Goal: Task Accomplishment & Management: Complete application form

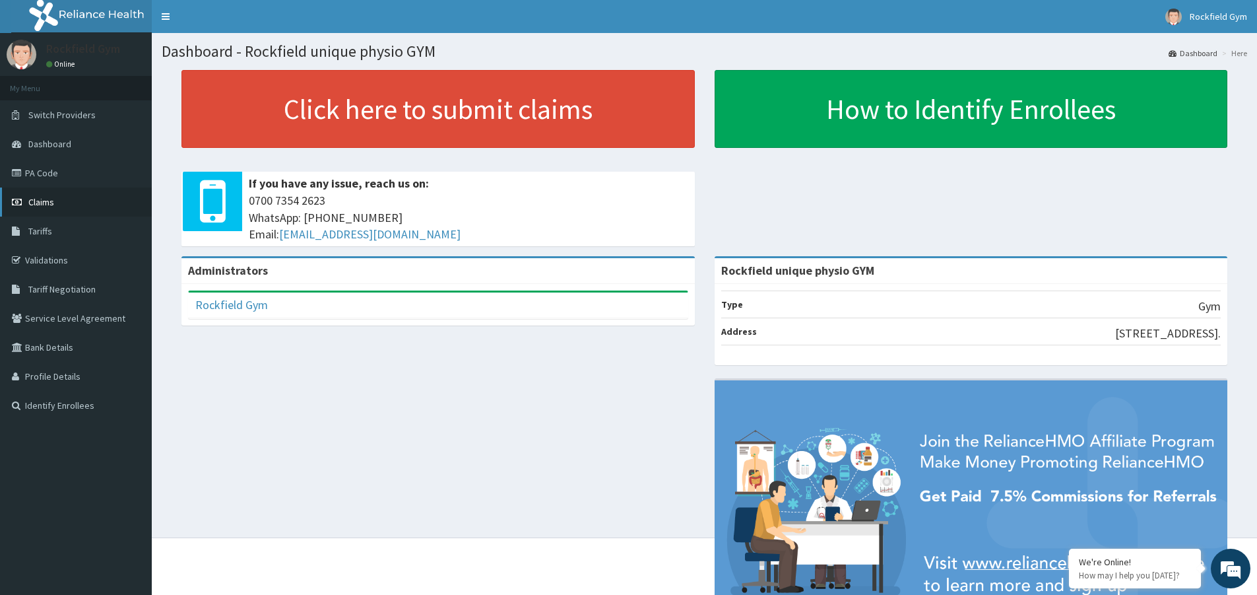
click at [77, 214] on link "Claims" at bounding box center [76, 201] width 152 height 29
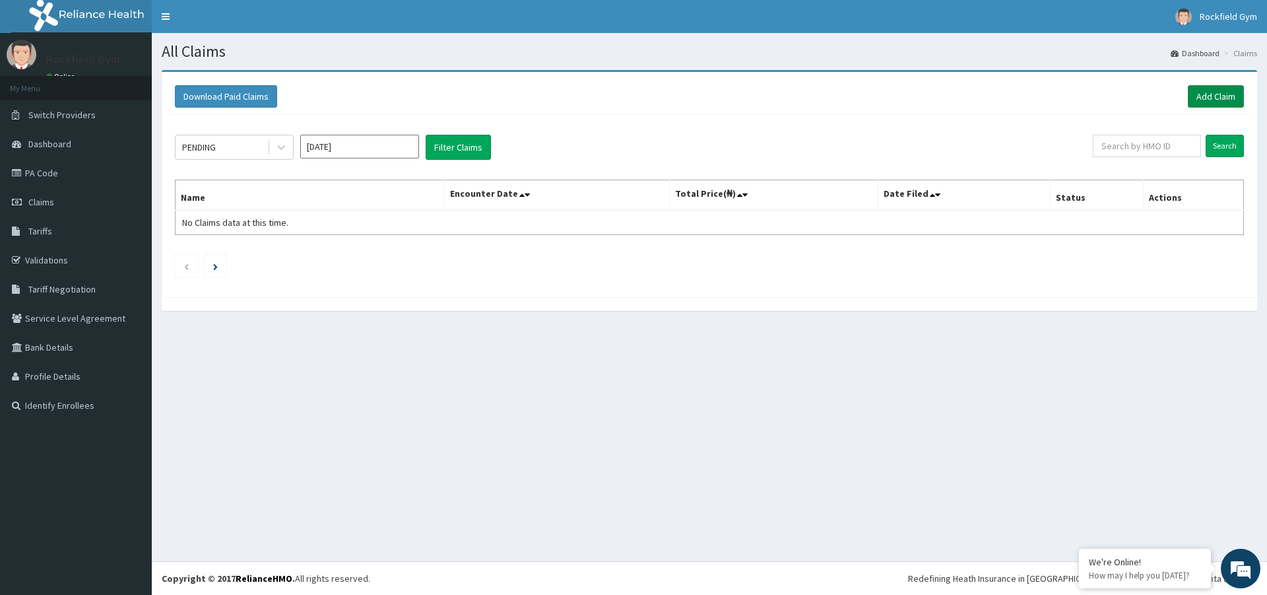
click at [1213, 103] on link "Add Claim" at bounding box center [1216, 96] width 56 height 22
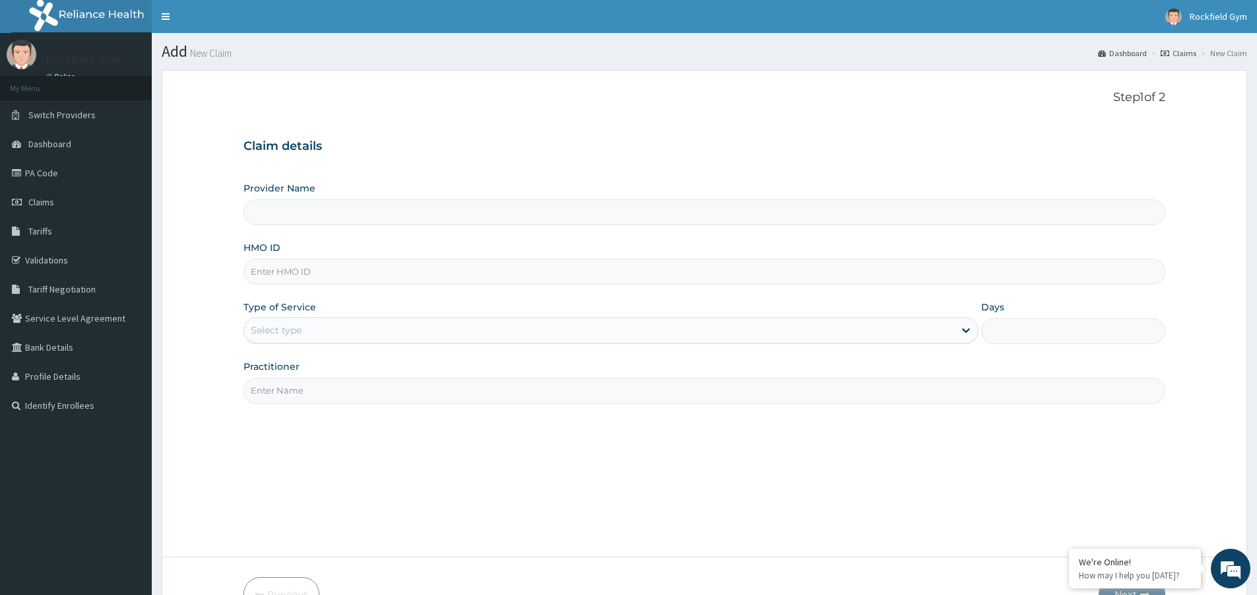
click at [305, 283] on input "HMO ID" at bounding box center [704, 272] width 922 height 26
type input "Rockfield unique physio GYM"
type input "1"
type input "TLF/10062/B"
click at [255, 395] on input "Practitioner" at bounding box center [704, 390] width 922 height 26
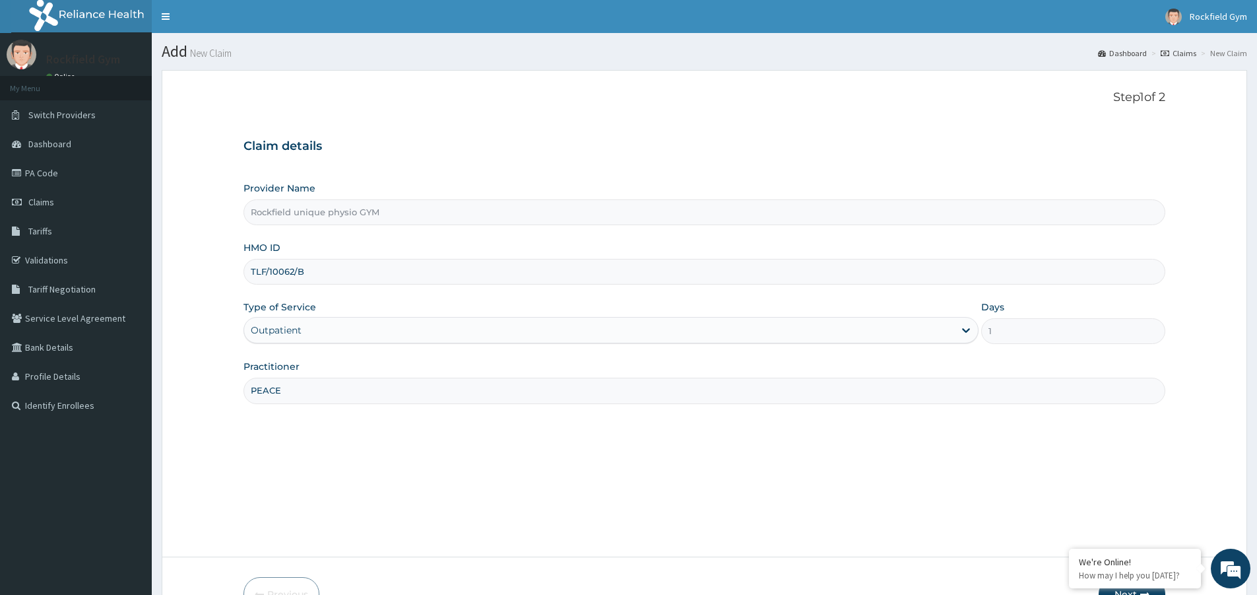
scroll to position [81, 0]
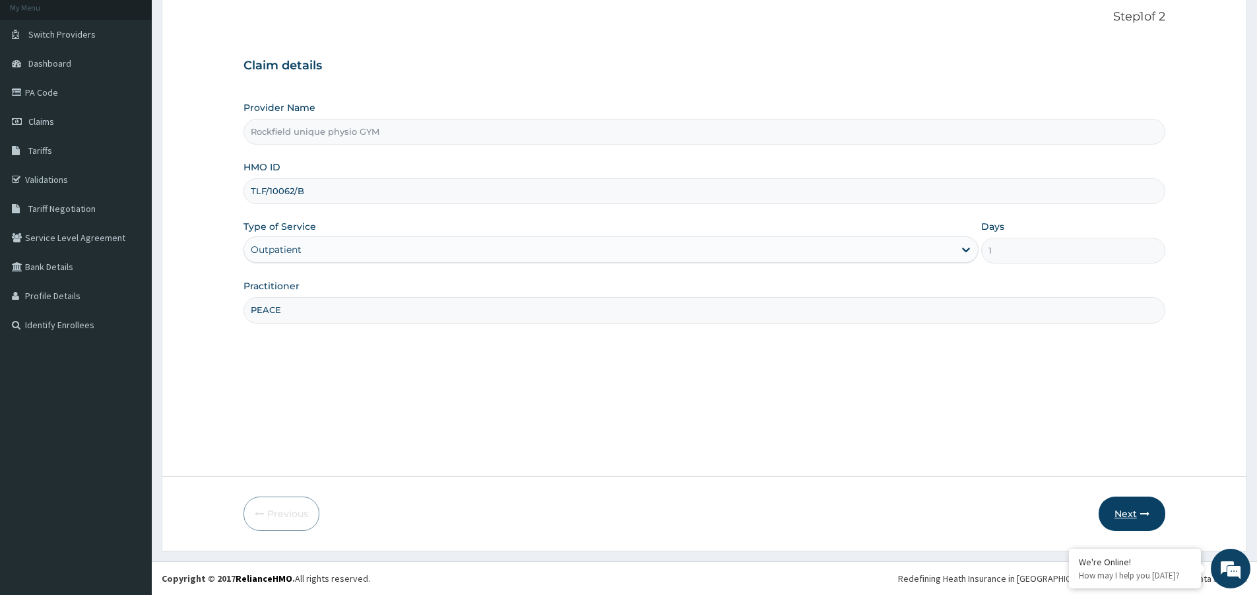
type input "PEACE"
click at [1142, 527] on button "Next" at bounding box center [1132, 513] width 67 height 34
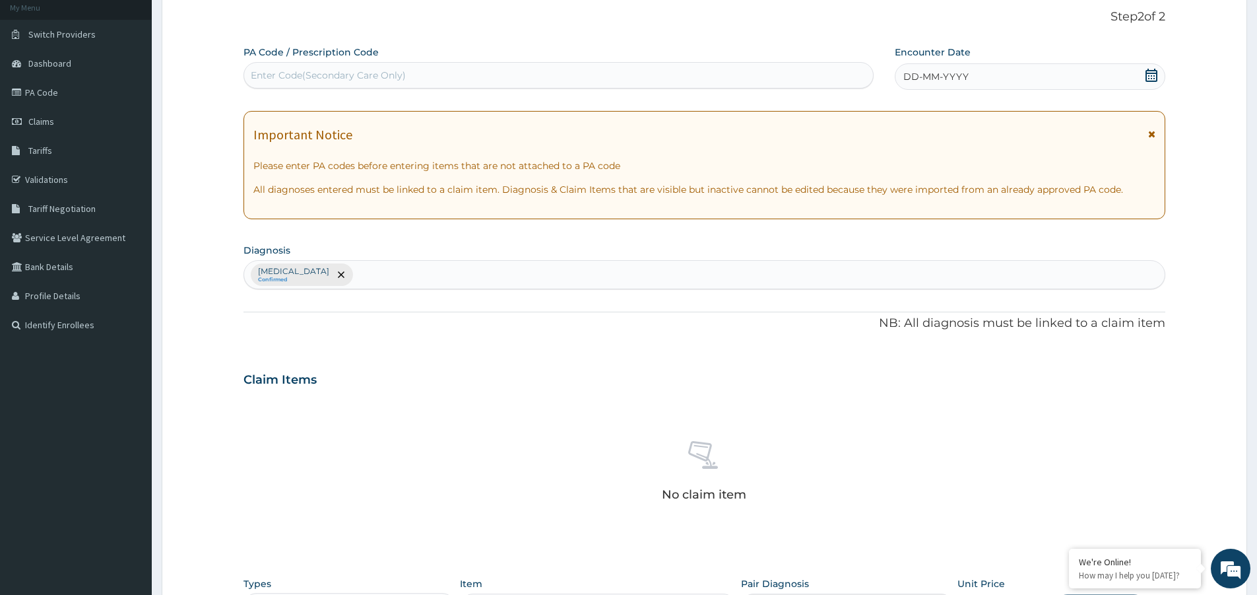
click at [505, 78] on div "Enter Code(Secondary Care Only)" at bounding box center [558, 75] width 629 height 21
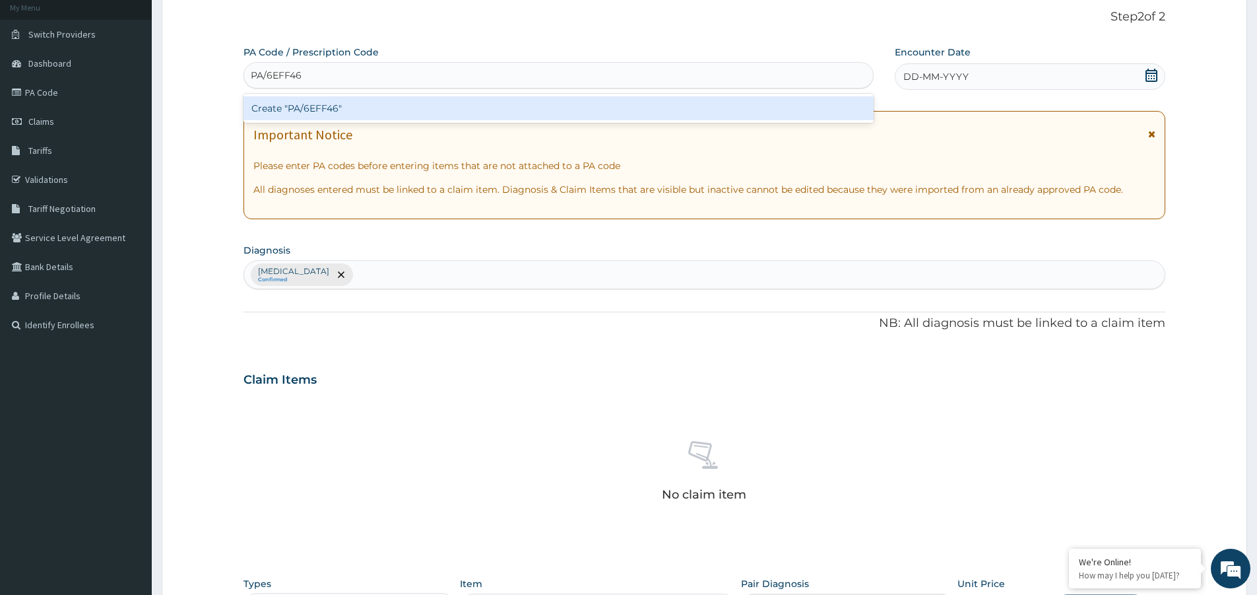
type input "PA/6EFF46"
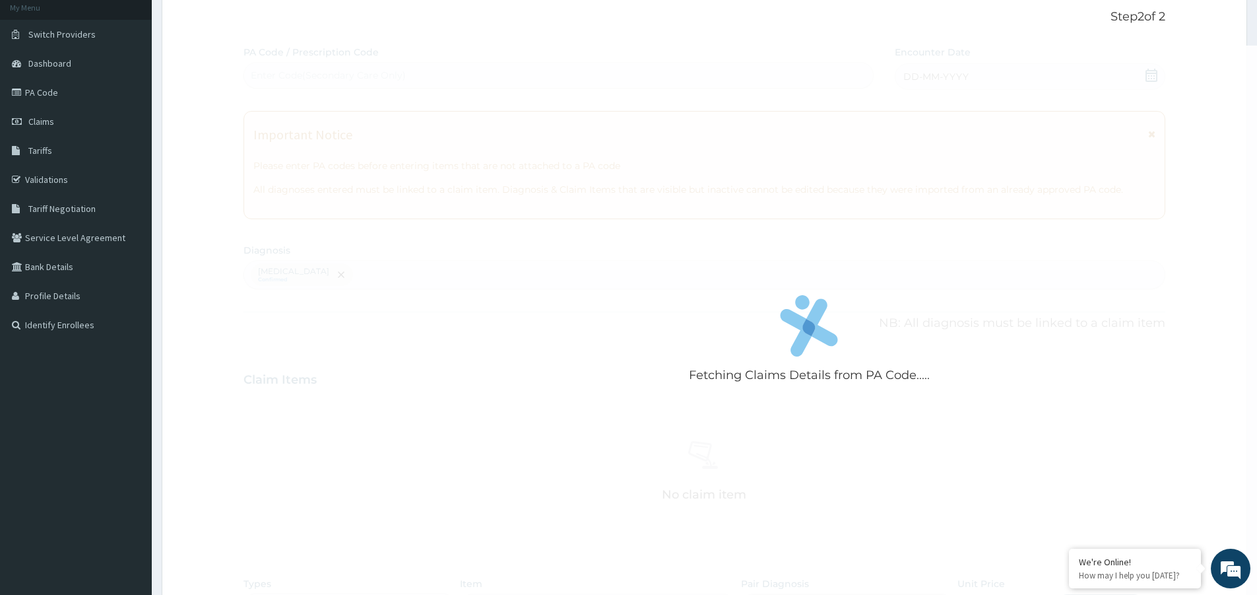
click at [936, 75] on div "Fetching Claims Details from PA Code..... PA Code / Prescription Code Enter Cod…" at bounding box center [704, 383] width 922 height 674
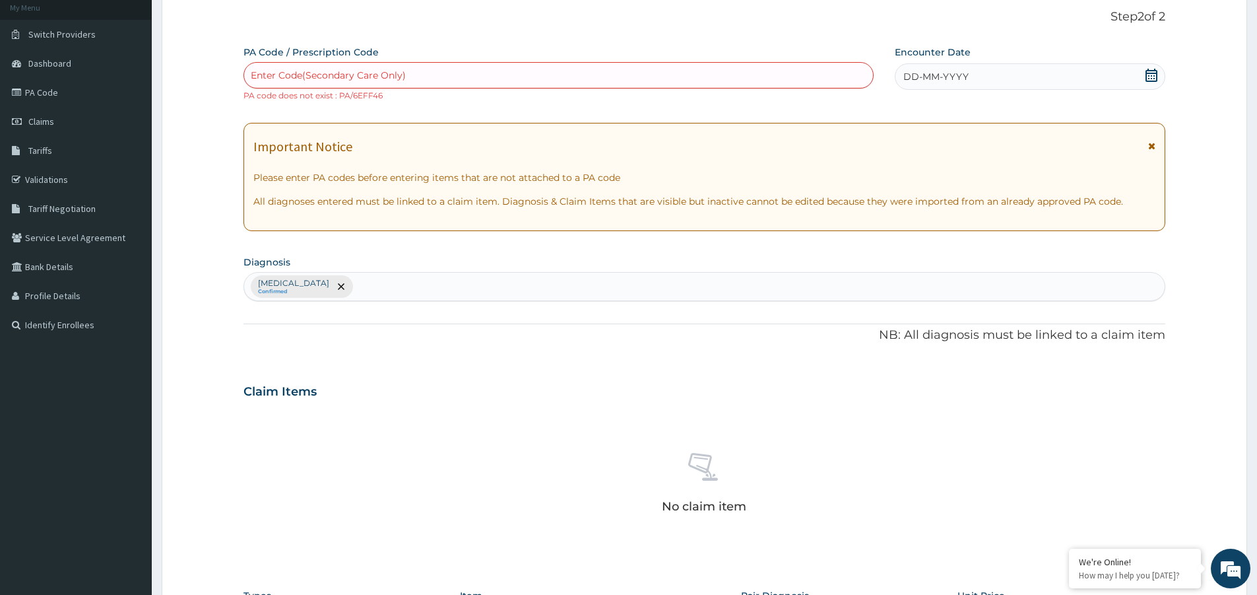
click at [346, 97] on small "PA code does not exist : PA/6EFF46" at bounding box center [312, 95] width 139 height 10
drag, startPoint x: 336, startPoint y: 95, endPoint x: 331, endPoint y: 103, distance: 9.5
click at [331, 103] on div "PA Code / Prescription Code Enter Code(Secondary Care Only) PA code does not ex…" at bounding box center [704, 389] width 922 height 686
drag, startPoint x: 335, startPoint y: 94, endPoint x: 467, endPoint y: 115, distance: 133.1
click at [467, 115] on div "PA Code / Prescription Code Enter Code(Secondary Care Only) PA code does not ex…" at bounding box center [704, 389] width 922 height 686
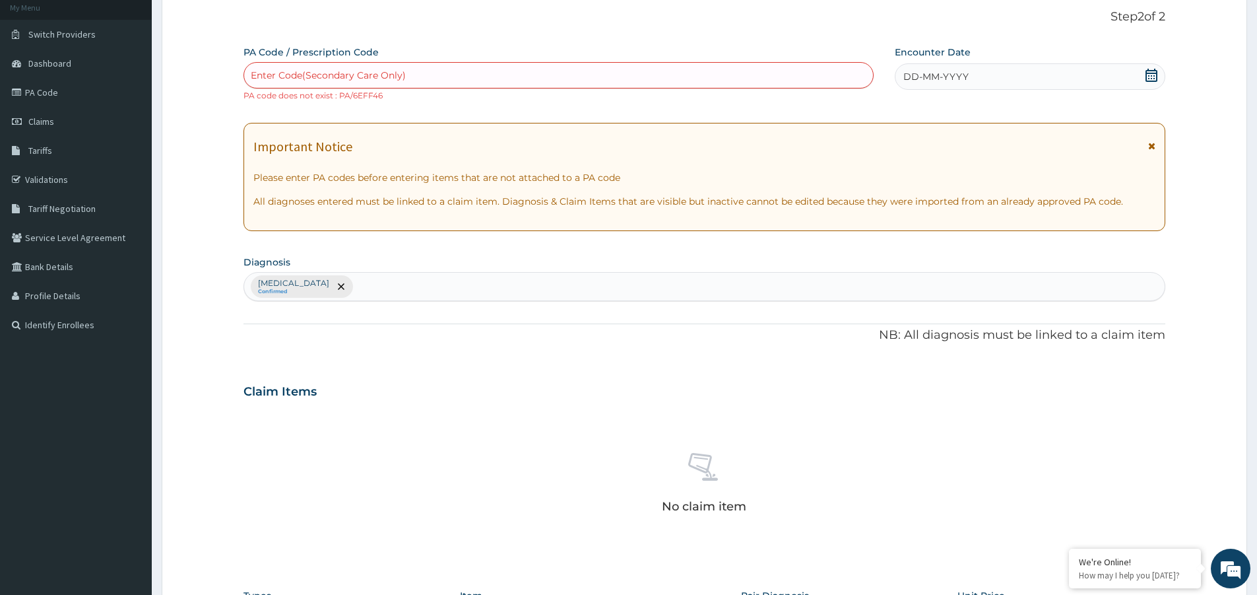
click at [356, 88] on div "Enter Code(Secondary Care Only)" at bounding box center [558, 75] width 630 height 26
drag, startPoint x: 336, startPoint y: 94, endPoint x: 403, endPoint y: 101, distance: 67.0
click at [403, 101] on div "Enter Code(Secondary Care Only) PA code does not exist : PA/6EFF46" at bounding box center [558, 82] width 630 height 40
copy small ": PA/6EFF46"
click at [317, 74] on div "Enter Code(Secondary Care Only)" at bounding box center [328, 75] width 155 height 13
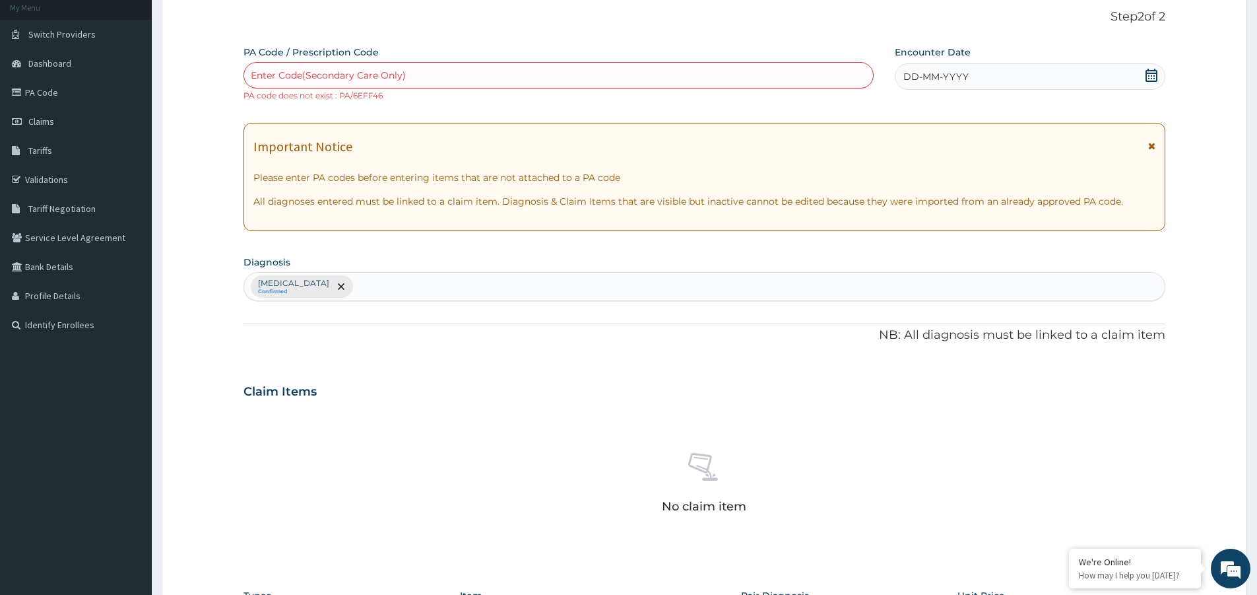
drag, startPoint x: 317, startPoint y: 74, endPoint x: 302, endPoint y: 69, distance: 15.2
click at [302, 69] on div "Enter Code(Secondary Care Only)" at bounding box center [328, 75] width 155 height 13
paste input ": PA/6EFF46"
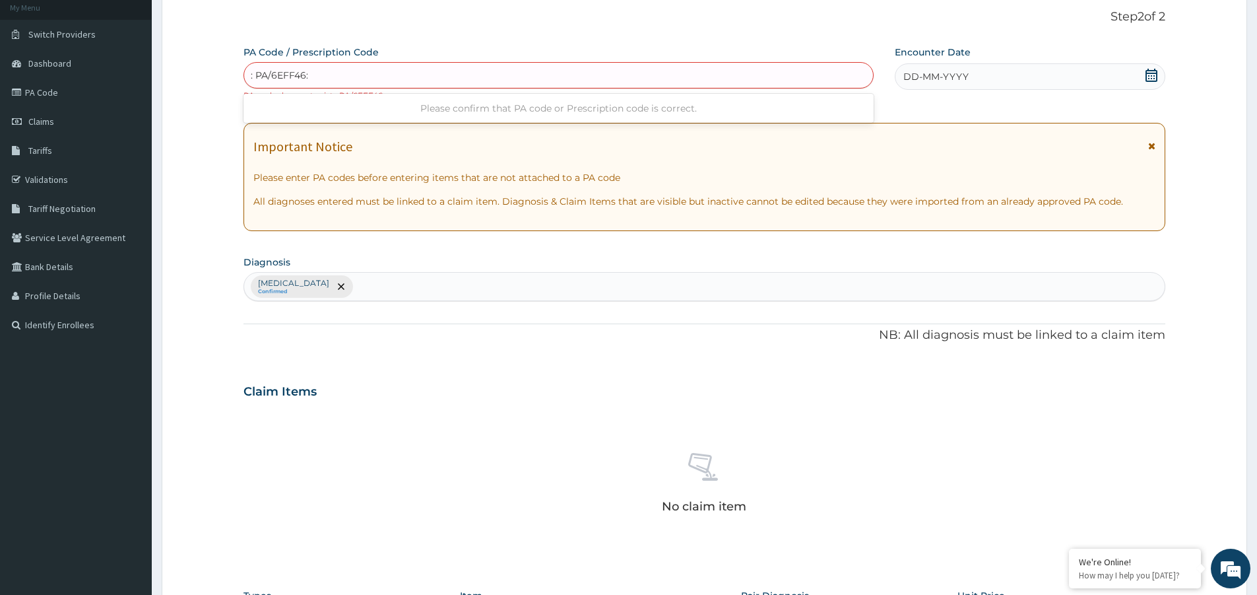
paste input ": PA/6EFF46"
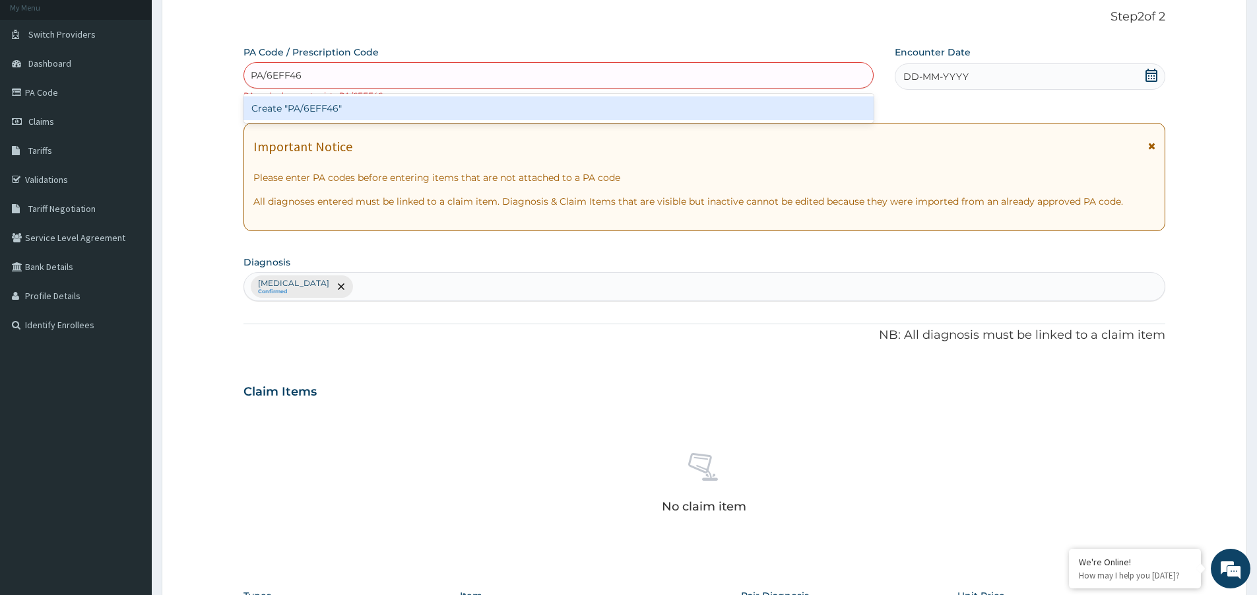
click at [283, 74] on input "PA/6EFF46" at bounding box center [277, 75] width 52 height 13
type input "PA/6E7F46"
click at [935, 73] on div "PA Code / Prescription Code option Create "PA/6E7F46" focused, 1 of 1. 1 result…" at bounding box center [704, 389] width 922 height 686
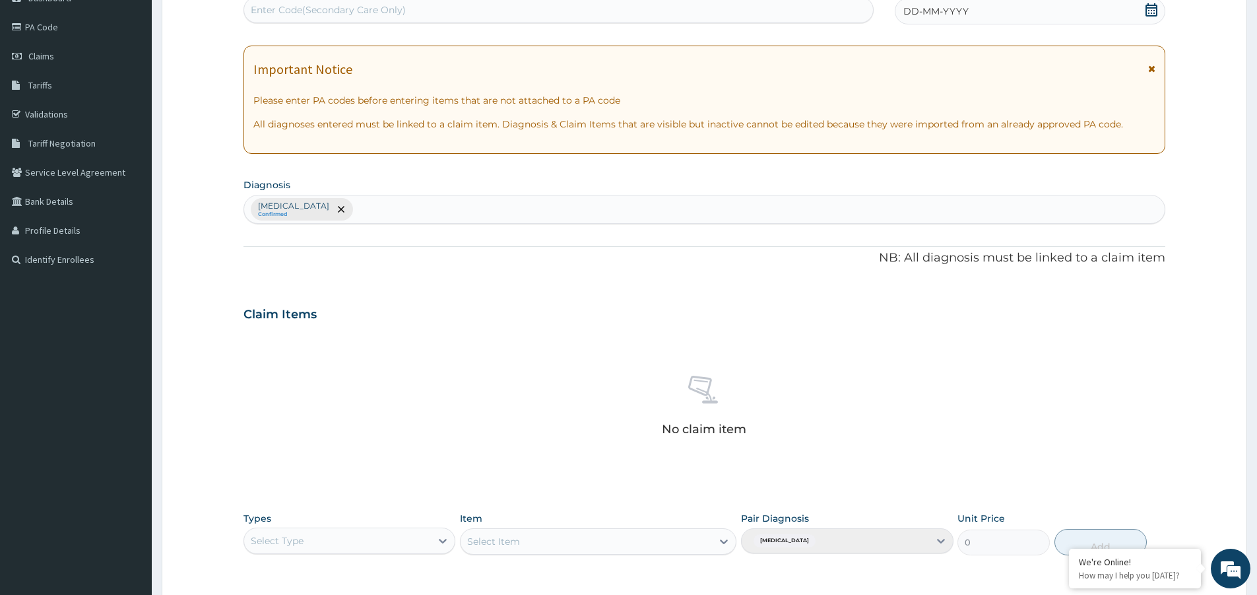
scroll to position [0, 0]
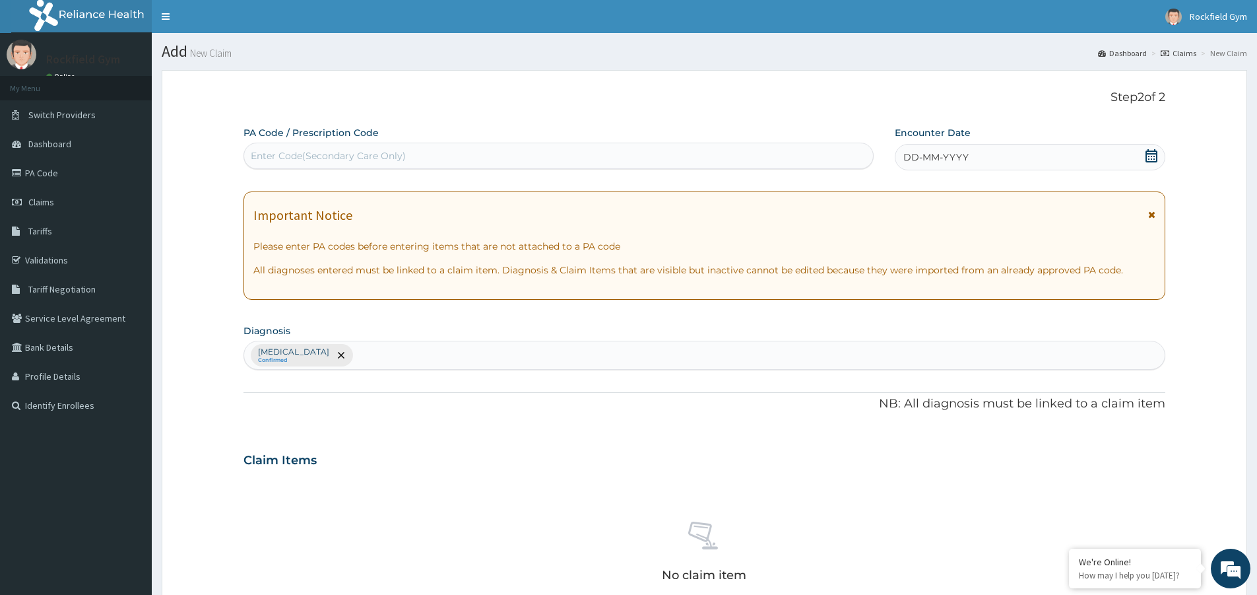
click at [360, 155] on div "Enter Code(Secondary Care Only)" at bounding box center [328, 155] width 155 height 13
drag, startPoint x: 360, startPoint y: 155, endPoint x: 331, endPoint y: 139, distance: 33.4
click at [331, 139] on label "PA Code / Prescription Code" at bounding box center [310, 132] width 135 height 13
click at [325, 171] on div "PA Code / Prescription Code Enter Code(Secondary Care Only) Encounter Date DD-M…" at bounding box center [704, 463] width 922 height 674
click at [331, 158] on div "Enter Code(Secondary Care Only)" at bounding box center [328, 155] width 155 height 13
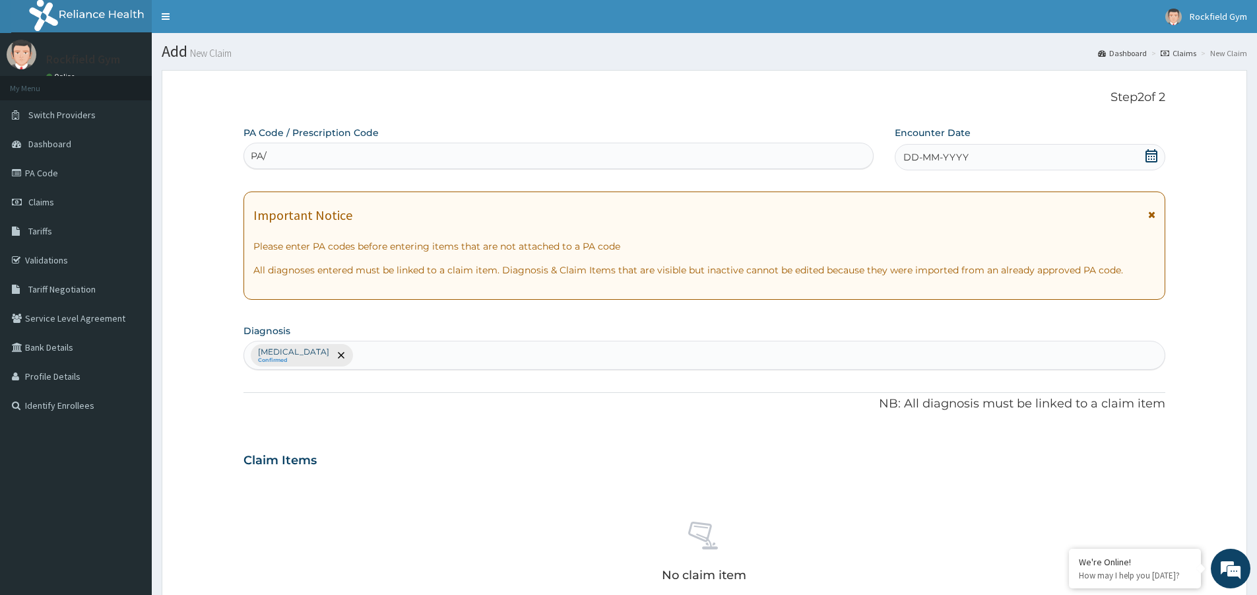
type input "PA/"
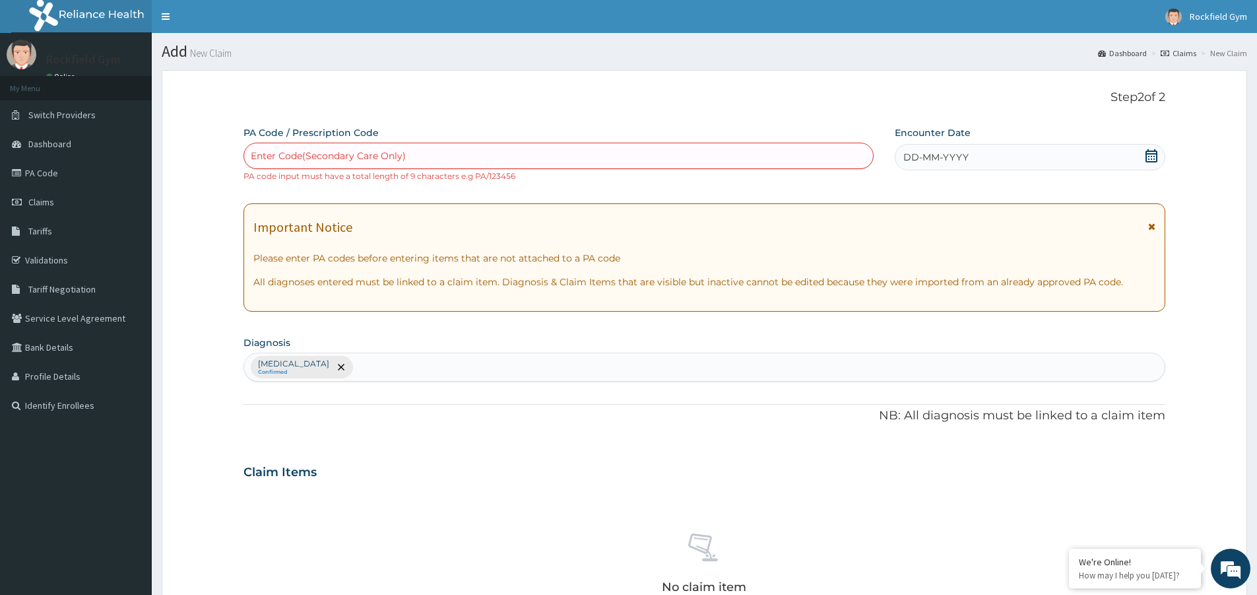
click at [1149, 152] on icon at bounding box center [1151, 155] width 13 height 13
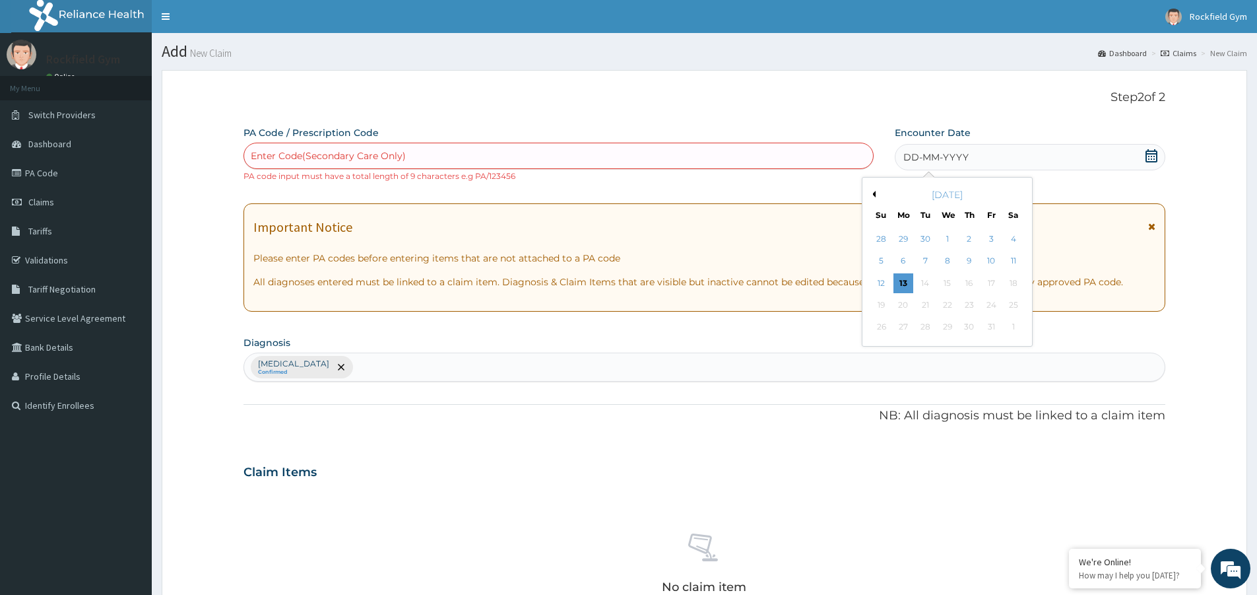
click at [970, 243] on div "2" at bounding box center [969, 239] width 20 height 20
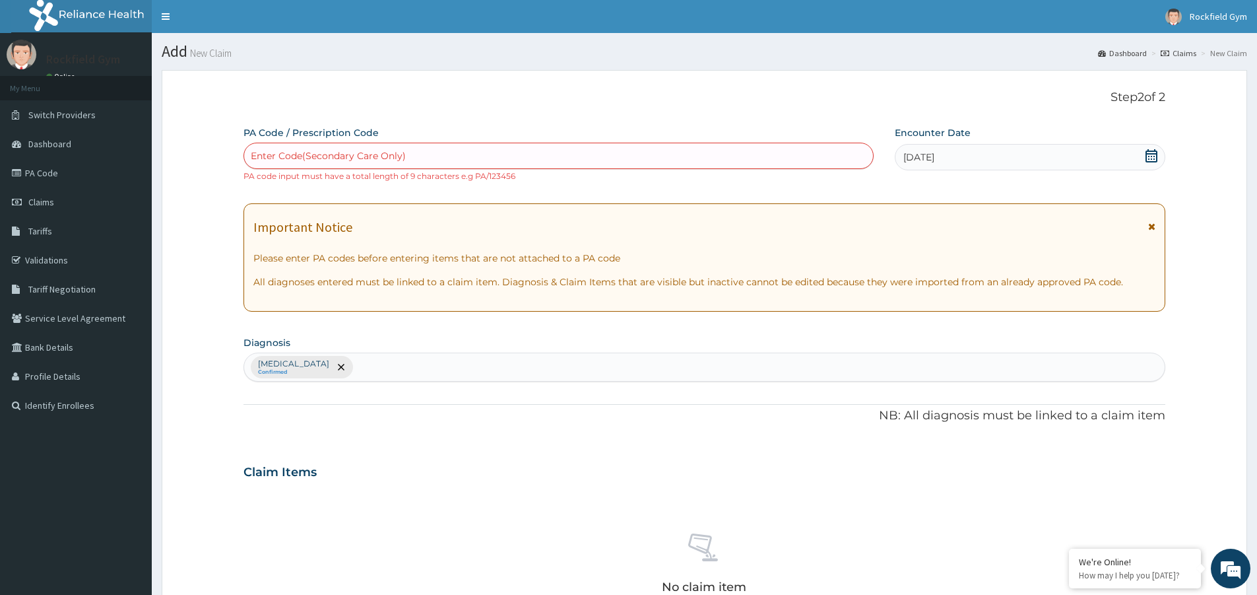
click at [631, 138] on div "PA Code / Prescription Code Enter Code(Secondary Care Only) PA code input must …" at bounding box center [558, 154] width 630 height 56
click at [631, 157] on div "Enter Code(Secondary Care Only)" at bounding box center [558, 155] width 629 height 21
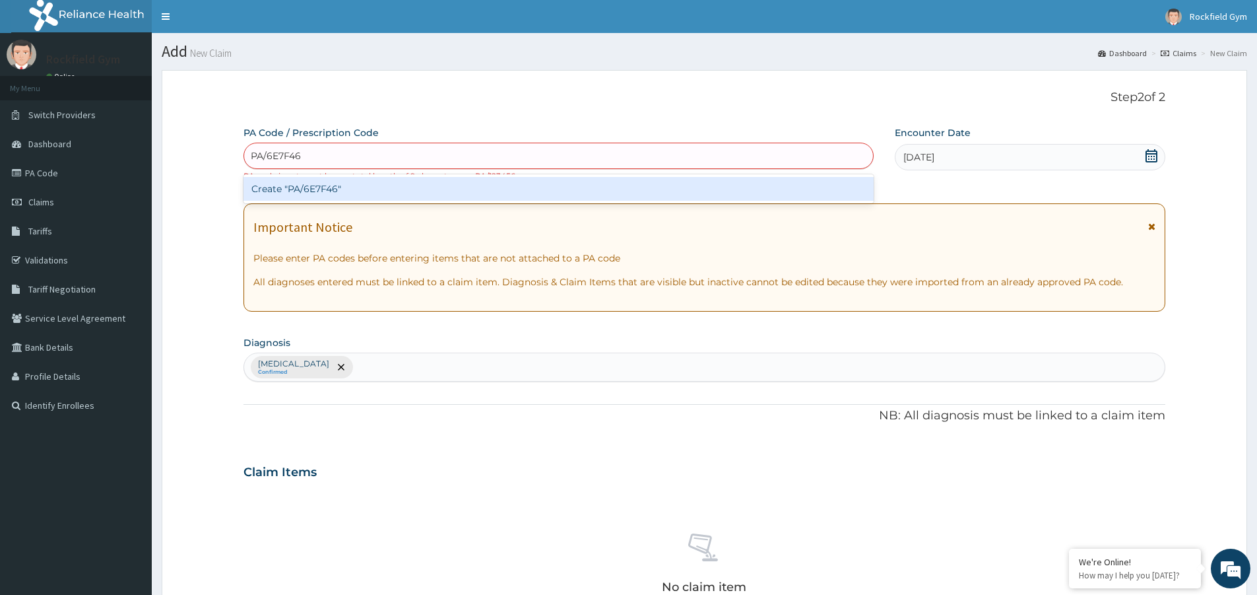
type input "PA/6E7F46"
click at [912, 154] on div "PA Code / Prescription Code option Create "PA/6E7F46" focused, 1 of 1. 1 result…" at bounding box center [704, 469] width 922 height 686
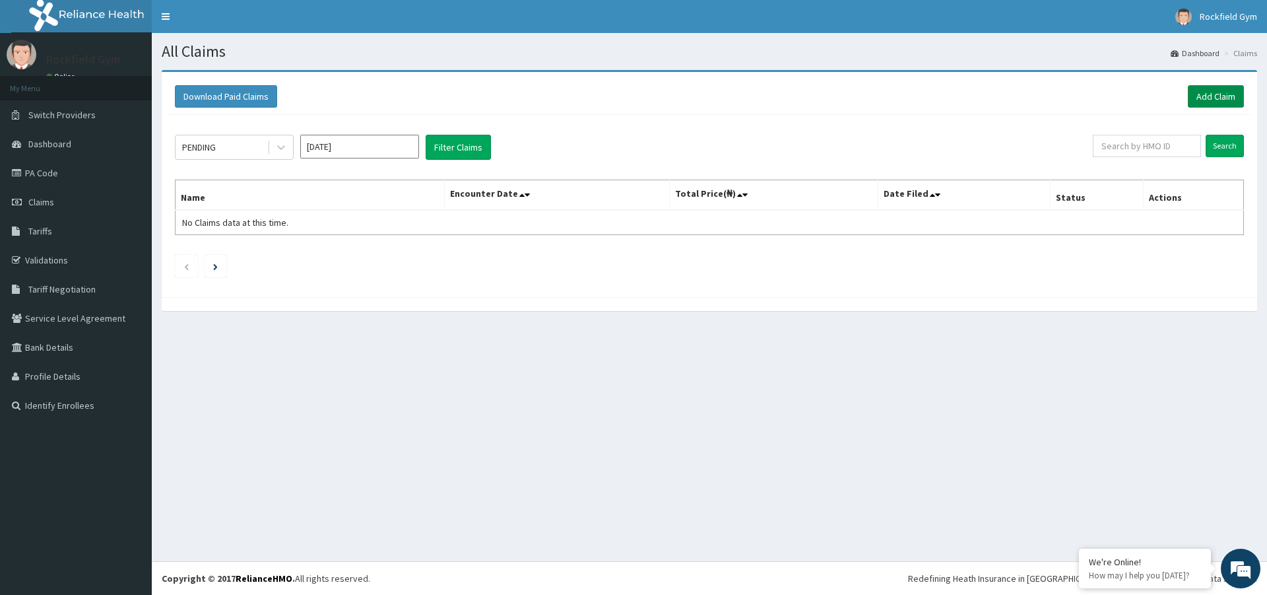
click at [1230, 96] on link "Add Claim" at bounding box center [1216, 96] width 56 height 22
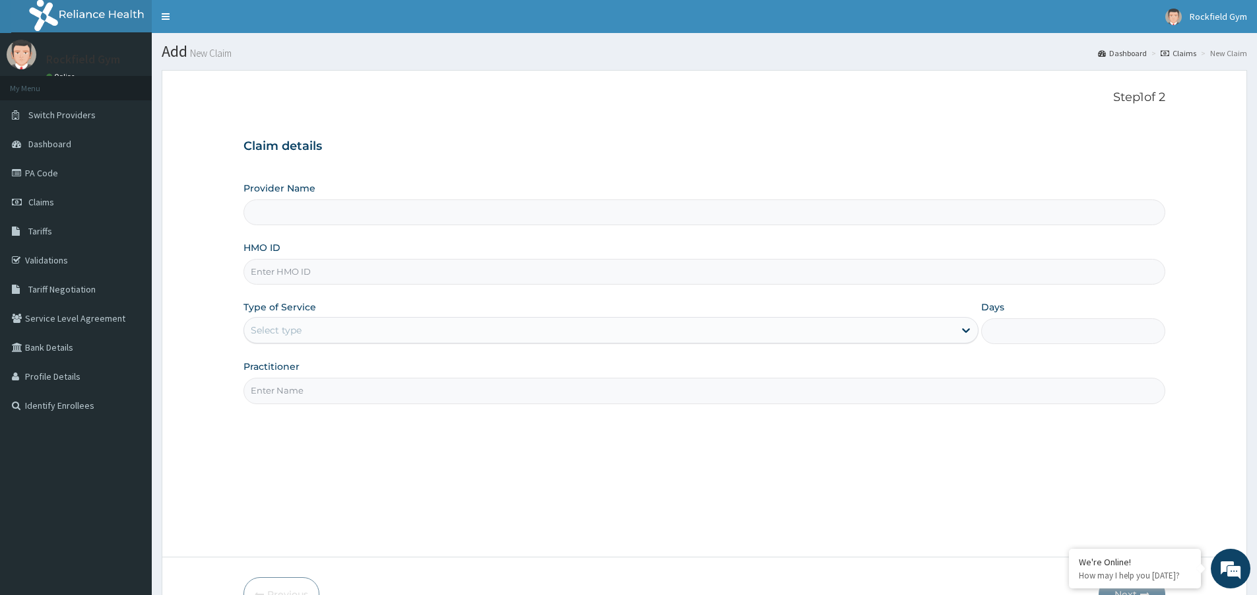
click at [619, 265] on input "HMO ID" at bounding box center [704, 272] width 922 height 26
type input "Rockfield unique physio GYM"
type input "1"
type input "TLF/10062/B"
click at [315, 393] on input "Practitioner" at bounding box center [704, 390] width 922 height 26
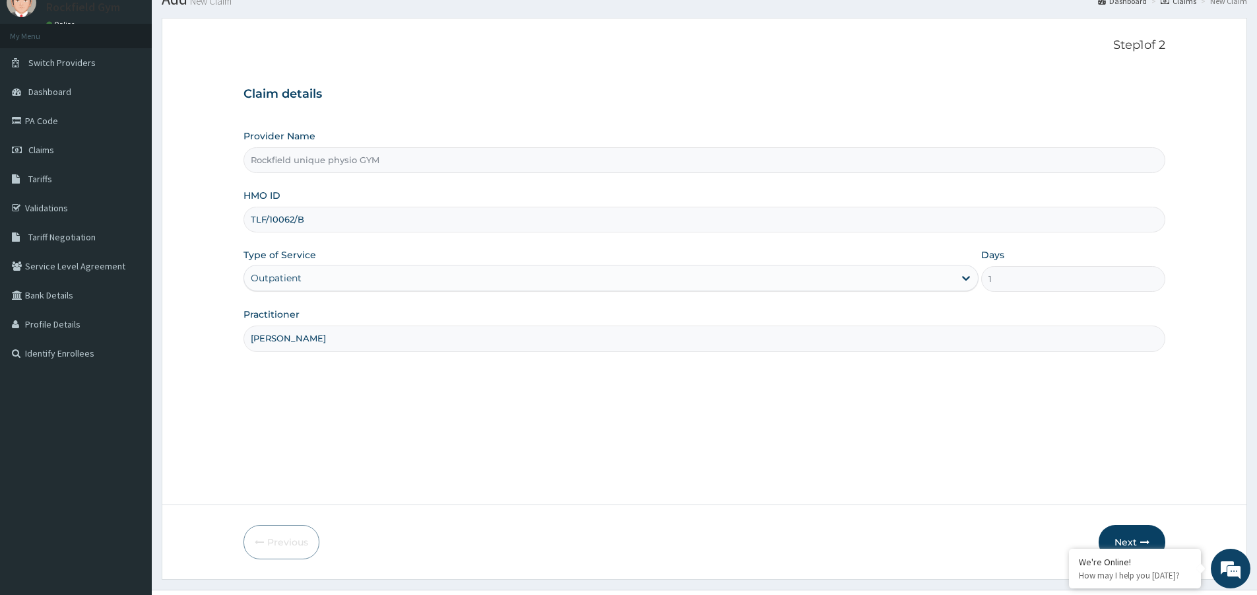
scroll to position [81, 0]
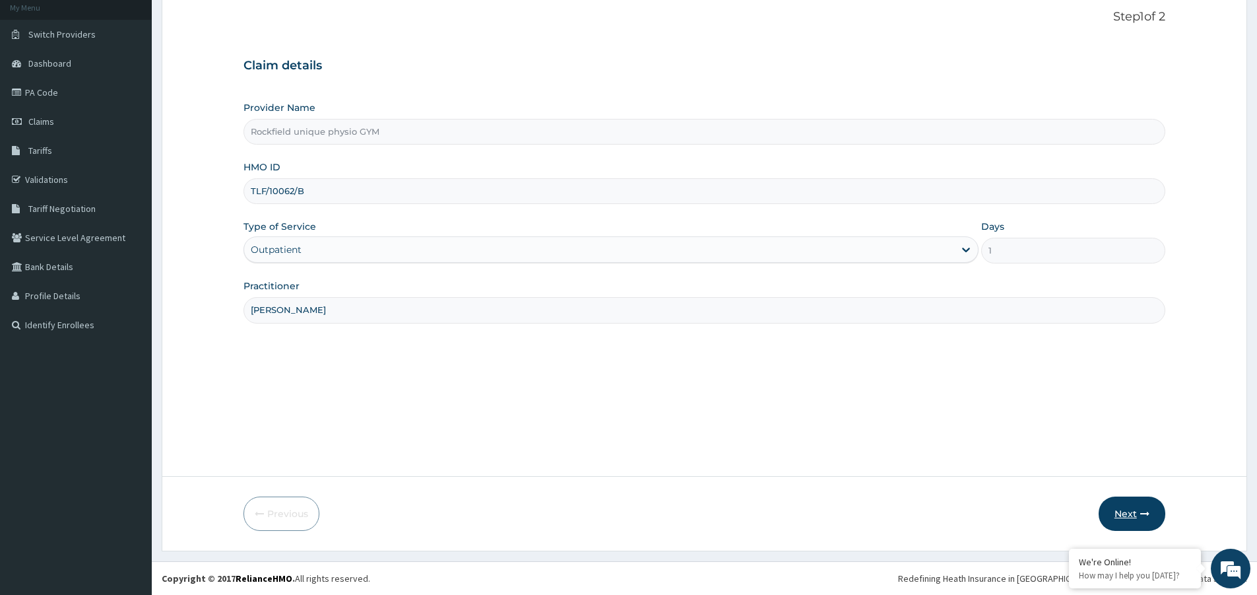
type input "[PERSON_NAME]"
click at [1122, 515] on button "Next" at bounding box center [1132, 513] width 67 height 34
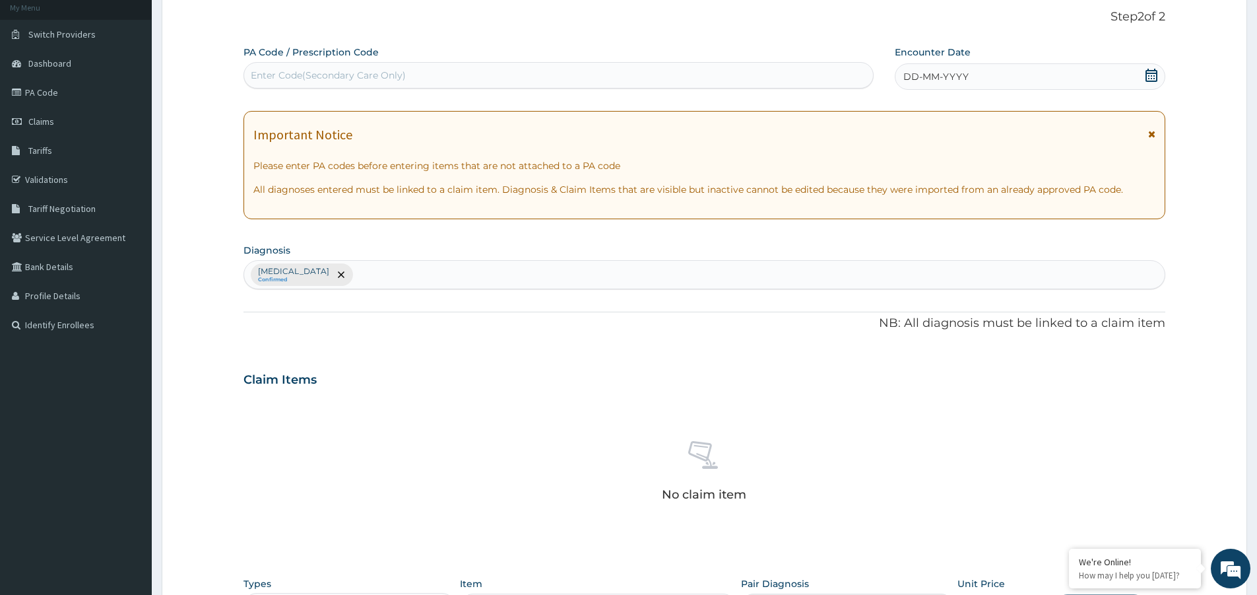
click at [458, 74] on div "Enter Code(Secondary Care Only)" at bounding box center [558, 75] width 629 height 21
type input "PA/6E7746"
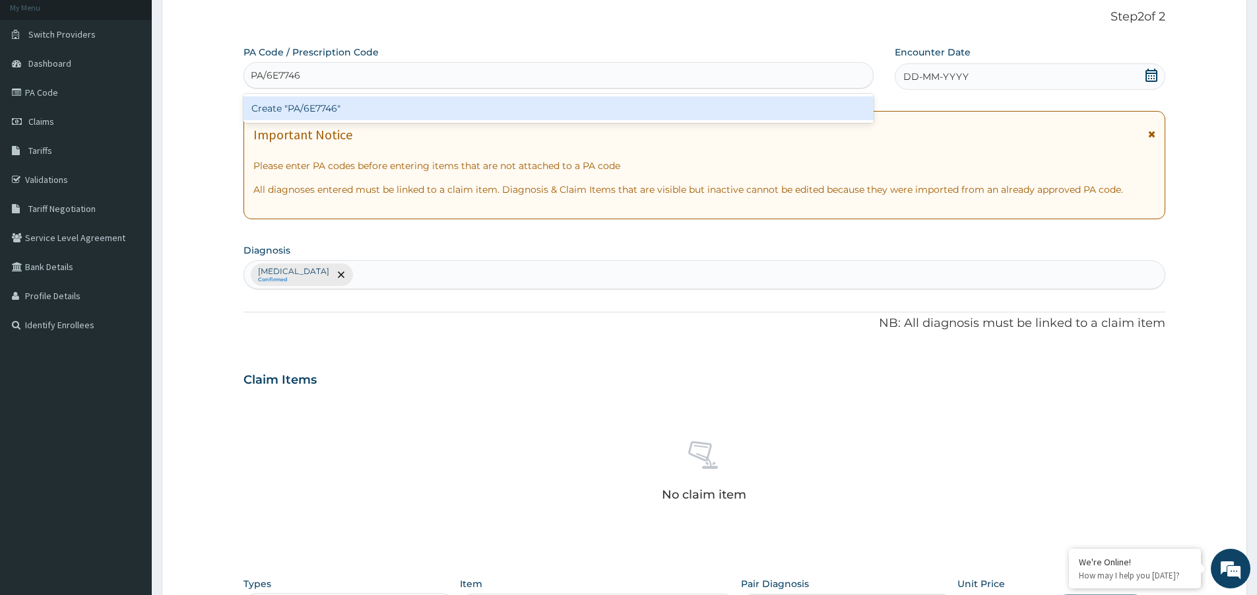
click at [445, 112] on div "Create "PA/6E7746"" at bounding box center [558, 108] width 630 height 24
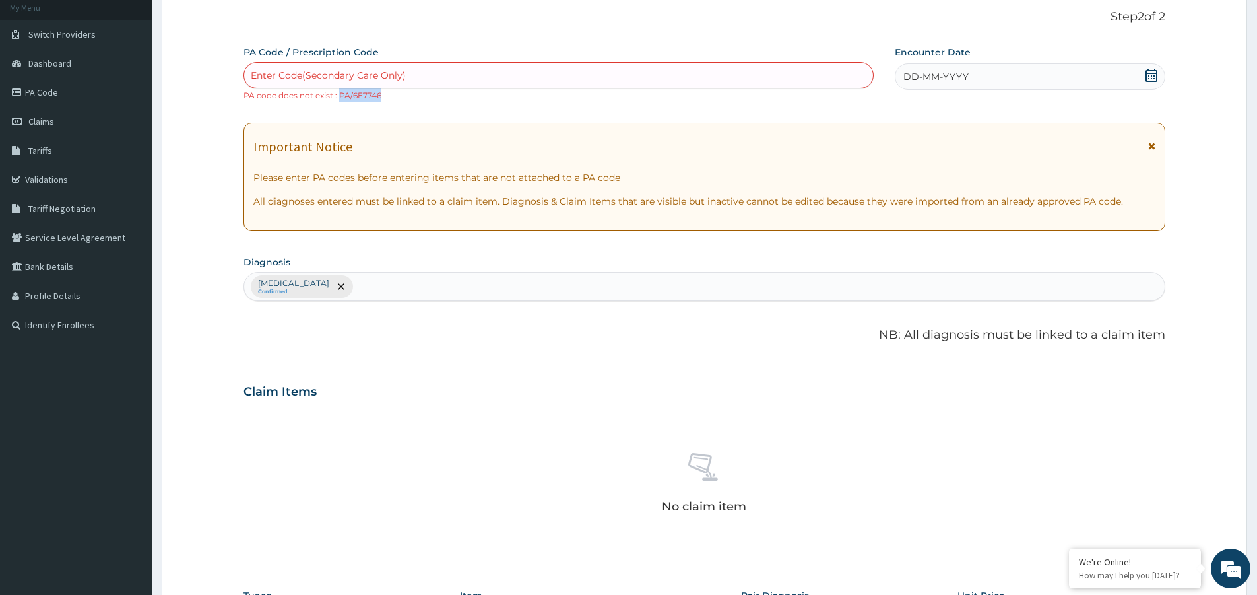
drag, startPoint x: 340, startPoint y: 96, endPoint x: 383, endPoint y: 104, distance: 43.6
click at [383, 104] on div "PA Code / Prescription Code Enter Code(Secondary Care Only) PA code does not ex…" at bounding box center [704, 389] width 922 height 686
copy small "PA/6E7746"
click at [377, 63] on div "Enter Code(Secondary Care Only)" at bounding box center [558, 75] width 630 height 26
click at [346, 71] on div "Enter Code(Secondary Care Only)" at bounding box center [328, 75] width 155 height 13
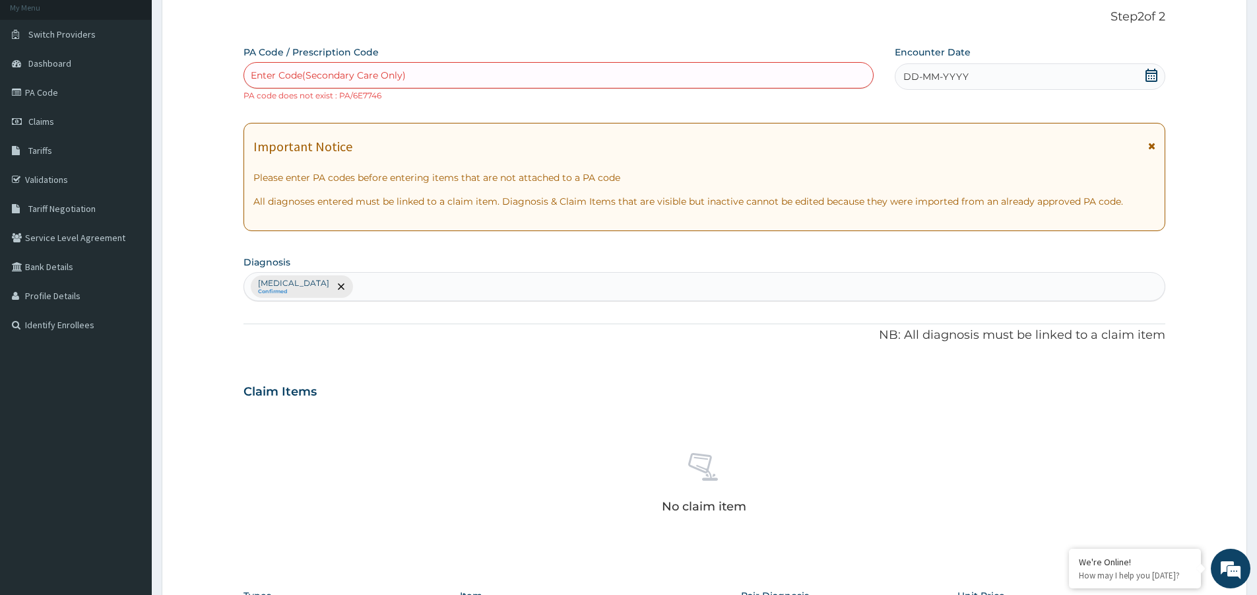
paste input "PA/6E7746"
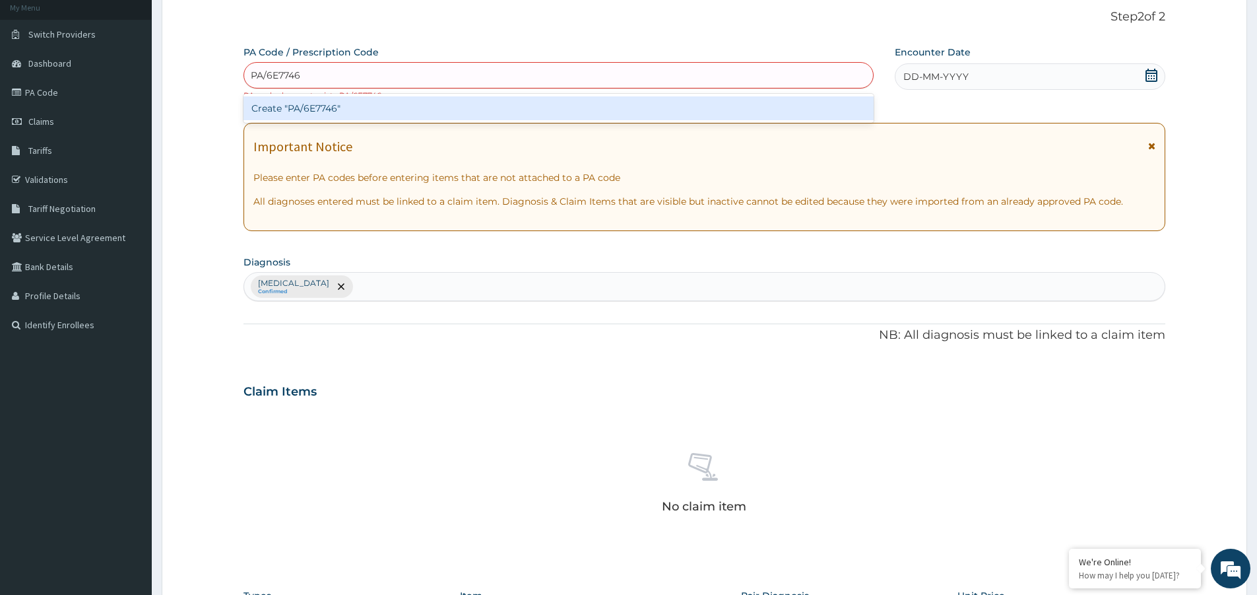
click at [289, 73] on input "PA/6E7746" at bounding box center [276, 75] width 51 height 13
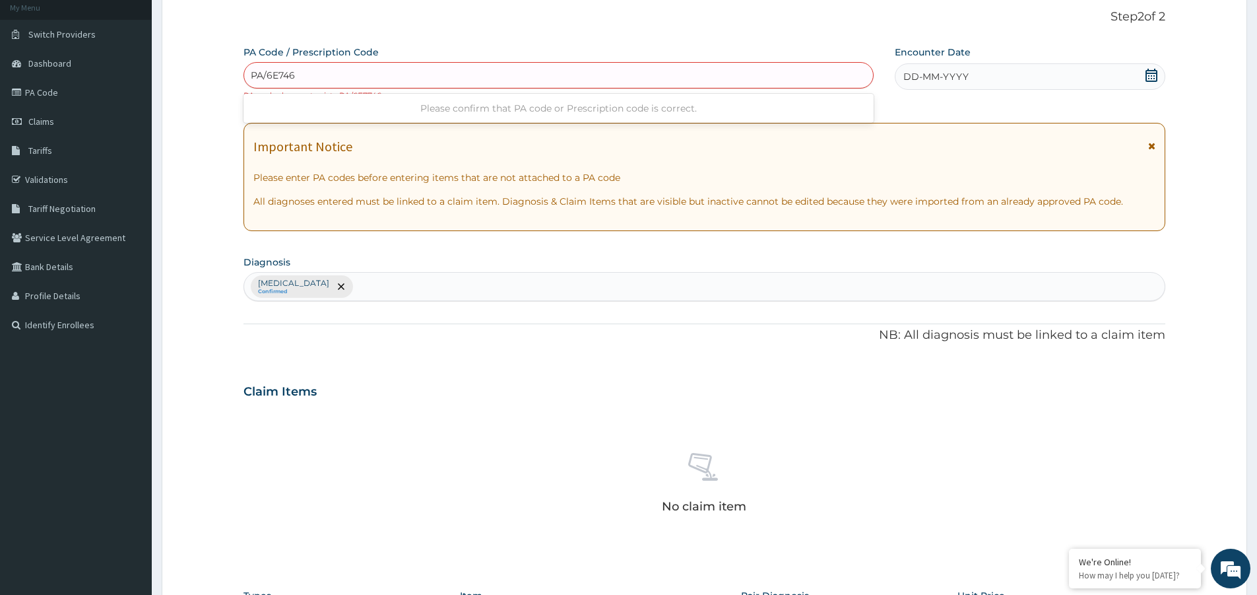
type input "PA/6E7F46"
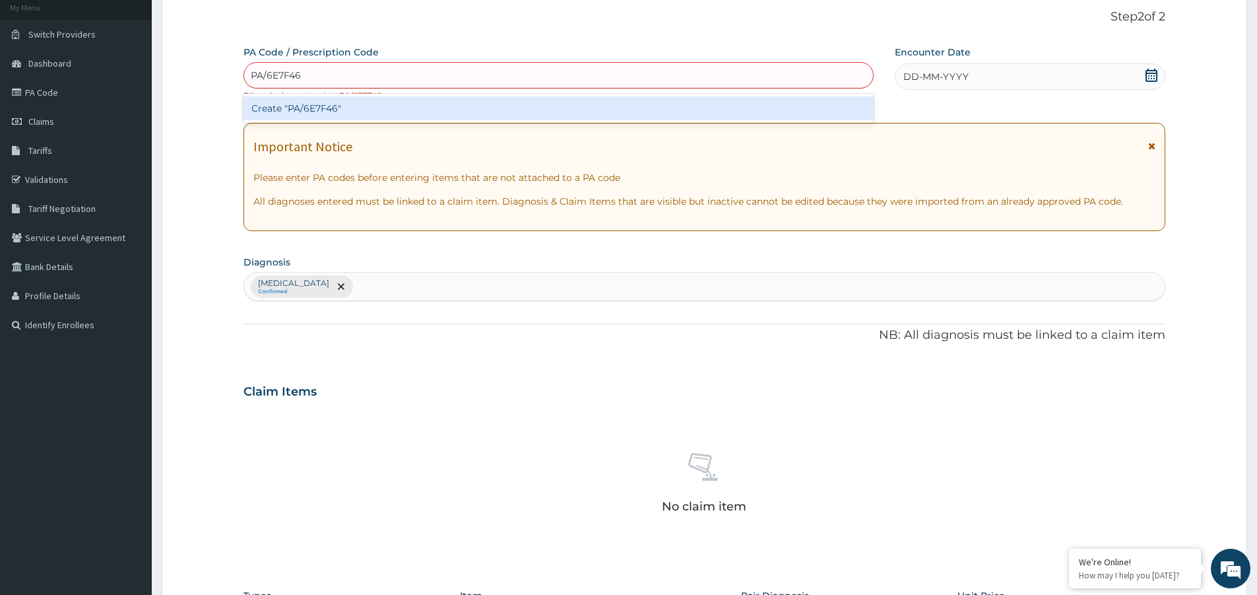
click at [319, 101] on div "Create "PA/6E7F46"" at bounding box center [558, 108] width 630 height 24
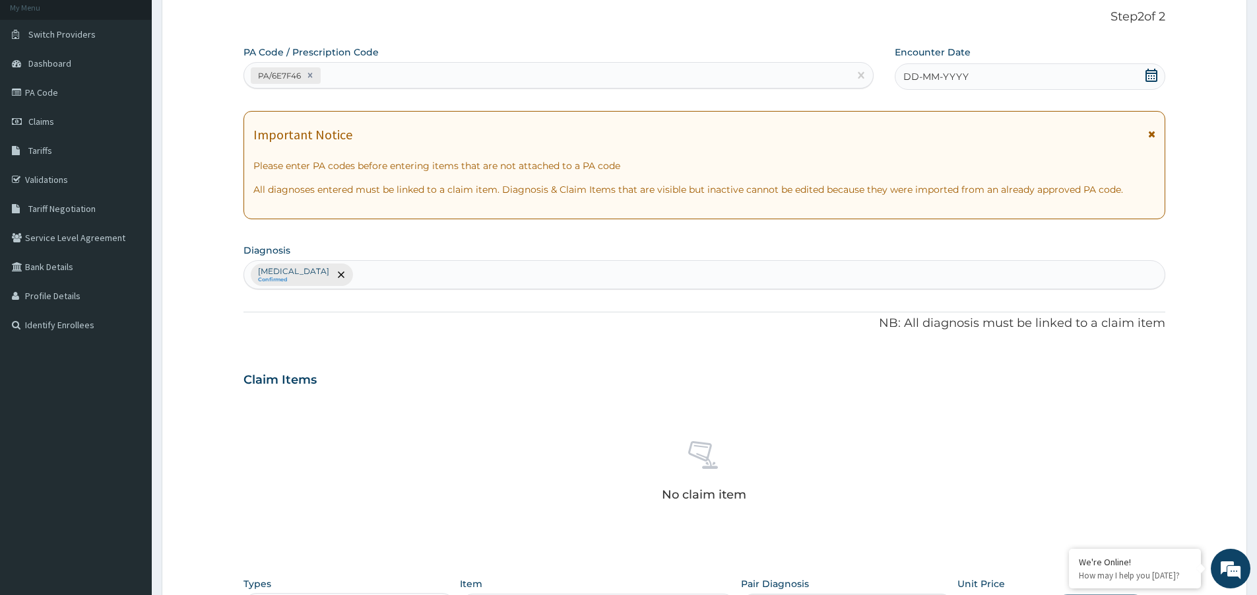
click at [1153, 75] on icon at bounding box center [1151, 75] width 13 height 13
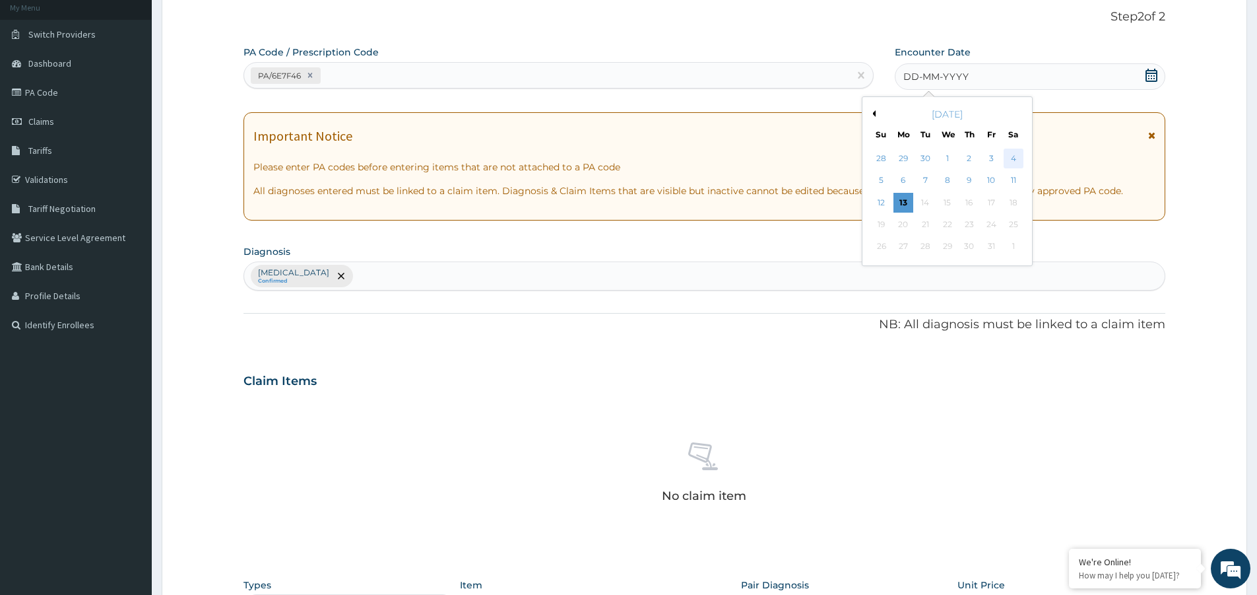
click at [1012, 160] on div "4" at bounding box center [1014, 158] width 20 height 20
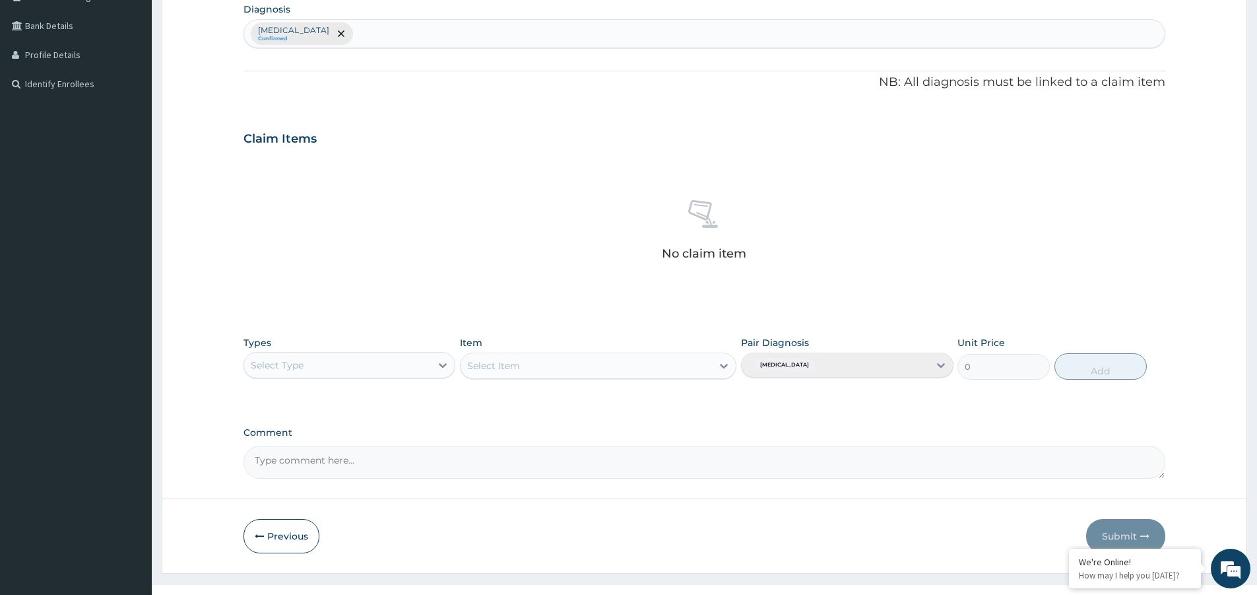
scroll to position [344, 0]
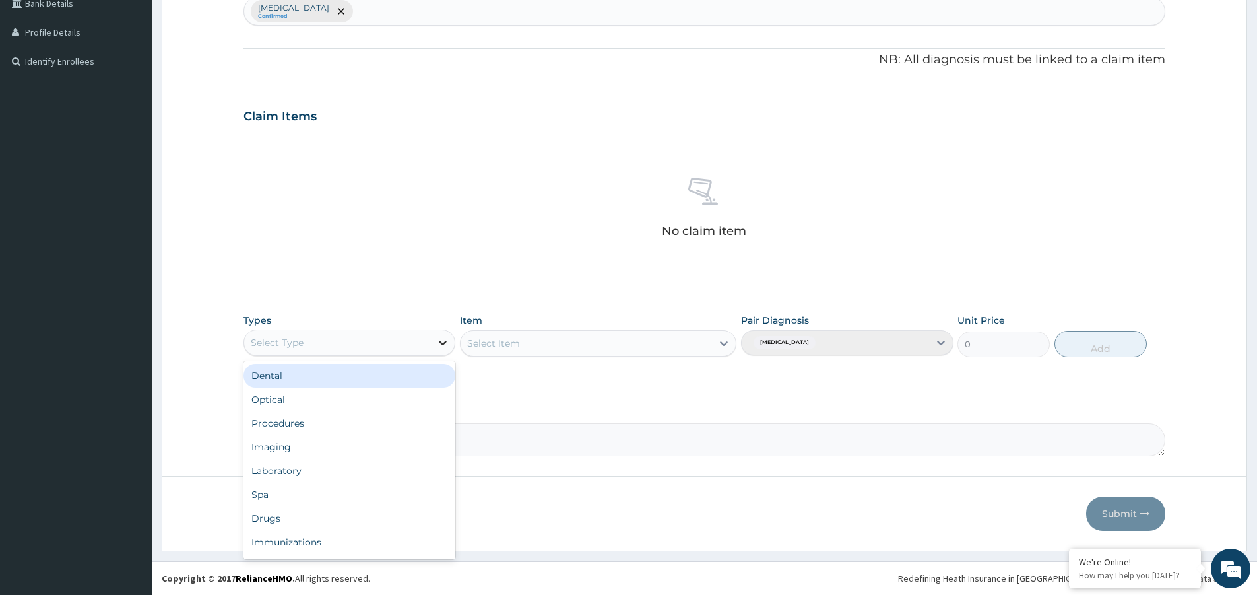
click at [443, 342] on icon at bounding box center [442, 342] width 13 height 13
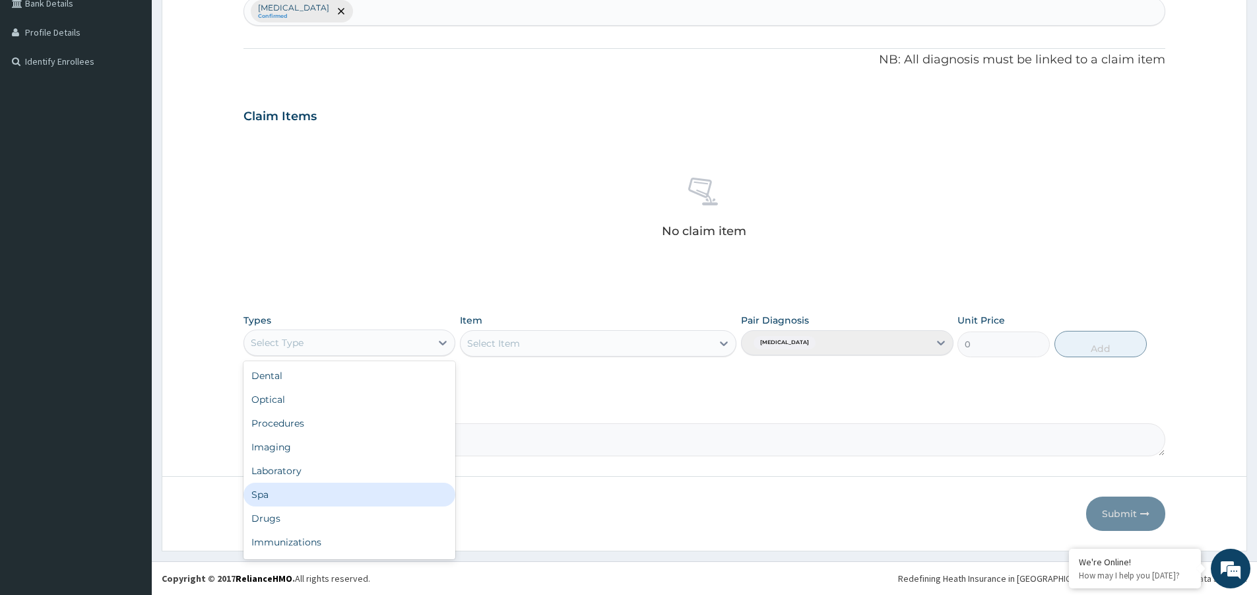
scroll to position [45, 0]
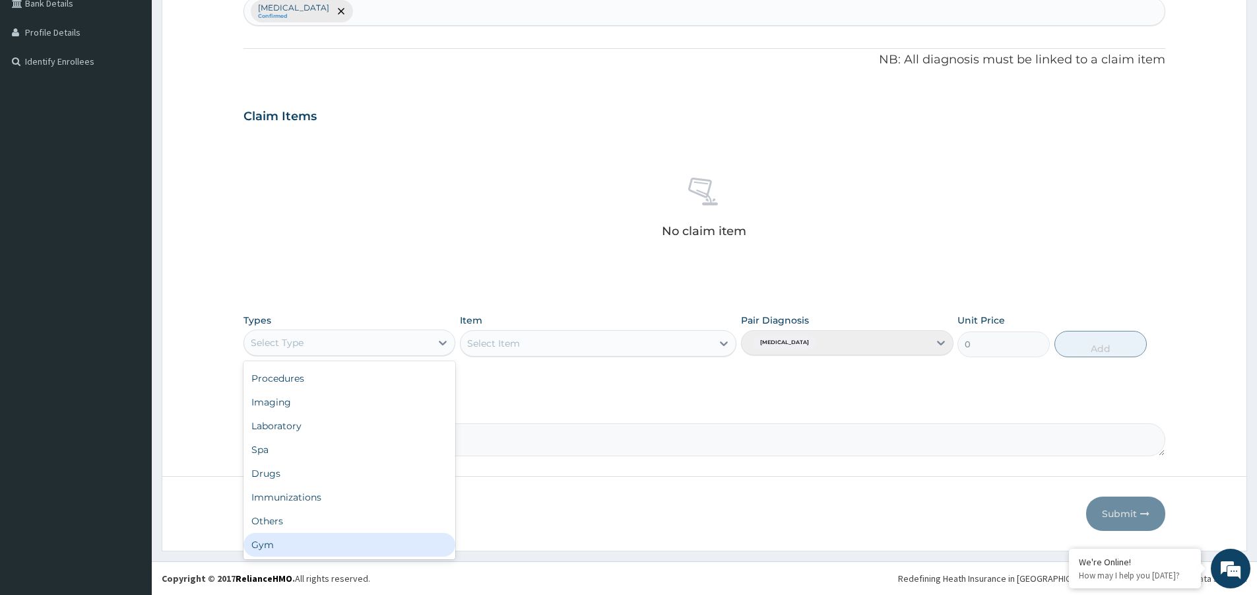
click at [309, 546] on div "Gym" at bounding box center [349, 545] width 212 height 24
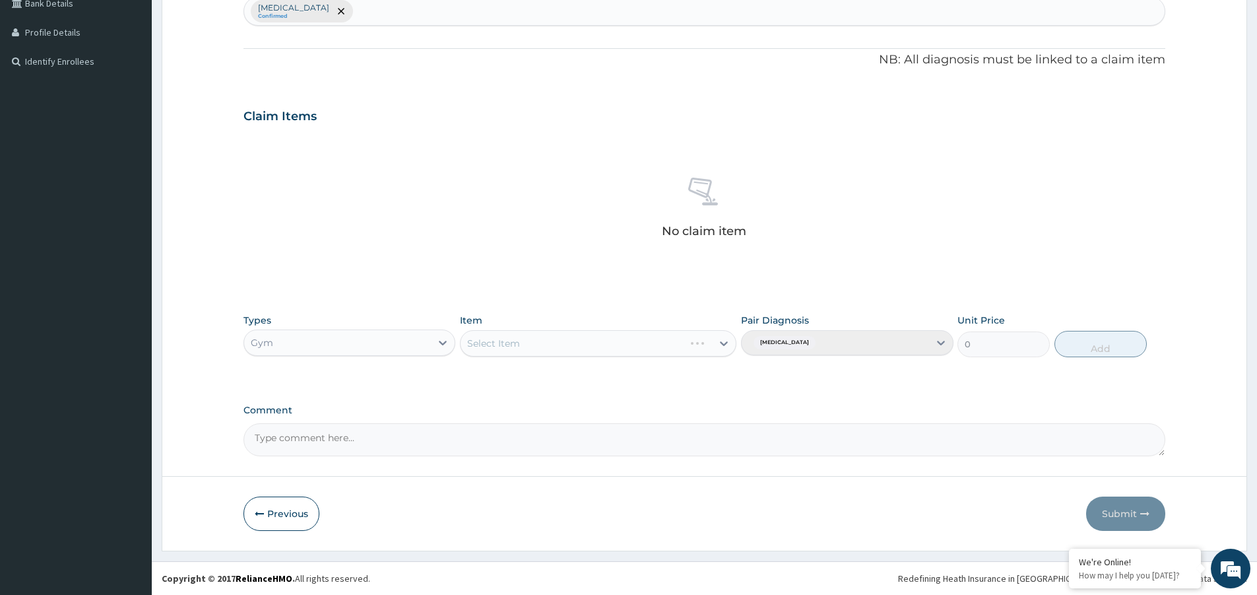
click at [716, 336] on div "Select Item" at bounding box center [598, 343] width 276 height 26
click at [726, 346] on icon at bounding box center [723, 343] width 13 height 13
click at [600, 369] on div "GYM" at bounding box center [598, 376] width 276 height 24
click at [1107, 341] on button "Add" at bounding box center [1100, 344] width 92 height 26
type input "0"
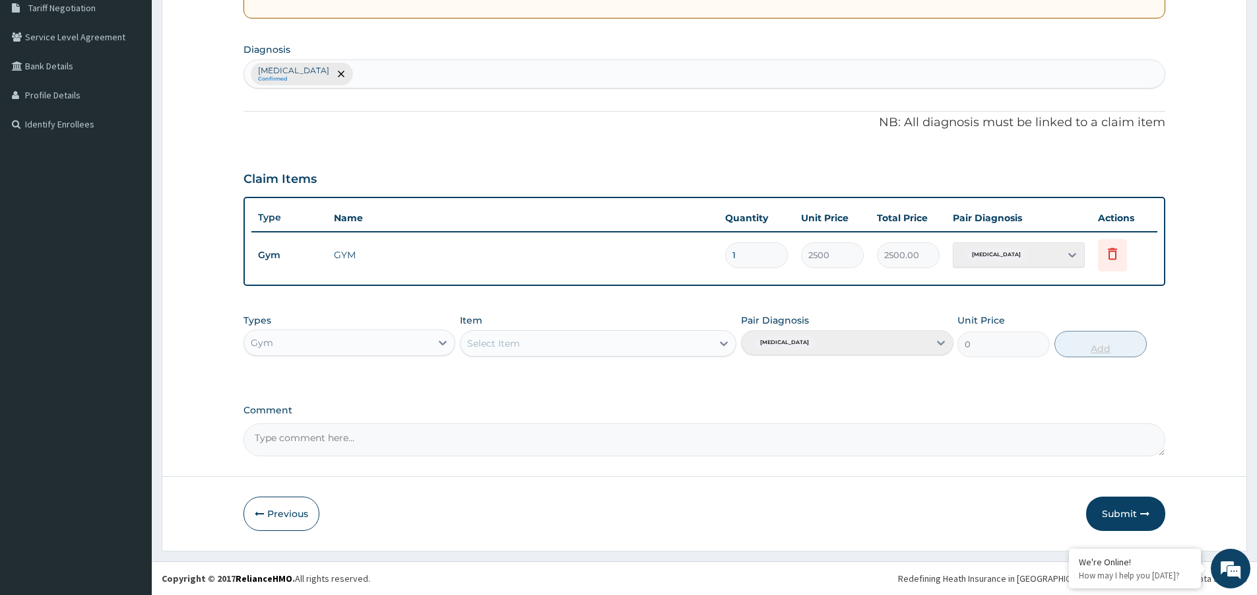
scroll to position [281, 0]
click at [1109, 515] on button "Submit" at bounding box center [1125, 513] width 79 height 34
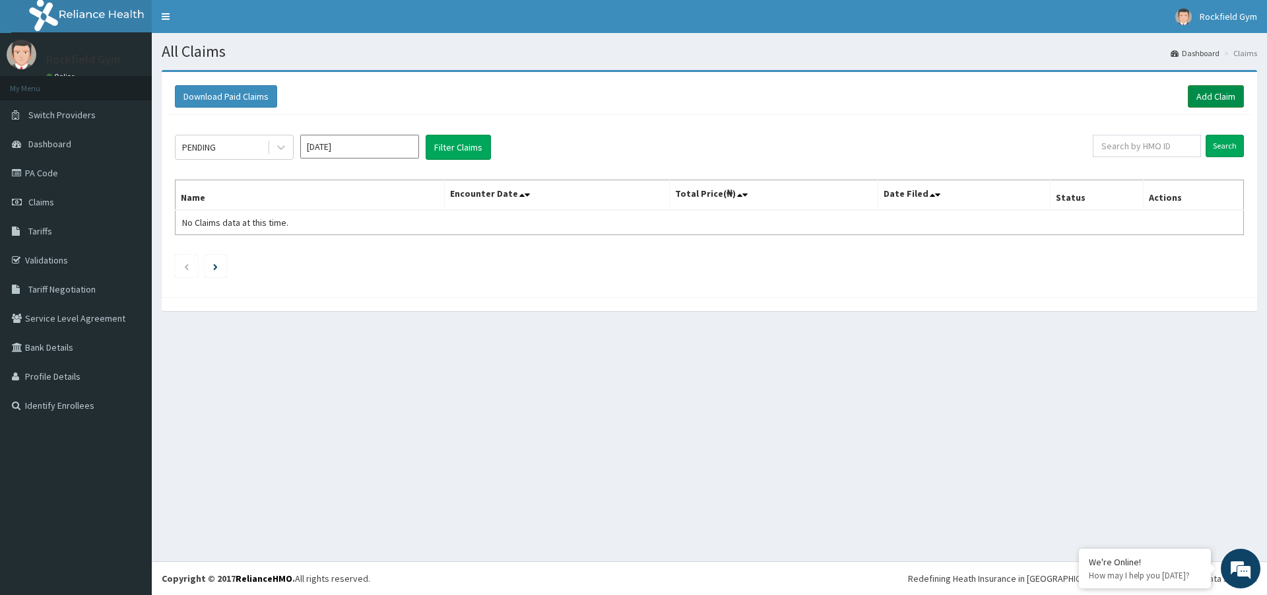
click at [1203, 98] on link "Add Claim" at bounding box center [1216, 96] width 56 height 22
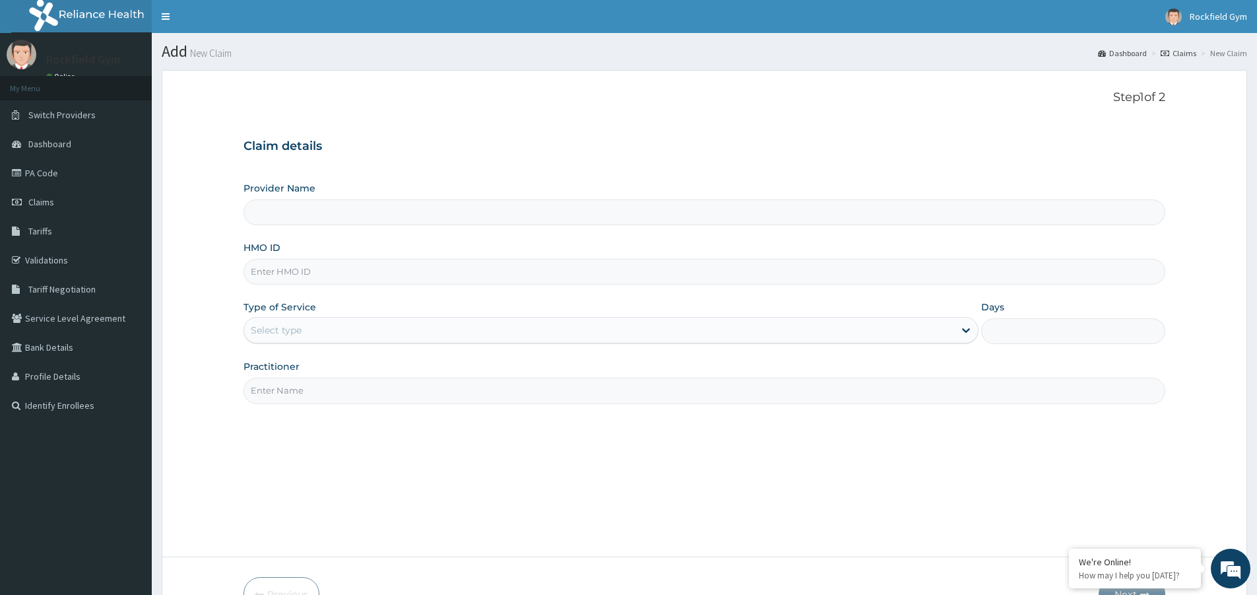
type input "Rockfield unique physio GYM"
type input "1"
click at [327, 268] on input "HMO ID" at bounding box center [704, 272] width 922 height 26
type input "ISW/10019/A"
click at [310, 331] on div "Outpatient" at bounding box center [610, 330] width 735 height 26
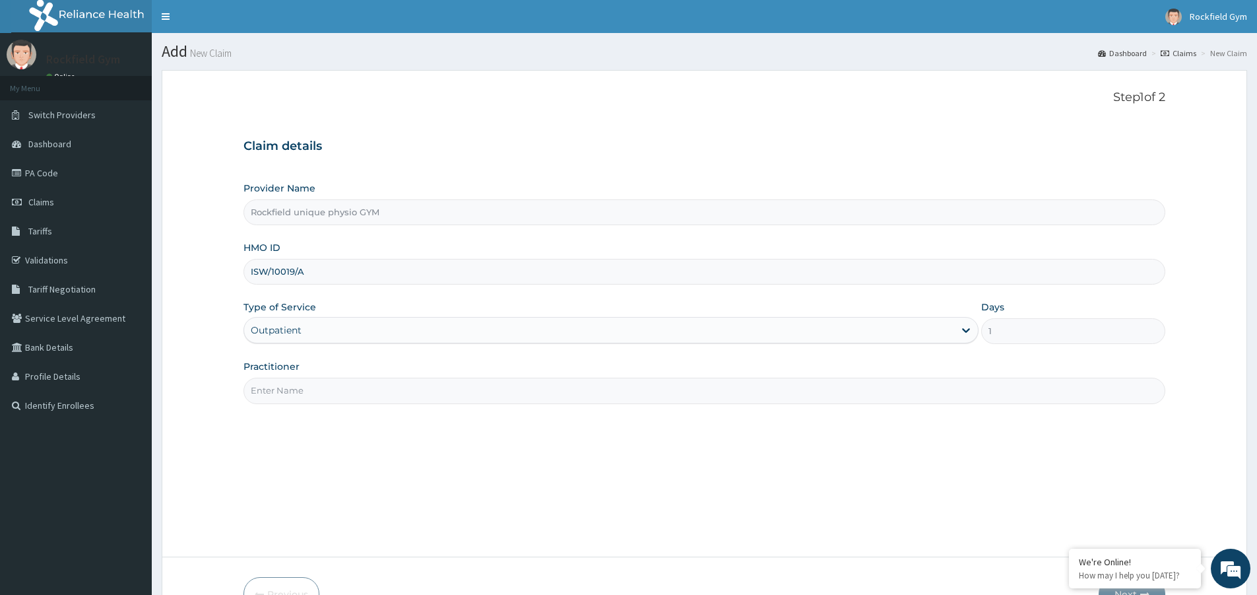
click at [317, 389] on input "Practitioner" at bounding box center [704, 390] width 922 height 26
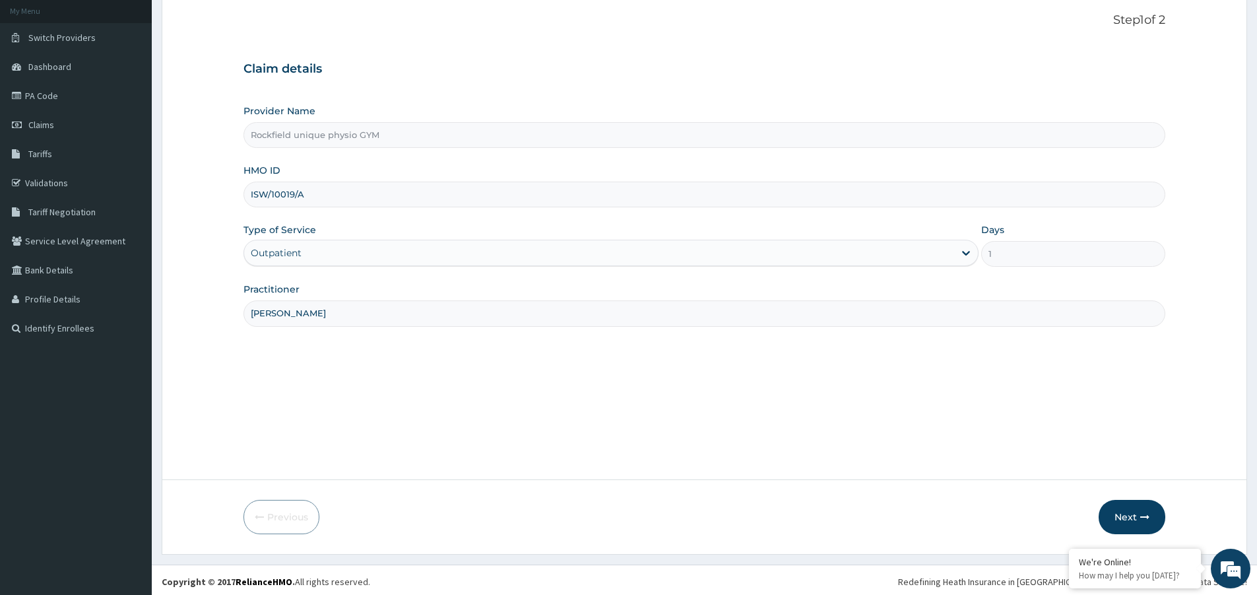
scroll to position [81, 0]
type input "[PERSON_NAME]"
click at [1112, 517] on button "Next" at bounding box center [1132, 513] width 67 height 34
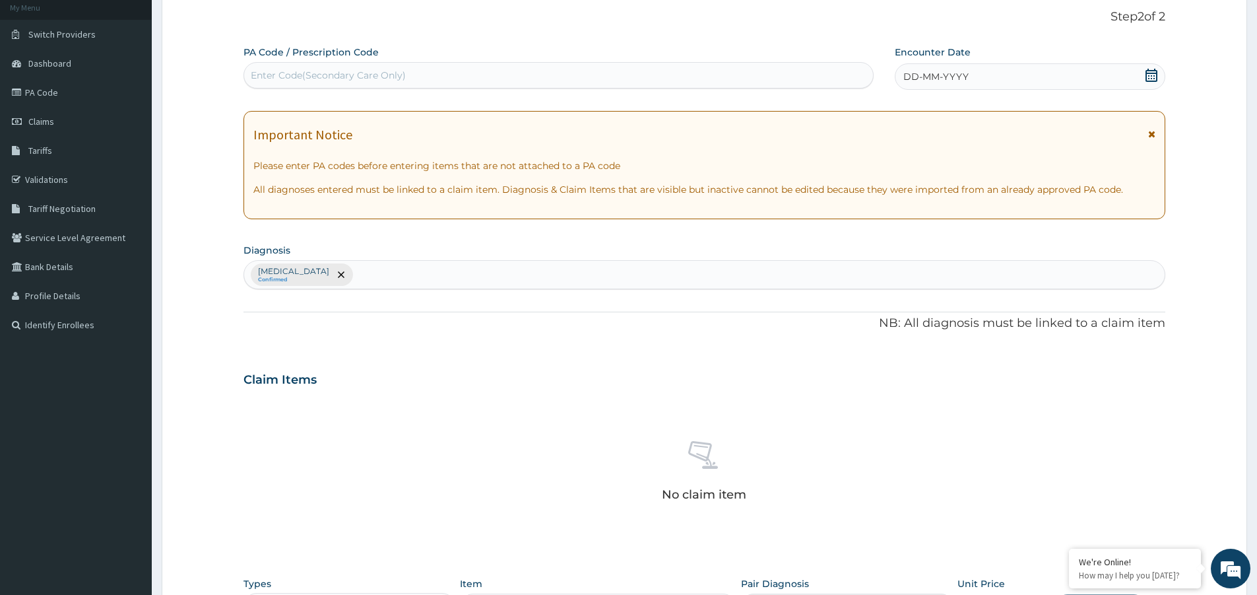
click at [419, 69] on div "Enter Code(Secondary Care Only)" at bounding box center [558, 75] width 629 height 21
type input "PA/AB8D46"
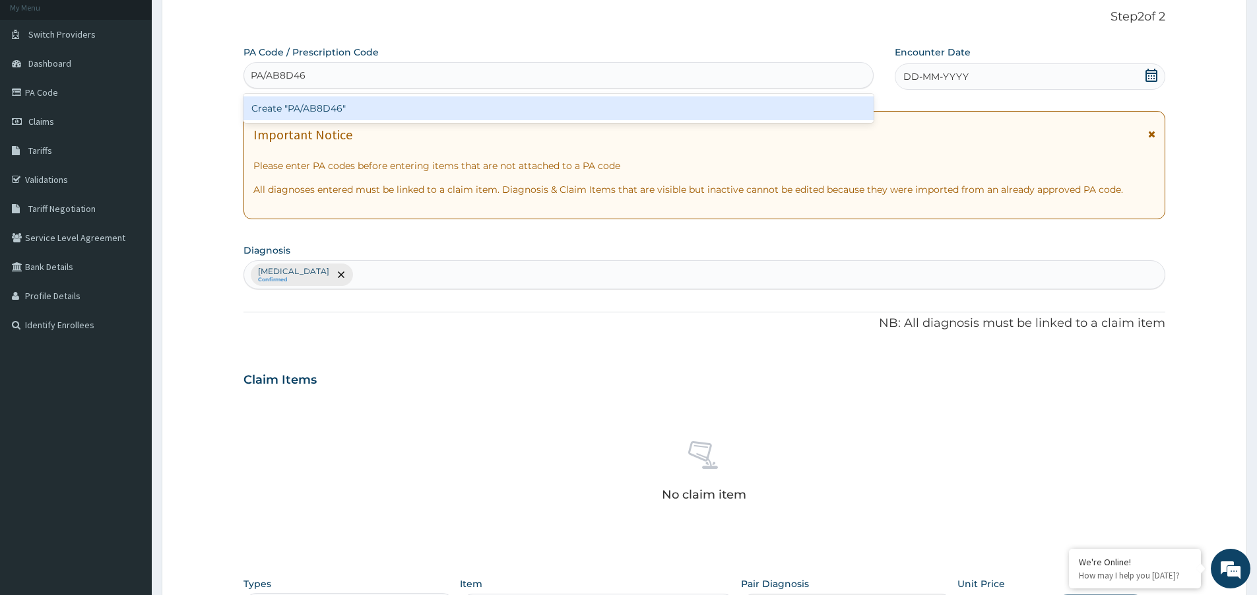
click at [369, 107] on div "Create "PA/AB8D46"" at bounding box center [558, 108] width 630 height 24
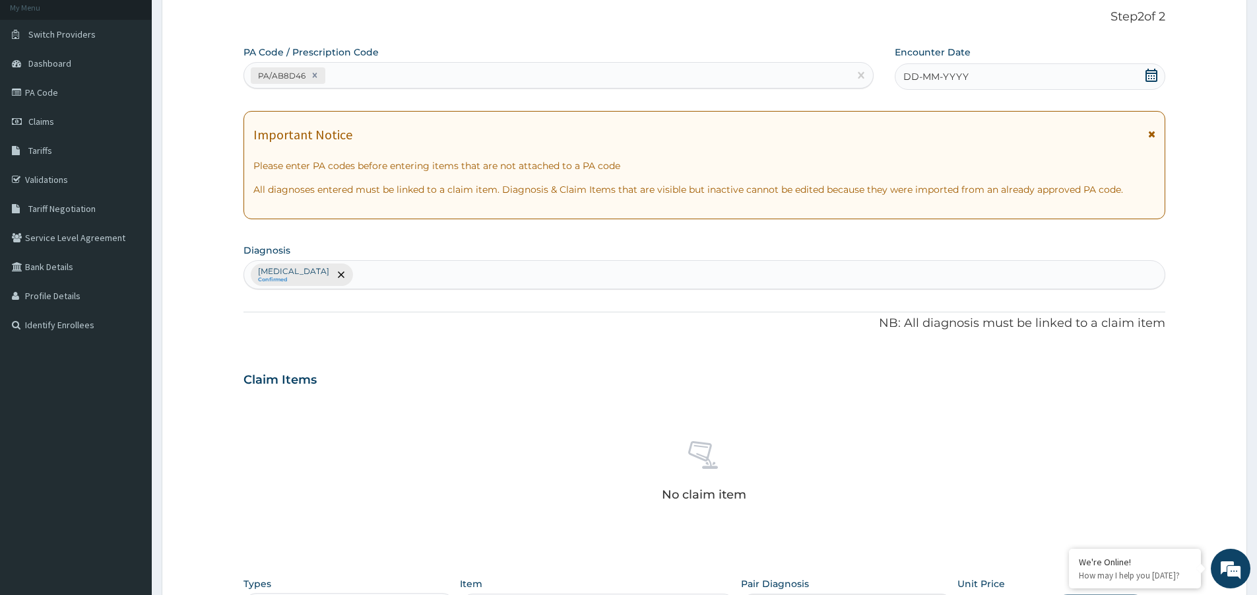
click at [1150, 72] on icon at bounding box center [1151, 75] width 13 height 13
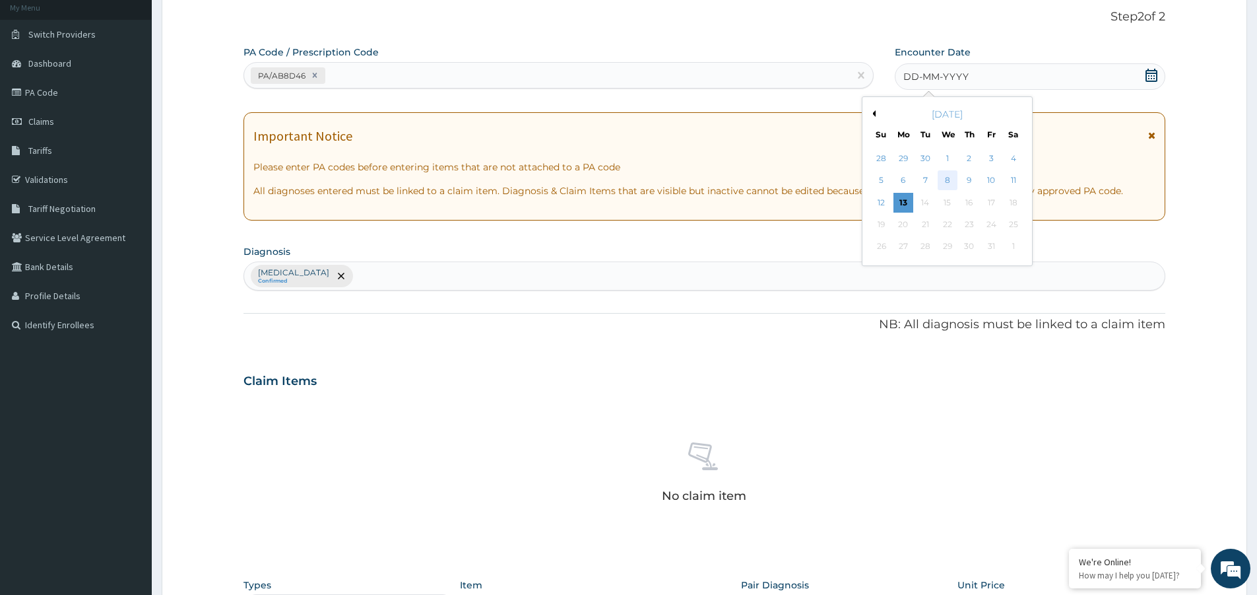
click at [942, 179] on div "8" at bounding box center [948, 181] width 20 height 20
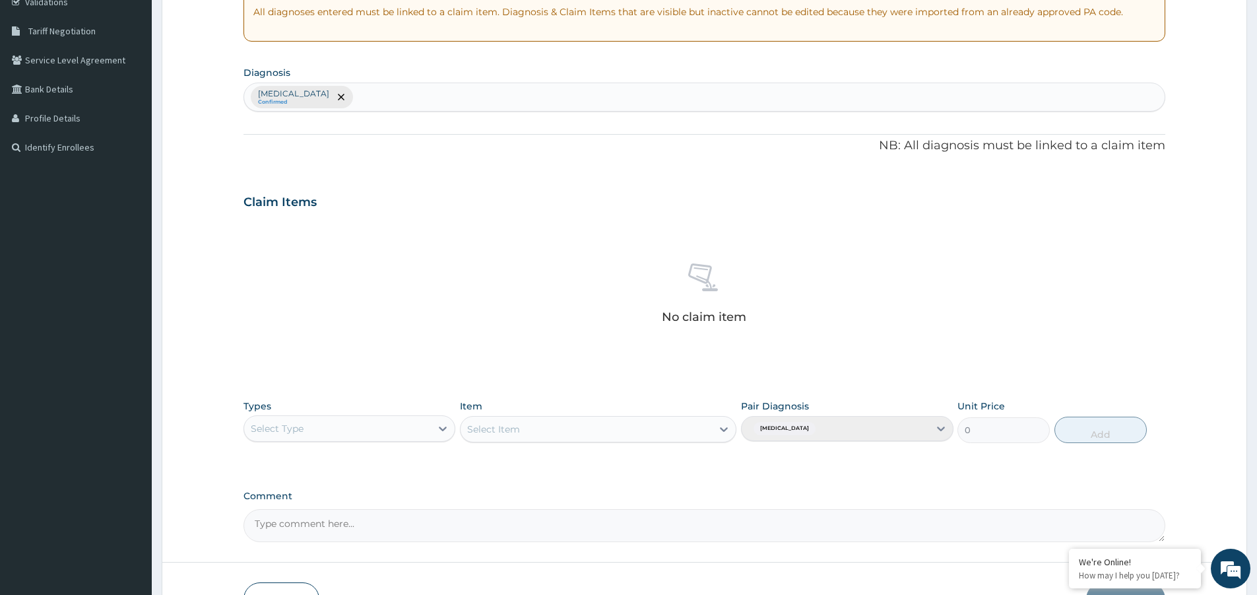
scroll to position [344, 0]
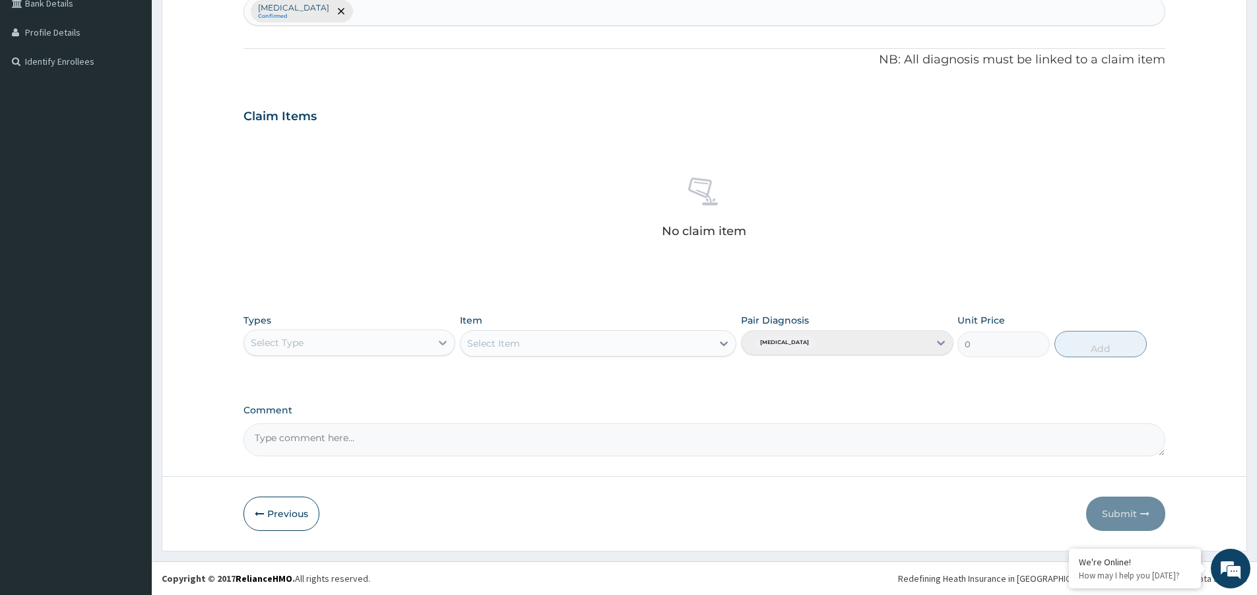
click at [443, 340] on icon at bounding box center [442, 342] width 13 height 13
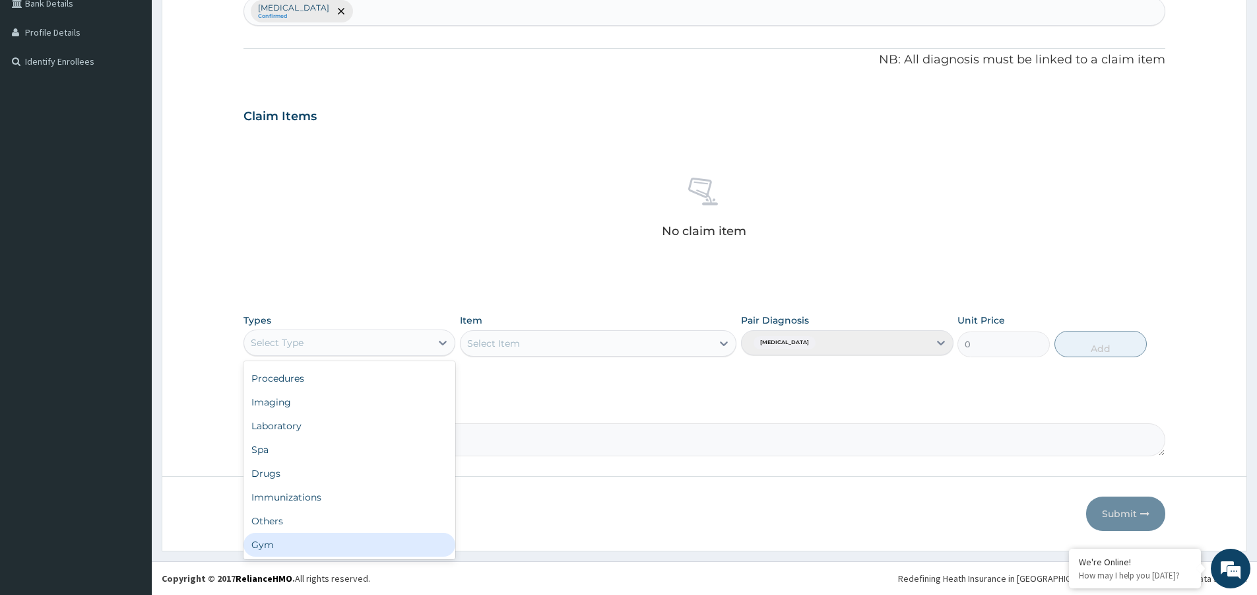
click at [314, 542] on div "Gym" at bounding box center [349, 545] width 212 height 24
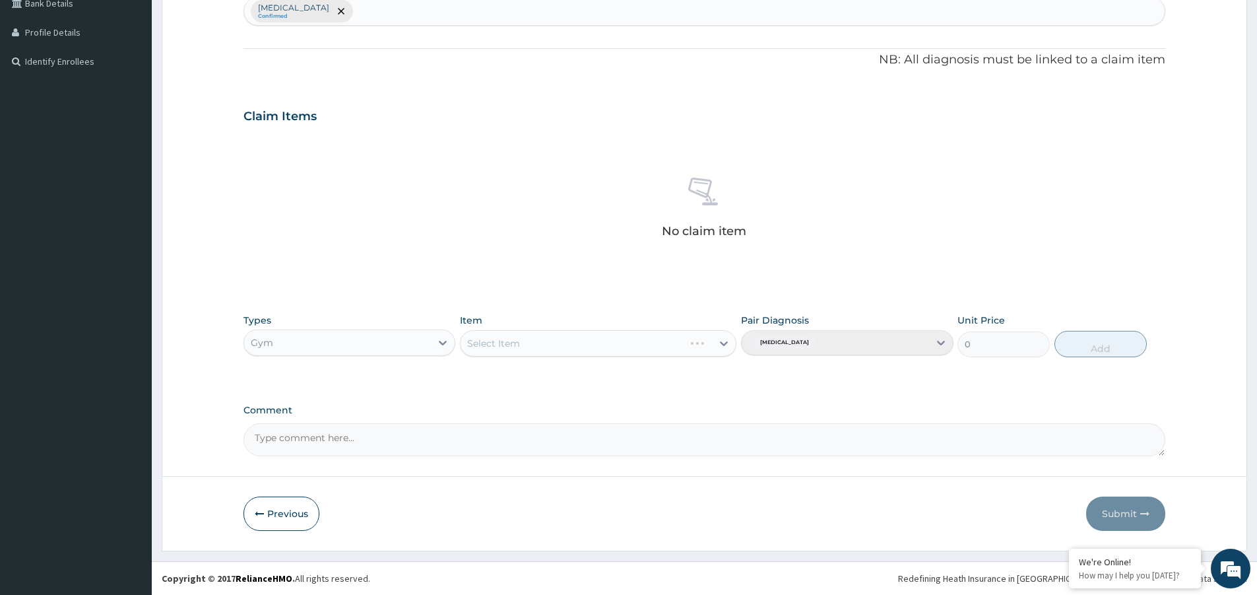
click at [722, 337] on div "Select Item" at bounding box center [598, 343] width 276 height 26
click at [720, 344] on icon at bounding box center [723, 343] width 13 height 13
click at [656, 373] on div "GYM" at bounding box center [598, 376] width 276 height 24
click at [1094, 352] on button "Add" at bounding box center [1100, 344] width 92 height 26
type input "0"
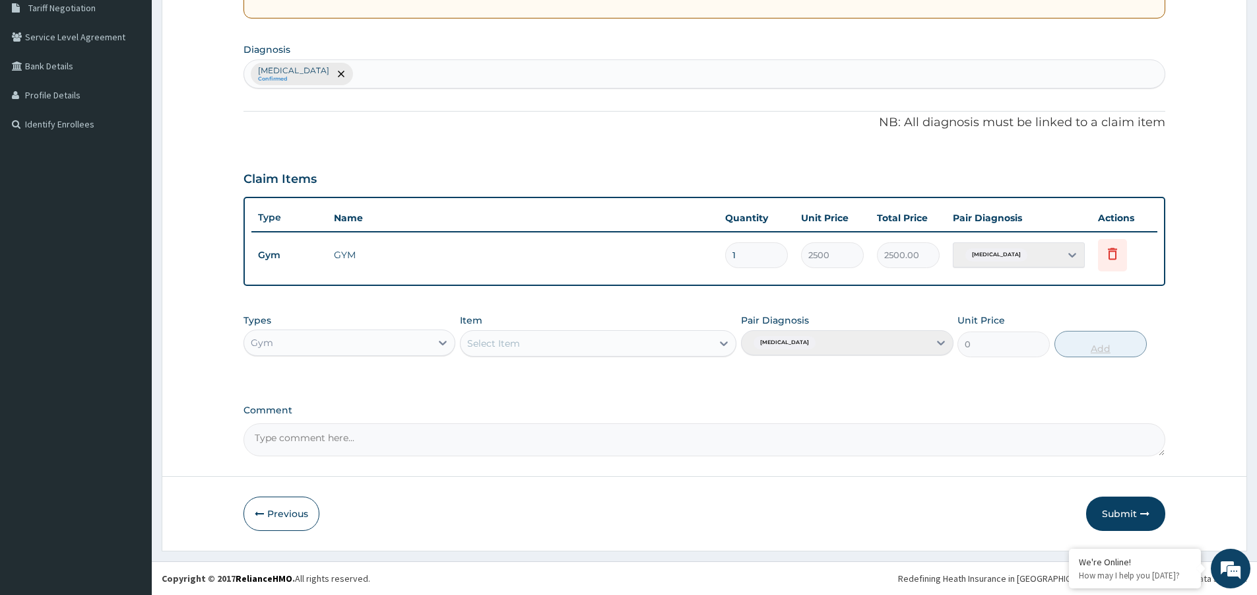
scroll to position [281, 0]
type input "0.00"
type input "2"
type input "5000.00"
type input "2"
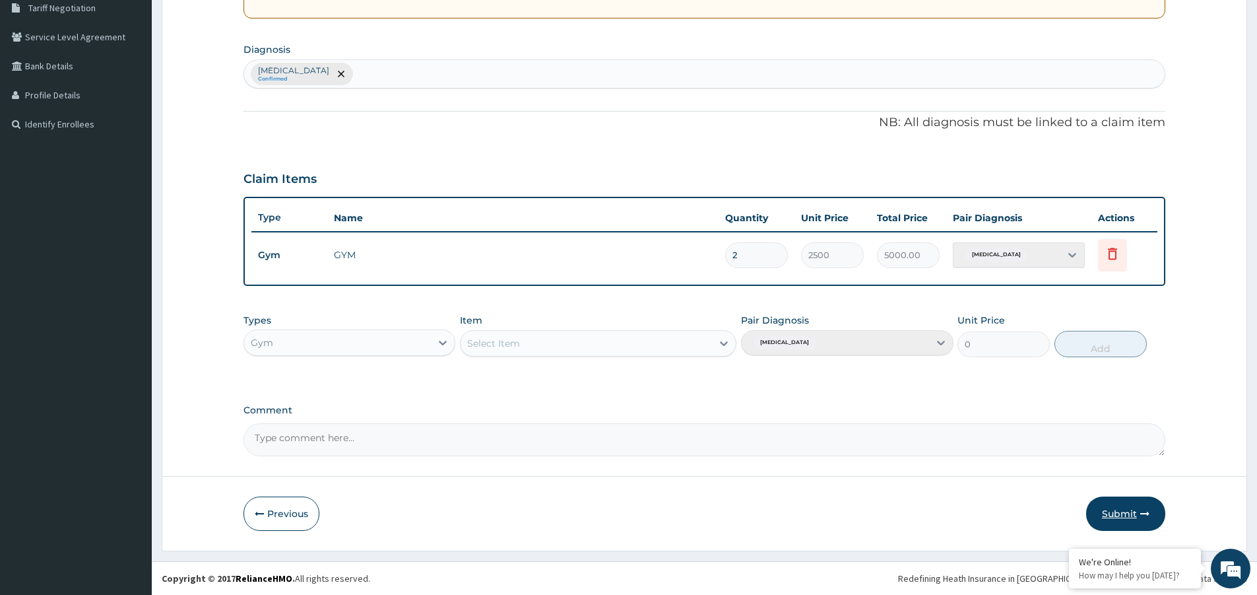
click at [1115, 505] on button "Submit" at bounding box center [1125, 513] width 79 height 34
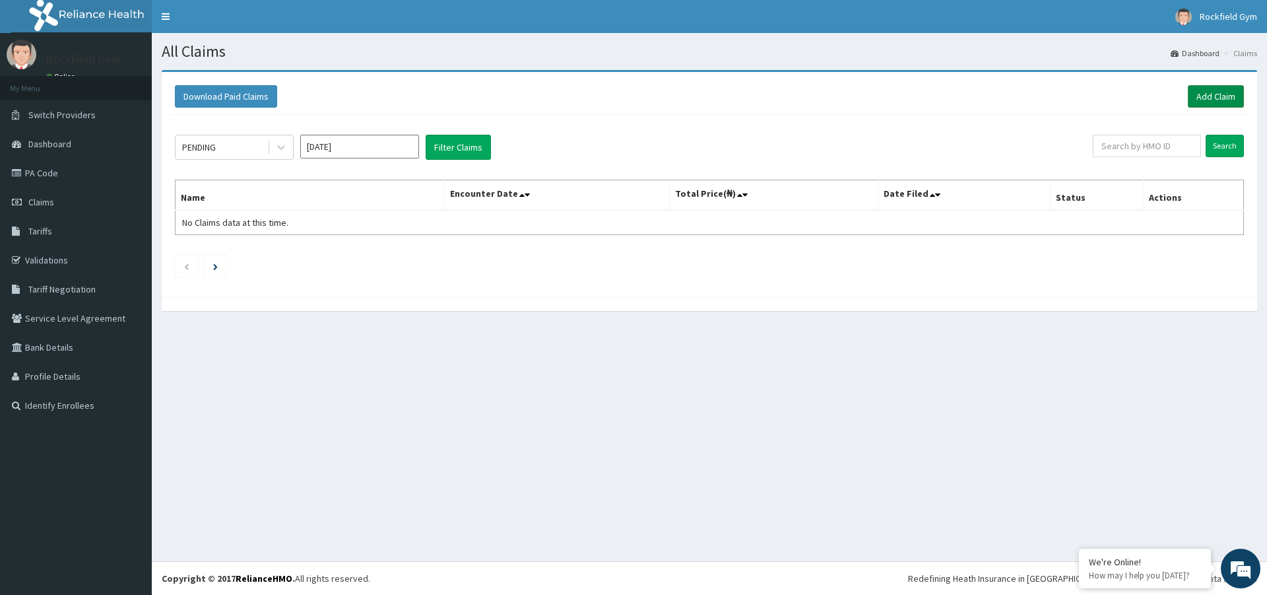
click at [1210, 94] on link "Add Claim" at bounding box center [1216, 96] width 56 height 22
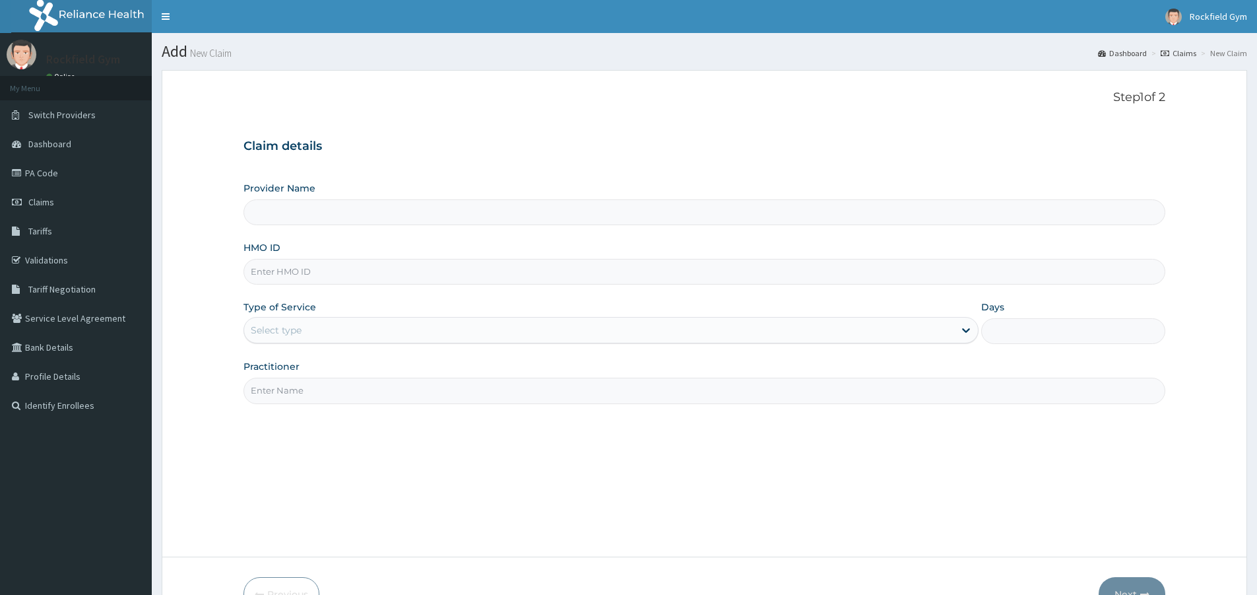
click at [548, 395] on input "Practitioner" at bounding box center [704, 390] width 922 height 26
type input "IRET"
type input "Rockfield unique physio GYM"
type input "1"
type input "IRETI"
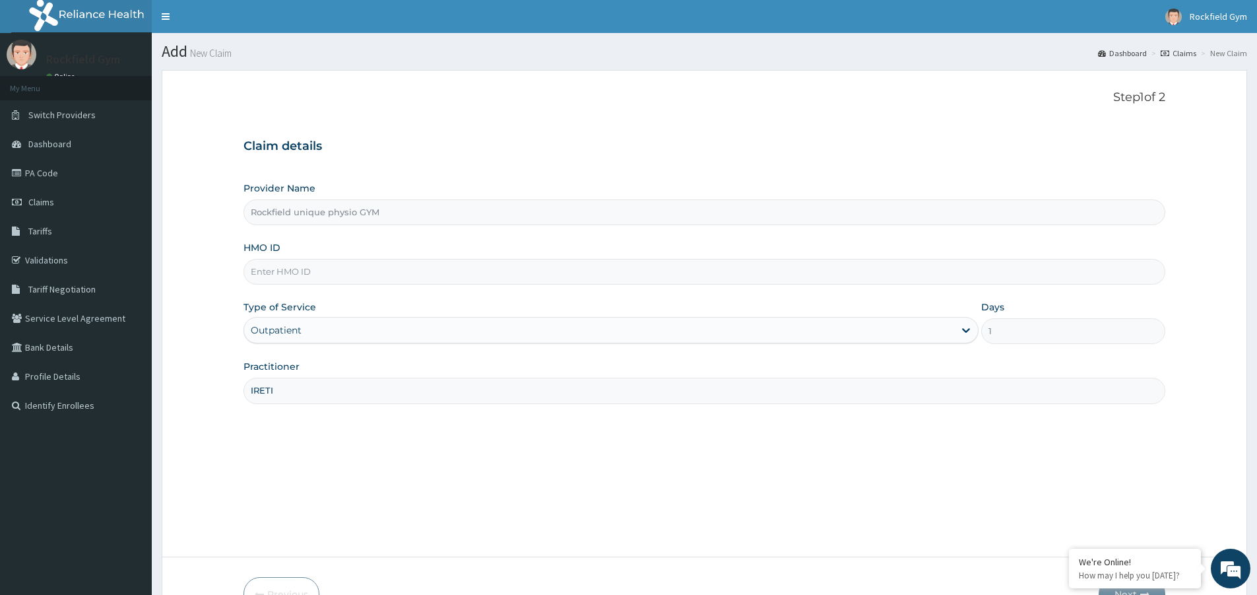
click at [463, 269] on input "HMO ID" at bounding box center [704, 272] width 922 height 26
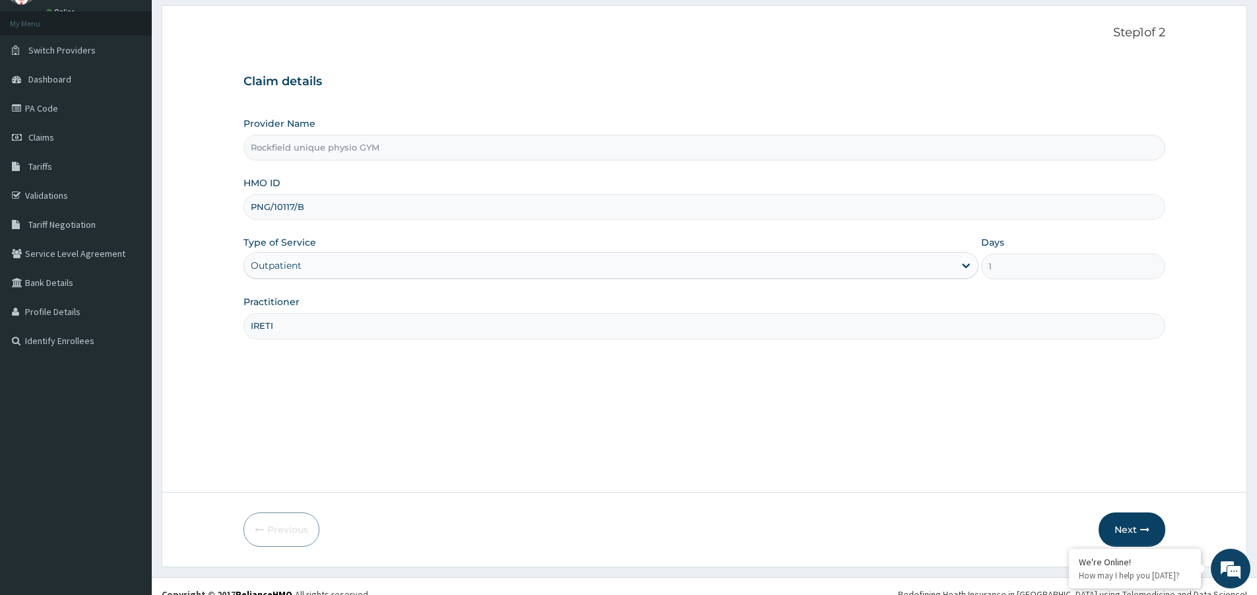
scroll to position [81, 0]
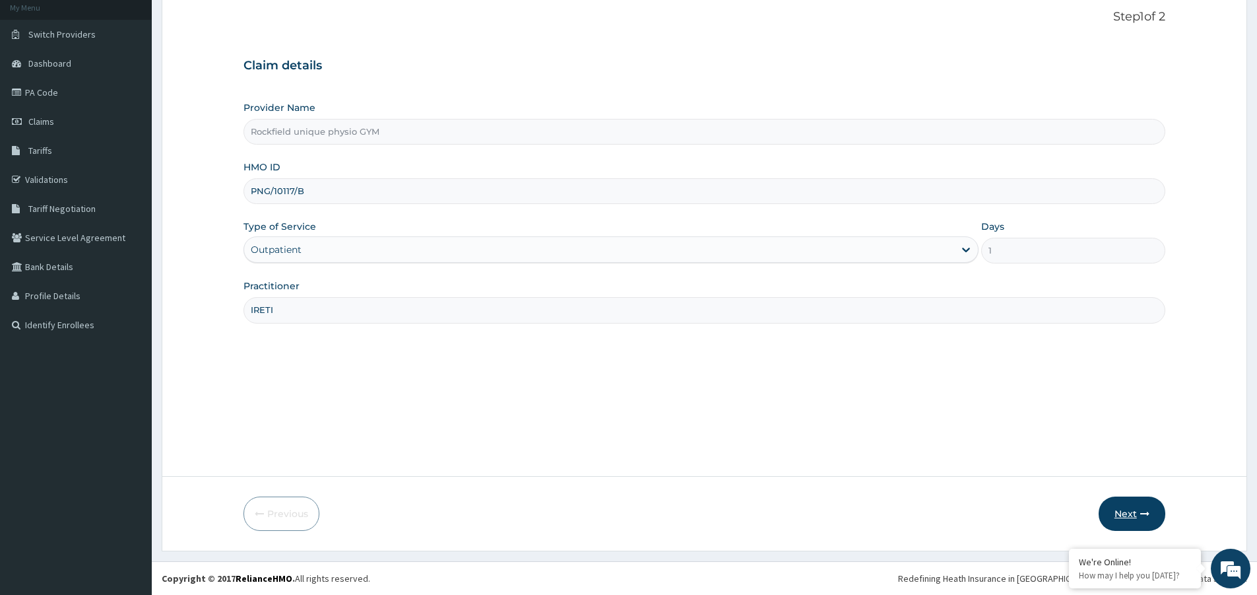
type input "PNG/10117/B"
click at [1126, 517] on button "Next" at bounding box center [1132, 513] width 67 height 34
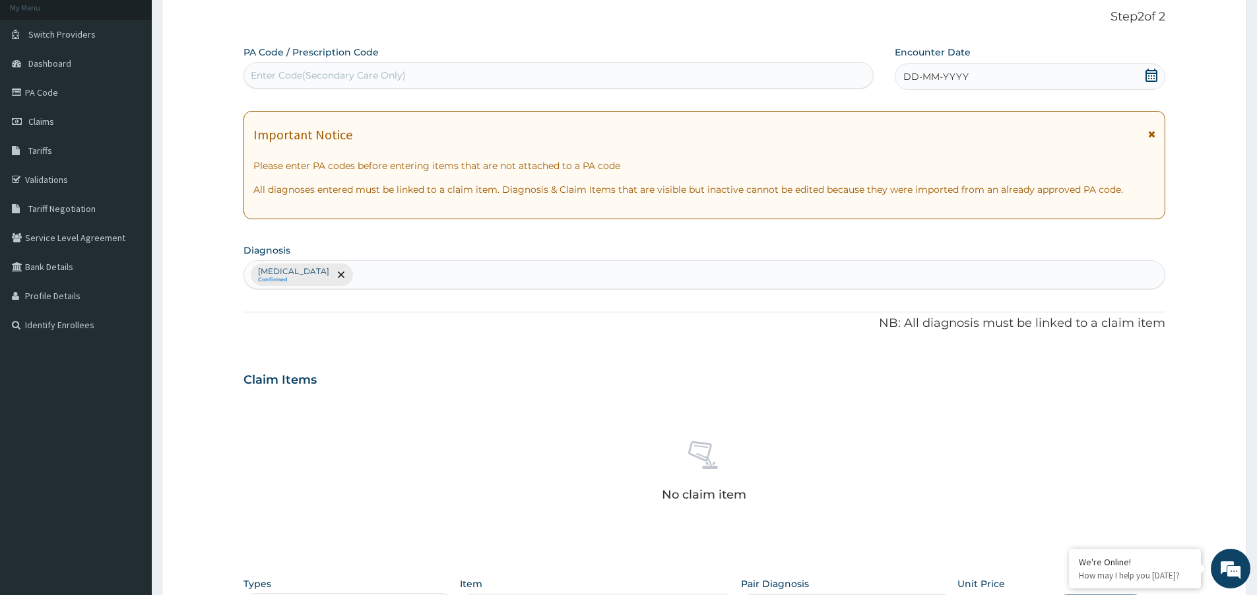
click at [372, 74] on div "Enter Code(Secondary Care Only)" at bounding box center [328, 75] width 155 height 13
click at [1153, 76] on icon at bounding box center [1151, 75] width 13 height 13
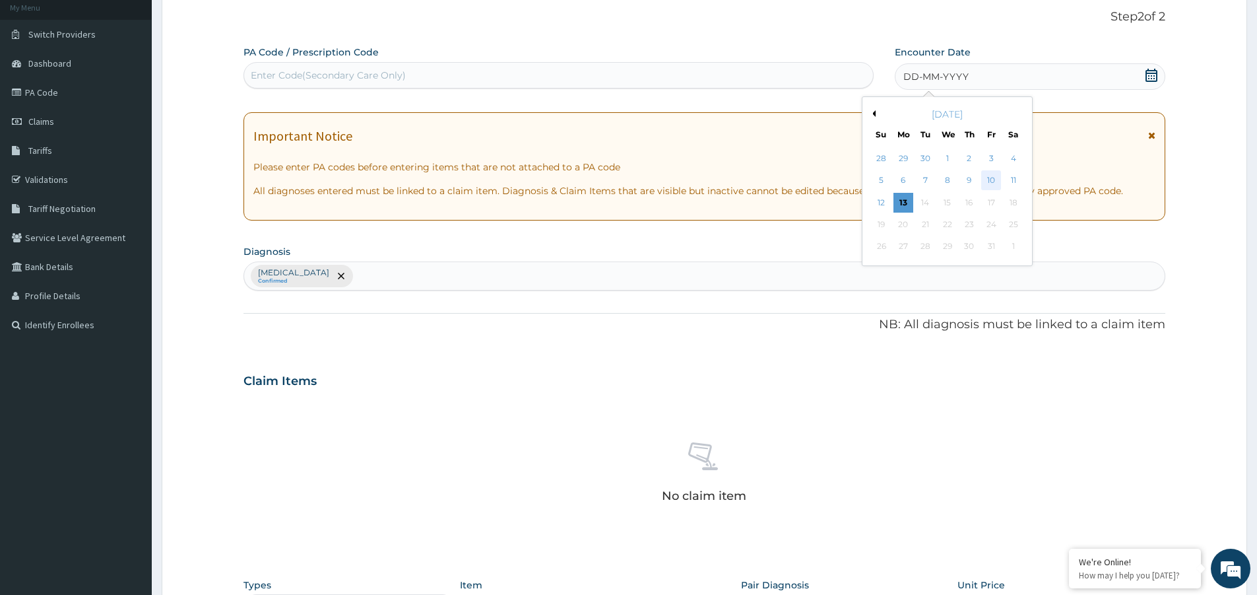
click at [988, 181] on div "10" at bounding box center [992, 181] width 20 height 20
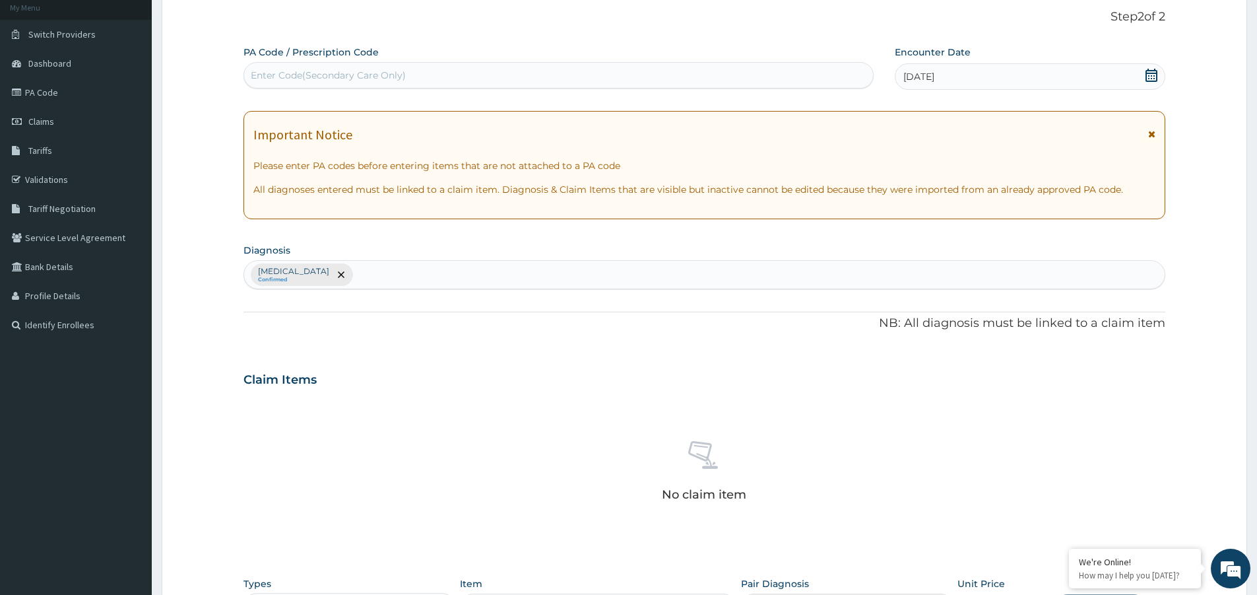
click at [261, 65] on div "Enter Code(Secondary Care Only)" at bounding box center [558, 75] width 629 height 21
type input "PA/1BE37B"
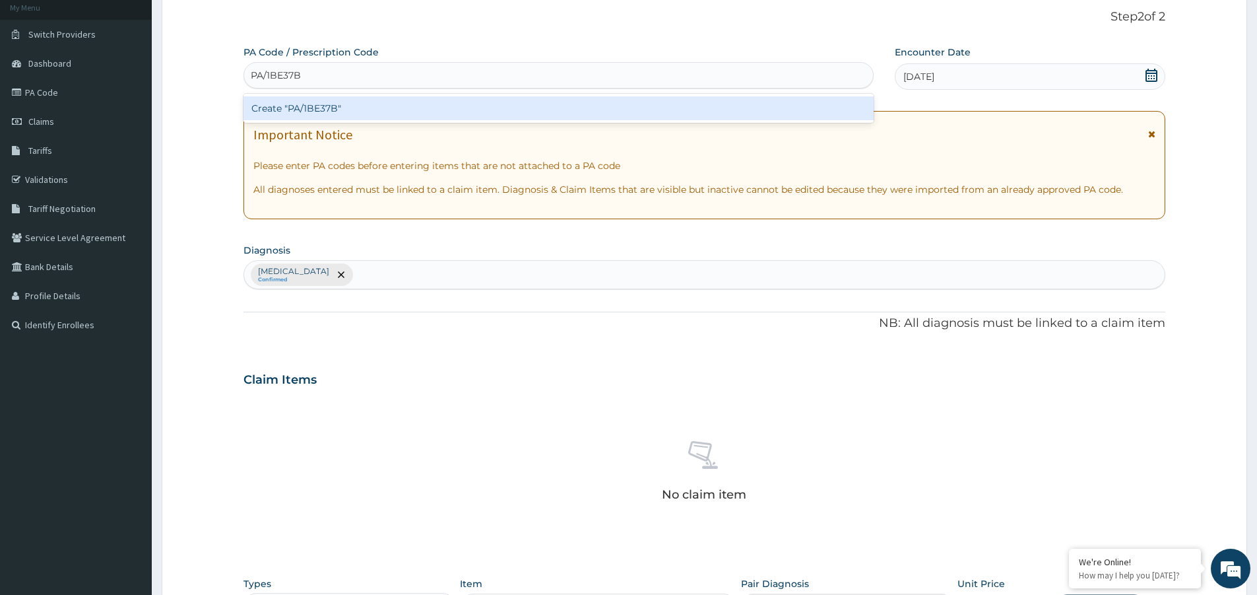
click at [336, 109] on div "Create "PA/1BE37B"" at bounding box center [558, 108] width 630 height 24
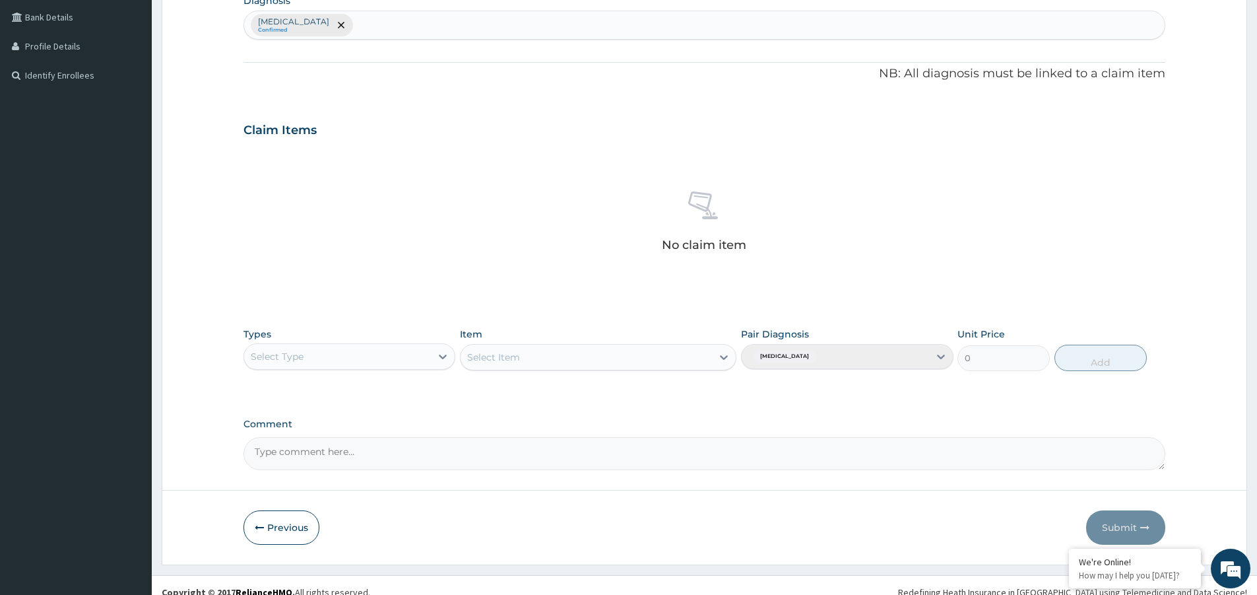
scroll to position [344, 0]
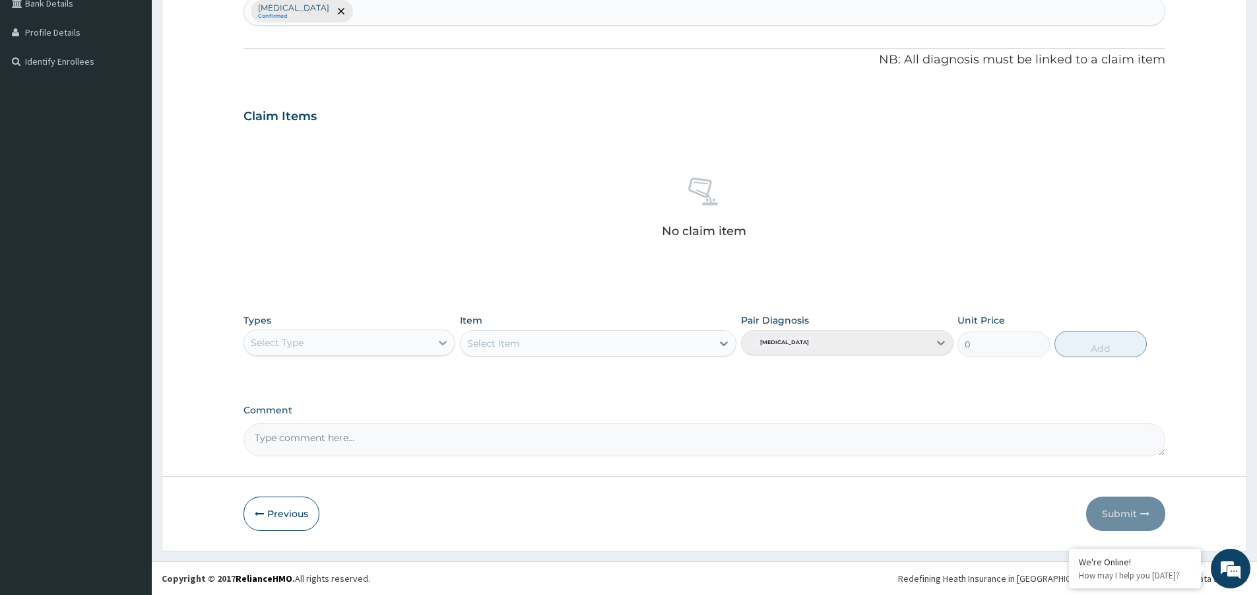
click at [441, 342] on icon at bounding box center [443, 342] width 8 height 5
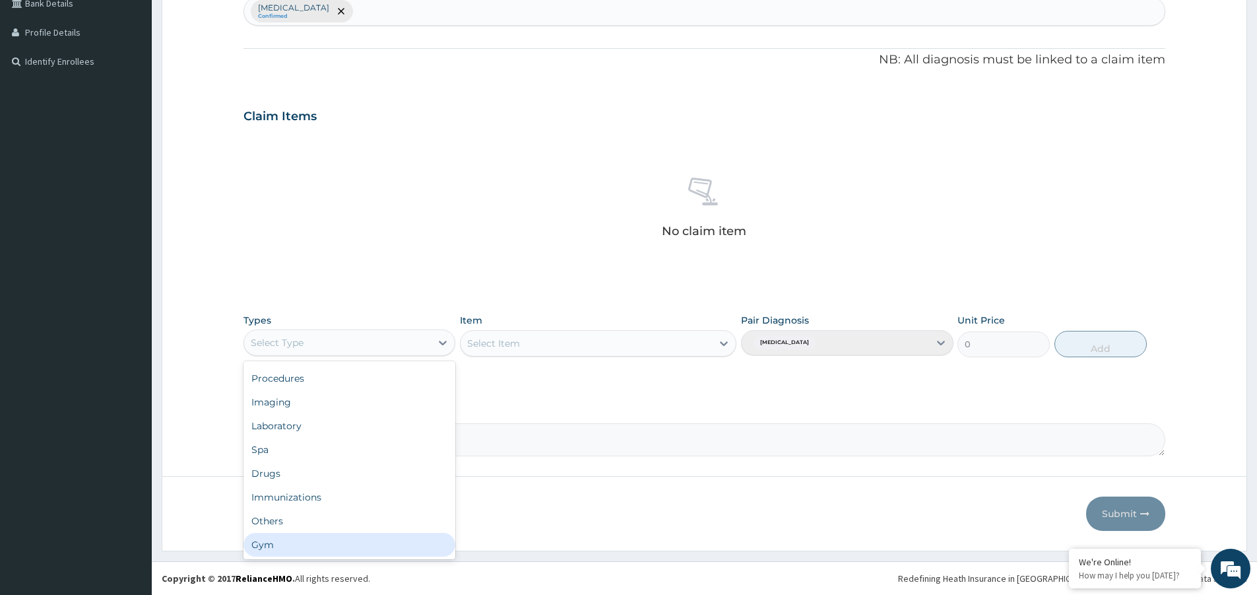
click at [381, 541] on div "Gym" at bounding box center [349, 545] width 212 height 24
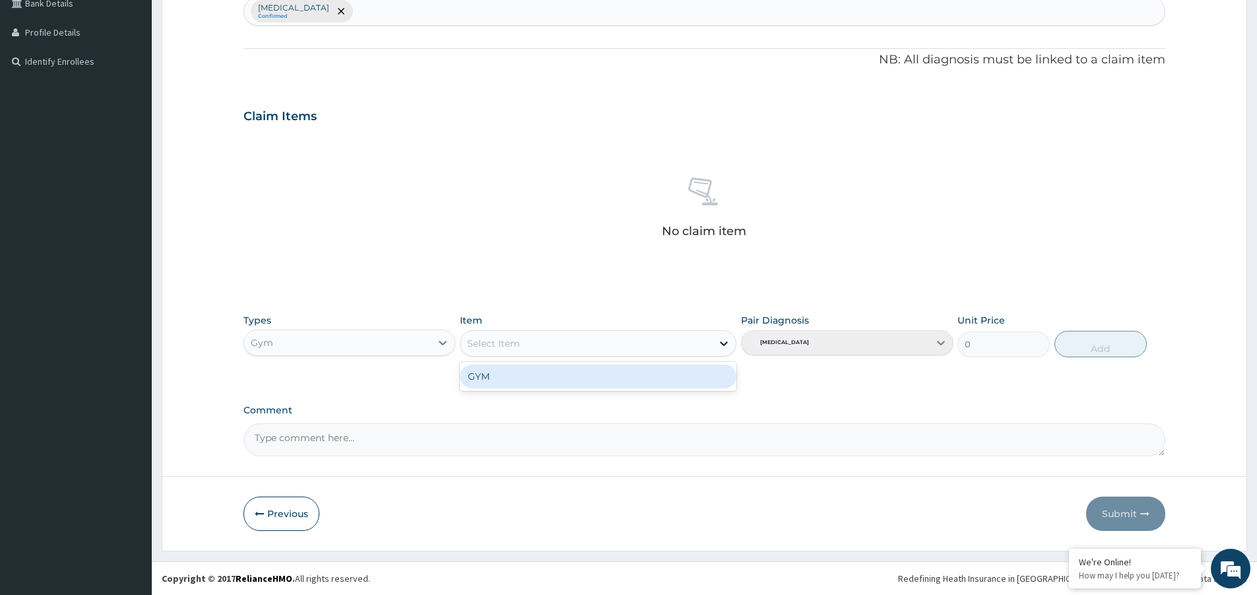
click at [725, 345] on icon at bounding box center [725, 343] width 8 height 5
click at [674, 383] on div "GYM" at bounding box center [598, 376] width 276 height 24
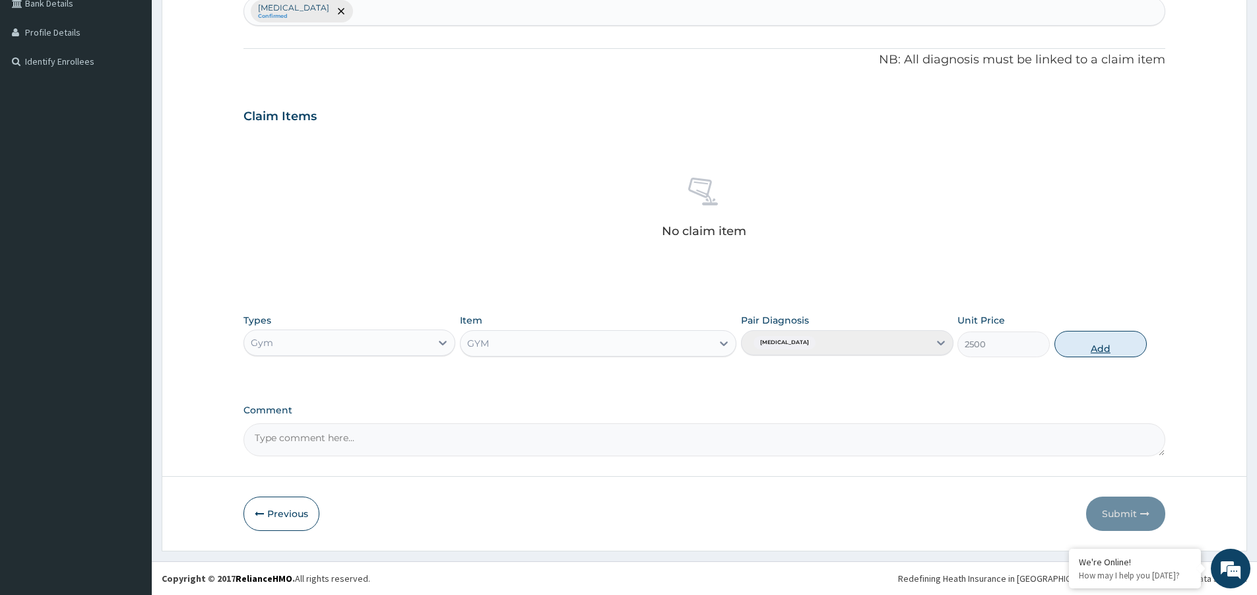
click at [1107, 350] on button "Add" at bounding box center [1100, 344] width 92 height 26
type input "0"
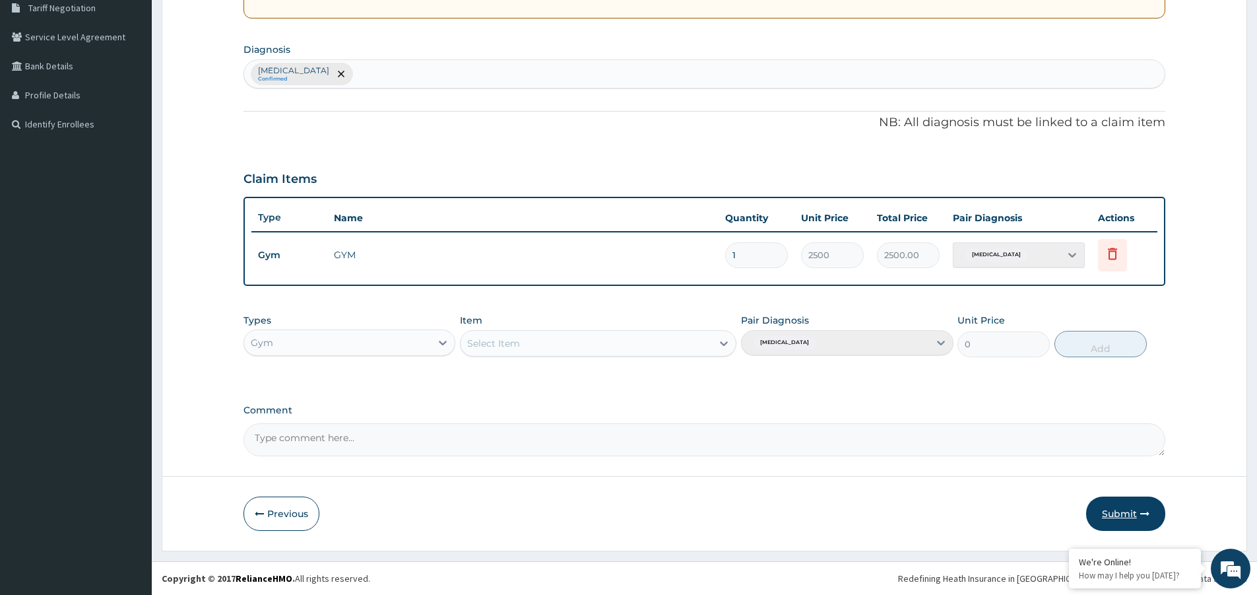
click at [1127, 518] on button "Submit" at bounding box center [1125, 513] width 79 height 34
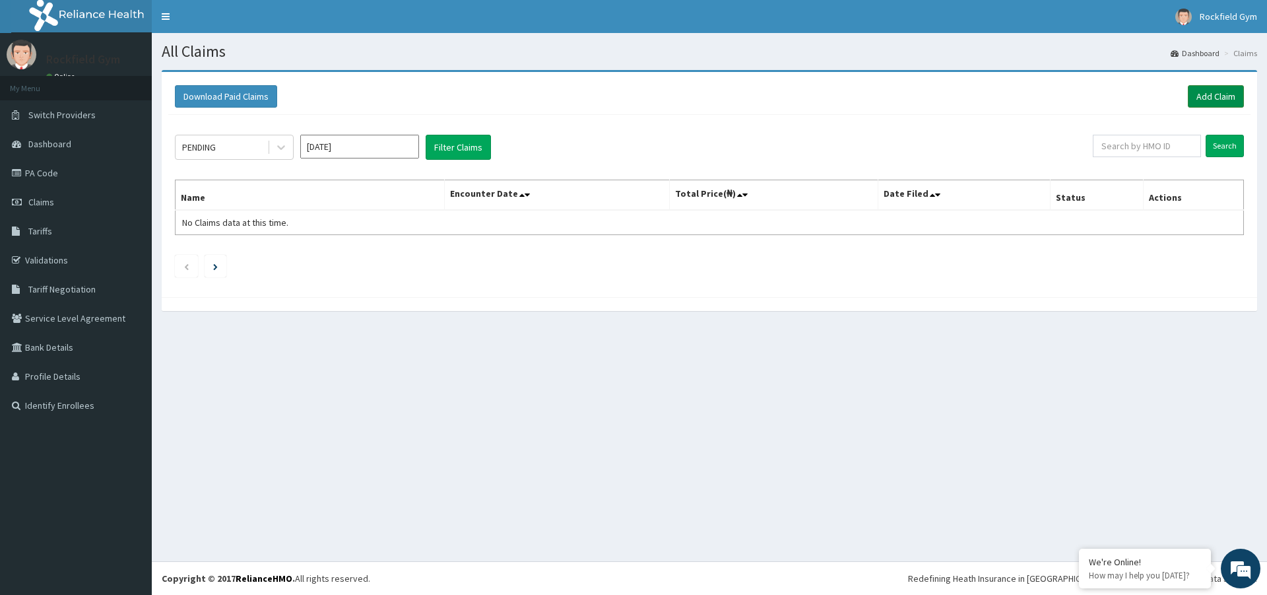
click at [1221, 98] on link "Add Claim" at bounding box center [1216, 96] width 56 height 22
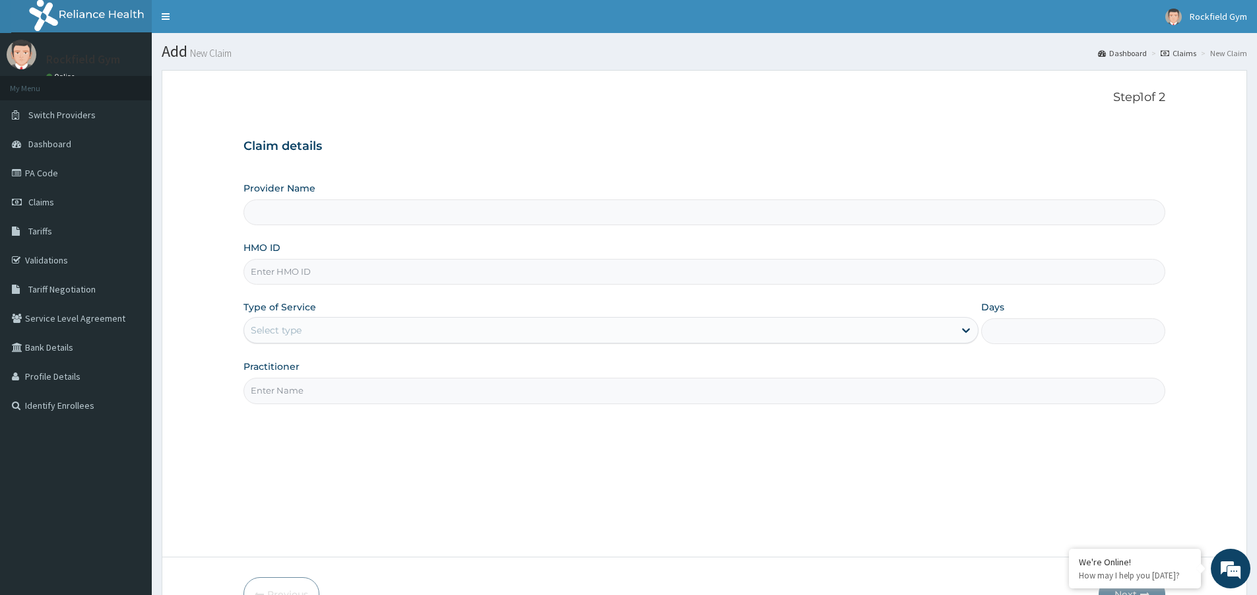
click at [348, 268] on input "HMO ID" at bounding box center [704, 272] width 922 height 26
type input "Rockfield unique physio GYM"
type input "1"
type input "P"
type input "PNG/101117/B"
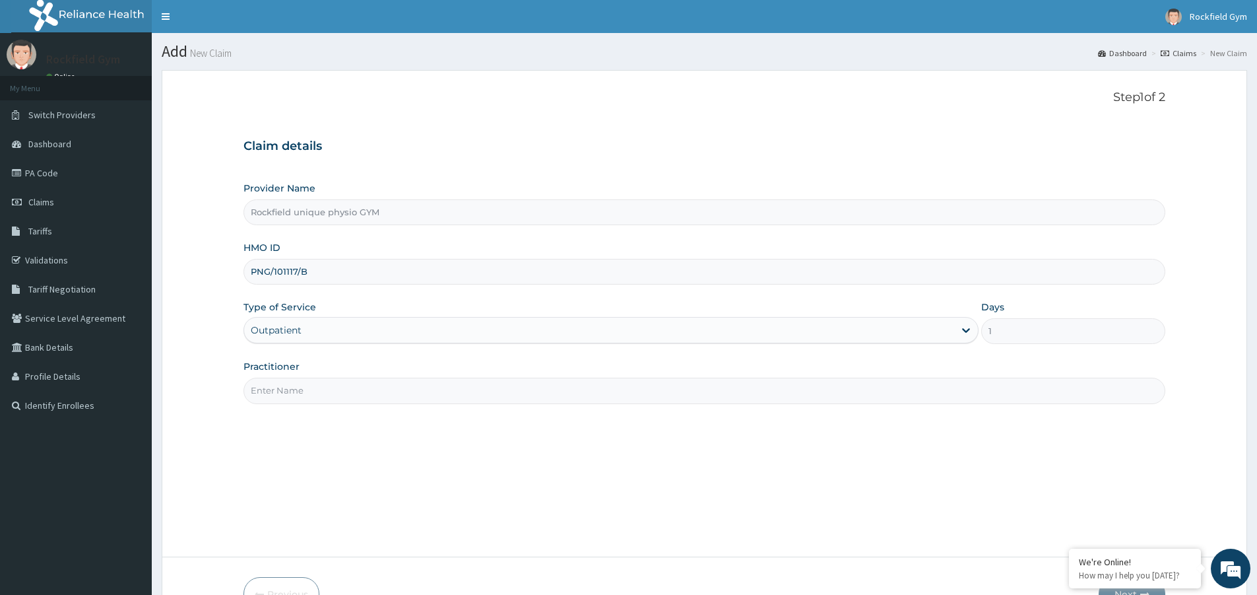
click at [323, 391] on input "Practitioner" at bounding box center [704, 390] width 922 height 26
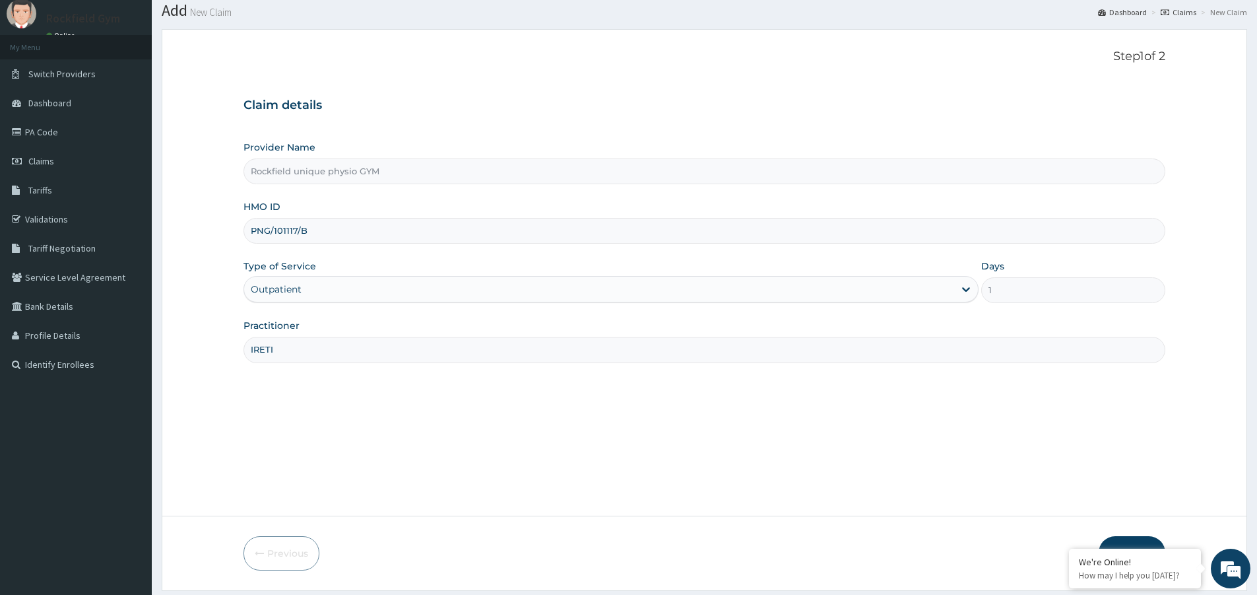
scroll to position [81, 0]
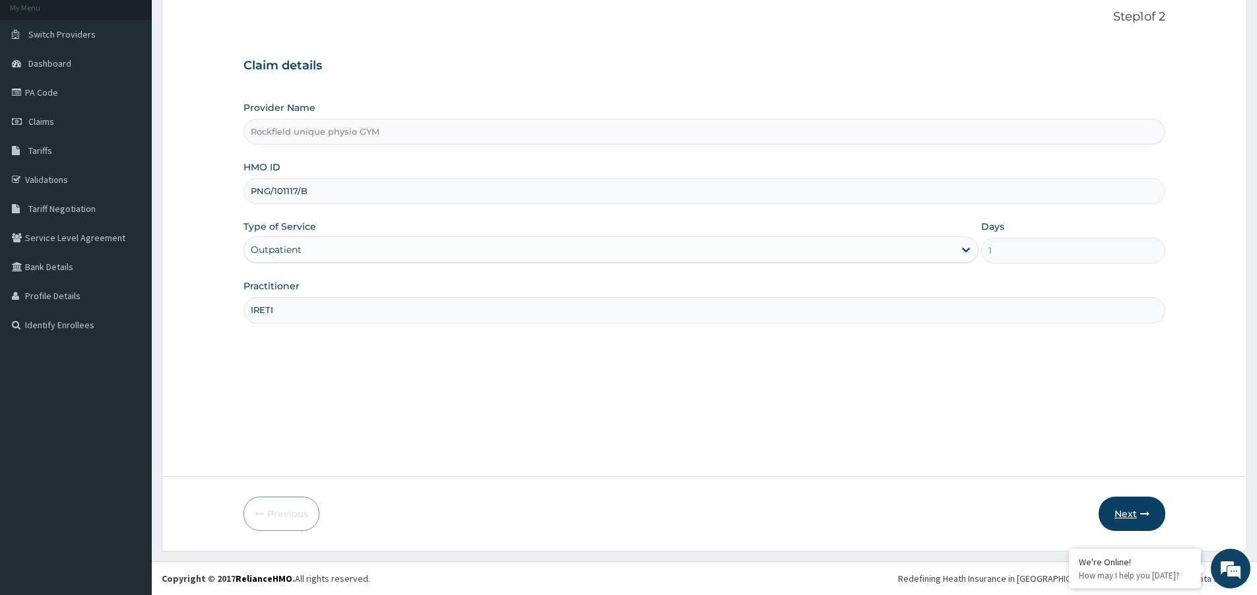
type input "IRETI"
click at [1132, 519] on button "Next" at bounding box center [1132, 513] width 67 height 34
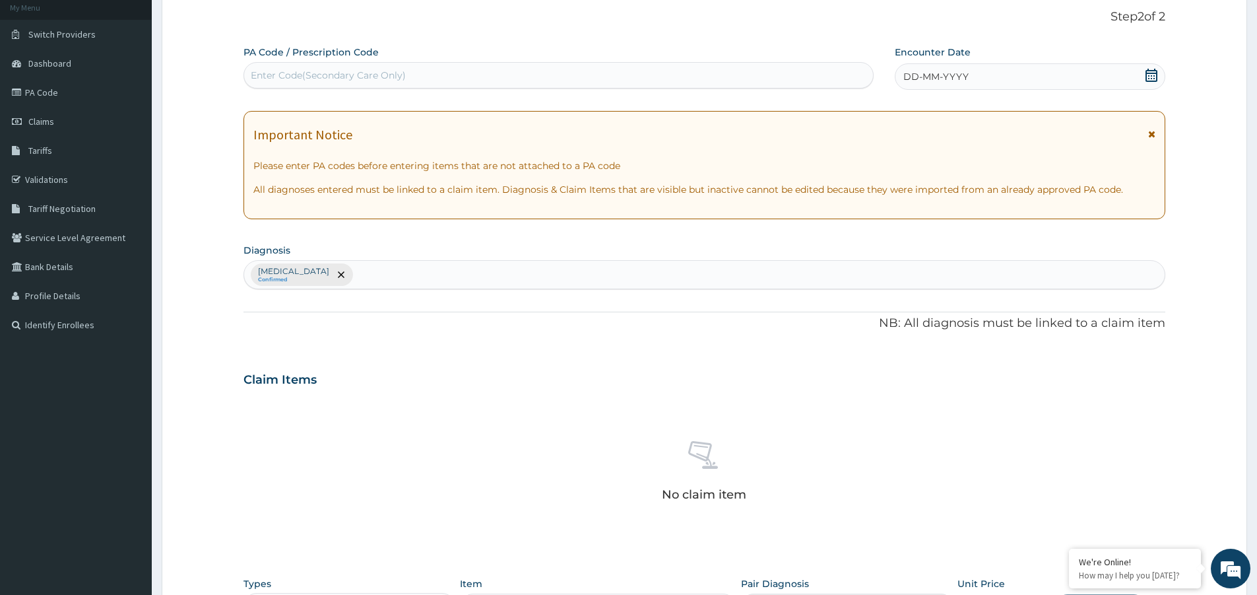
click at [354, 72] on div "Enter Code(Secondary Care Only)" at bounding box center [328, 75] width 155 height 13
click at [1157, 81] on icon at bounding box center [1151, 75] width 13 height 13
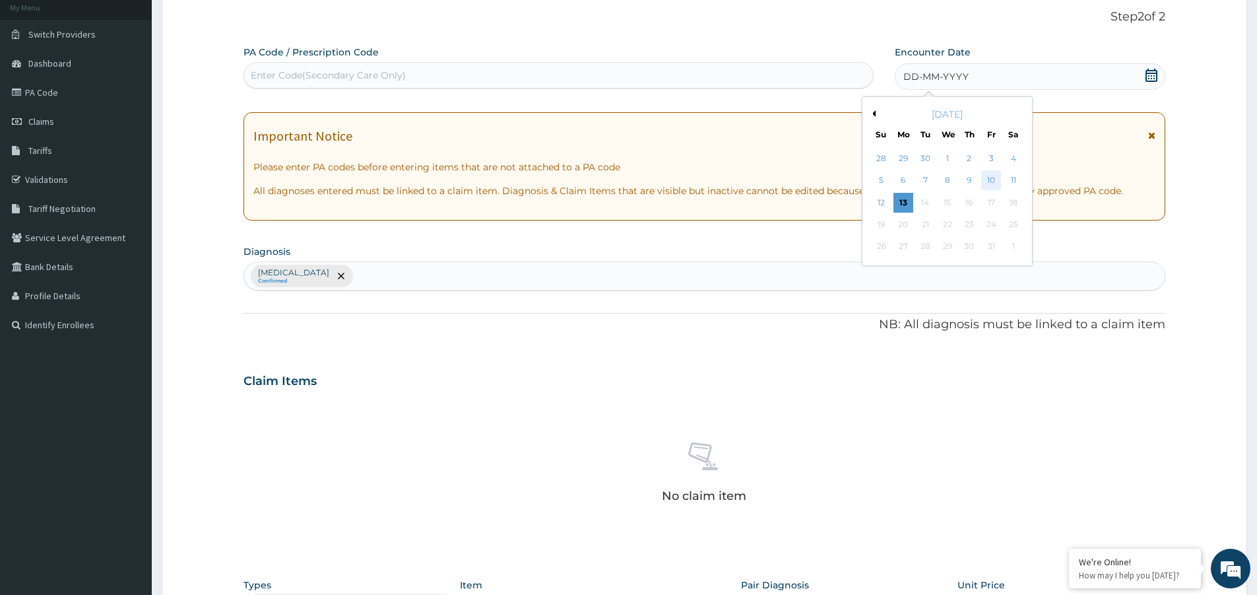
click at [1000, 183] on div "10" at bounding box center [992, 181] width 20 height 20
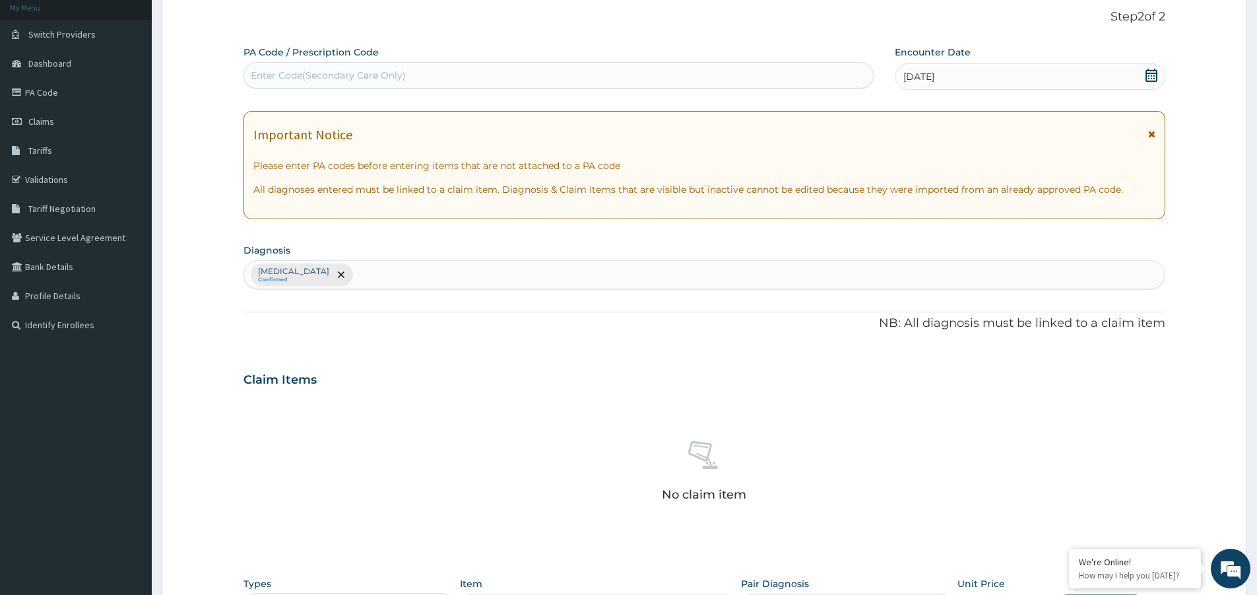
click at [311, 77] on div "Enter Code(Secondary Care Only)" at bounding box center [328, 75] width 155 height 13
type input "PA/1BE37B"
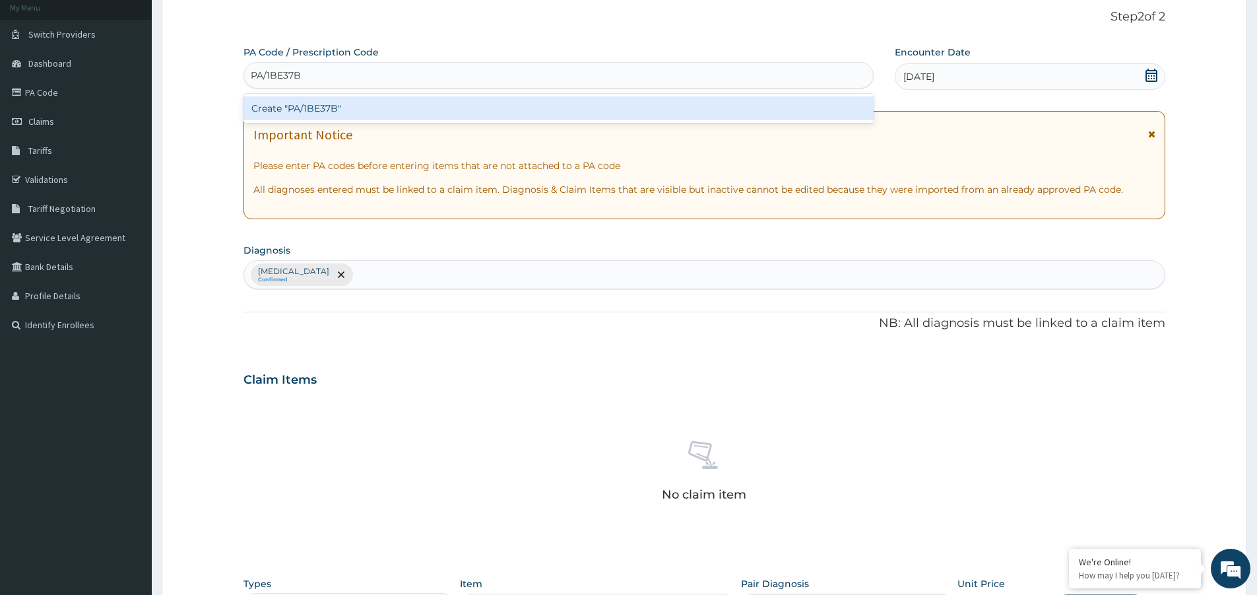
click at [314, 104] on div "Create "PA/1BE37B"" at bounding box center [558, 108] width 630 height 24
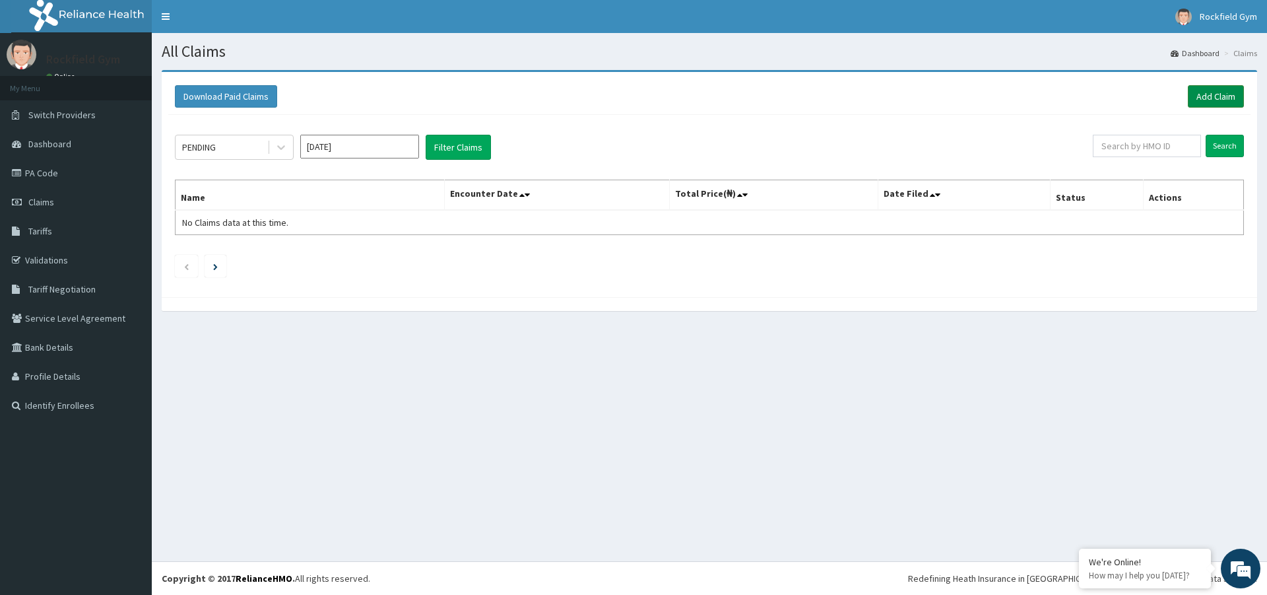
click at [1214, 94] on link "Add Claim" at bounding box center [1216, 96] width 56 height 22
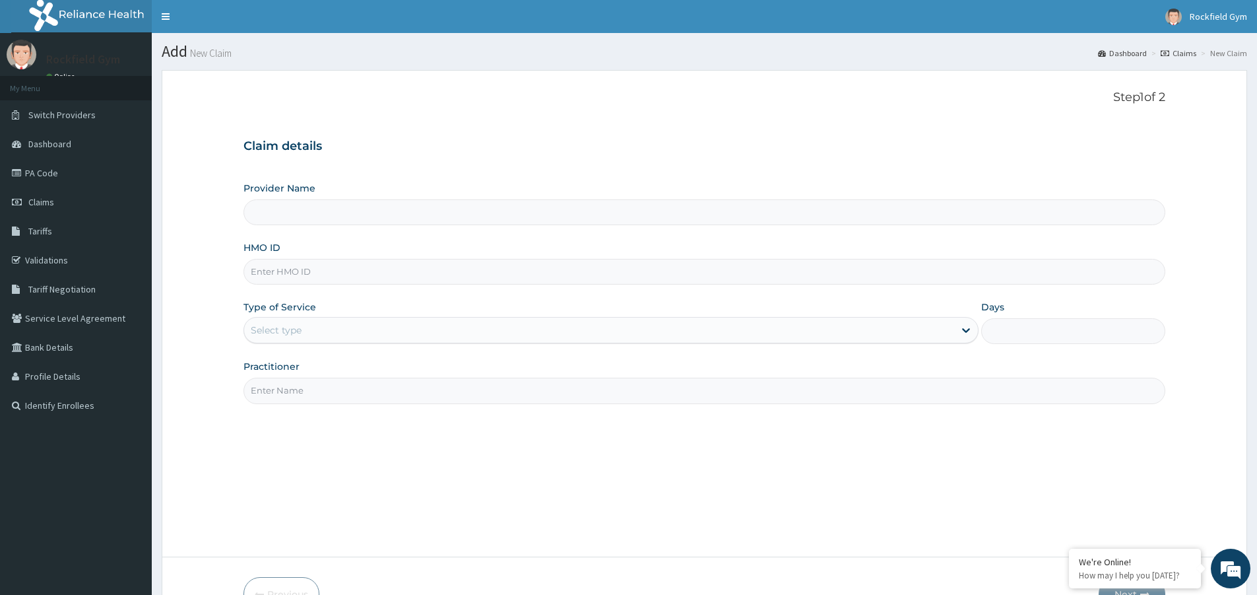
type input "Rockfield unique physio GYM"
type input "1"
click at [851, 284] on input "HMO ID" at bounding box center [704, 272] width 922 height 26
click at [856, 266] on input "HMO ID" at bounding box center [704, 272] width 922 height 26
type input "PNG/10117/C"
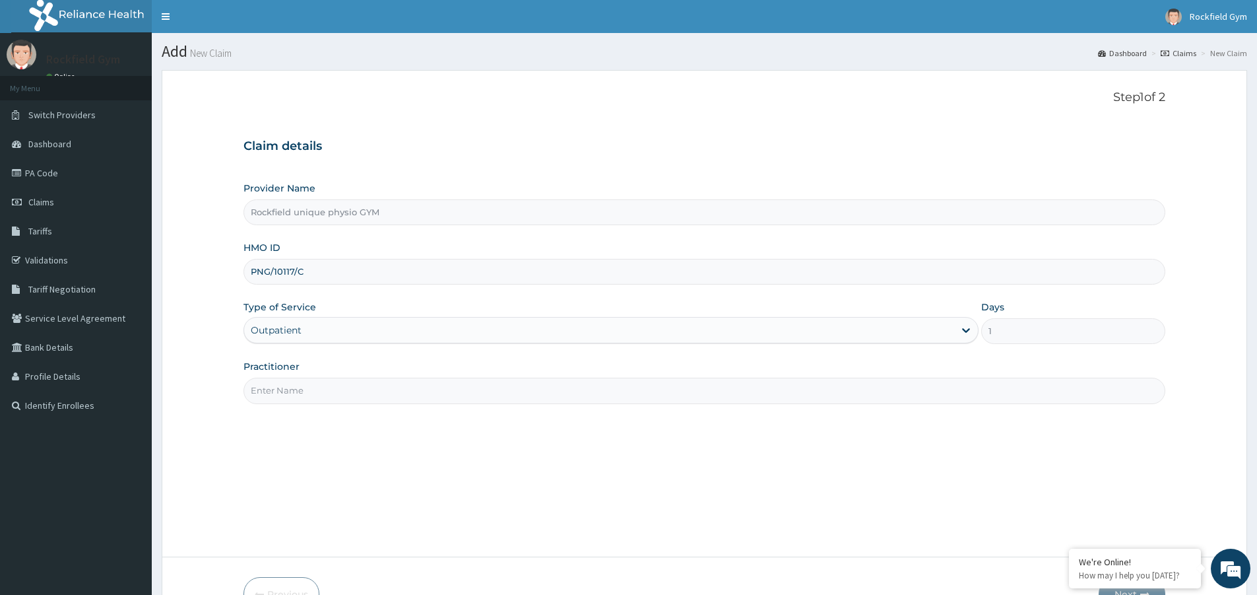
click at [618, 390] on input "Practitioner" at bounding box center [704, 390] width 922 height 26
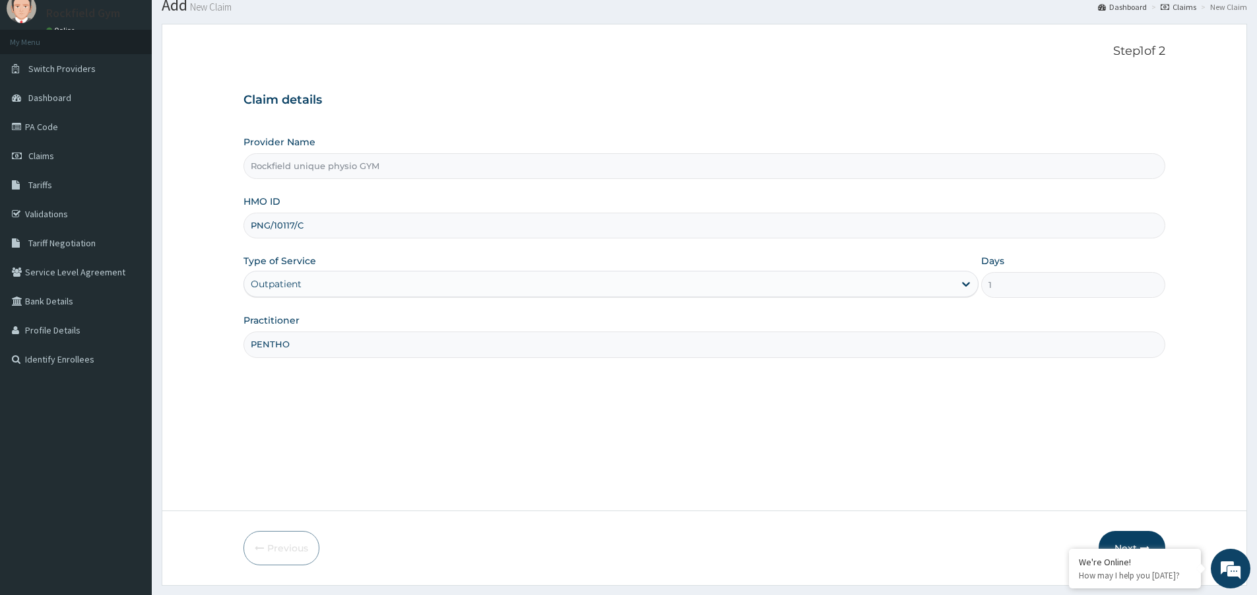
scroll to position [81, 0]
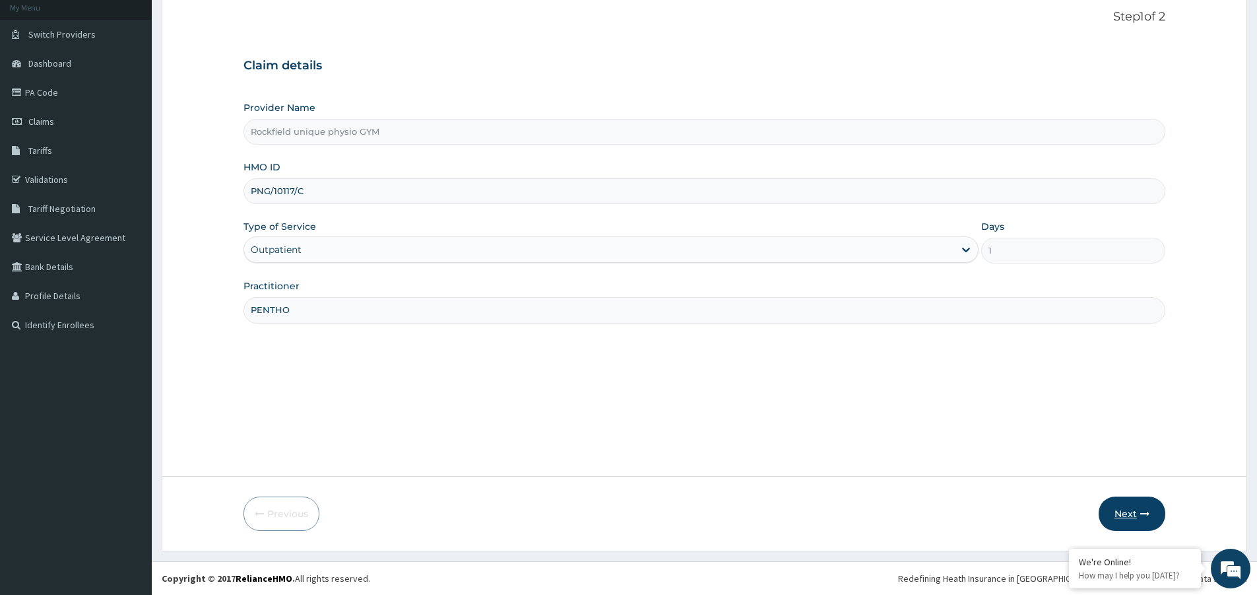
type input "PENTHO"
click at [1124, 514] on button "Next" at bounding box center [1132, 513] width 67 height 34
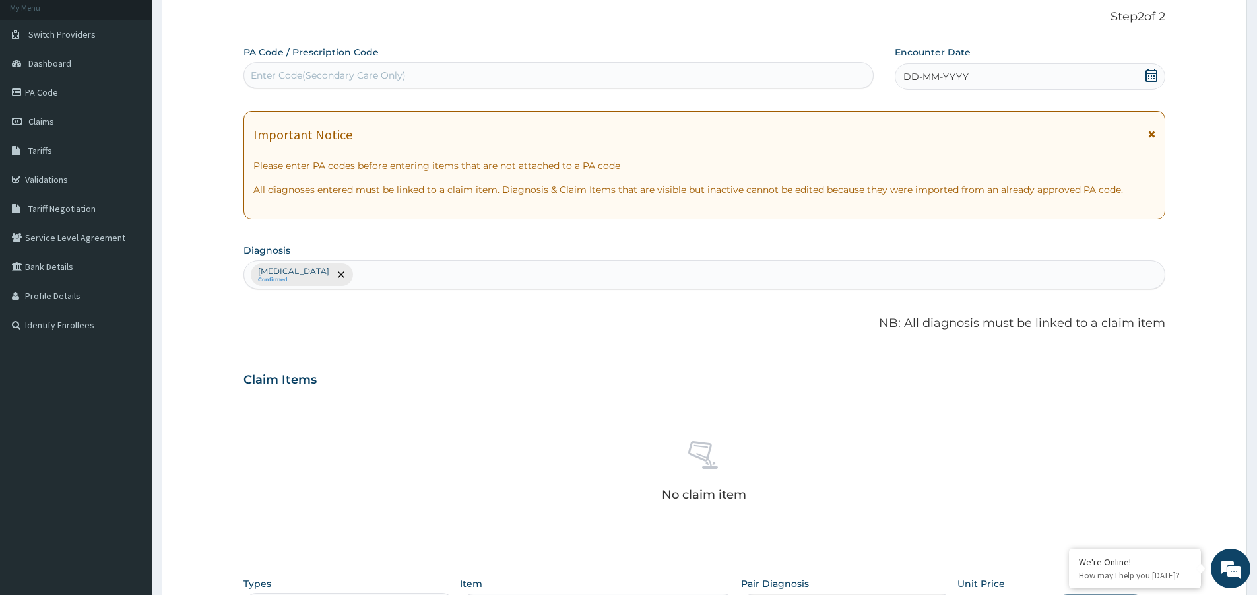
click at [358, 77] on div "Enter Code(Secondary Care Only)" at bounding box center [328, 75] width 155 height 13
type input "PA/1BE37B"
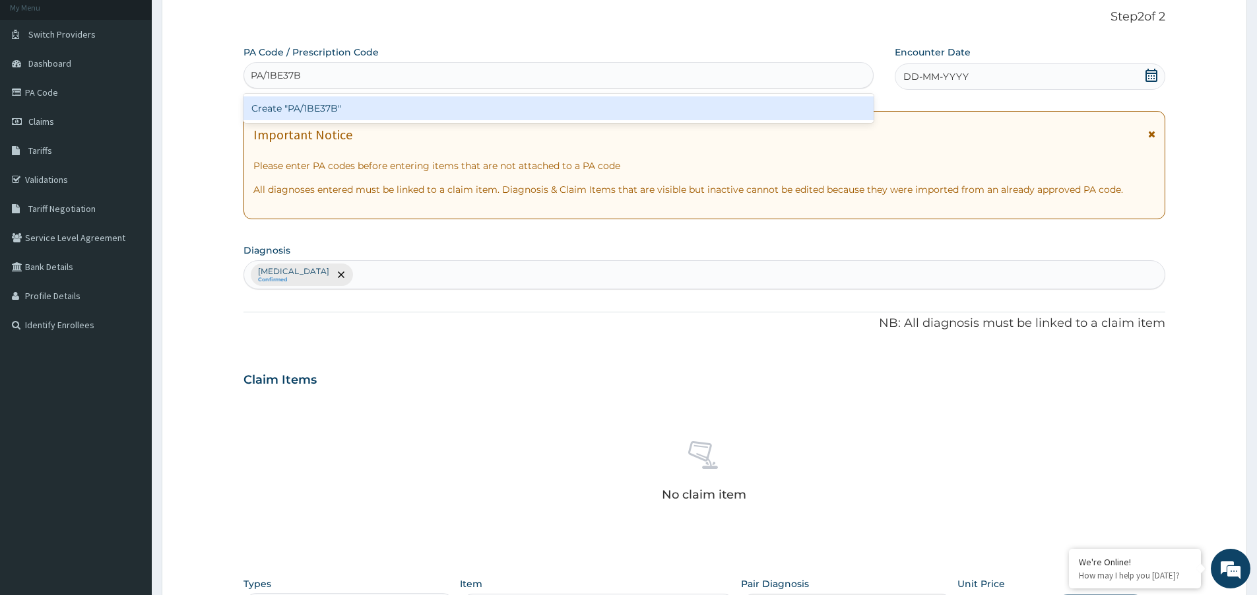
click at [326, 102] on div "Create "PA/1BE37B"" at bounding box center [558, 108] width 630 height 24
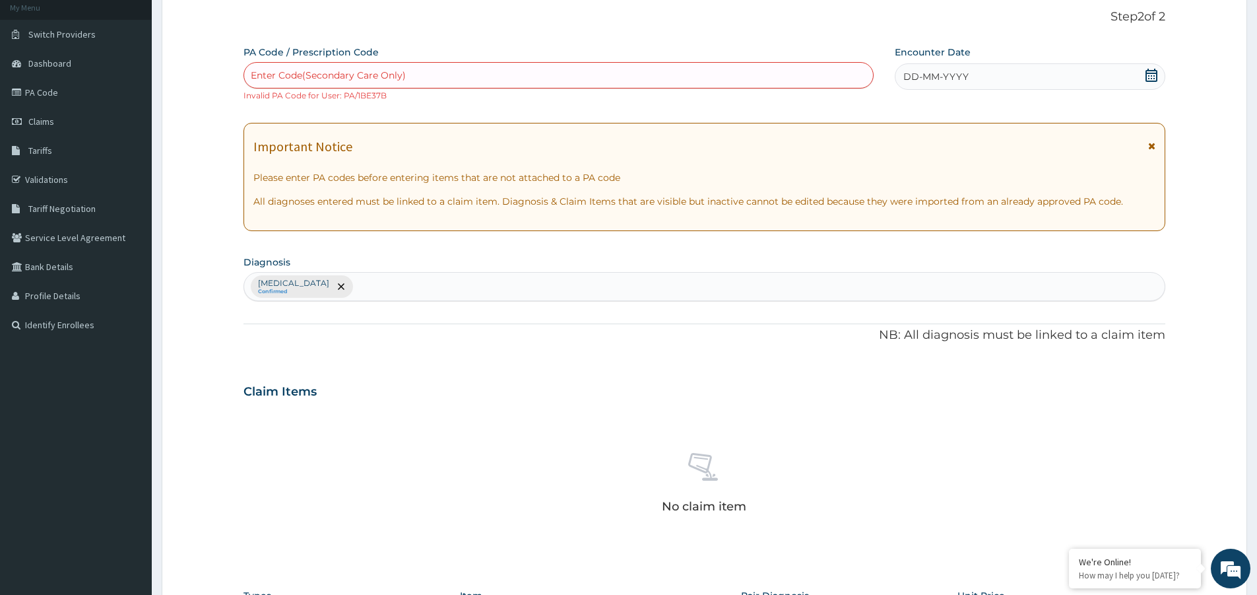
click at [385, 94] on small "Invalid PA Code for User: PA/1BE37B" at bounding box center [314, 95] width 143 height 10
drag, startPoint x: 364, startPoint y: 93, endPoint x: 350, endPoint y: 99, distance: 15.1
click at [354, 98] on small "Invalid PA Code for User: PA/1BE37B" at bounding box center [314, 95] width 143 height 10
click at [352, 99] on small "Invalid PA Code for User: PA/1BE37B" at bounding box center [314, 95] width 143 height 10
click at [339, 98] on small "Invalid PA Code for User: PA/1BE37B" at bounding box center [314, 95] width 143 height 10
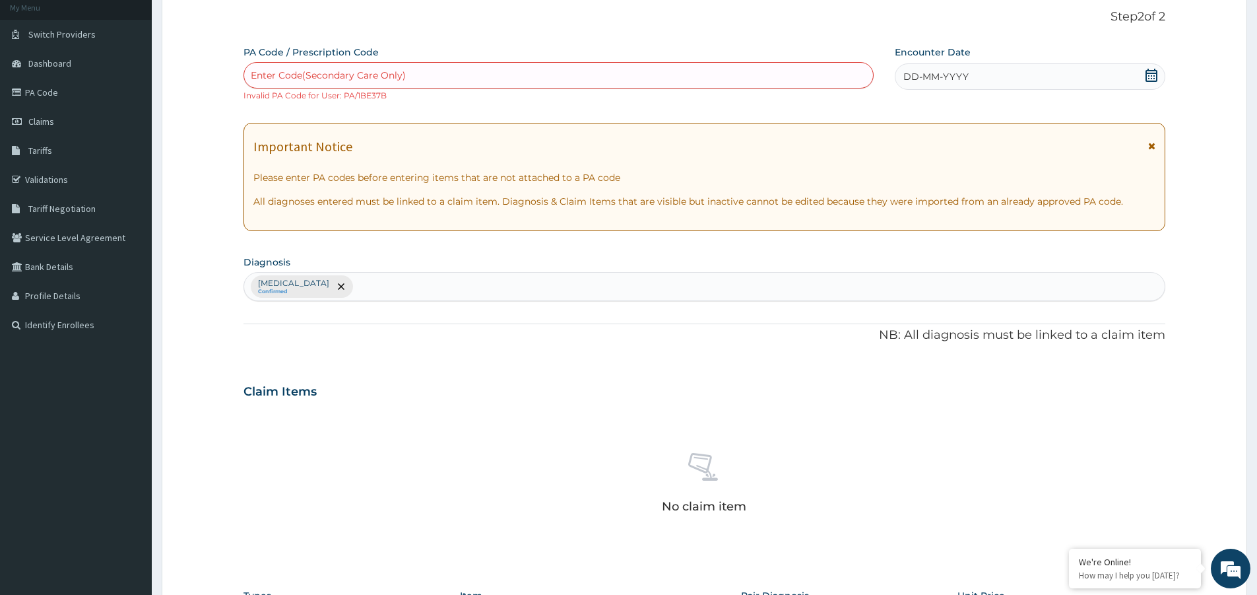
click at [429, 104] on div "PA Code / Prescription Code Enter Code(Secondary Care Only) Invalid PA Code for…" at bounding box center [704, 389] width 922 height 686
drag, startPoint x: 342, startPoint y: 93, endPoint x: 392, endPoint y: 100, distance: 49.9
click at [392, 100] on div "Enter Code(Secondary Care Only) Invalid PA Code for User: PA/1BE37B" at bounding box center [558, 82] width 630 height 40
click at [344, 95] on small "Invalid PA Code for User: PA/1BE37B" at bounding box center [314, 95] width 143 height 10
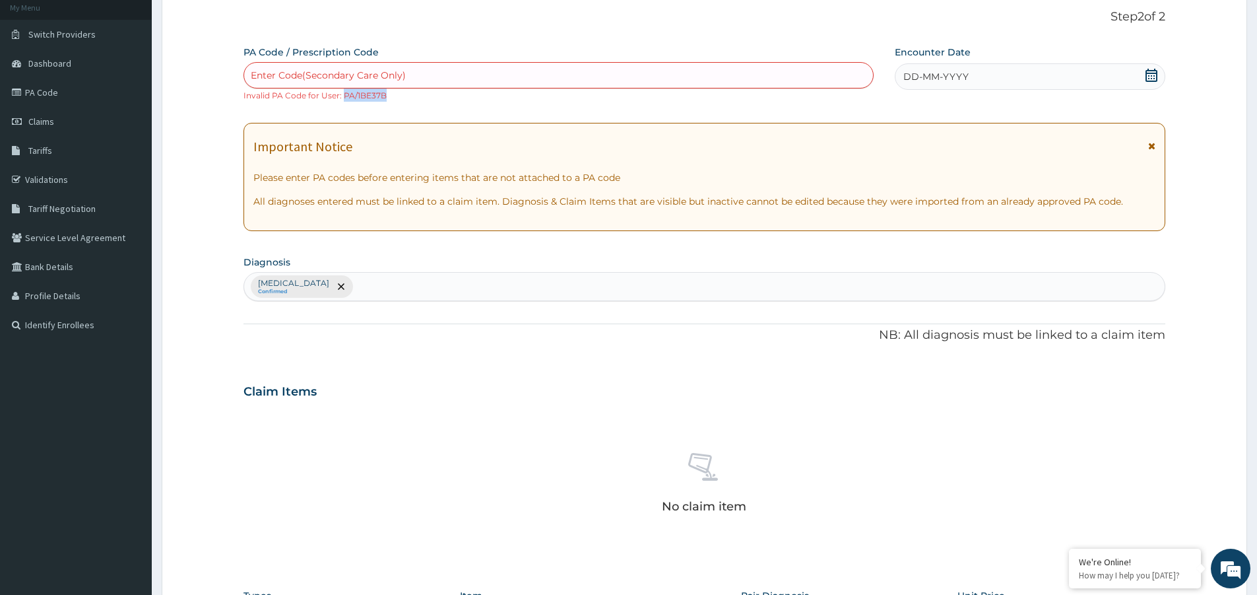
drag, startPoint x: 344, startPoint y: 95, endPoint x: 377, endPoint y: 94, distance: 33.0
click at [377, 94] on small "Invalid PA Code for User: PA/1BE37B" at bounding box center [314, 95] width 143 height 10
copy small "PA/1BE37B"
click at [295, 73] on div "Enter Code(Secondary Care Only)" at bounding box center [328, 75] width 155 height 13
paste input "PA/1BE37B"
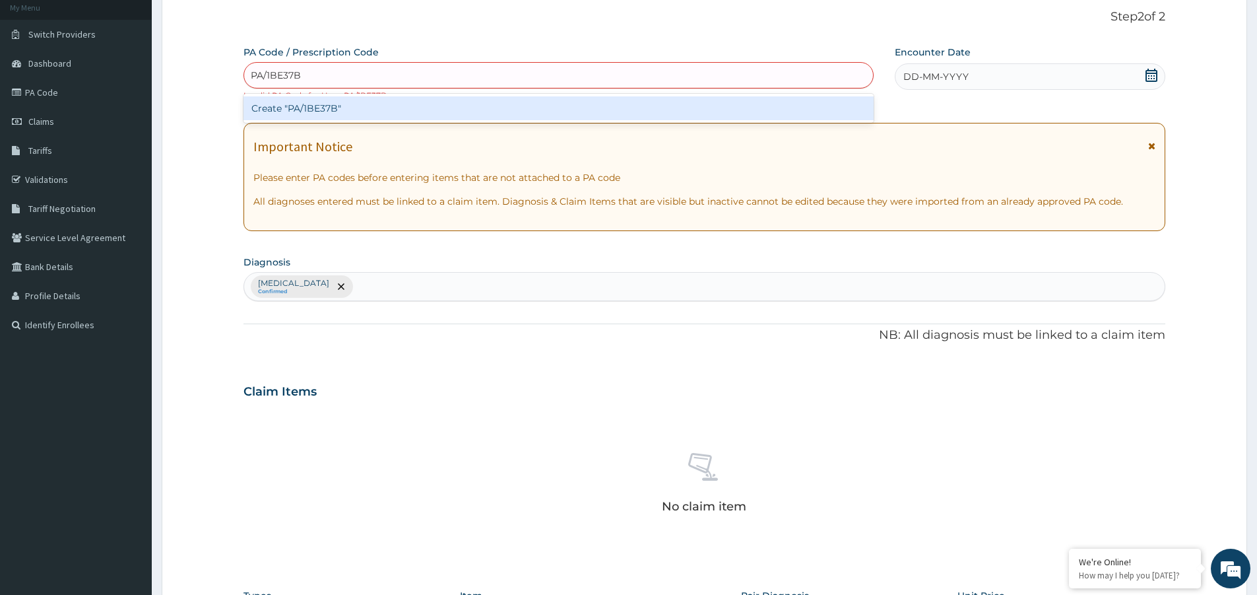
click at [271, 74] on input "PA/1BE37B" at bounding box center [276, 75] width 51 height 13
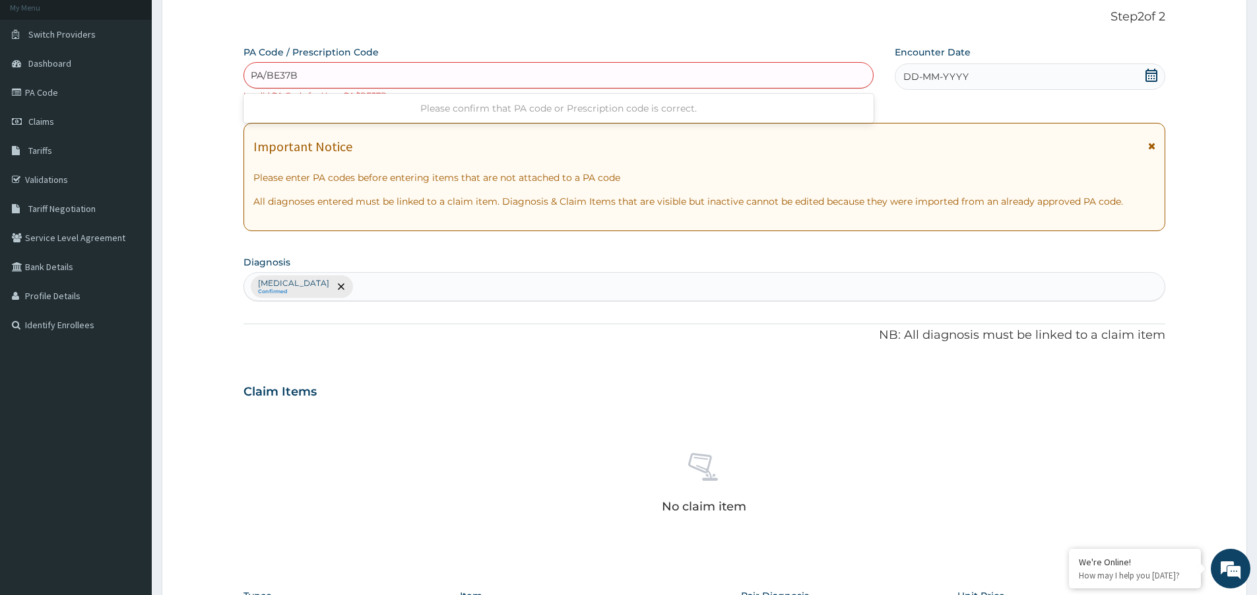
type input "PA/IBE37B"
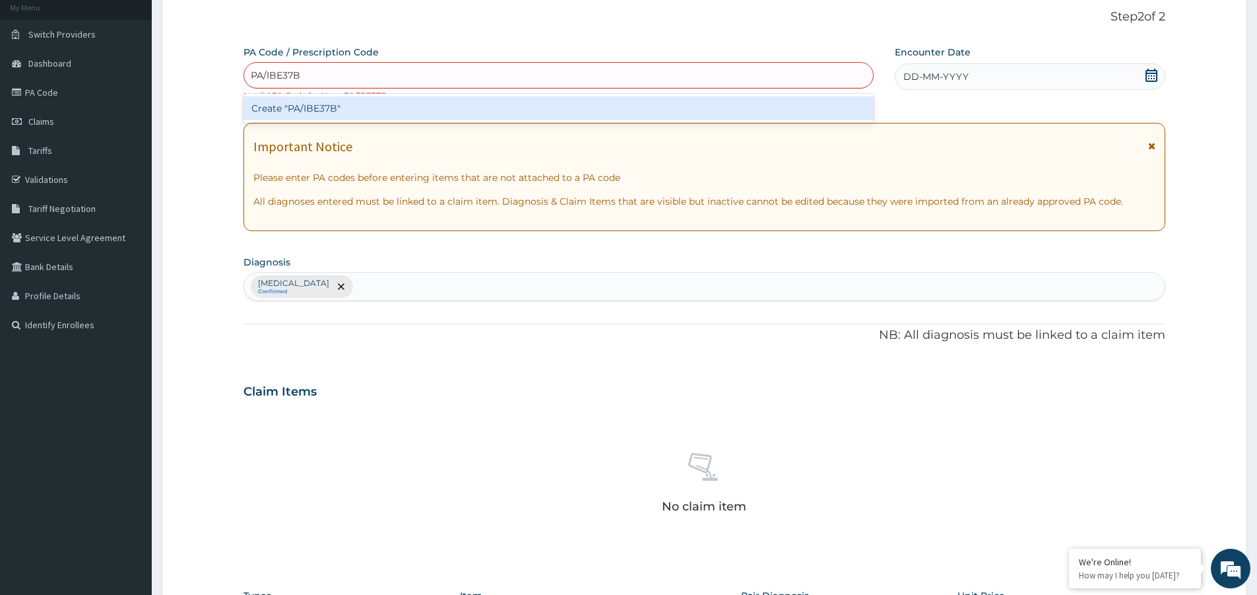
click at [343, 113] on div "Create "PA/IBE37B"" at bounding box center [558, 108] width 630 height 24
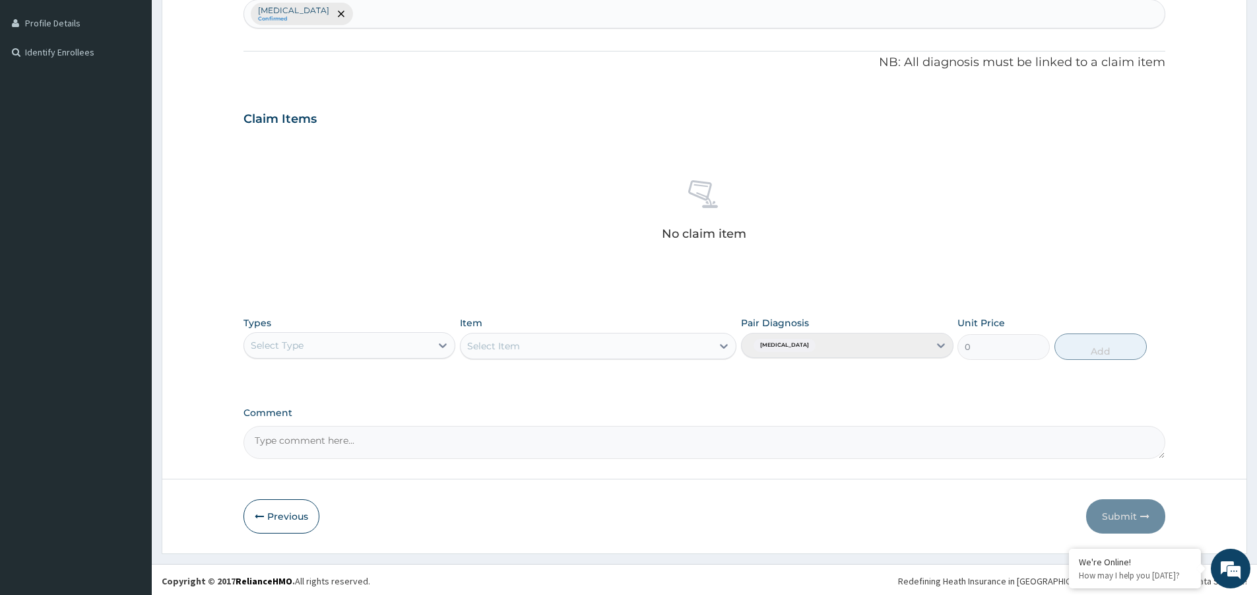
scroll to position [356, 0]
click at [268, 507] on button "Previous" at bounding box center [281, 513] width 76 height 34
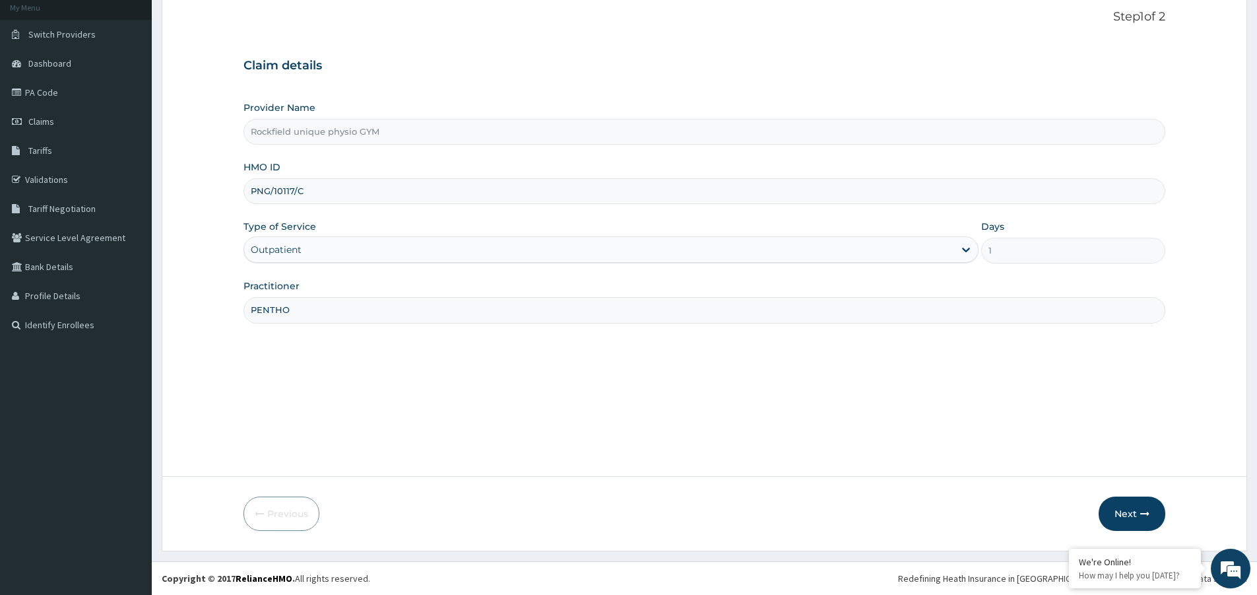
click at [312, 191] on input "PNG/10117/C" at bounding box center [704, 191] width 922 height 26
type input "PNG/10117/B"
click at [335, 310] on input "PENTHO" at bounding box center [704, 310] width 922 height 26
type input "P"
type input "IRETI"
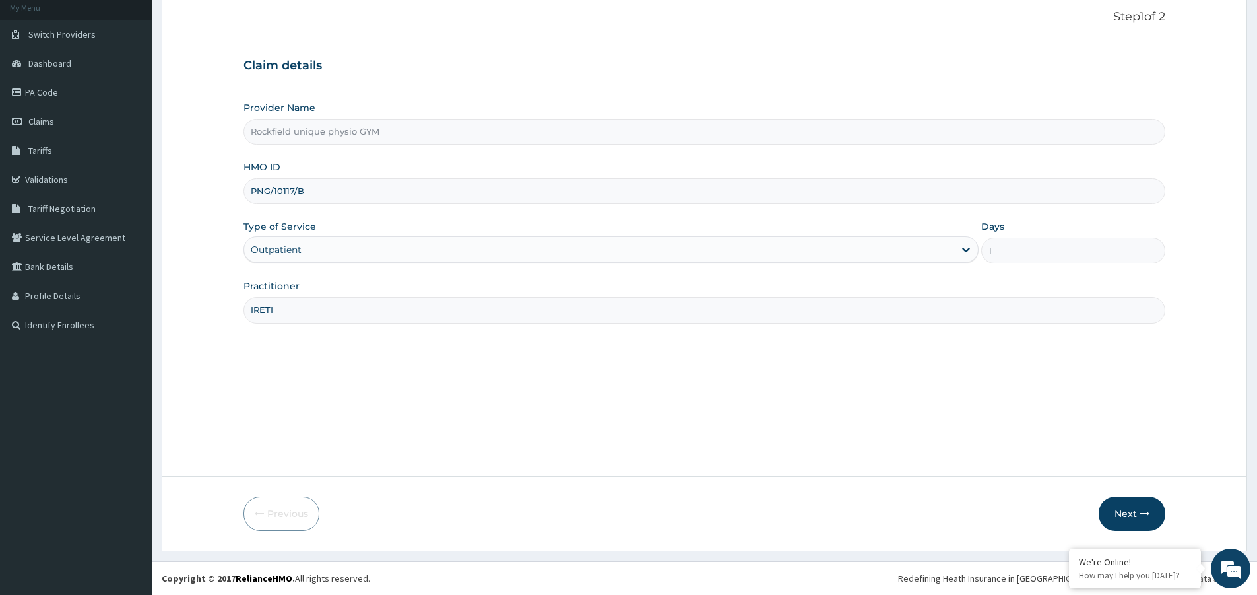
click at [1121, 503] on button "Next" at bounding box center [1132, 513] width 67 height 34
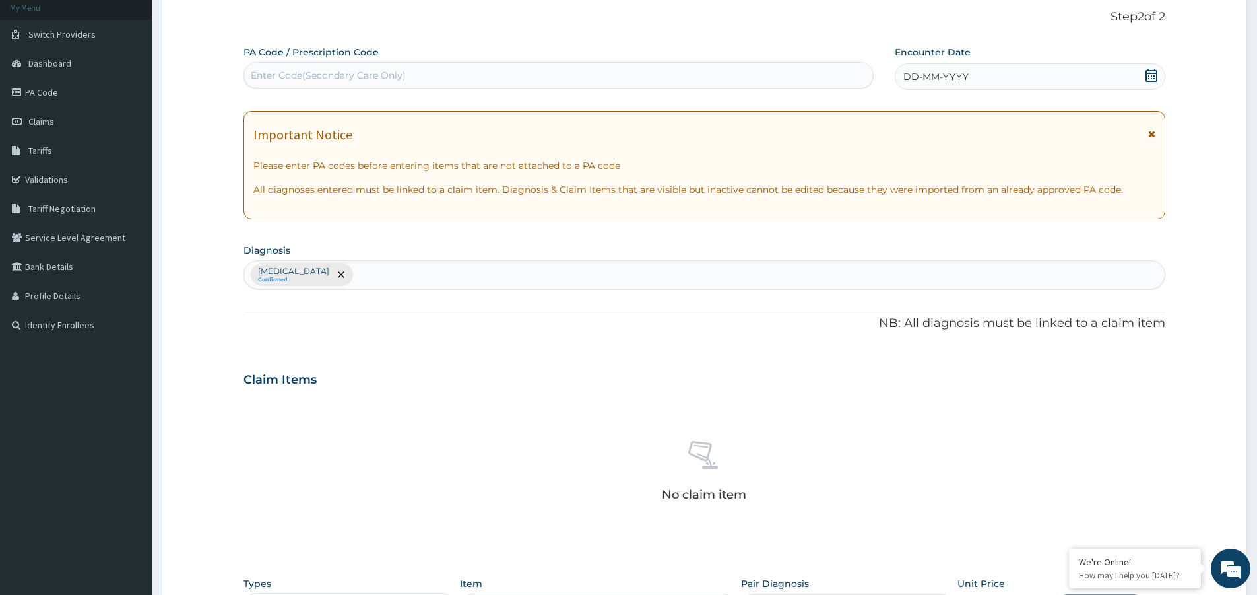
click at [499, 78] on div "Enter Code(Secondary Care Only)" at bounding box center [558, 75] width 629 height 21
click at [445, 78] on div "Enter Code(Secondary Care Only)" at bounding box center [558, 75] width 629 height 21
type input "PA/13E37B"
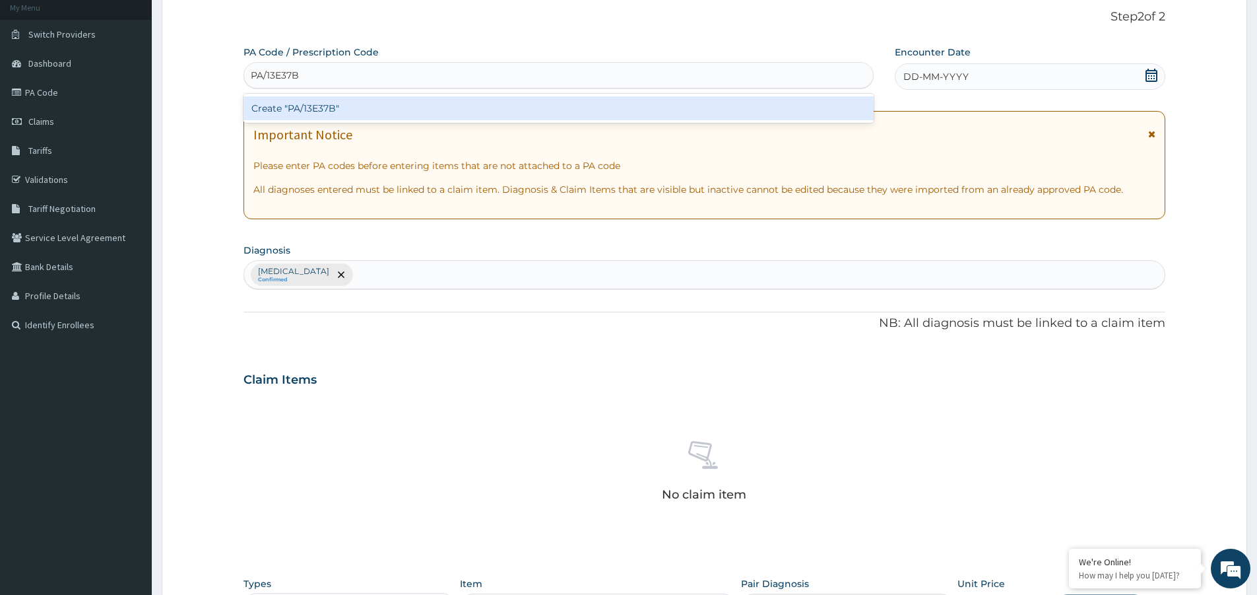
click at [397, 102] on div "Create "PA/13E37B"" at bounding box center [558, 108] width 630 height 24
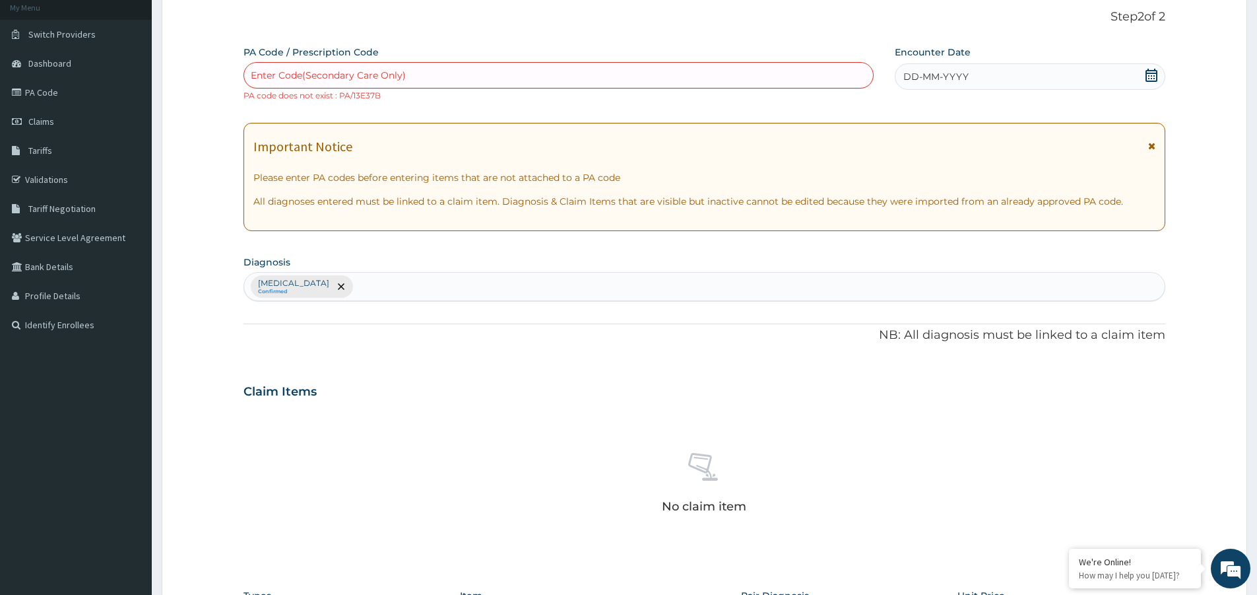
click at [378, 94] on small "PA code does not exist : PA/13E37B" at bounding box center [311, 95] width 137 height 10
drag, startPoint x: 378, startPoint y: 94, endPoint x: 340, endPoint y: 90, distance: 37.9
click at [340, 90] on div "Enter Code(Secondary Care Only) PA code does not exist : PA/13E37B" at bounding box center [558, 82] width 630 height 40
click at [339, 97] on small "PA code does not exist : PA/13E37B" at bounding box center [311, 95] width 137 height 10
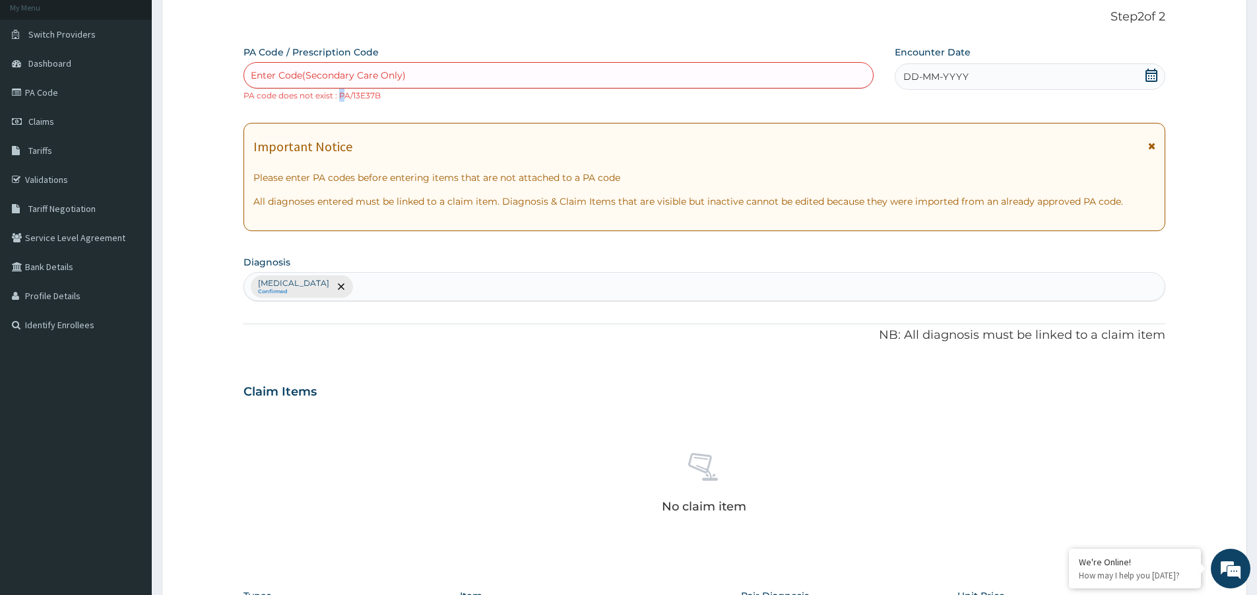
click at [344, 94] on small "PA code does not exist : PA/13E37B" at bounding box center [311, 95] width 137 height 10
click at [421, 100] on div "Enter Code(Secondary Care Only) PA code does not exist : PA/13E37B" at bounding box center [558, 82] width 630 height 40
drag, startPoint x: 341, startPoint y: 92, endPoint x: 391, endPoint y: 105, distance: 51.2
click at [391, 105] on div "PA Code / Prescription Code Enter Code(Secondary Care Only) PA code does not ex…" at bounding box center [704, 389] width 922 height 686
copy small "PA/13E37B"
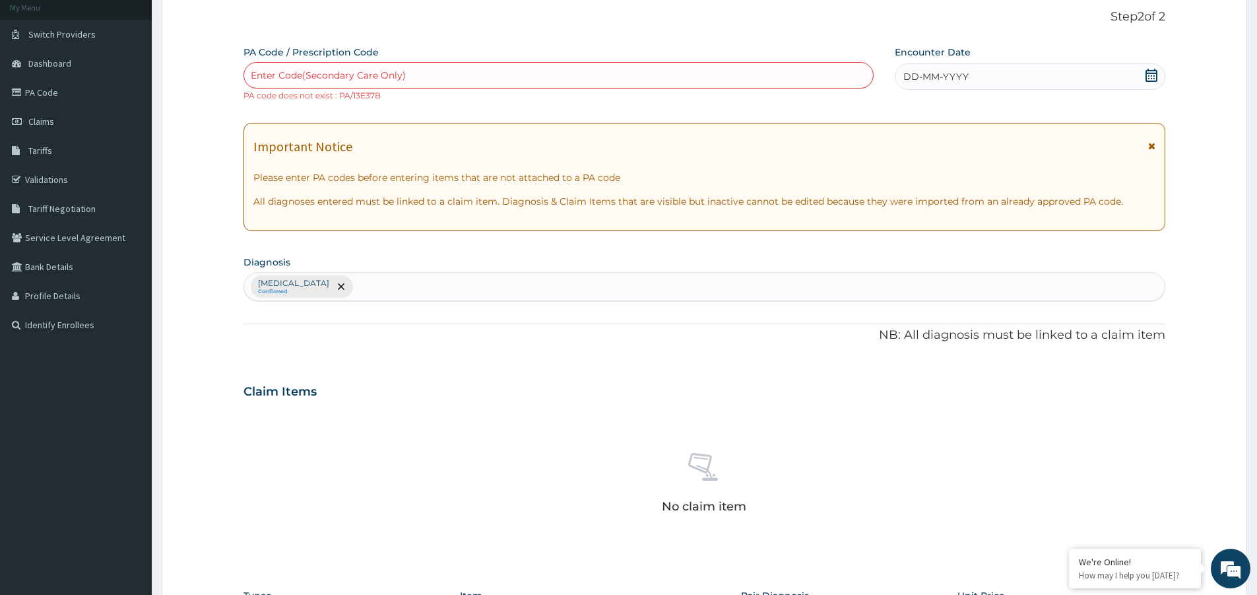
click at [379, 76] on div "Enter Code(Secondary Care Only)" at bounding box center [328, 75] width 155 height 13
paste input "PA/13E37B"
type input "PA/13E37B"
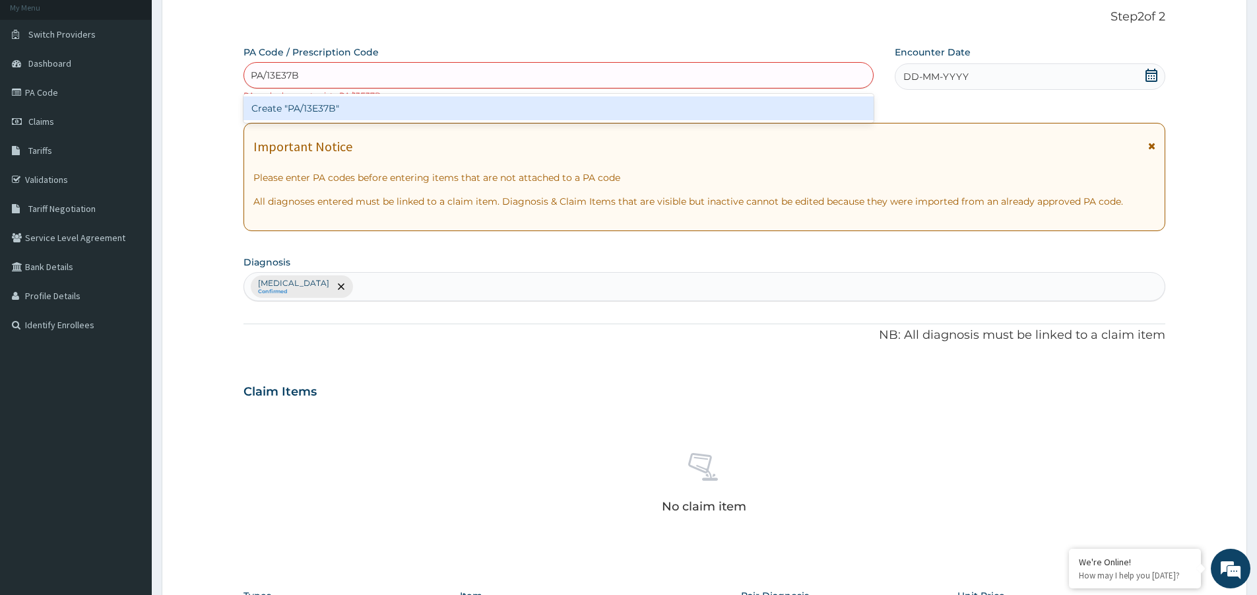
click at [311, 104] on div "Create "PA/13E37B"" at bounding box center [558, 108] width 630 height 24
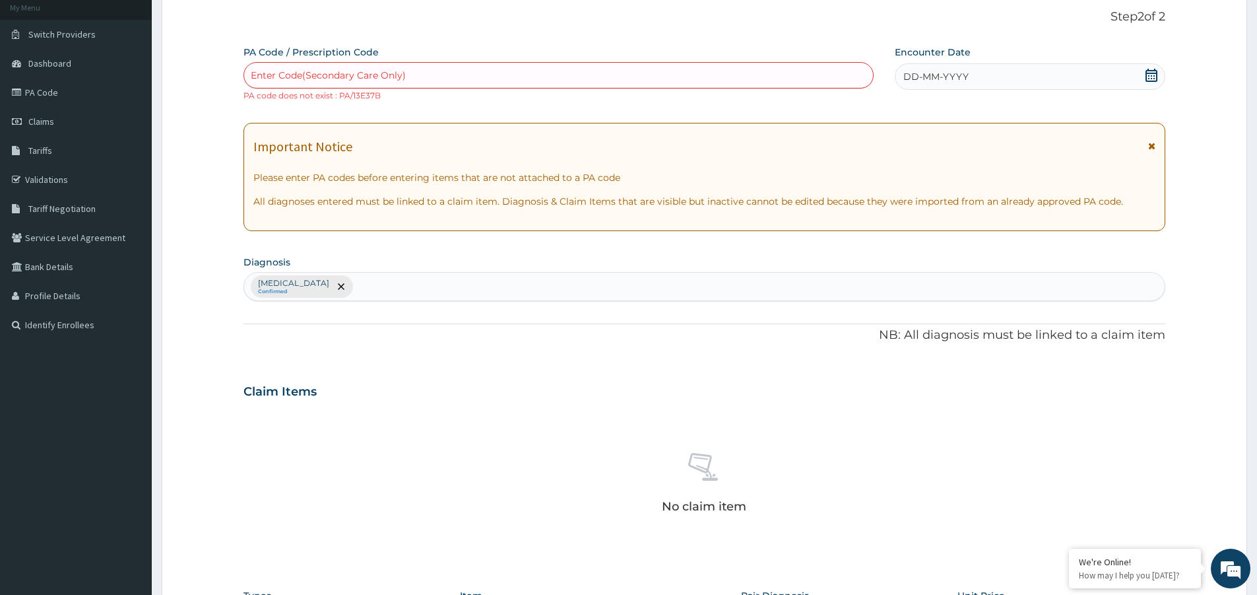
paste input "PA/13E37B"
type input "PA/1BE37B"
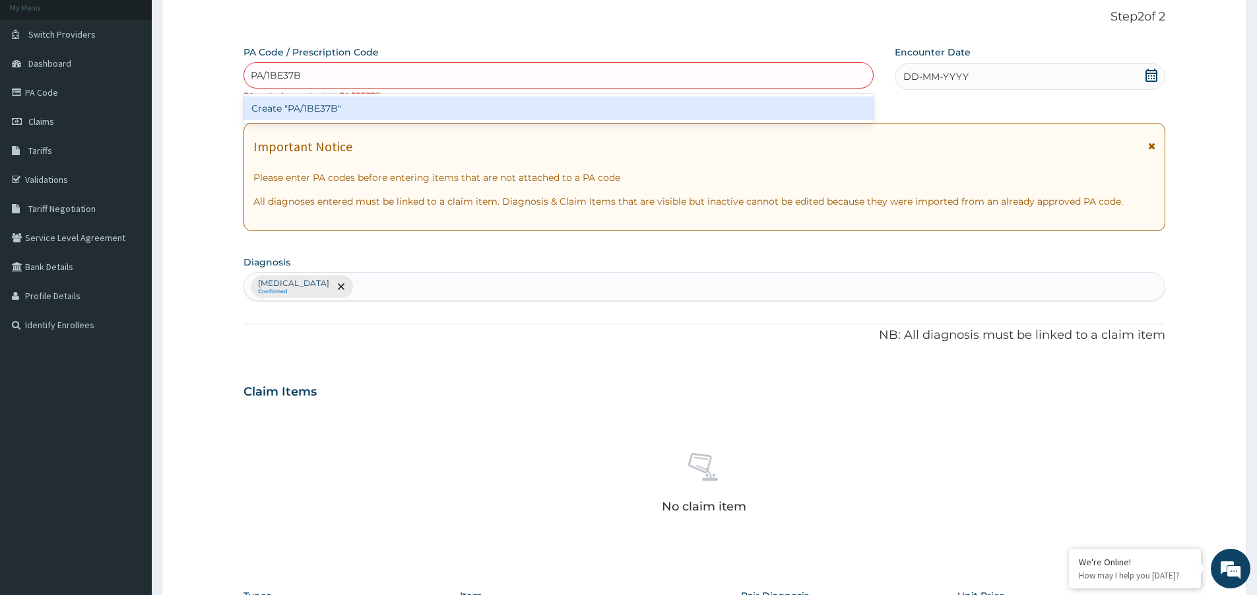
click at [337, 112] on div "Create "PA/1BE37B"" at bounding box center [558, 108] width 630 height 24
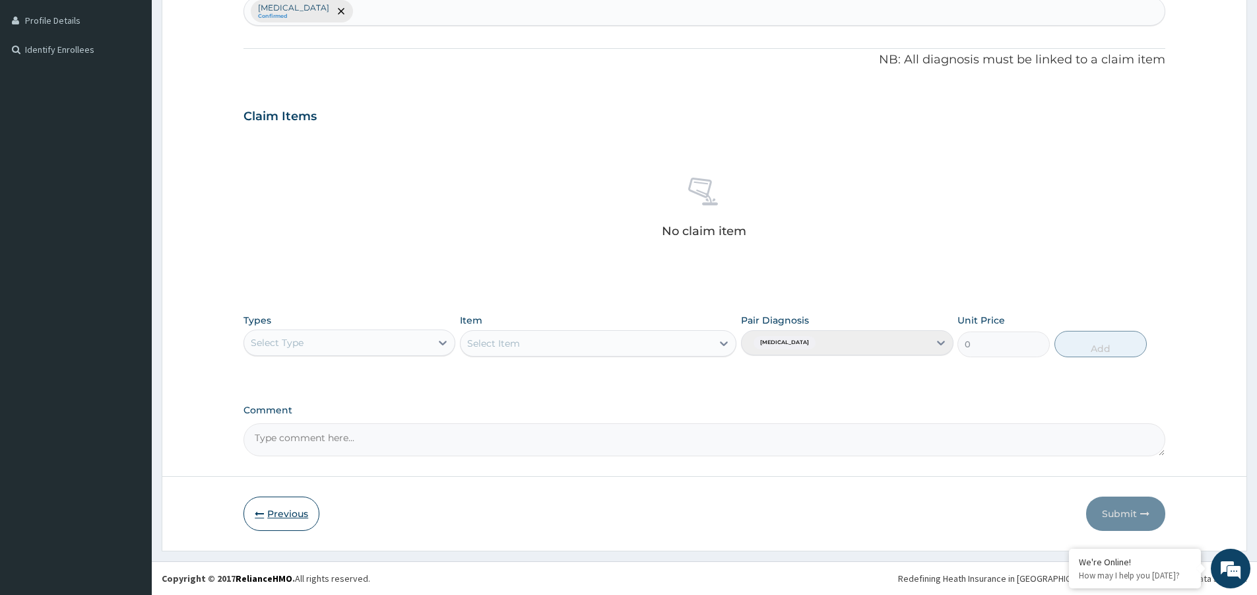
click at [275, 515] on button "Previous" at bounding box center [281, 513] width 76 height 34
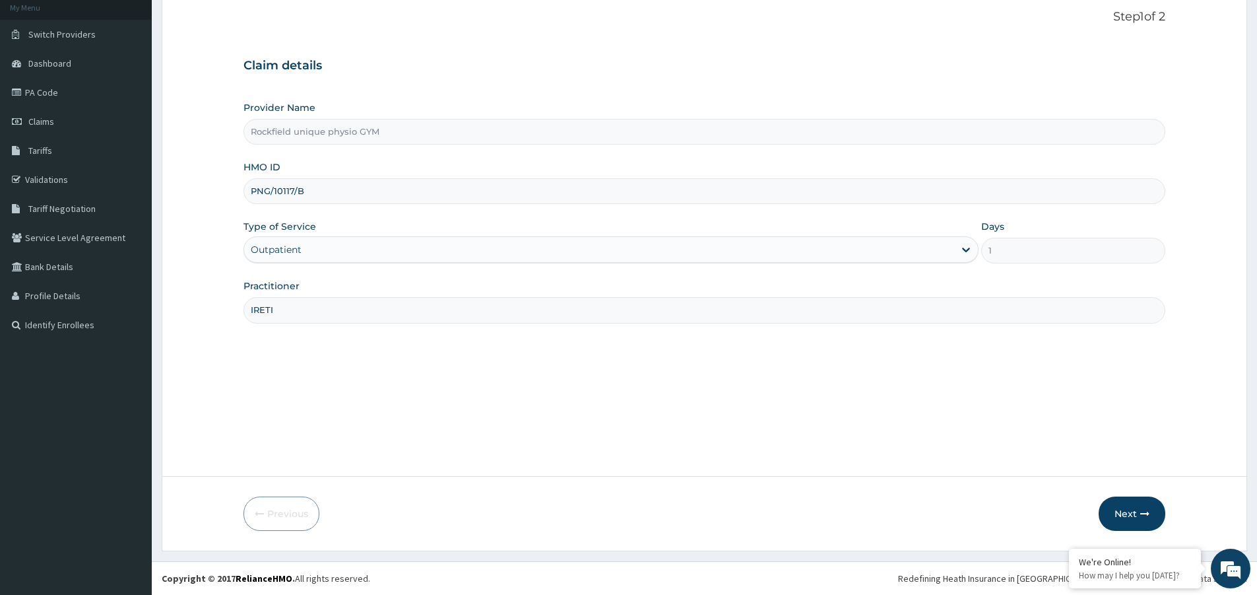
click at [325, 193] on input "PNG/10117/B" at bounding box center [704, 191] width 922 height 26
type input "P"
click at [278, 191] on input "LGL/1086" at bounding box center [704, 191] width 922 height 26
click at [413, 197] on input "LGL/10086" at bounding box center [704, 191] width 922 height 26
type input "LGL/10086/C"
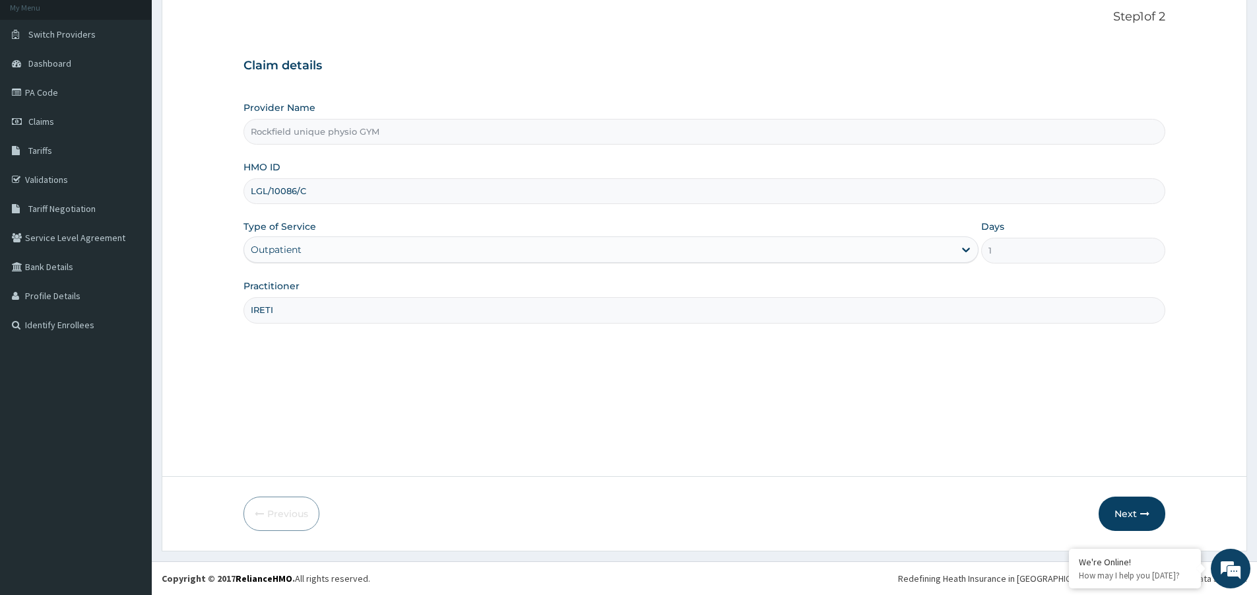
click at [317, 313] on input "IRETI" at bounding box center [704, 310] width 922 height 26
type input "I"
type input "DAVID"
click at [1118, 513] on button "Next" at bounding box center [1132, 513] width 67 height 34
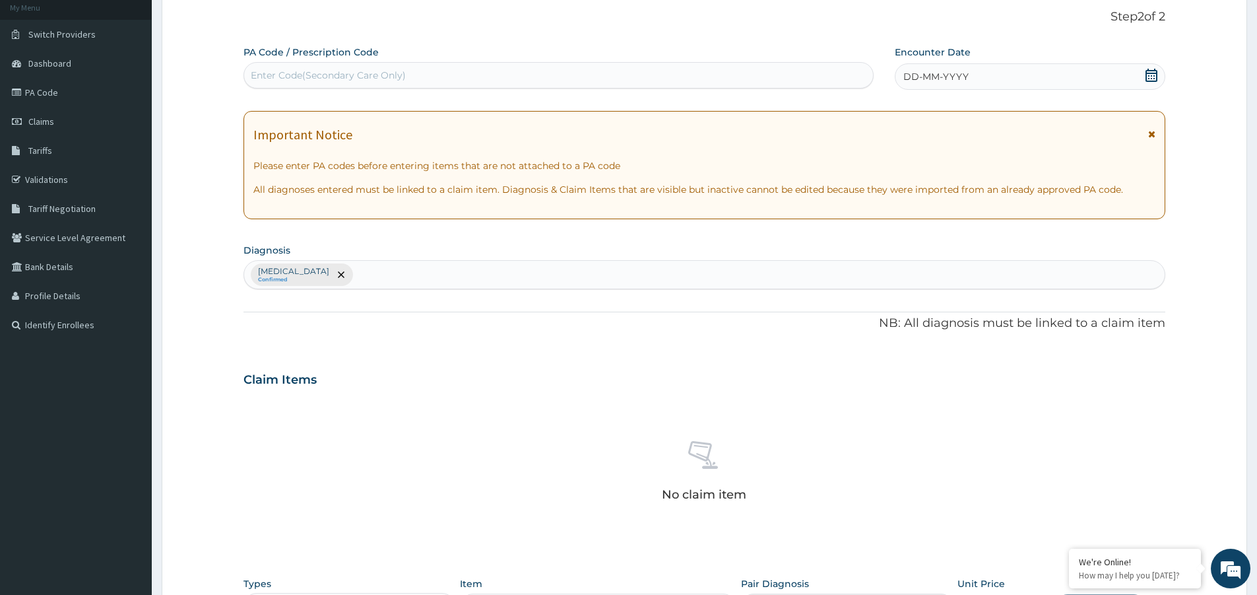
click at [324, 78] on div "Enter Code(Secondary Care Only)" at bounding box center [328, 75] width 155 height 13
type input "PA/EC5251"
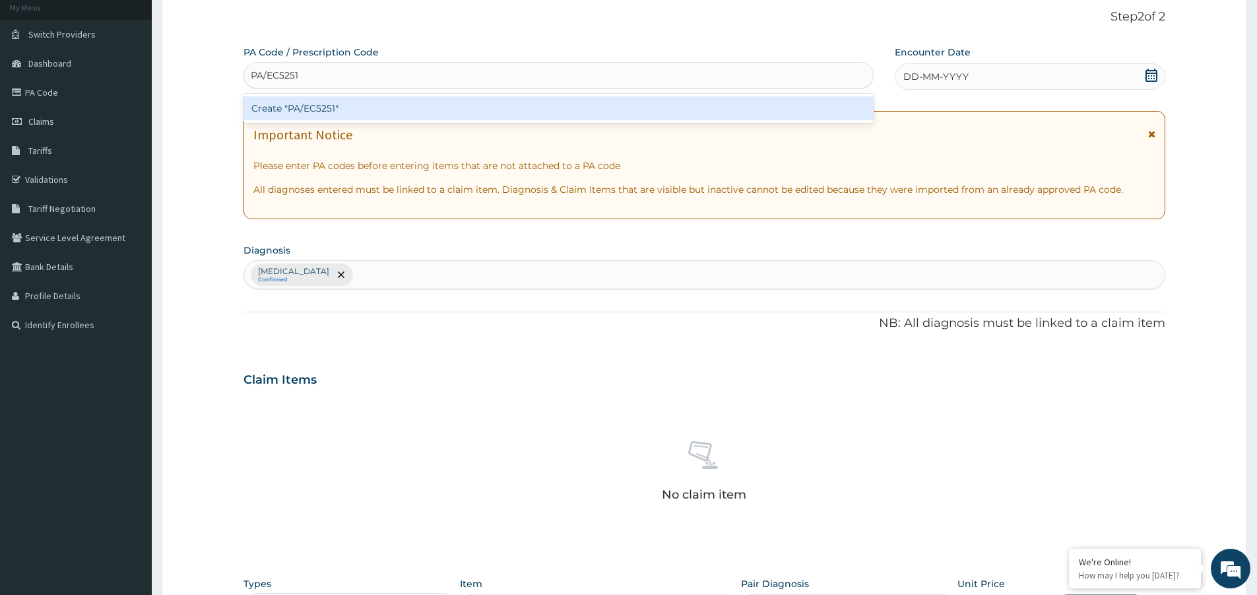
click at [329, 109] on div "Create "PA/EC5251"" at bounding box center [558, 108] width 630 height 24
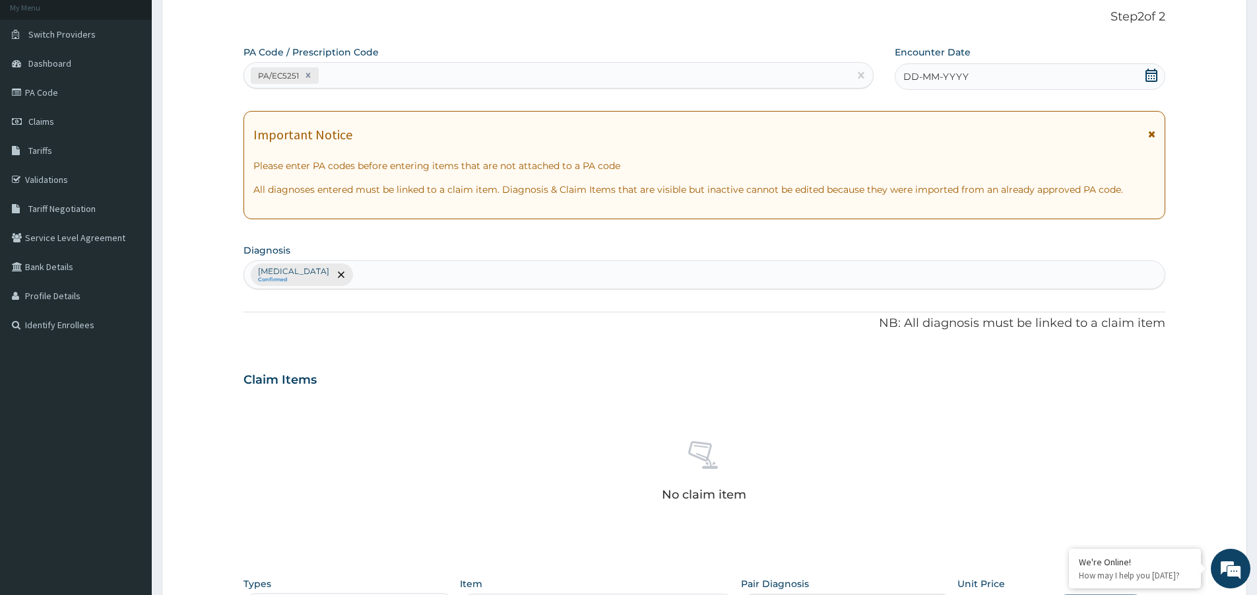
click at [1154, 76] on icon at bounding box center [1152, 75] width 12 height 13
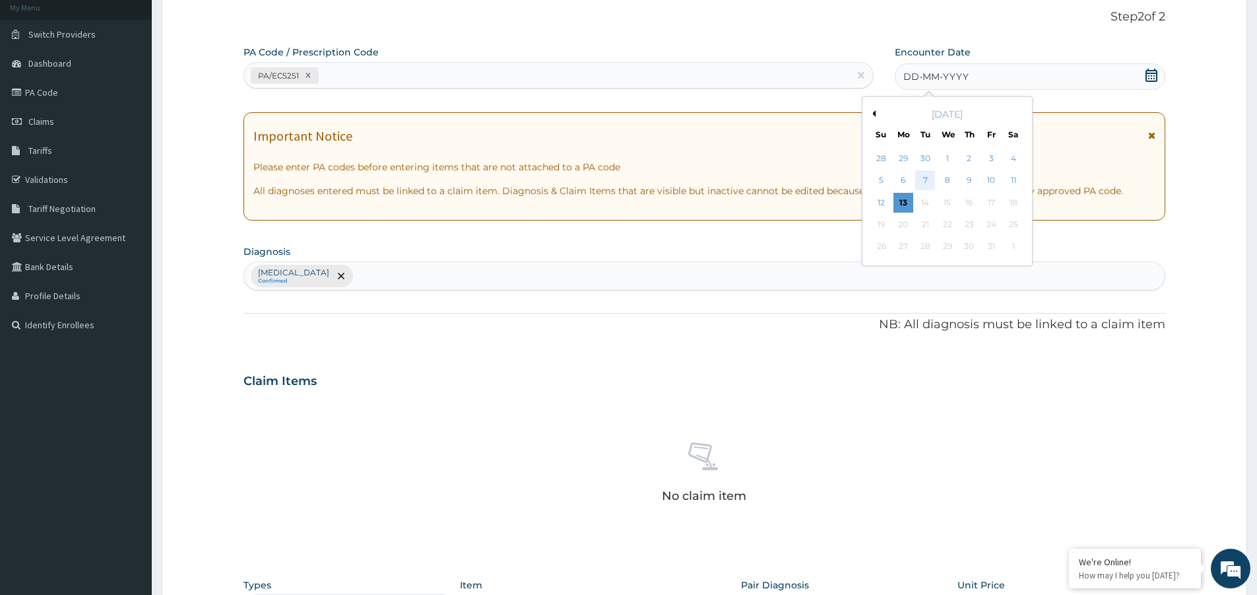
click at [929, 178] on div "7" at bounding box center [926, 181] width 20 height 20
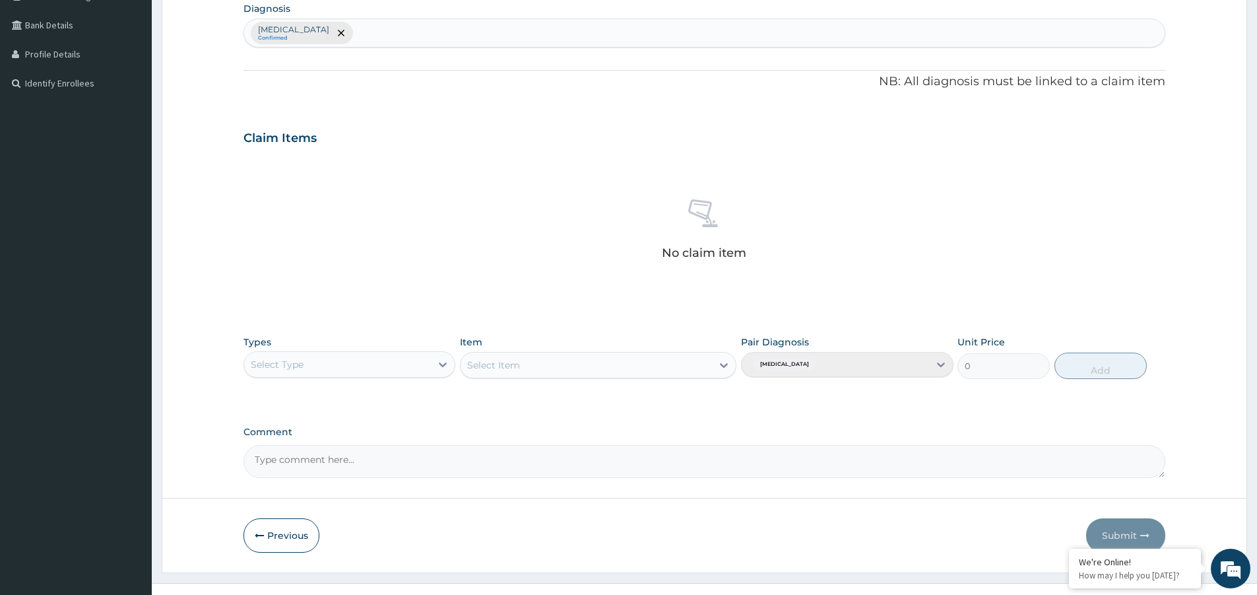
scroll to position [344, 0]
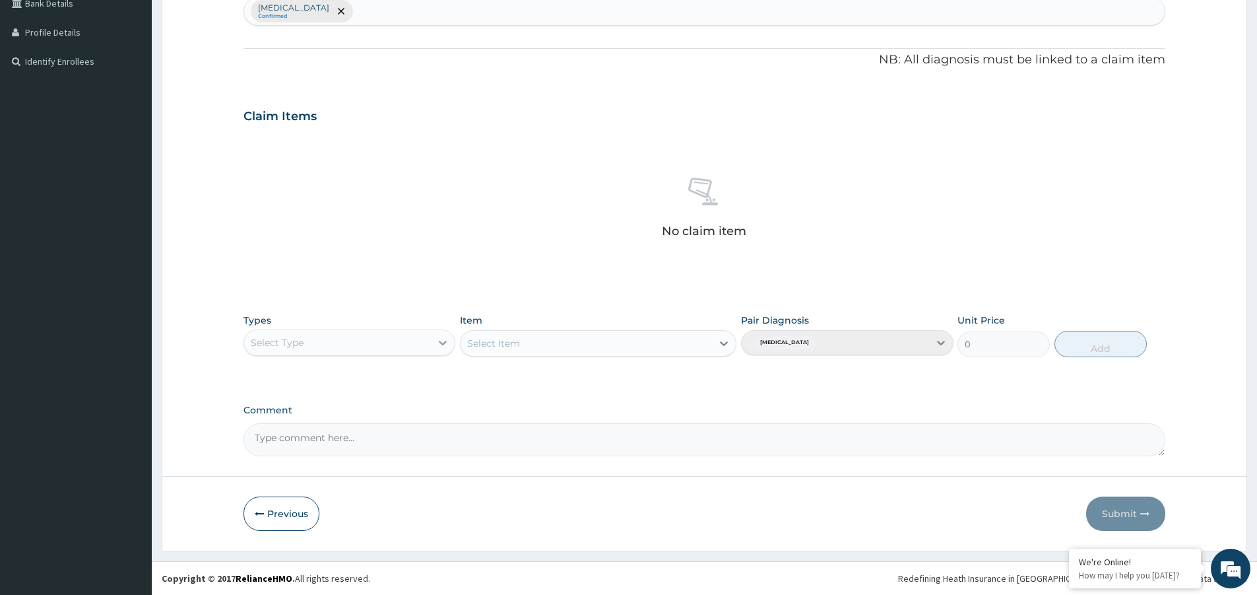
click at [443, 341] on icon at bounding box center [442, 342] width 13 height 13
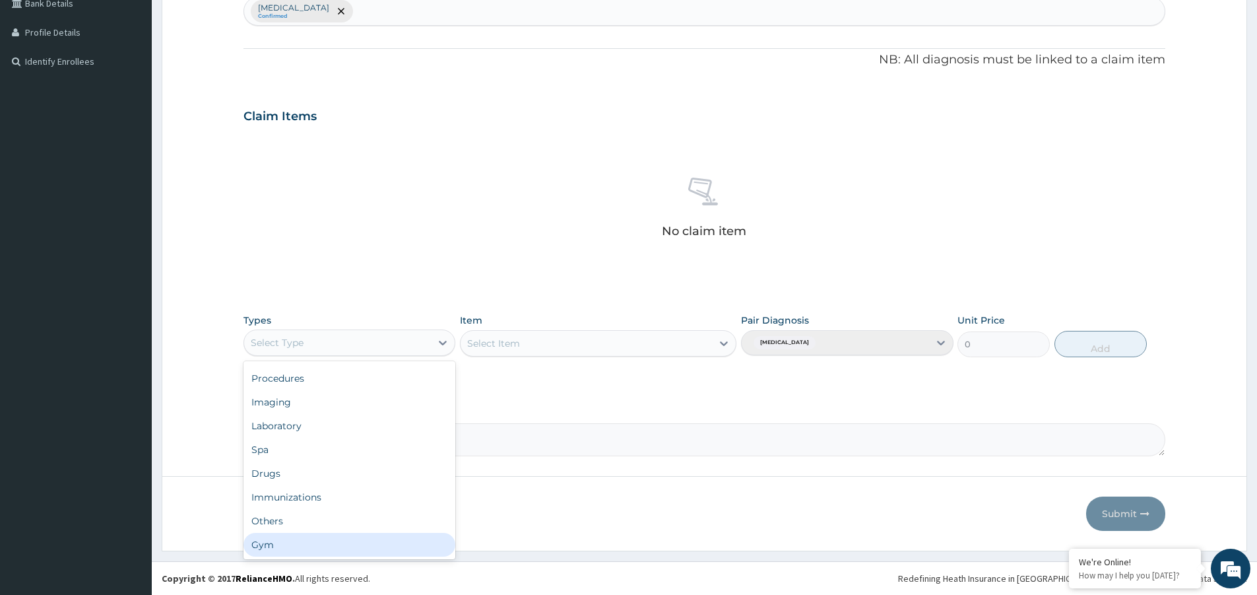
click at [403, 548] on div "Gym" at bounding box center [349, 545] width 212 height 24
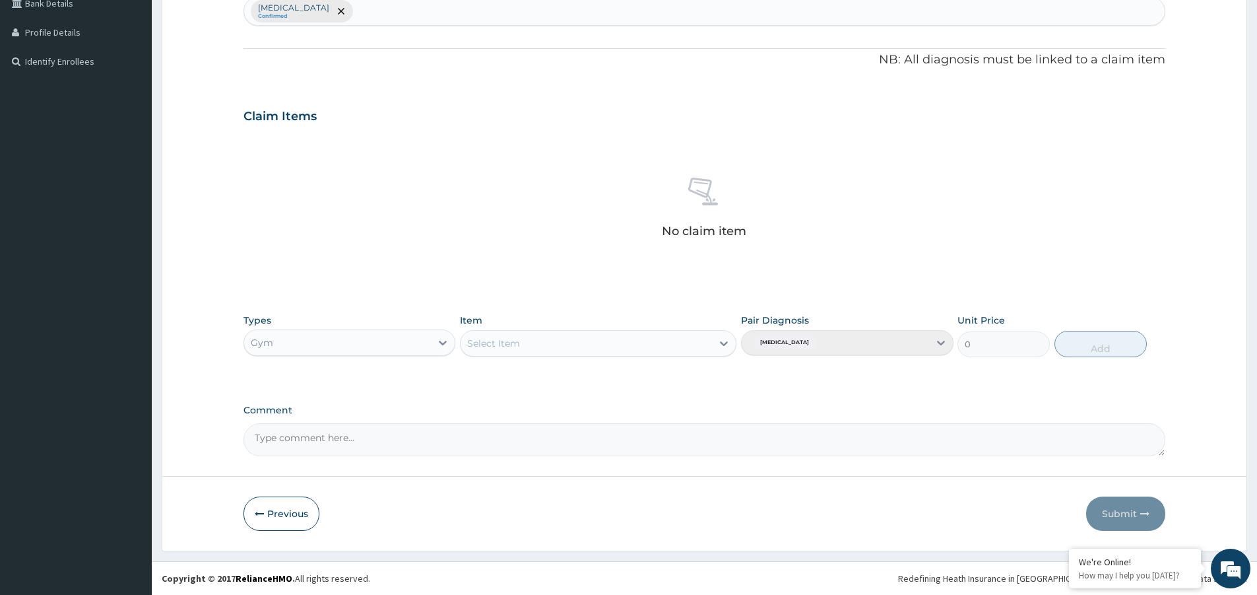
click at [723, 338] on div "Select Item" at bounding box center [598, 343] width 276 height 26
click at [730, 337] on icon at bounding box center [723, 343] width 13 height 13
click at [612, 380] on div "GYM" at bounding box center [598, 376] width 276 height 24
click at [1108, 348] on button "Add" at bounding box center [1100, 344] width 92 height 26
type input "0"
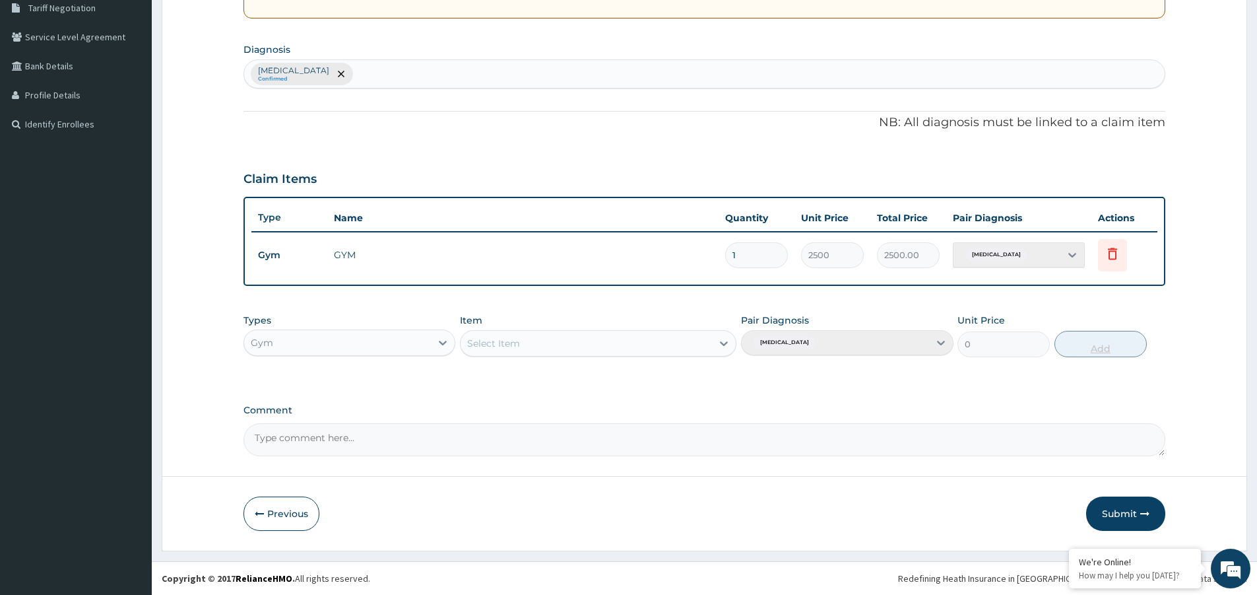
scroll to position [281, 0]
click at [1133, 513] on button "Submit" at bounding box center [1125, 513] width 79 height 34
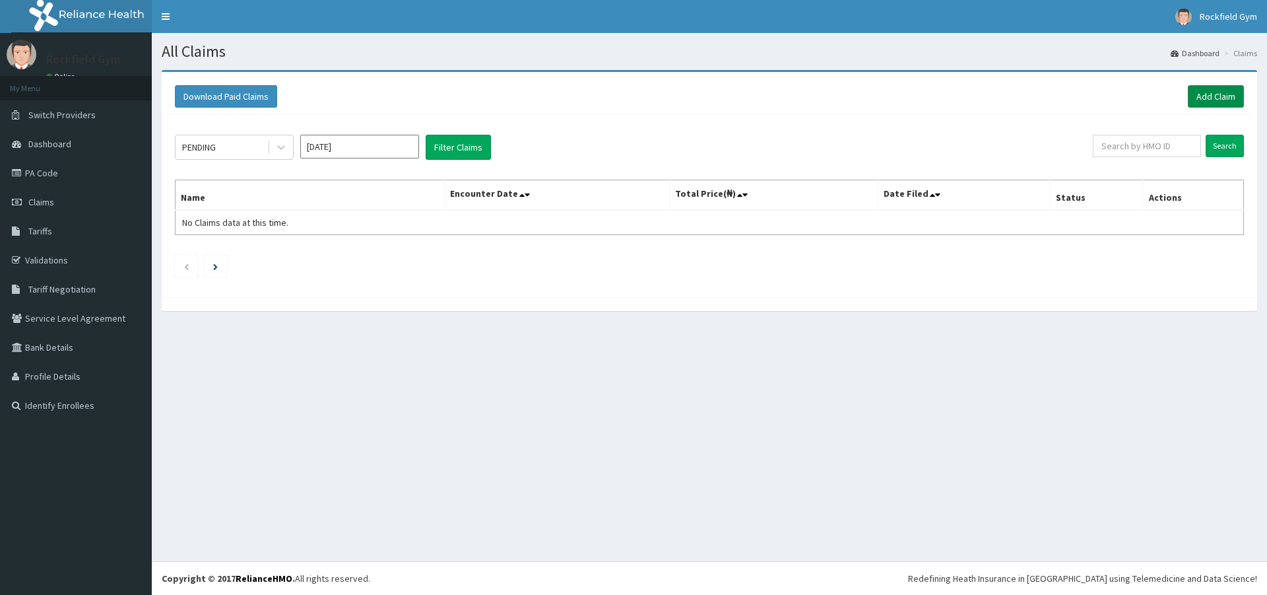
click at [1209, 92] on link "Add Claim" at bounding box center [1216, 96] width 56 height 22
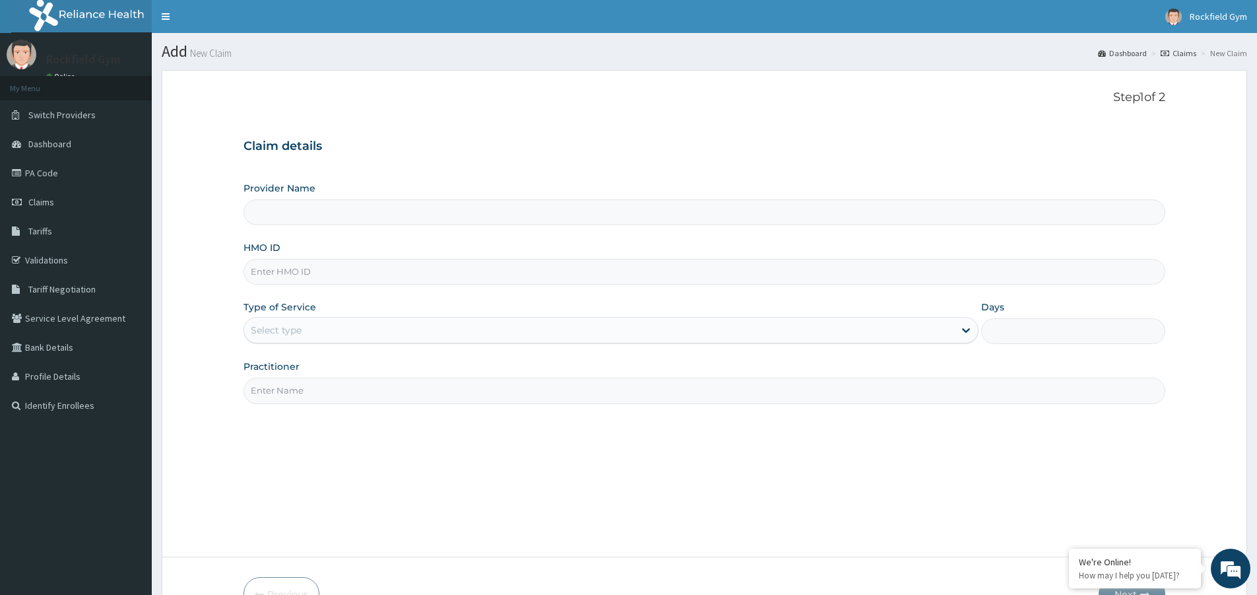
type input "Rockfield unique physio GYM"
type input "1"
click at [389, 384] on input "Practitioner" at bounding box center [704, 390] width 922 height 26
type input "PENTHO"
click at [354, 269] on input "HMO ID" at bounding box center [704, 272] width 922 height 26
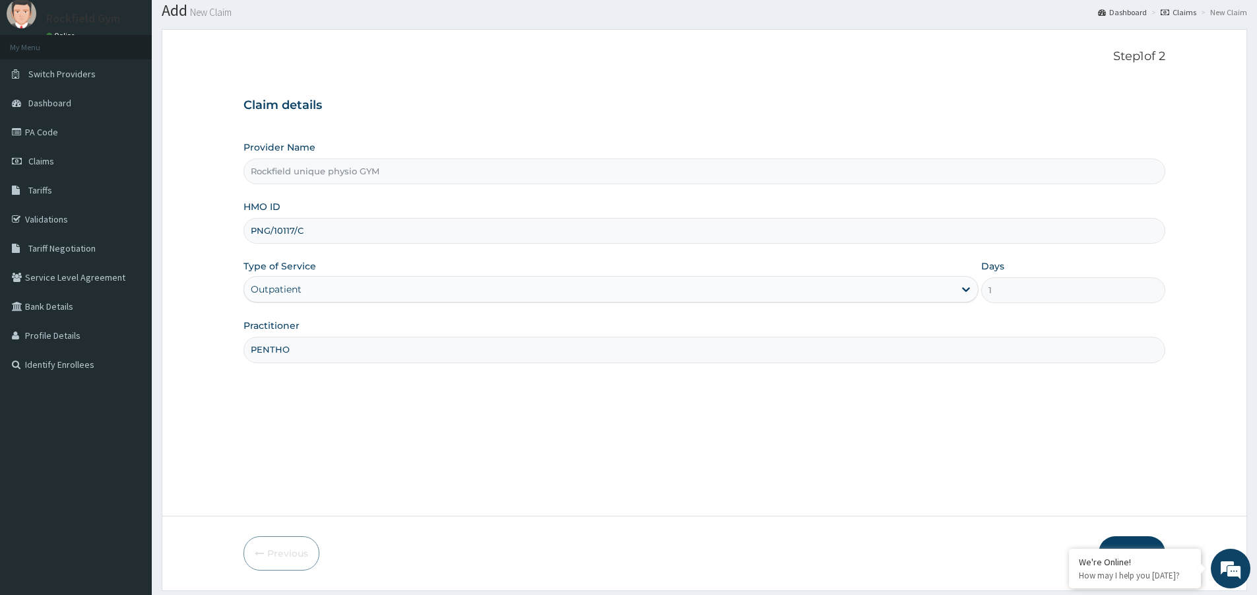
scroll to position [81, 0]
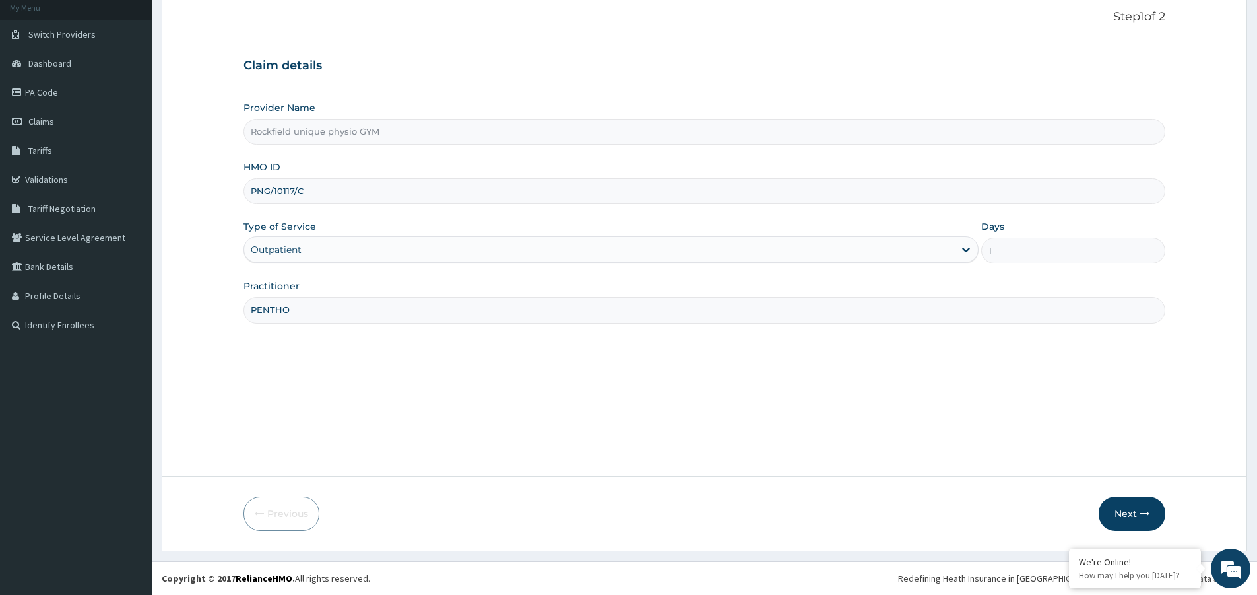
type input "PNG/10117/C"
click at [1129, 515] on button "Next" at bounding box center [1132, 513] width 67 height 34
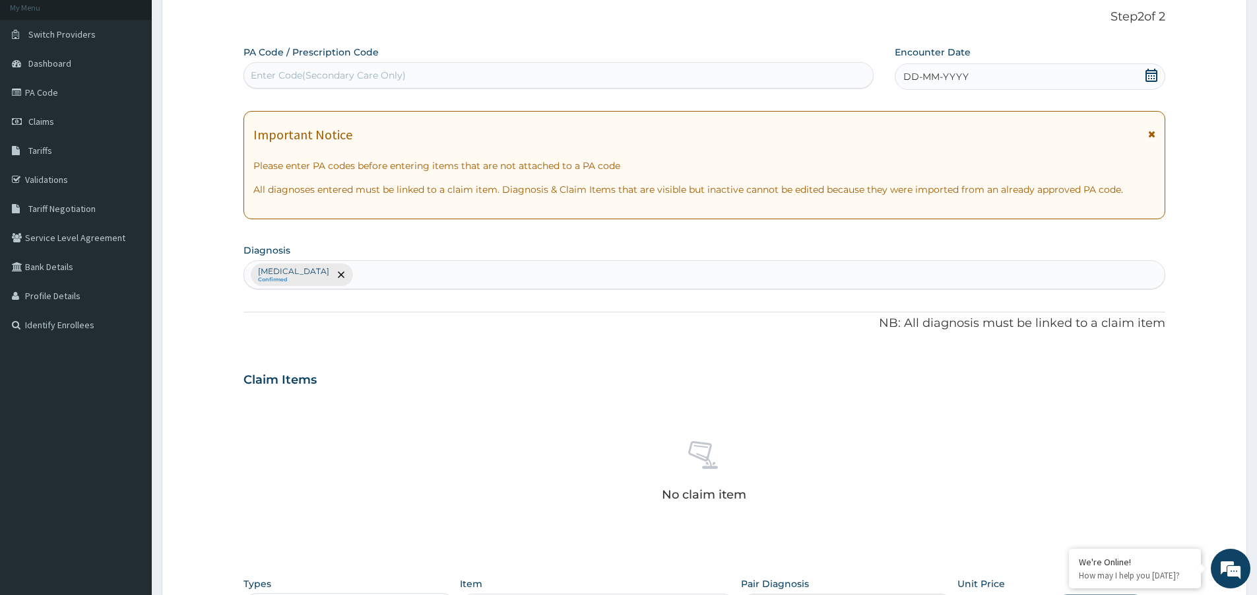
click at [1146, 77] on icon at bounding box center [1152, 75] width 12 height 13
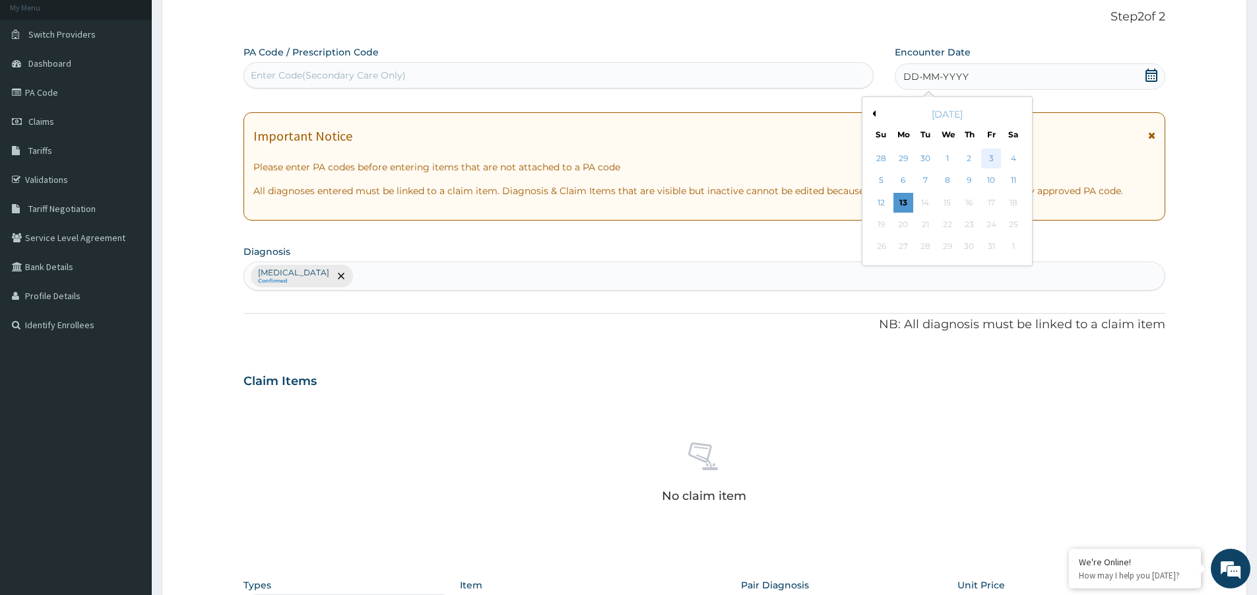
click at [990, 161] on div "3" at bounding box center [992, 158] width 20 height 20
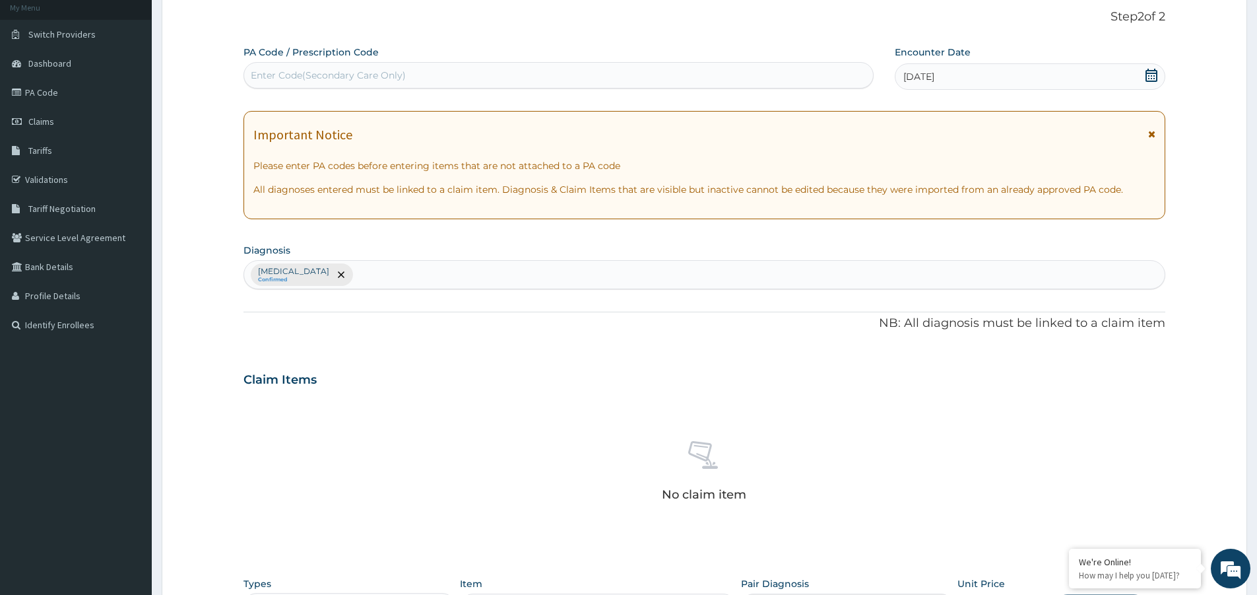
click at [433, 69] on div "Enter Code(Secondary Care Only)" at bounding box center [558, 75] width 629 height 21
type input "PA/6B177E"
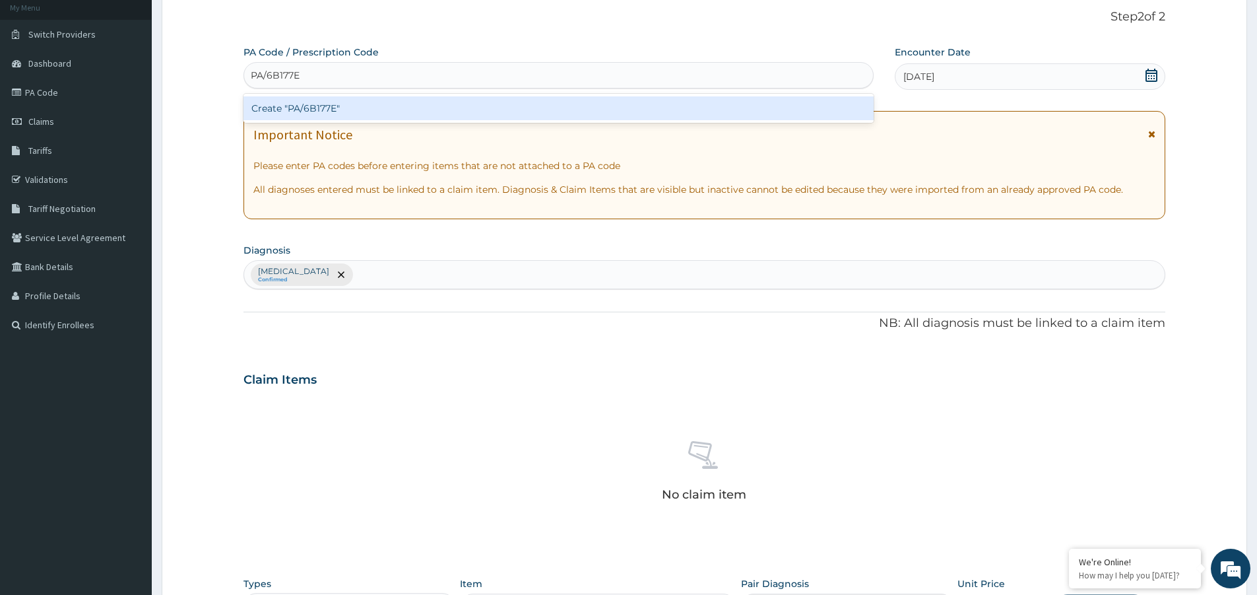
click at [332, 106] on div "Create "PA/6B177E"" at bounding box center [558, 108] width 630 height 24
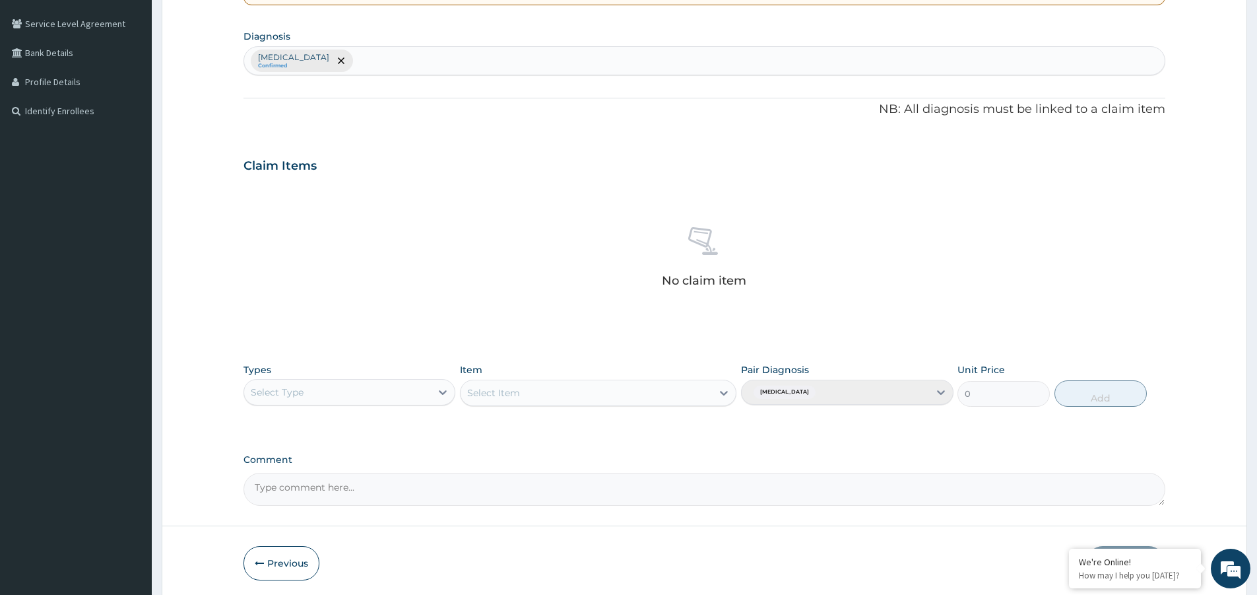
scroll to position [344, 0]
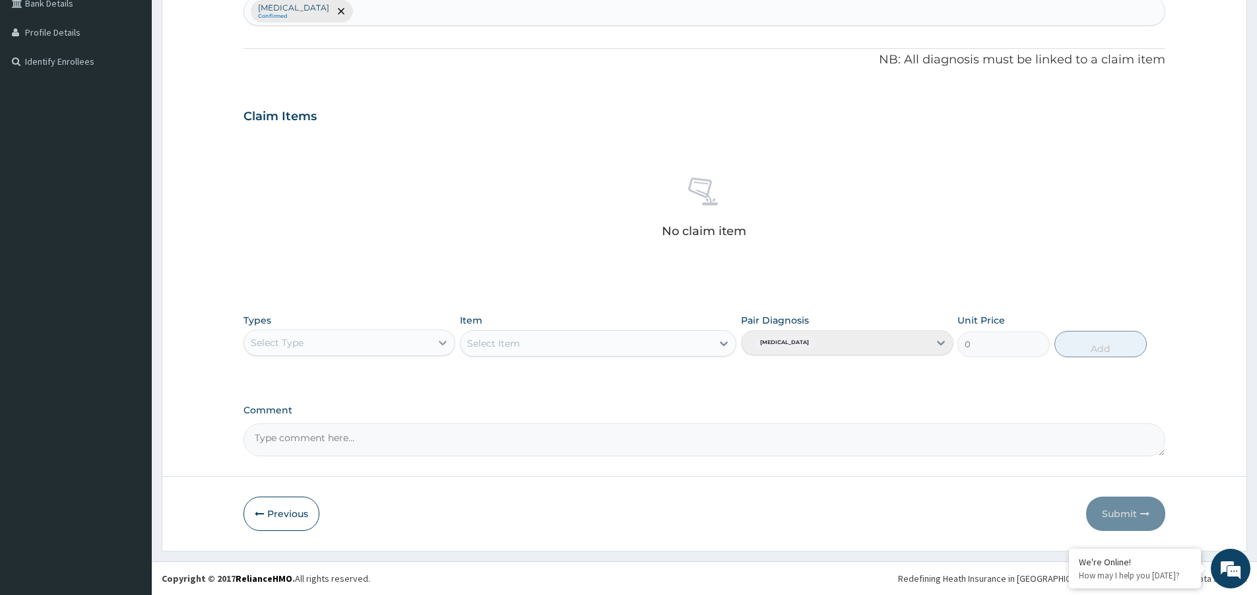
click at [449, 340] on icon at bounding box center [442, 342] width 13 height 13
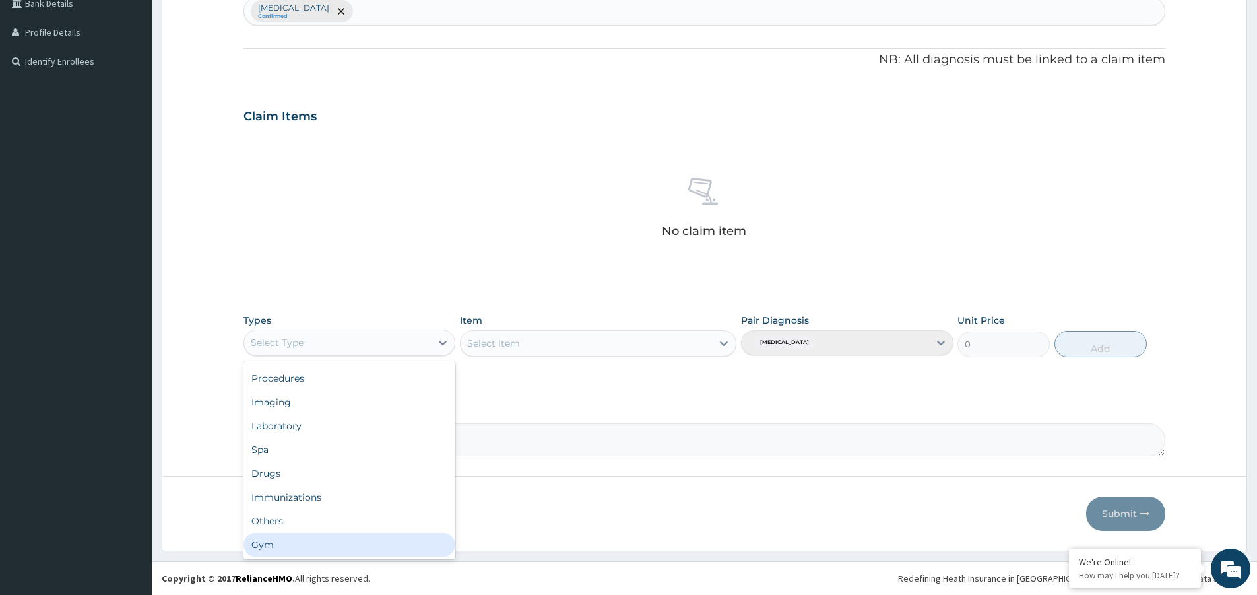
click at [404, 550] on div "Gym" at bounding box center [349, 545] width 212 height 24
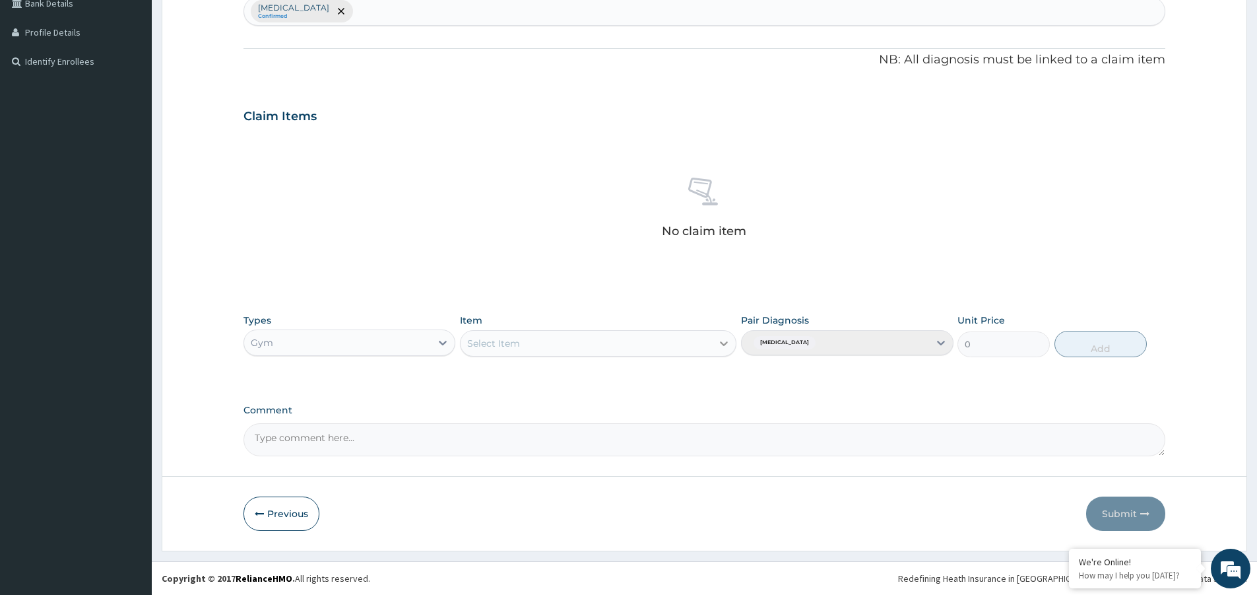
click at [715, 342] on div at bounding box center [724, 343] width 24 height 24
click at [705, 368] on div "GYM" at bounding box center [598, 376] width 276 height 24
click at [1118, 344] on button "Add" at bounding box center [1100, 344] width 92 height 26
type input "0"
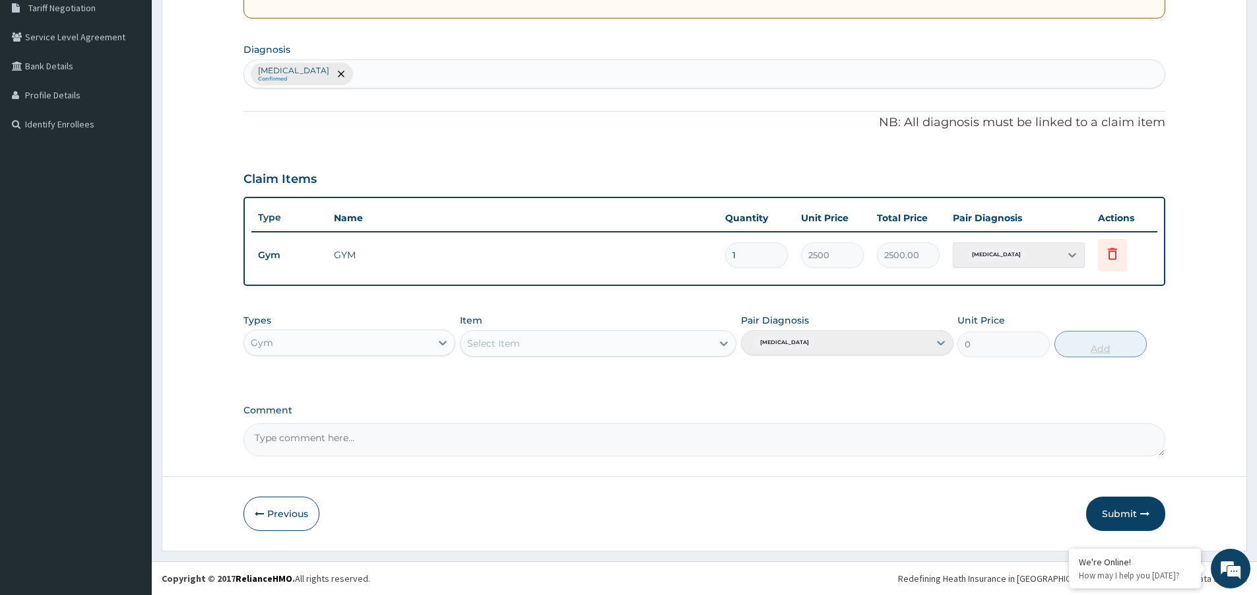
scroll to position [281, 0]
click at [1124, 511] on button "Submit" at bounding box center [1125, 513] width 79 height 34
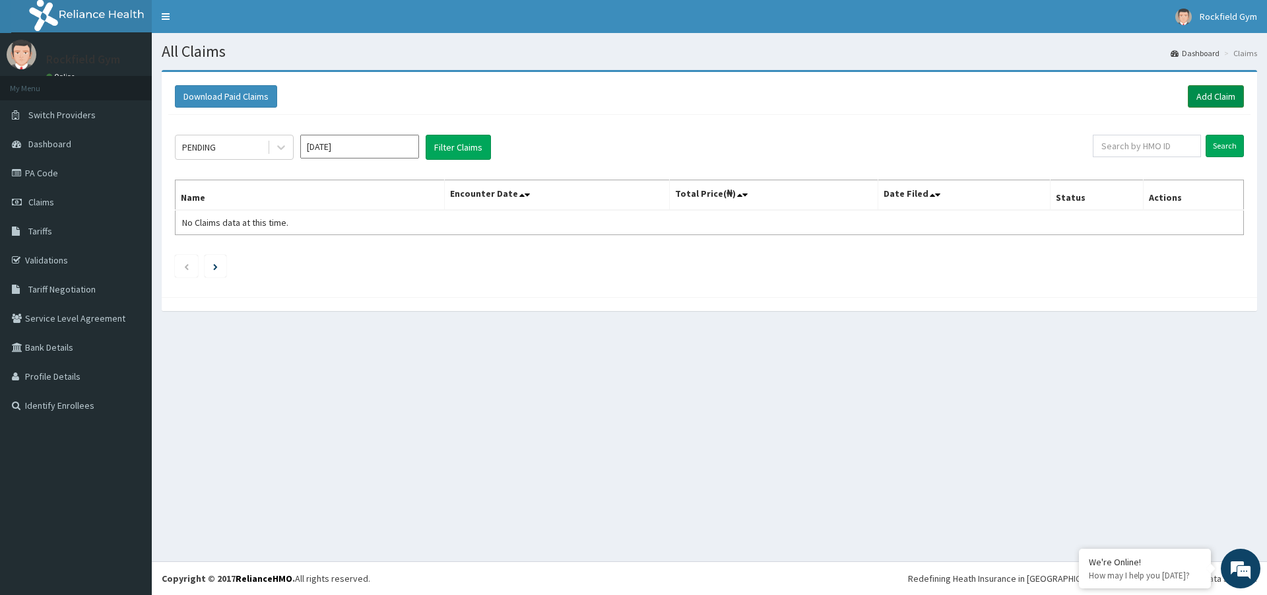
click at [1212, 98] on link "Add Claim" at bounding box center [1216, 96] width 56 height 22
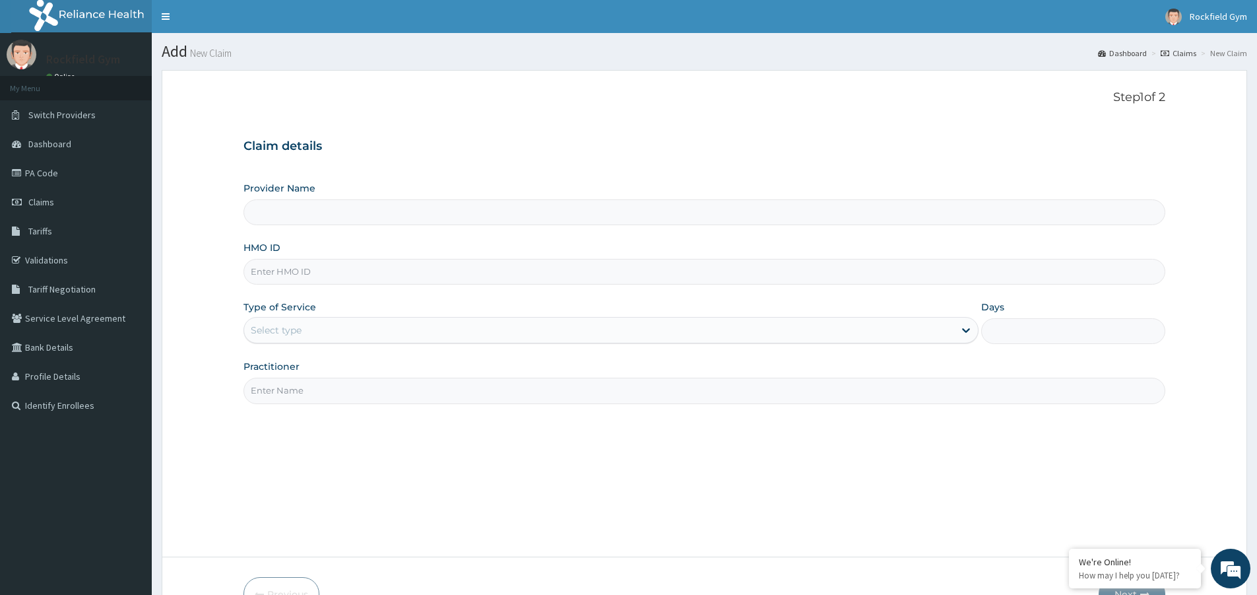
click at [364, 271] on input "HMO ID" at bounding box center [704, 272] width 922 height 26
type input "Rockfield unique physio GYM"
type input "1"
click at [342, 391] on input "Practitioner" at bounding box center [704, 390] width 922 height 26
click at [377, 387] on input "Practitioner" at bounding box center [704, 390] width 922 height 26
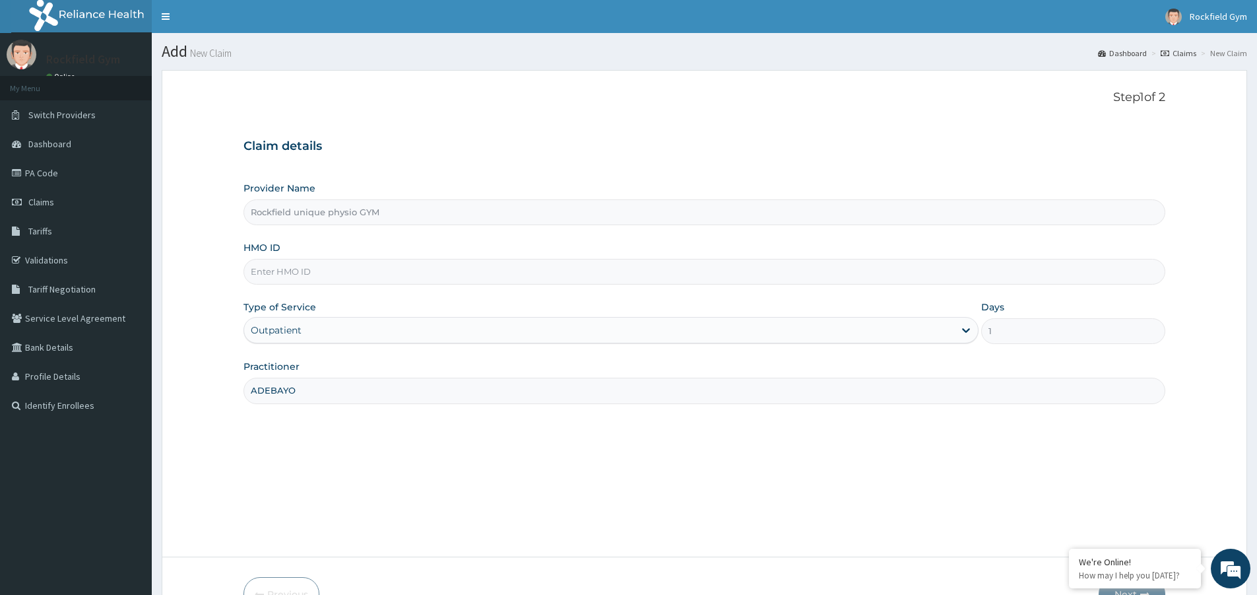
type input "ADEBAYO"
click at [399, 266] on input "HMO ID" at bounding box center [704, 272] width 922 height 26
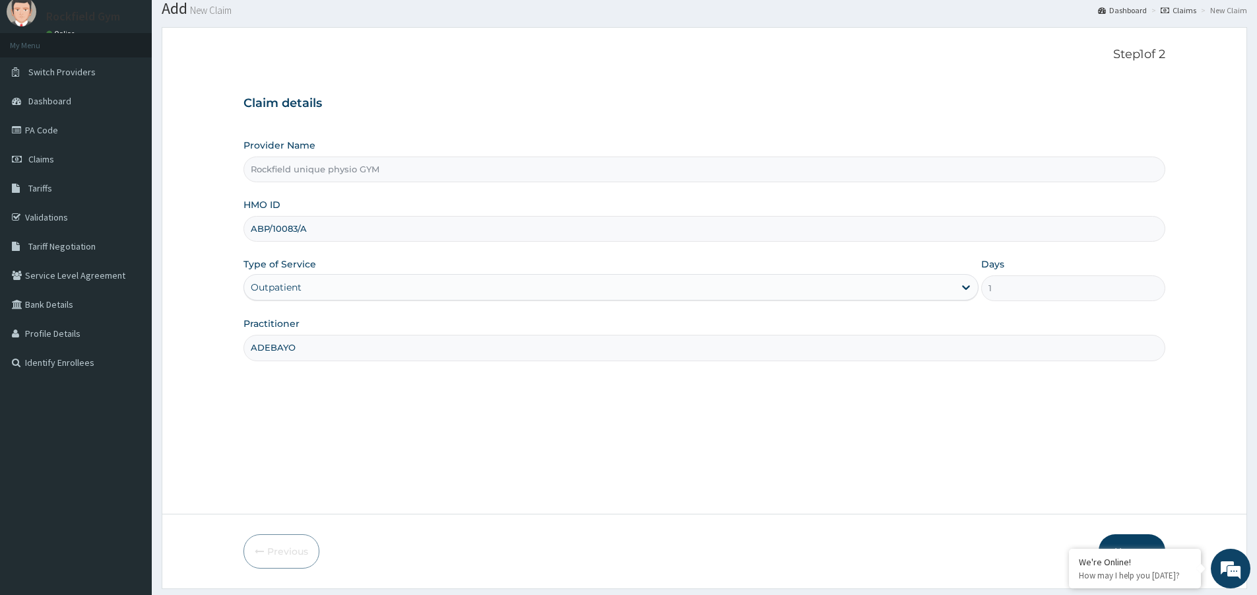
scroll to position [81, 0]
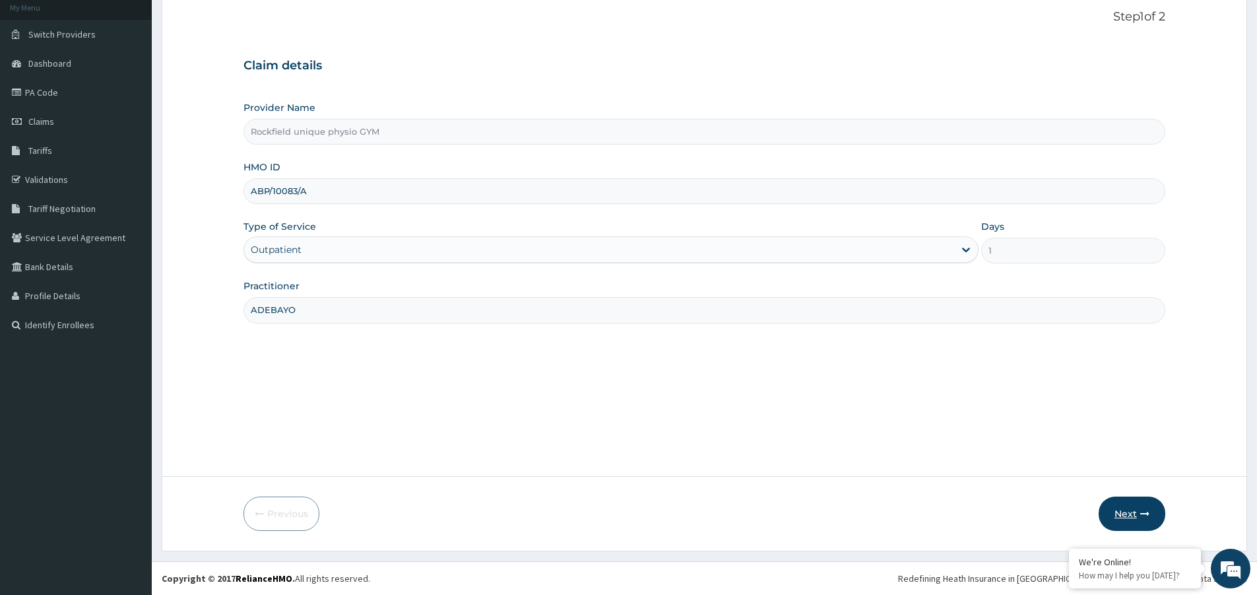
type input "ABP/10083/A"
click at [1130, 510] on button "Next" at bounding box center [1132, 513] width 67 height 34
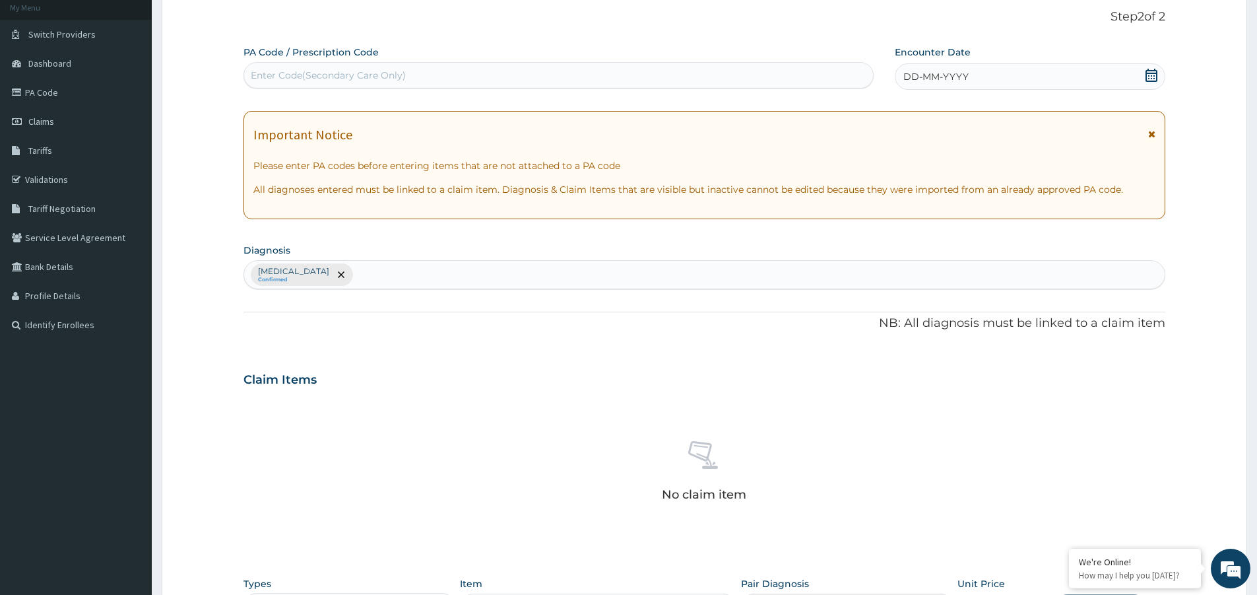
click at [362, 76] on div "Enter Code(Secondary Care Only)" at bounding box center [328, 75] width 155 height 13
type input "PA/93DFBC"
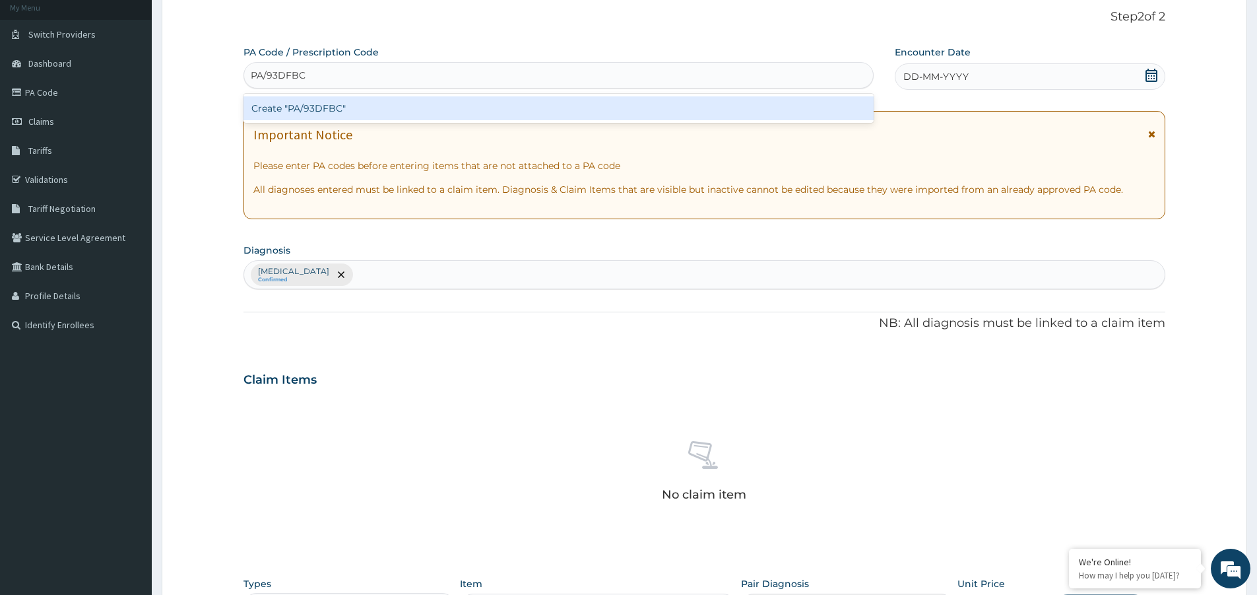
click at [342, 113] on div "Create "PA/93DFBC"" at bounding box center [558, 108] width 630 height 24
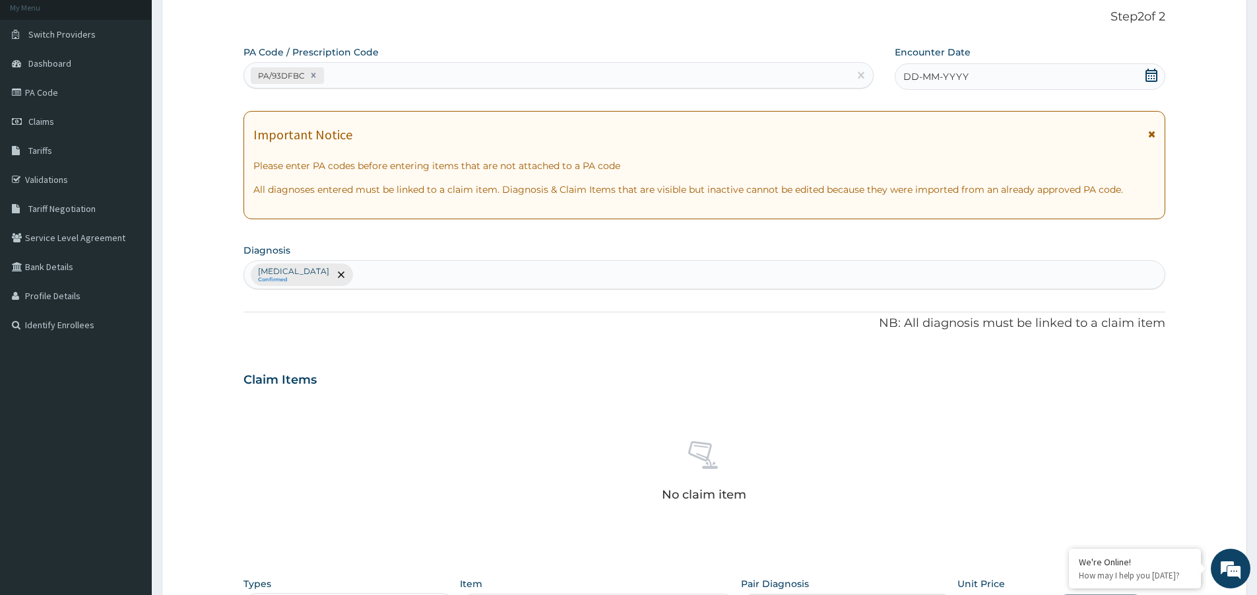
click at [1154, 73] on icon at bounding box center [1152, 75] width 12 height 13
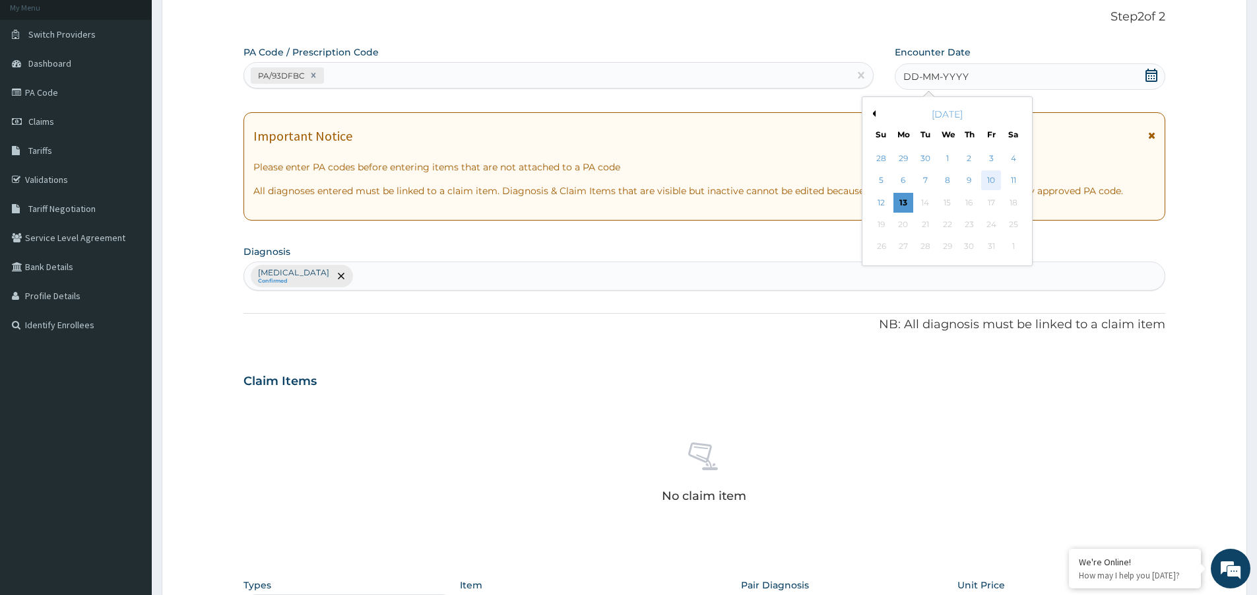
click at [990, 183] on div "10" at bounding box center [992, 181] width 20 height 20
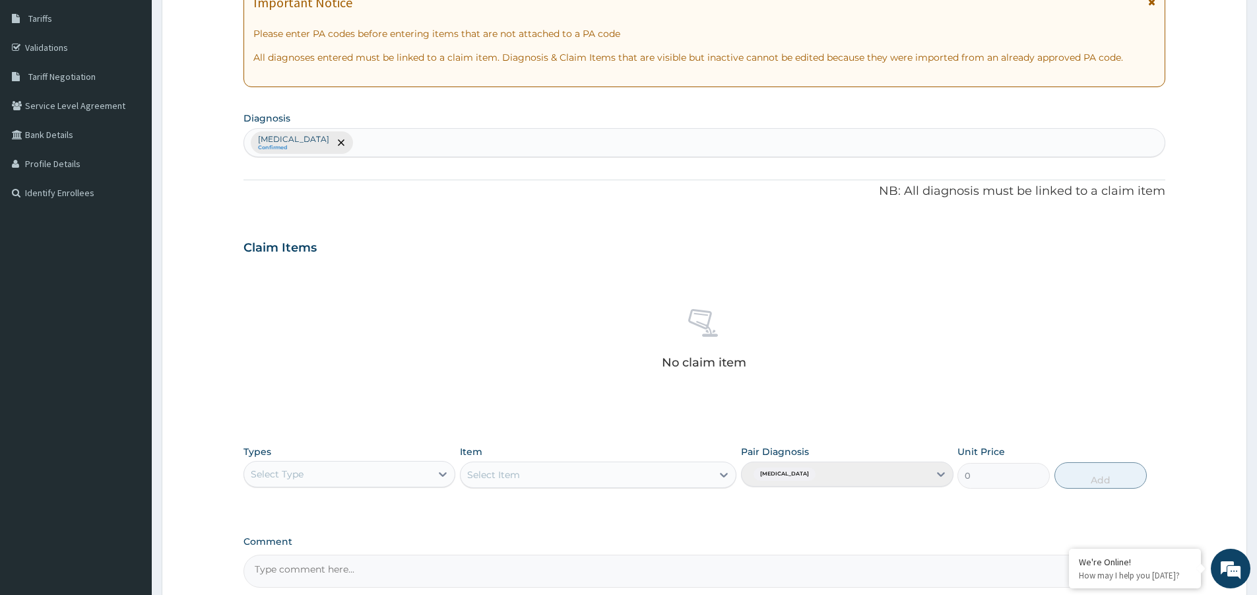
scroll to position [344, 0]
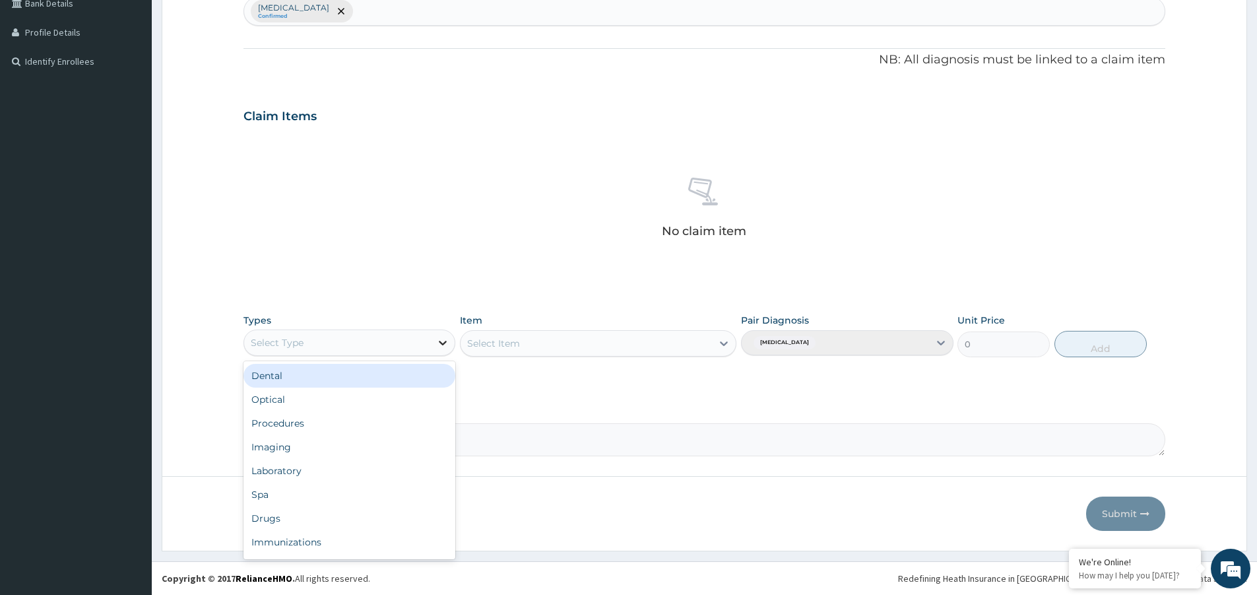
click at [445, 340] on icon at bounding box center [442, 342] width 13 height 13
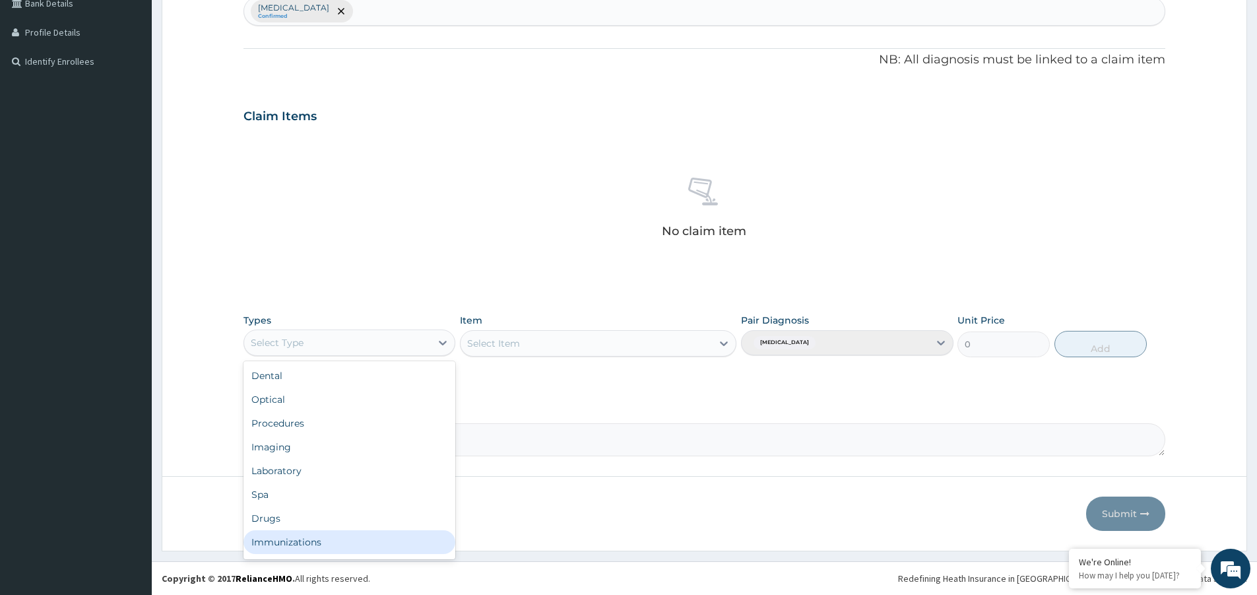
scroll to position [45, 0]
click at [307, 544] on div "Gym" at bounding box center [349, 545] width 212 height 24
click at [724, 342] on icon at bounding box center [723, 343] width 13 height 13
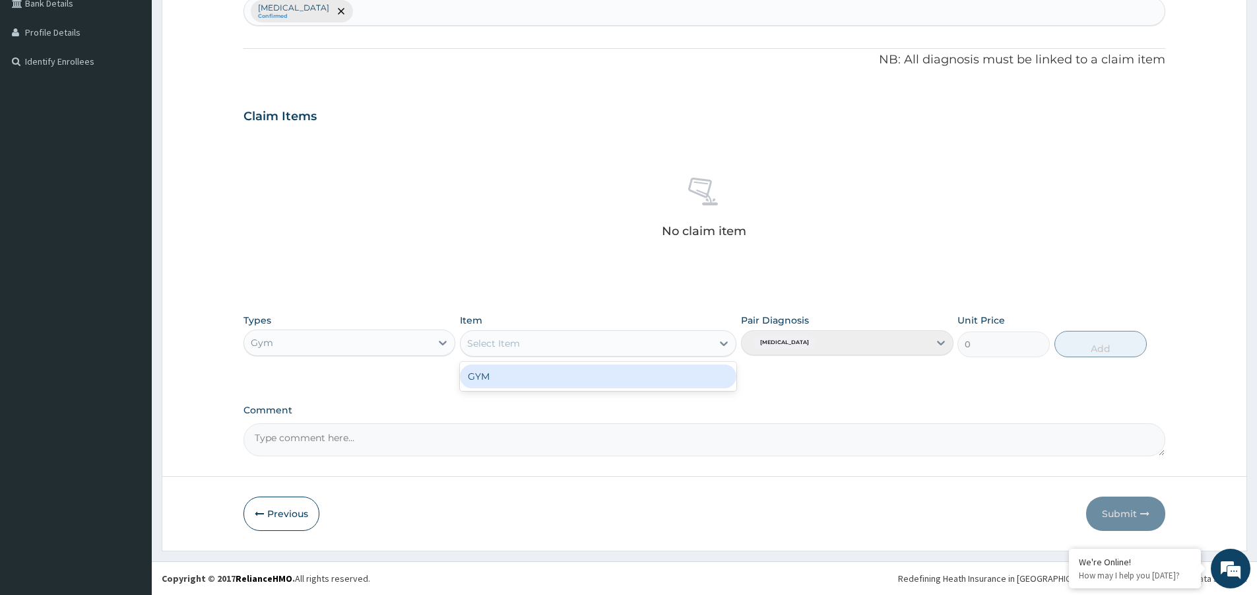
click at [649, 369] on div "GYM" at bounding box center [598, 376] width 276 height 24
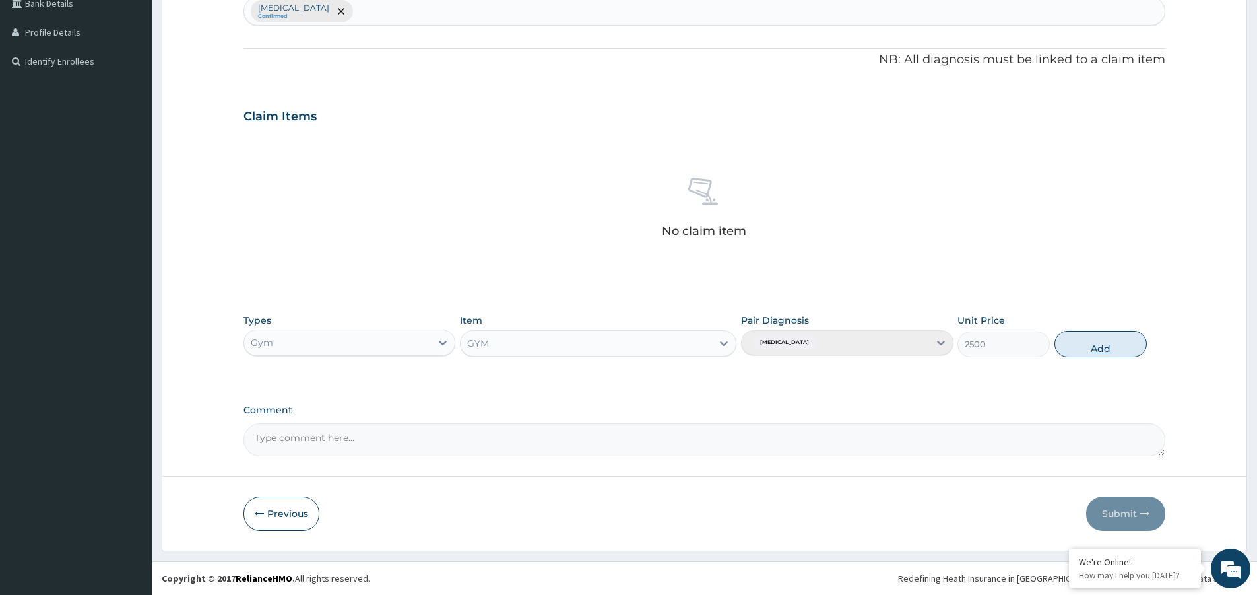
click at [1101, 348] on button "Add" at bounding box center [1100, 344] width 92 height 26
type input "0"
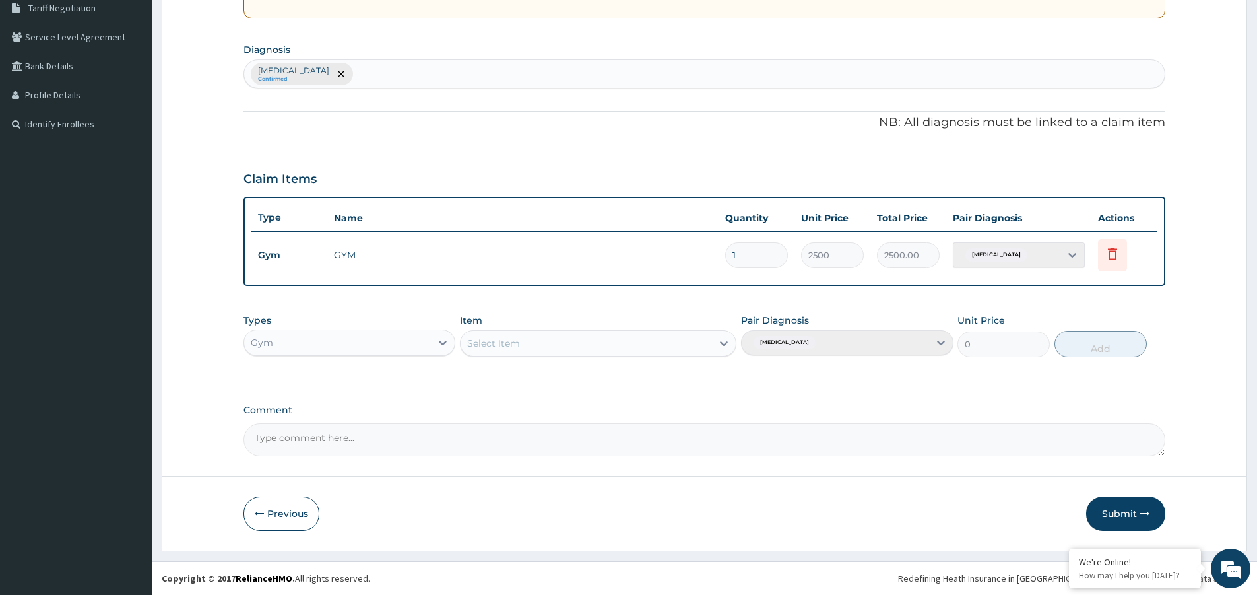
scroll to position [281, 0]
click at [1115, 516] on button "Submit" at bounding box center [1125, 513] width 79 height 34
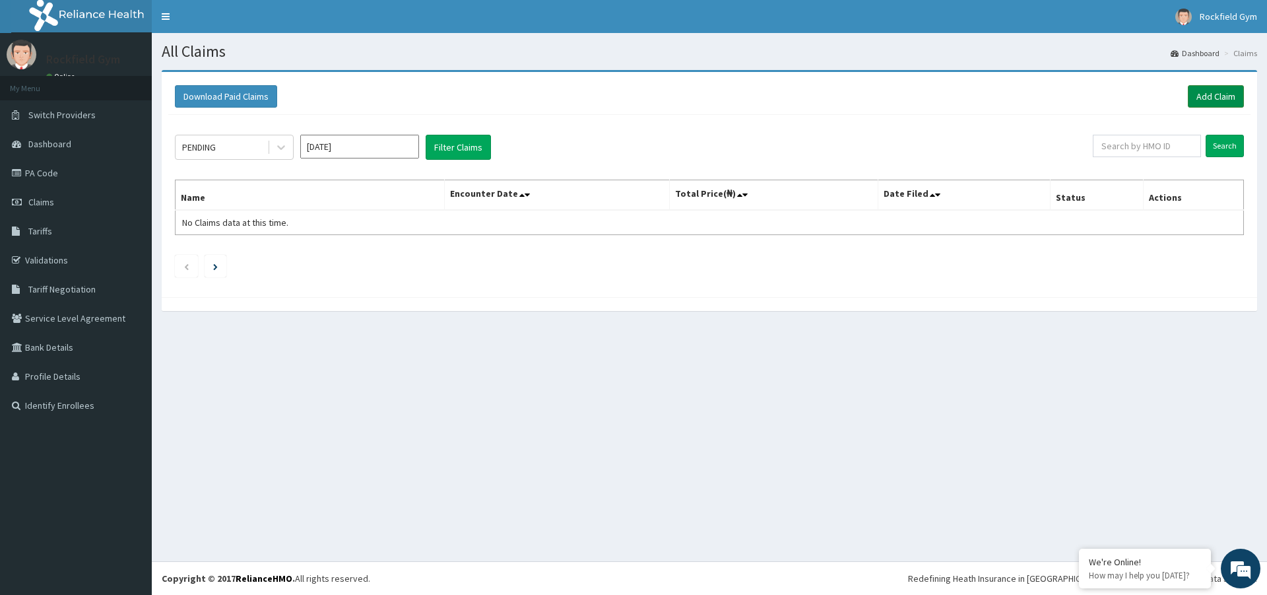
click at [1199, 96] on link "Add Claim" at bounding box center [1216, 96] width 56 height 22
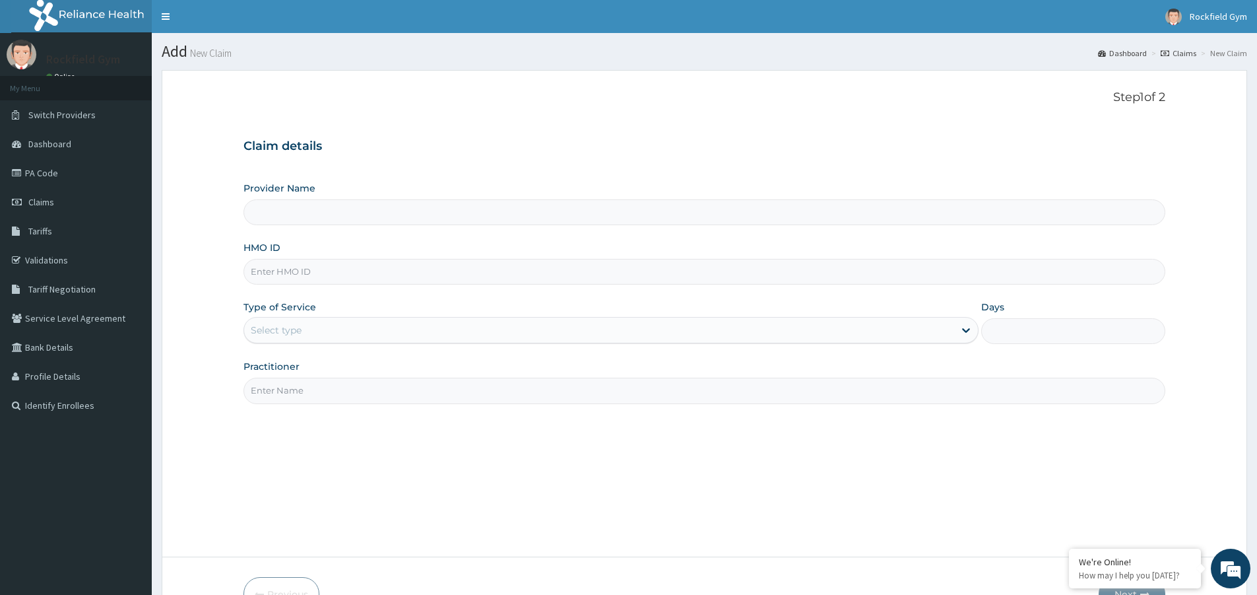
click at [340, 391] on input "Practitioner" at bounding box center [704, 390] width 922 height 26
type input "KIN"
type input "Rockfield unique physio GYM"
type input "1"
type input "[PERSON_NAME]"
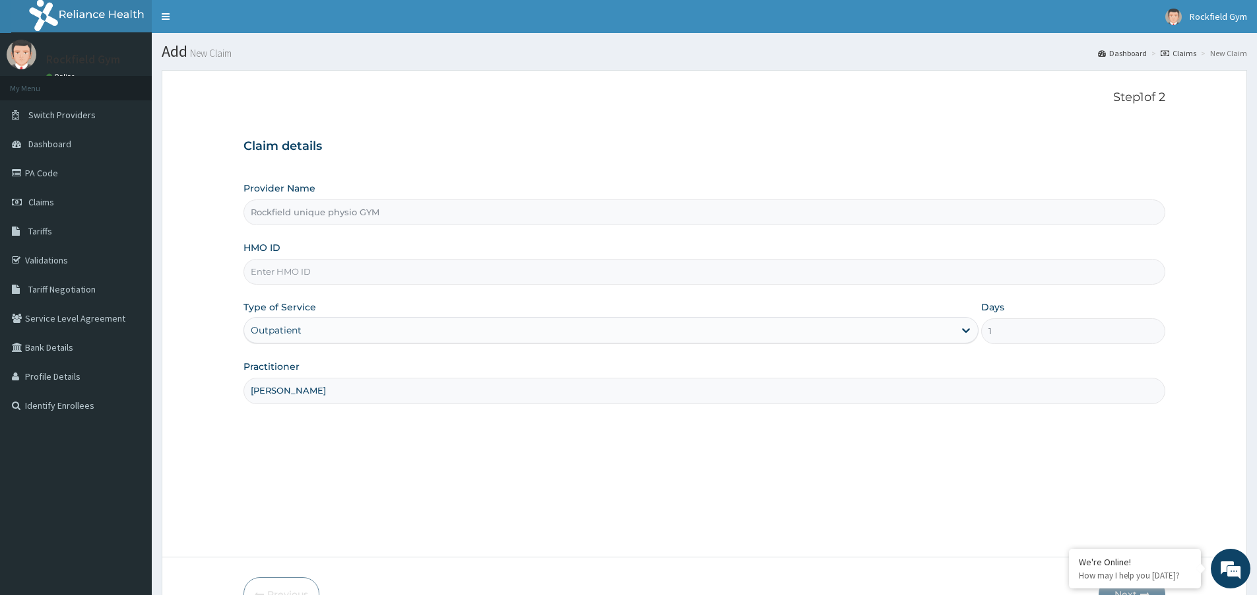
click at [357, 271] on input "HMO ID" at bounding box center [704, 272] width 922 height 26
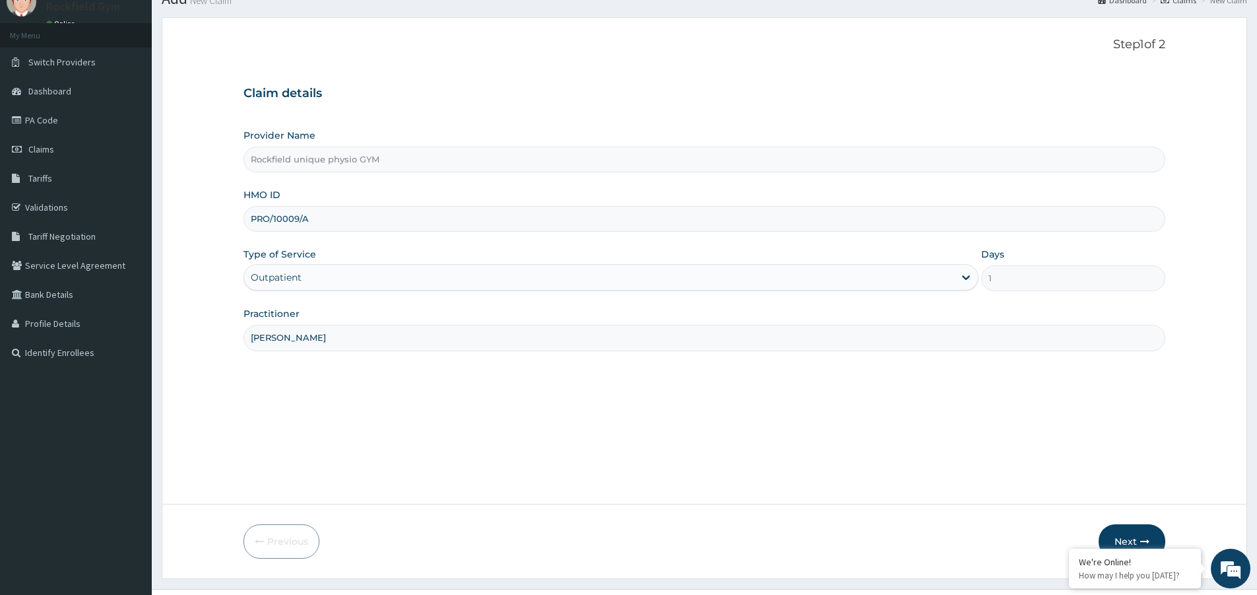
scroll to position [81, 0]
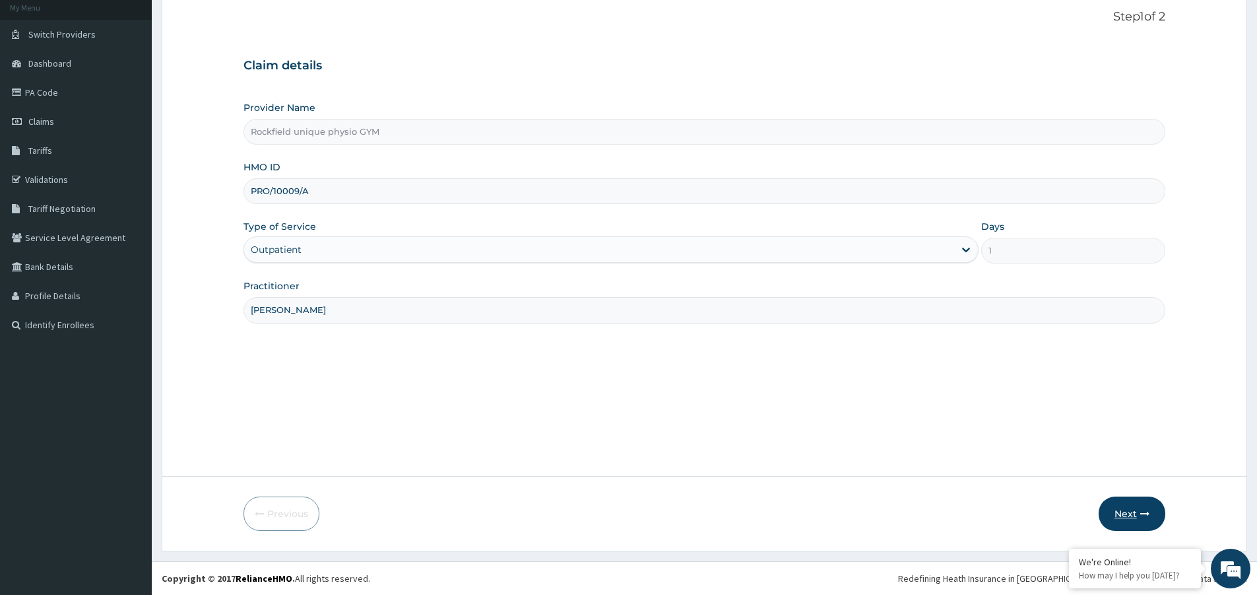
type input "PRO/10009/A"
click at [1116, 511] on button "Next" at bounding box center [1132, 513] width 67 height 34
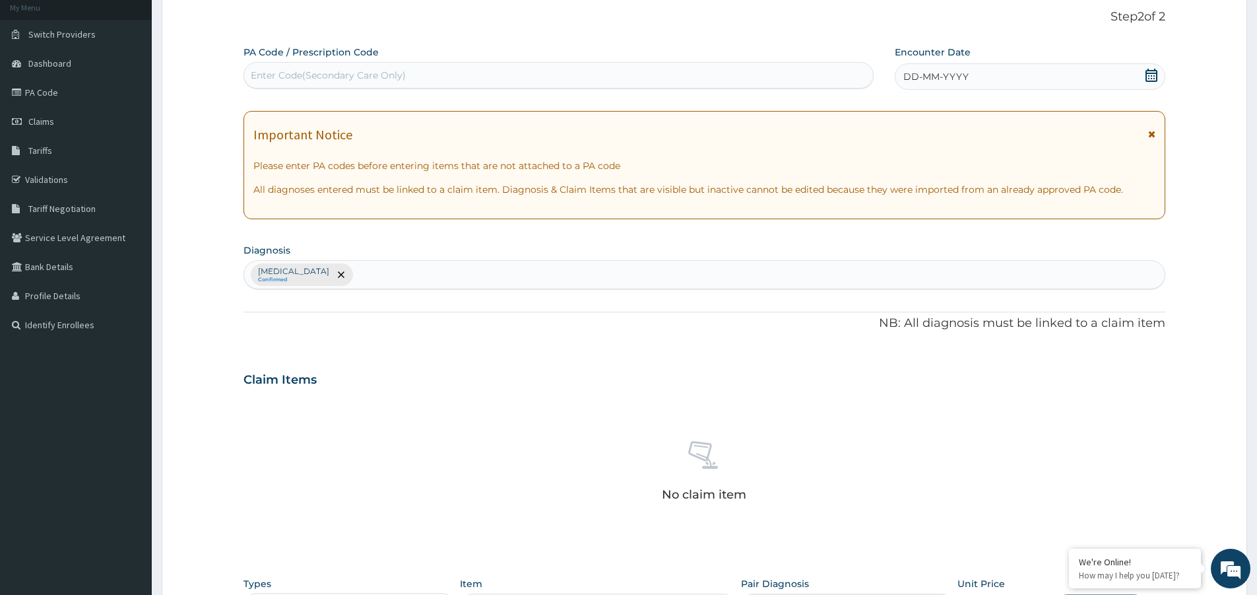
click at [475, 76] on div "Enter Code(Secondary Care Only)" at bounding box center [558, 75] width 629 height 21
type input "PA/25F45D"
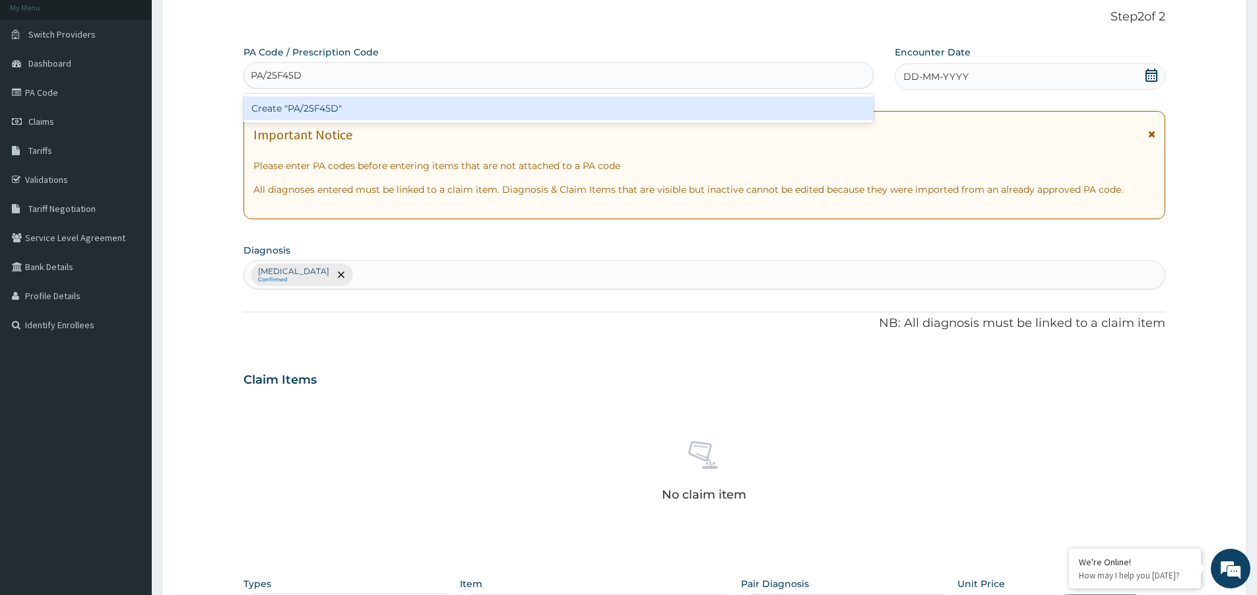
click at [560, 119] on div "Create "PA/25F45D"" at bounding box center [558, 108] width 630 height 24
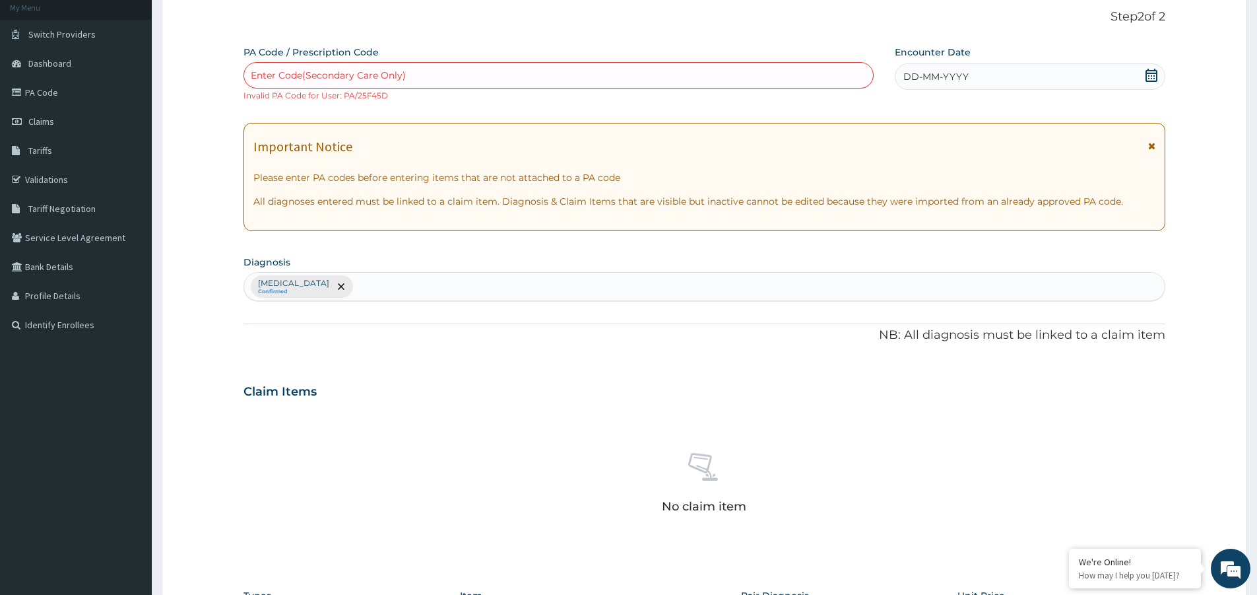
click at [385, 95] on small "Invalid PA Code for User: PA/25F45D" at bounding box center [315, 95] width 145 height 10
drag, startPoint x: 372, startPoint y: 96, endPoint x: 362, endPoint y: 96, distance: 9.2
click at [363, 96] on small "Invalid PA Code for User: PA/25F45D" at bounding box center [315, 95] width 145 height 10
drag, startPoint x: 362, startPoint y: 96, endPoint x: 354, endPoint y: 96, distance: 7.9
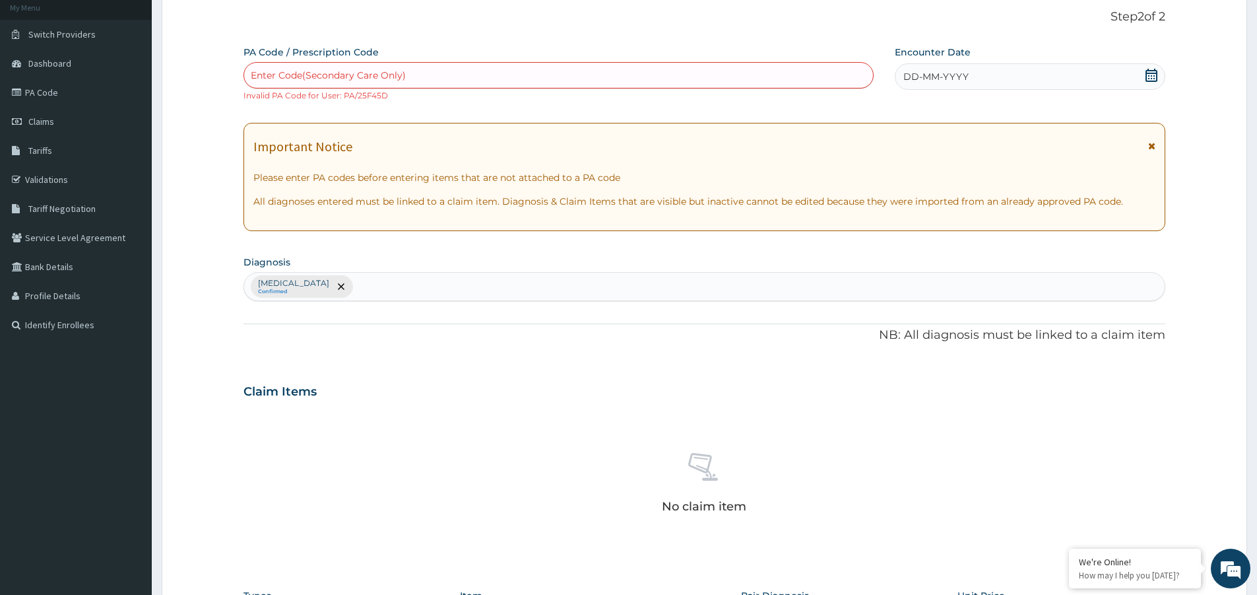
click at [356, 96] on small "Invalid PA Code for User: PA/25F45D" at bounding box center [315, 95] width 145 height 10
click at [354, 96] on small "Invalid PA Code for User: PA/25F45D" at bounding box center [315, 95] width 145 height 10
click at [420, 101] on div "PA Code / Prescription Code Enter Code(Secondary Care Only) Invalid PA Code for…" at bounding box center [704, 389] width 922 height 686
drag, startPoint x: 344, startPoint y: 94, endPoint x: 383, endPoint y: 92, distance: 39.6
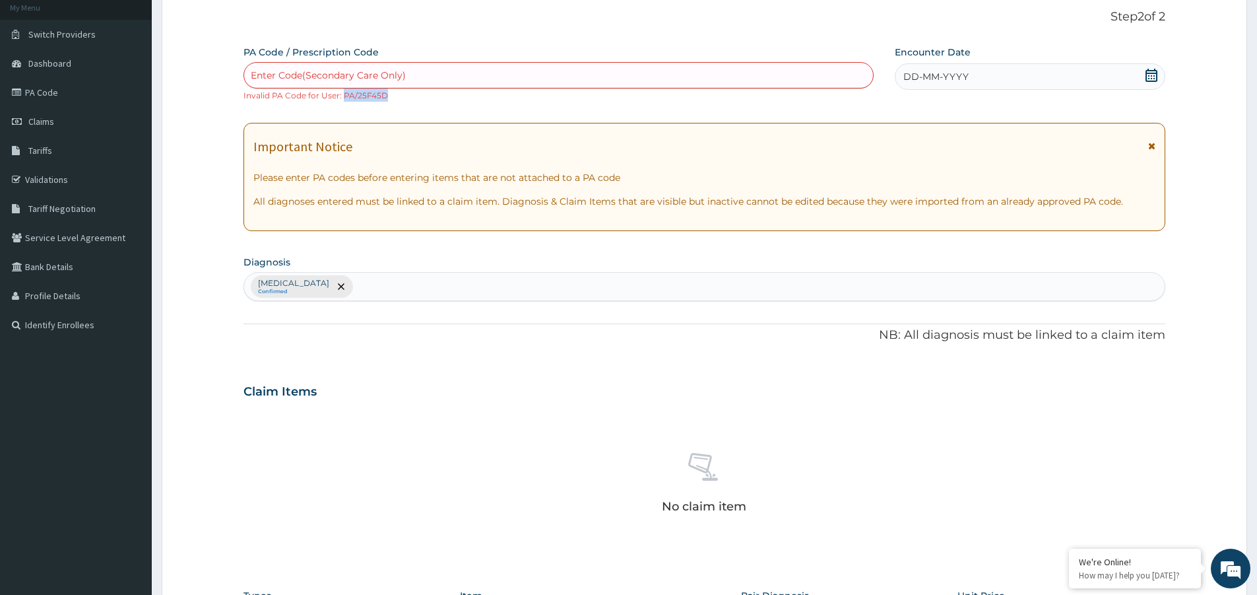
click at [383, 92] on small "Invalid PA Code for User: PA/25F45D" at bounding box center [315, 95] width 145 height 10
copy small "PA/25F45D"
click at [384, 73] on div "Enter Code(Secondary Care Only)" at bounding box center [328, 75] width 155 height 13
paste input "PA/25F45D"
type input "PA/25F450"
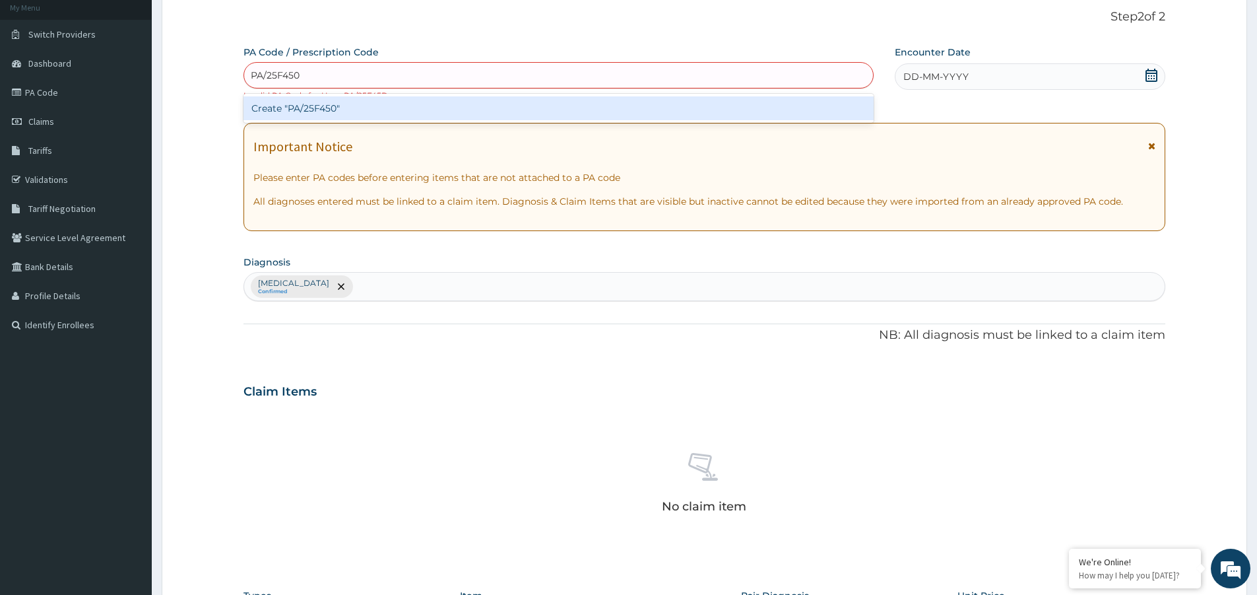
click at [350, 101] on div "Create "PA/25F450"" at bounding box center [558, 108] width 630 height 24
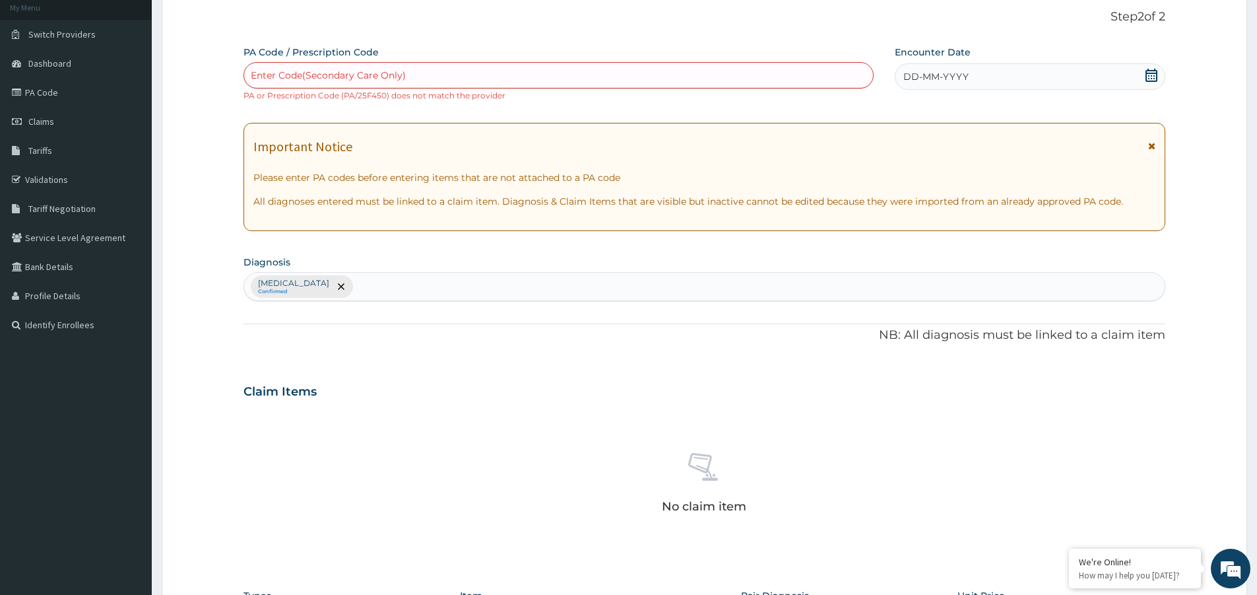
paste input "PA/25F45D"
type input "PA/25F46D"
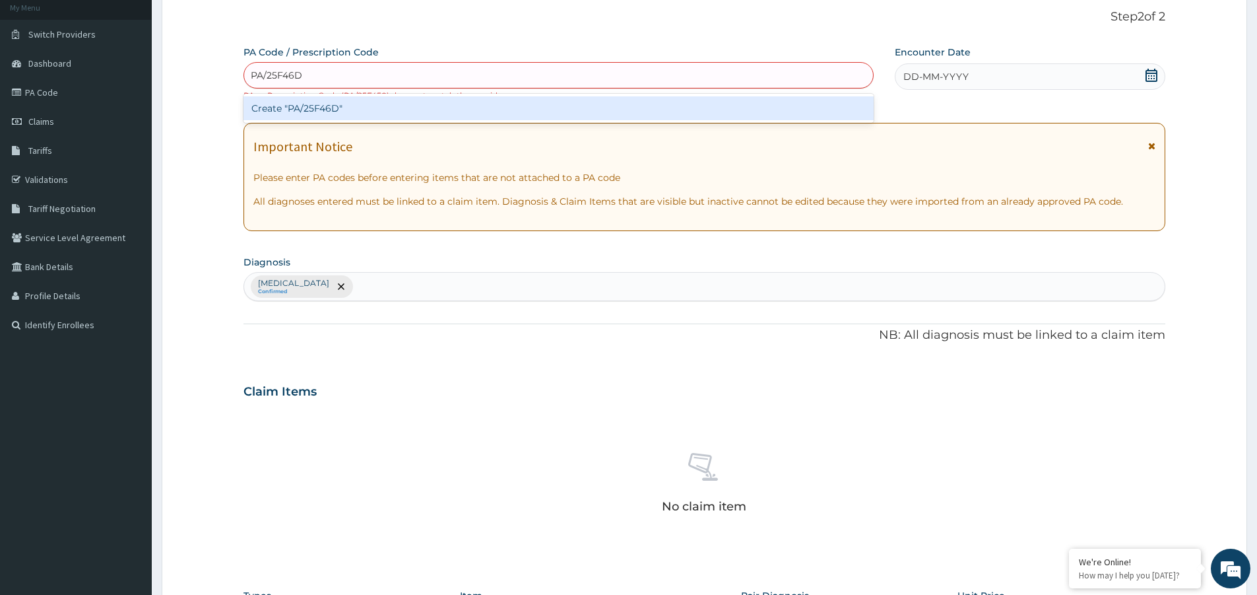
click at [319, 112] on div "Create "PA/25F46D"" at bounding box center [558, 108] width 630 height 24
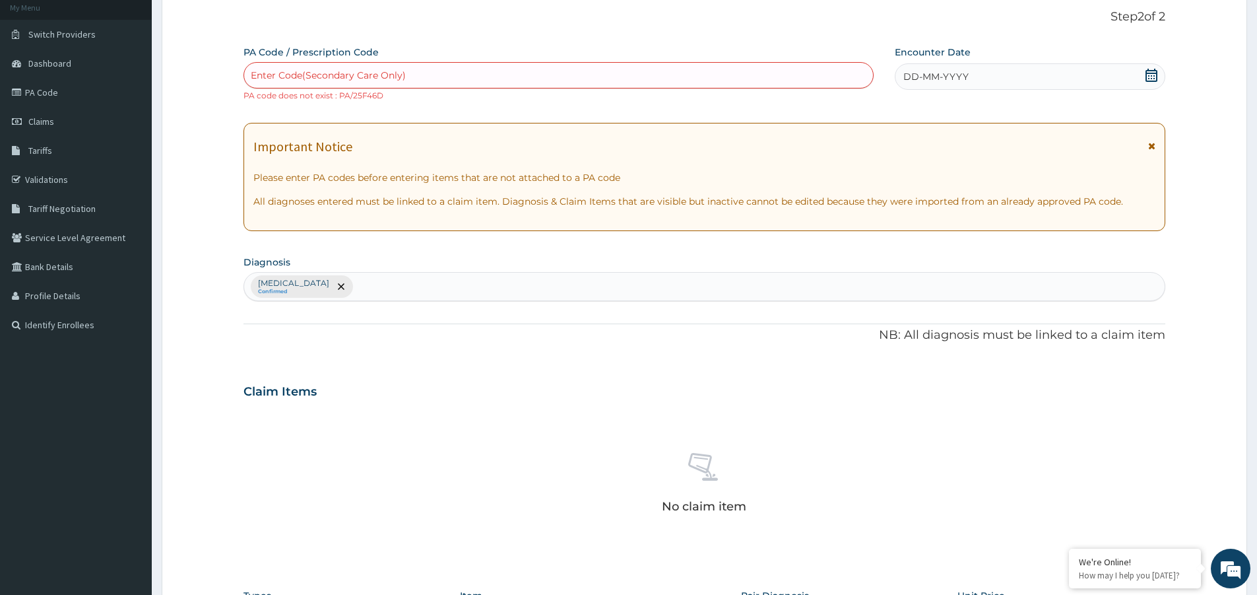
drag, startPoint x: 449, startPoint y: 252, endPoint x: 604, endPoint y: 457, distance: 257.2
click at [604, 457] on div "No claim item" at bounding box center [704, 485] width 922 height 152
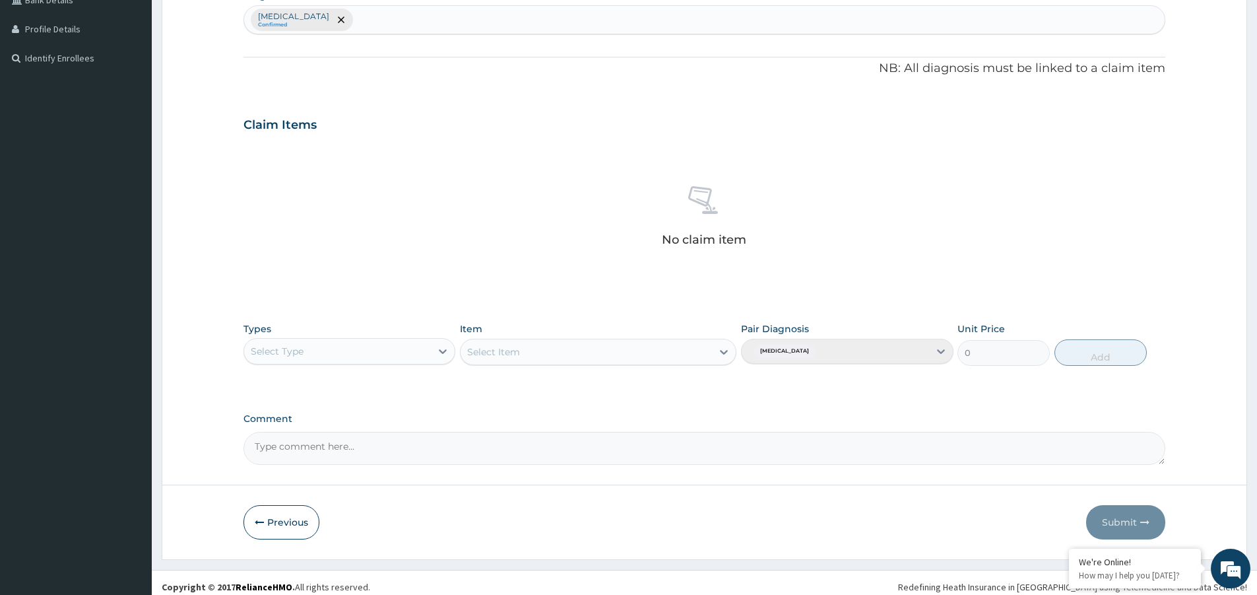
scroll to position [356, 0]
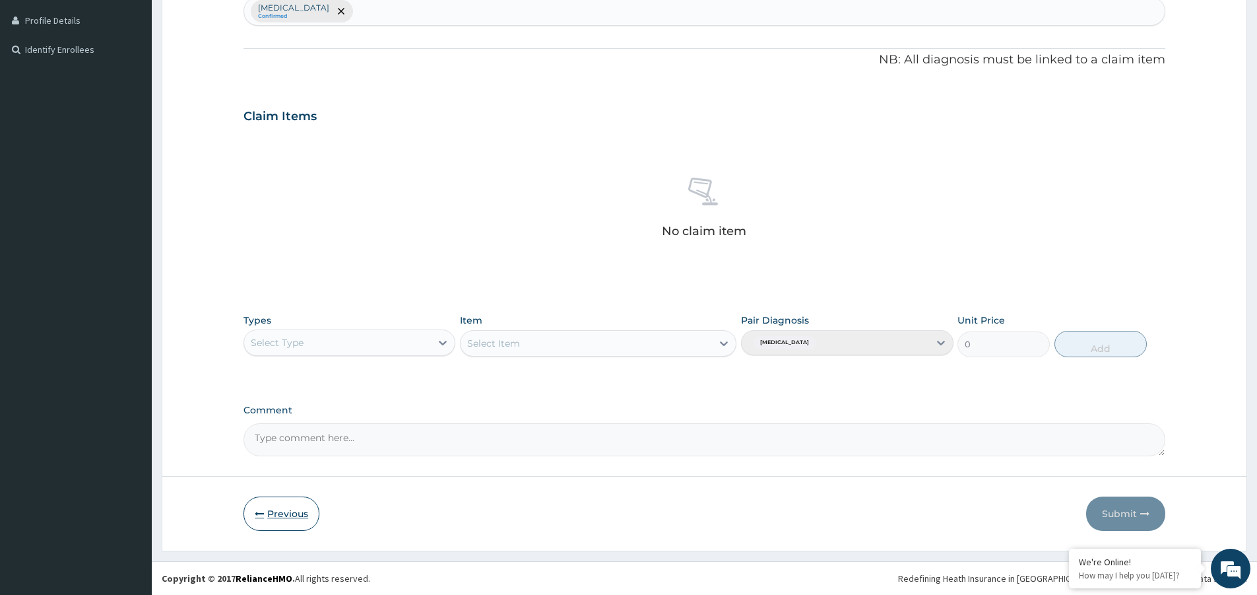
drag, startPoint x: 279, startPoint y: 509, endPoint x: 306, endPoint y: 499, distance: 28.4
click at [279, 510] on button "Previous" at bounding box center [281, 513] width 76 height 34
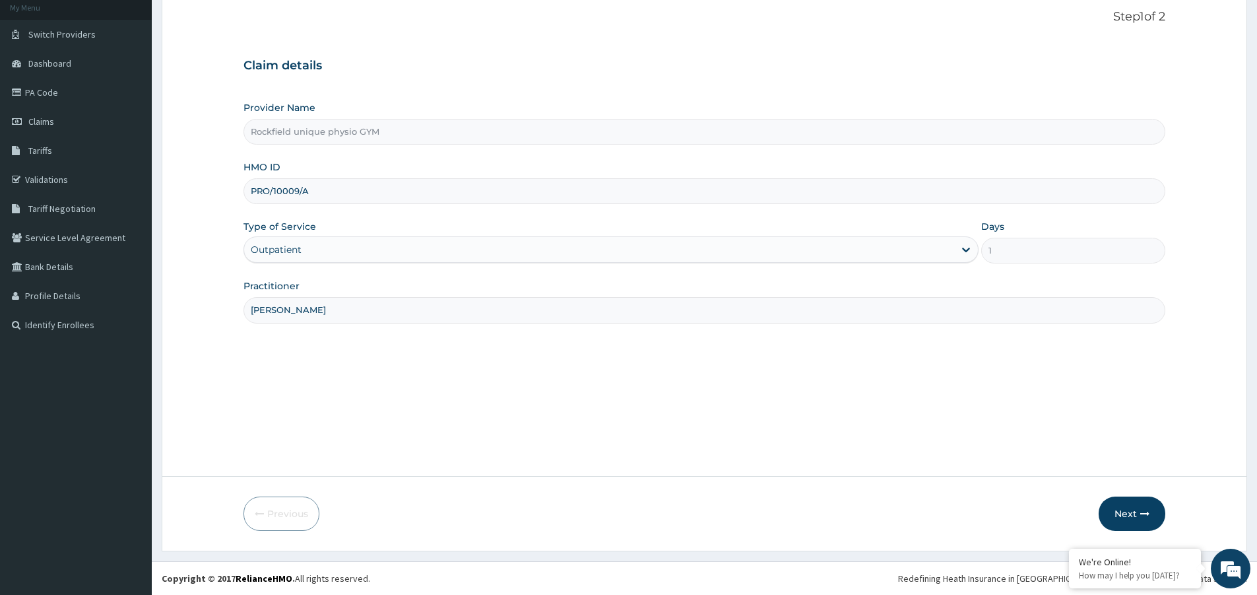
scroll to position [81, 0]
click at [32, 122] on span "Claims" at bounding box center [41, 121] width 26 height 12
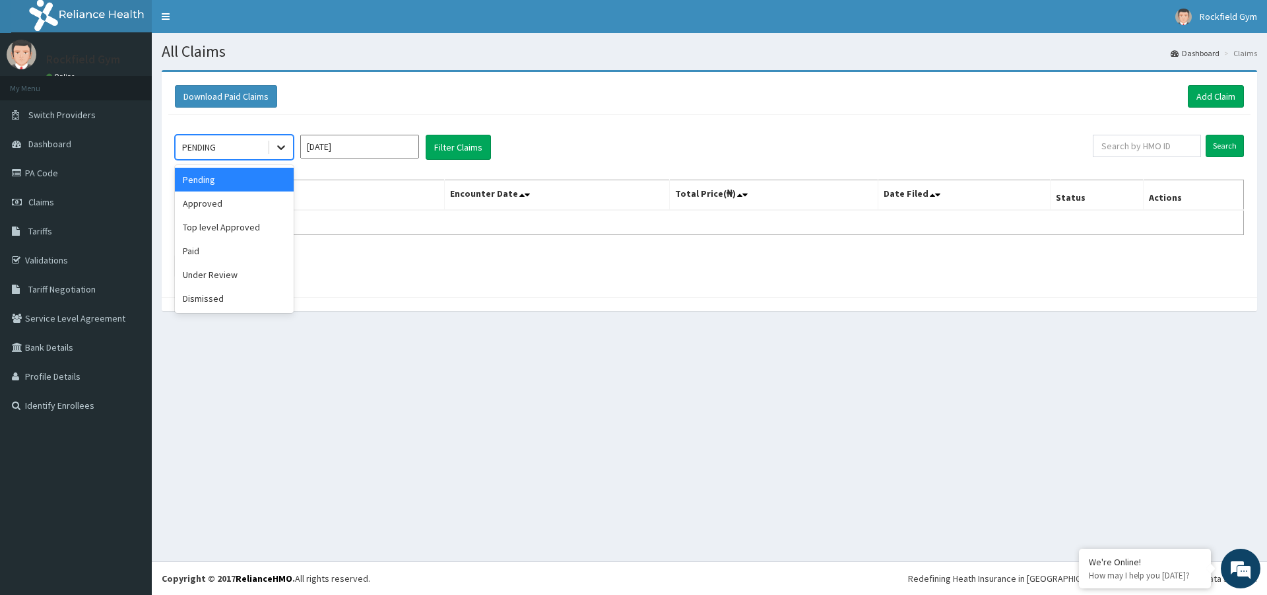
click at [276, 150] on icon at bounding box center [281, 147] width 13 height 13
click at [261, 268] on div "Under Review" at bounding box center [234, 275] width 119 height 24
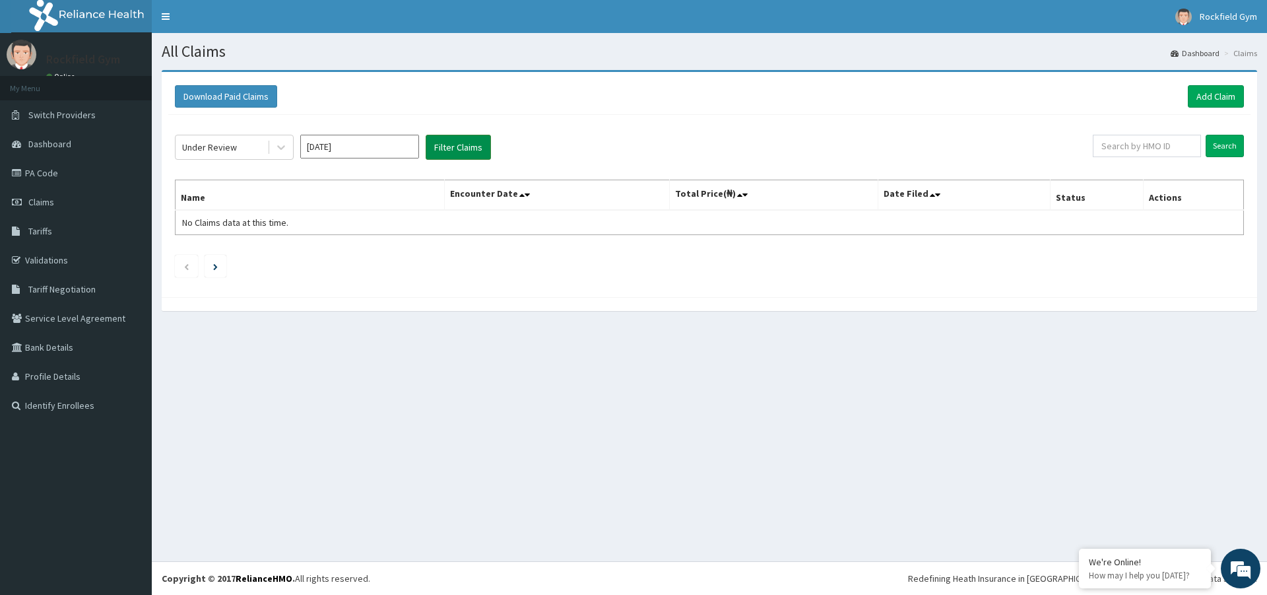
click at [455, 150] on button "Filter Claims" at bounding box center [458, 147] width 65 height 25
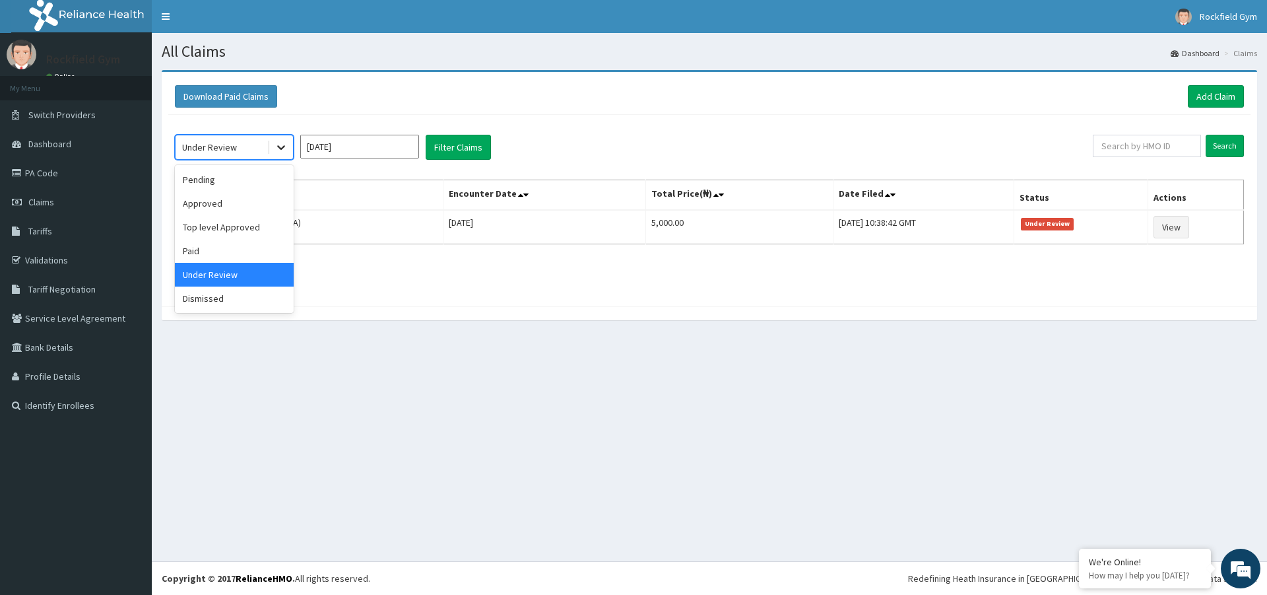
click at [284, 146] on icon at bounding box center [281, 148] width 8 height 5
click at [266, 246] on div "Paid" at bounding box center [234, 251] width 119 height 24
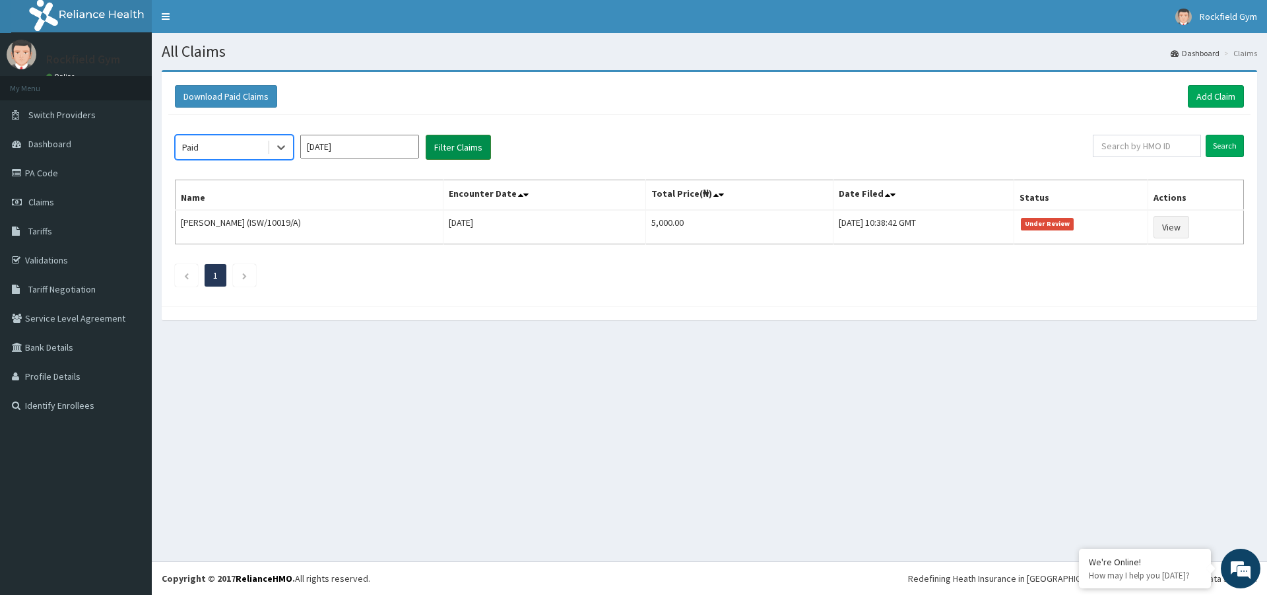
click at [460, 148] on button "Filter Claims" at bounding box center [458, 147] width 65 height 25
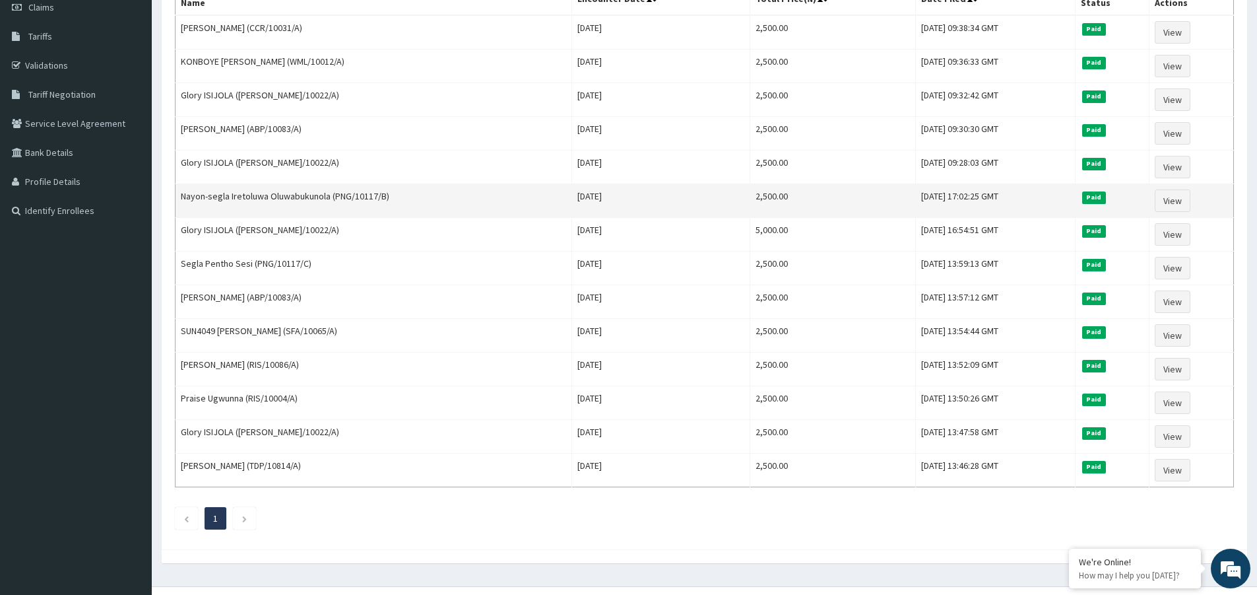
scroll to position [198, 0]
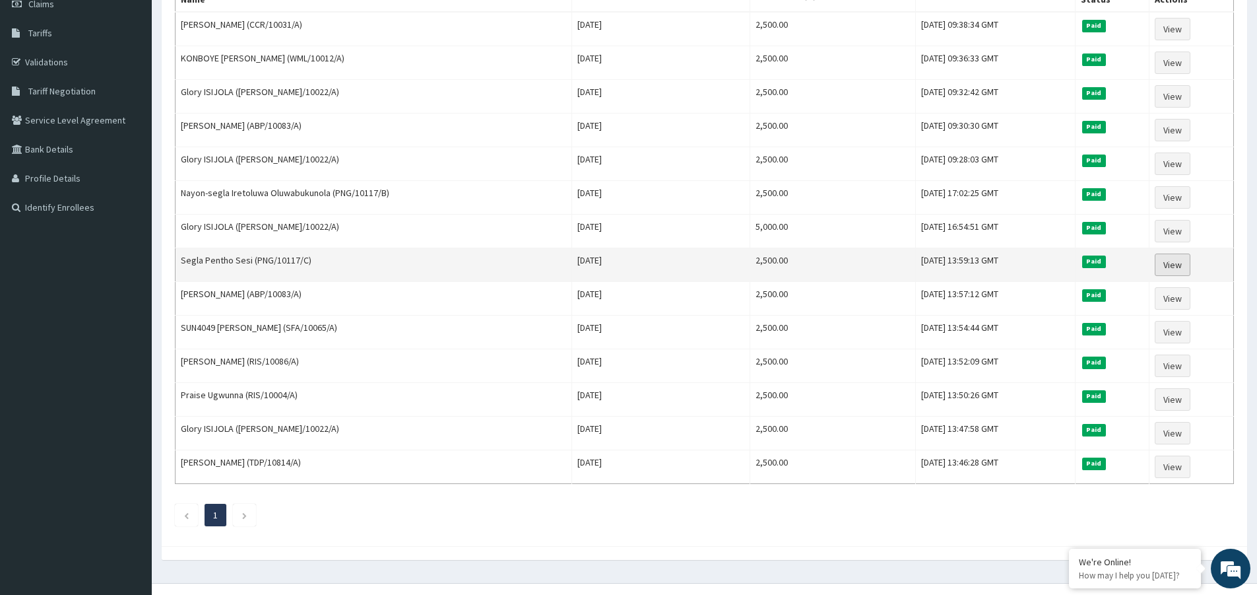
click at [1171, 263] on link "View" at bounding box center [1173, 264] width 36 height 22
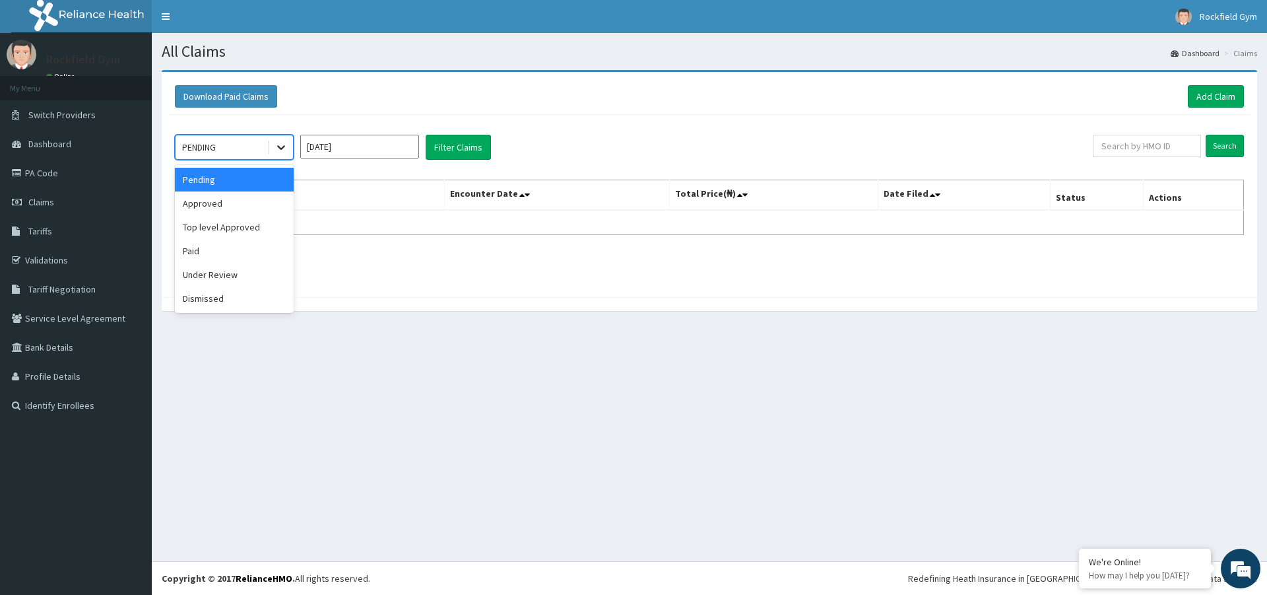
click at [284, 144] on icon at bounding box center [281, 147] width 13 height 13
click at [257, 221] on div "Top level Approved" at bounding box center [234, 227] width 119 height 24
click at [462, 146] on button "Filter Claims" at bounding box center [458, 147] width 65 height 25
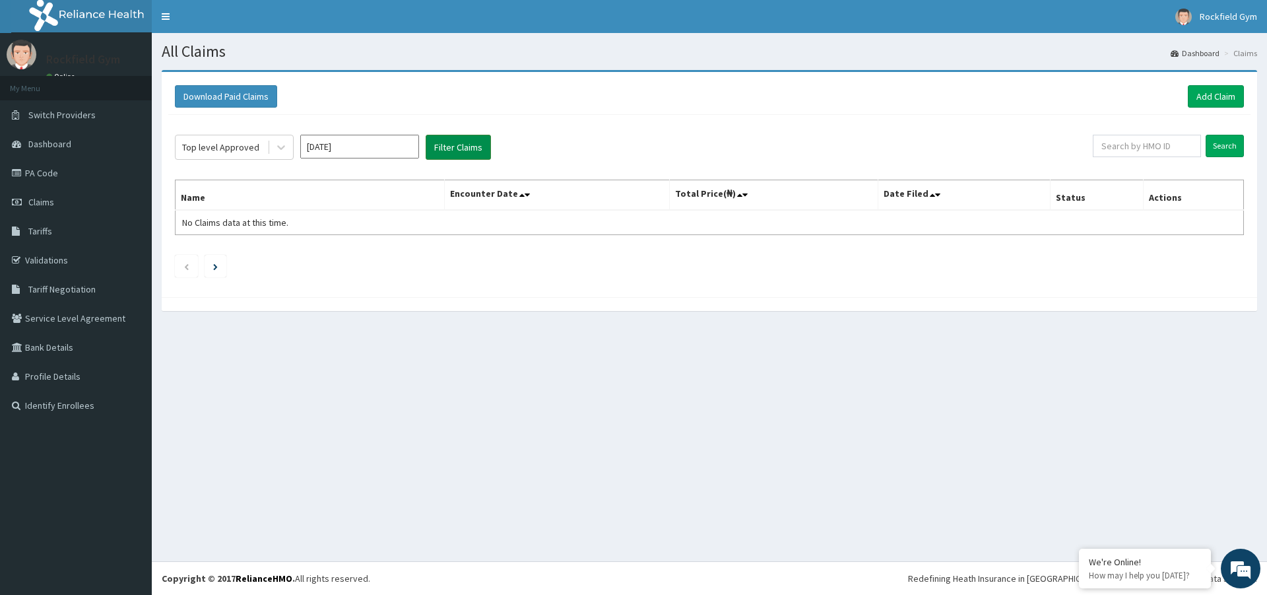
click at [462, 146] on button "Filter Claims" at bounding box center [458, 147] width 65 height 25
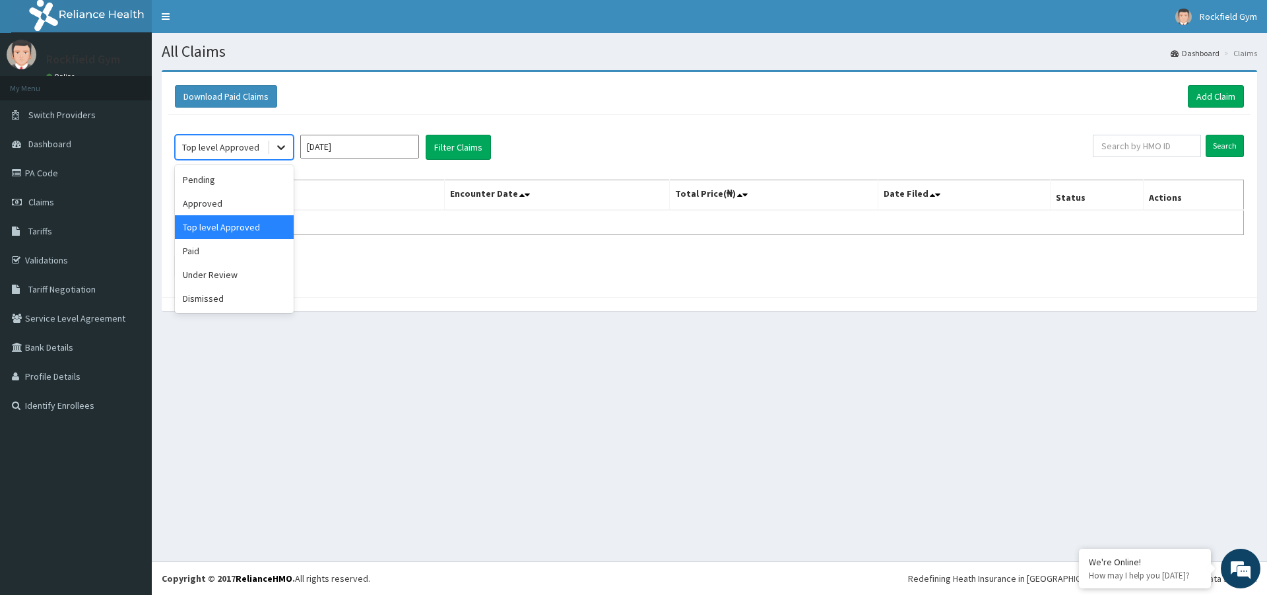
click at [283, 154] on icon at bounding box center [281, 147] width 13 height 13
click at [213, 306] on div "Dismissed" at bounding box center [234, 298] width 119 height 24
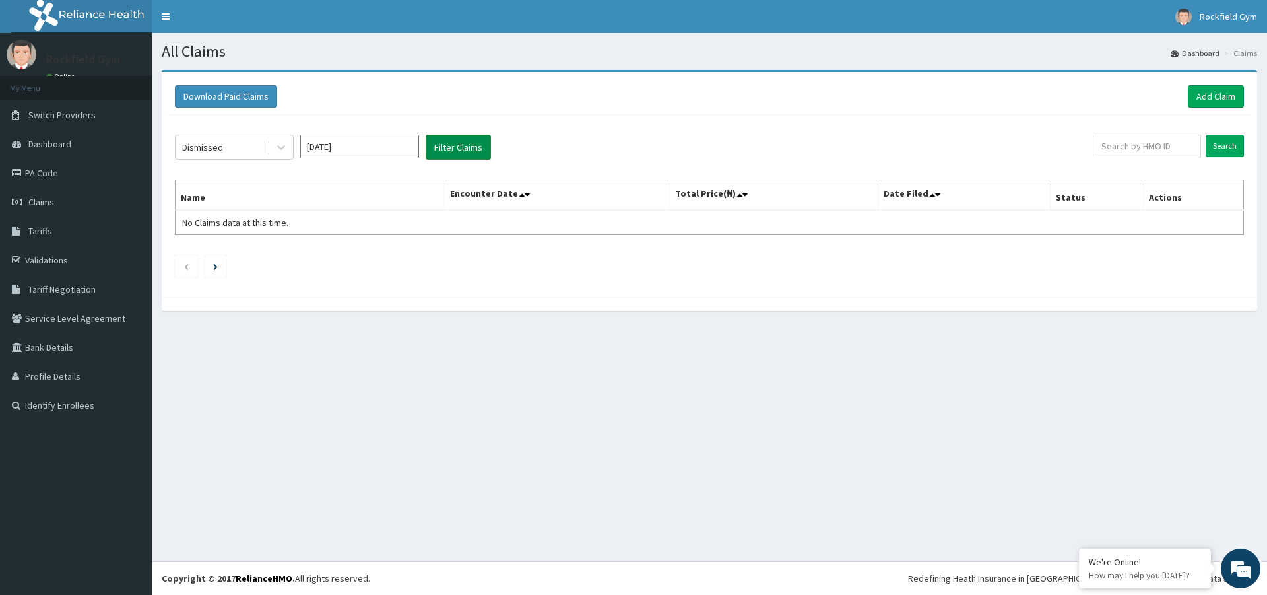
click at [463, 152] on button "Filter Claims" at bounding box center [458, 147] width 65 height 25
click at [280, 151] on icon at bounding box center [281, 147] width 13 height 13
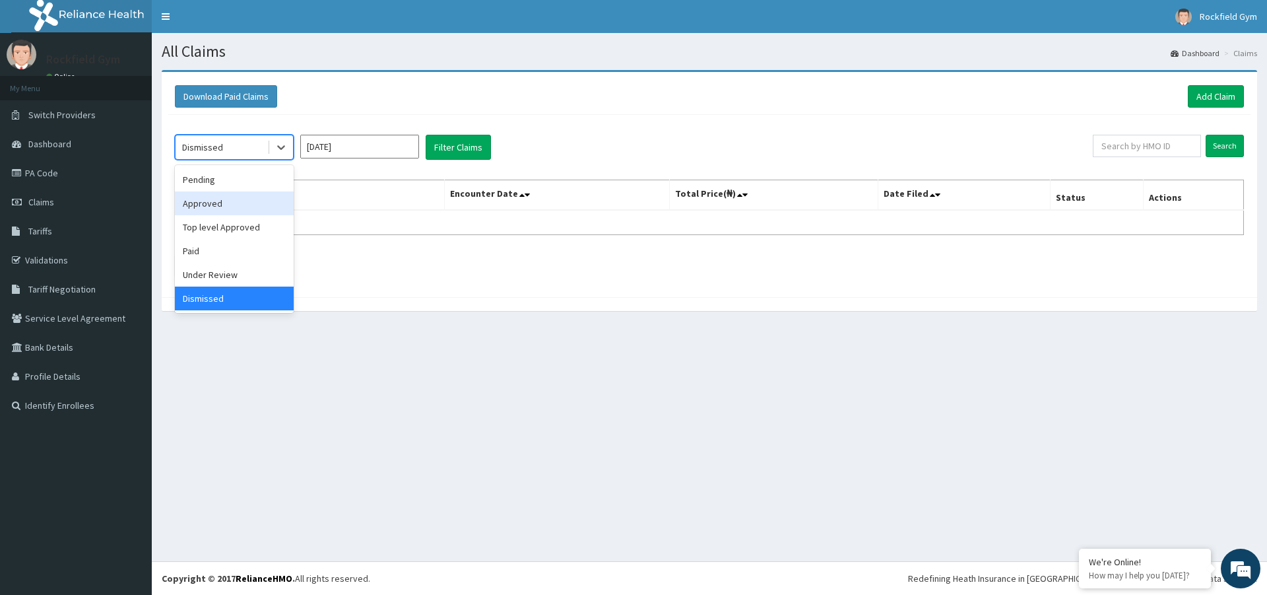
click at [259, 207] on div "Approved" at bounding box center [234, 203] width 119 height 24
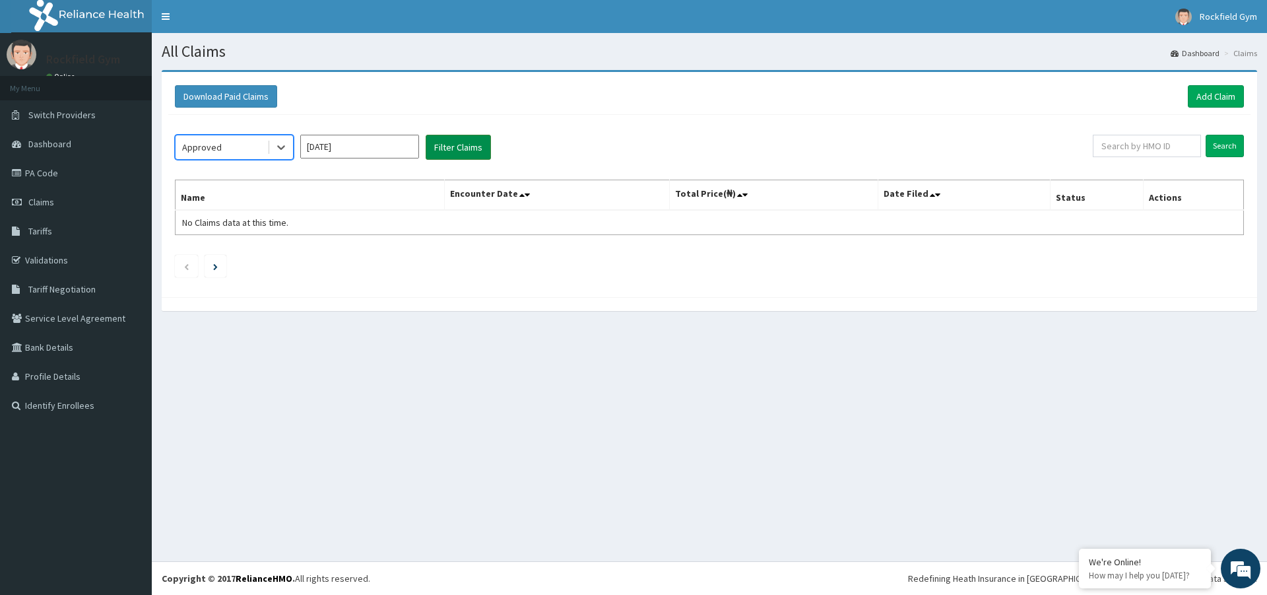
click at [452, 153] on button "Filter Claims" at bounding box center [458, 147] width 65 height 25
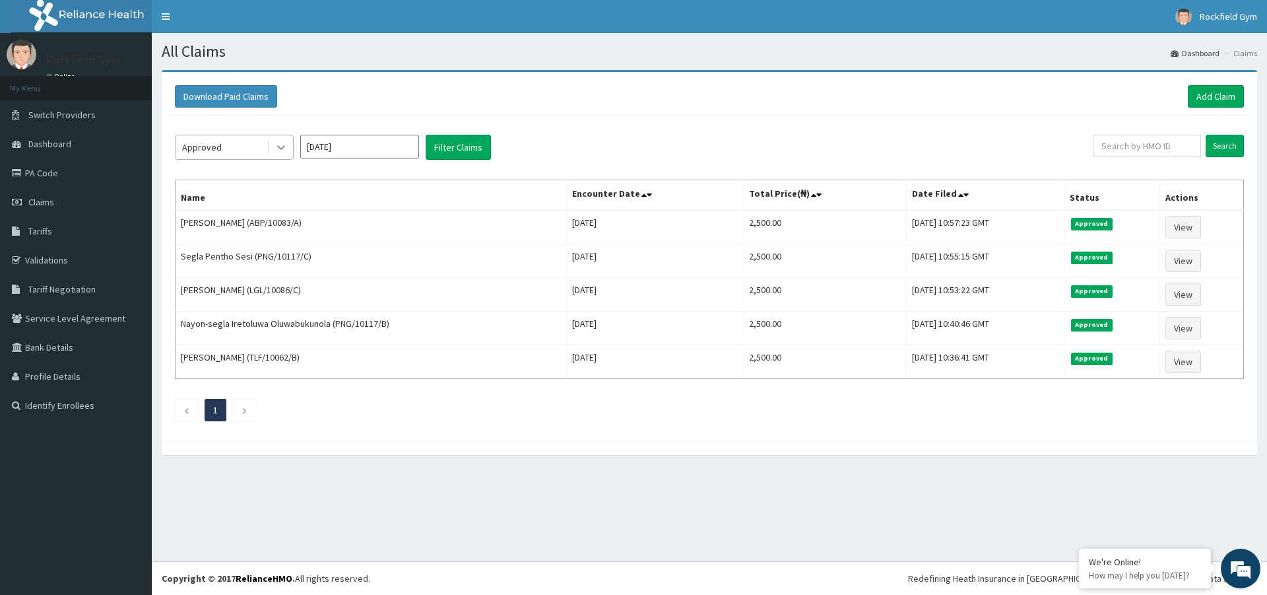
click at [286, 150] on icon at bounding box center [281, 147] width 13 height 13
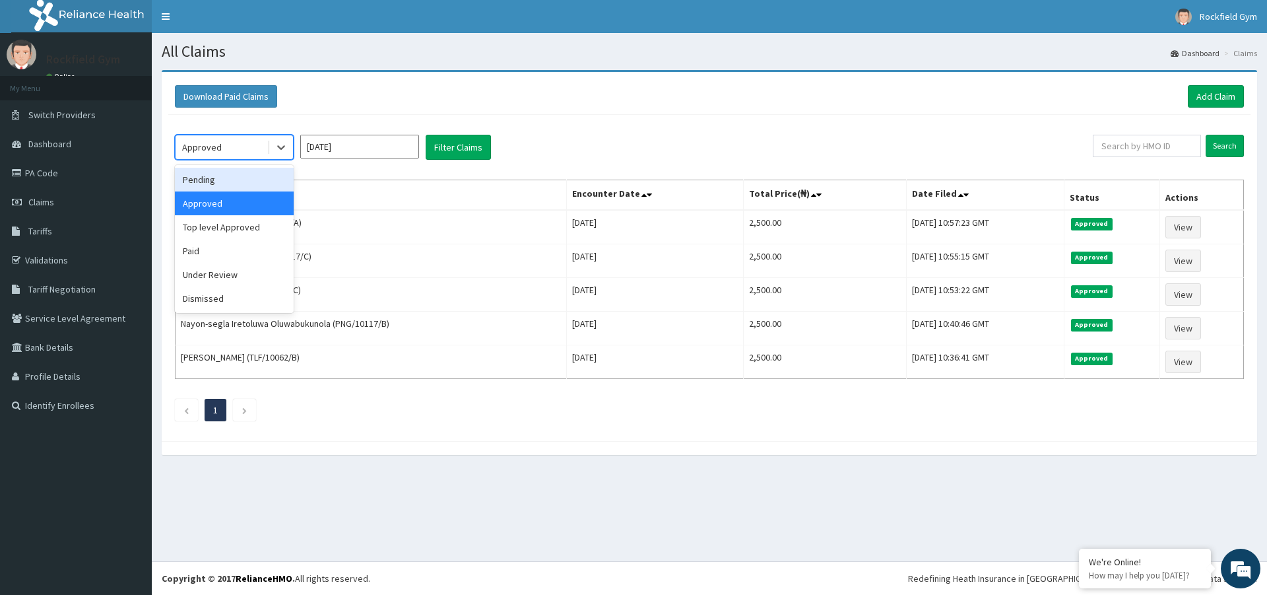
click at [255, 179] on div "Pending" at bounding box center [234, 180] width 119 height 24
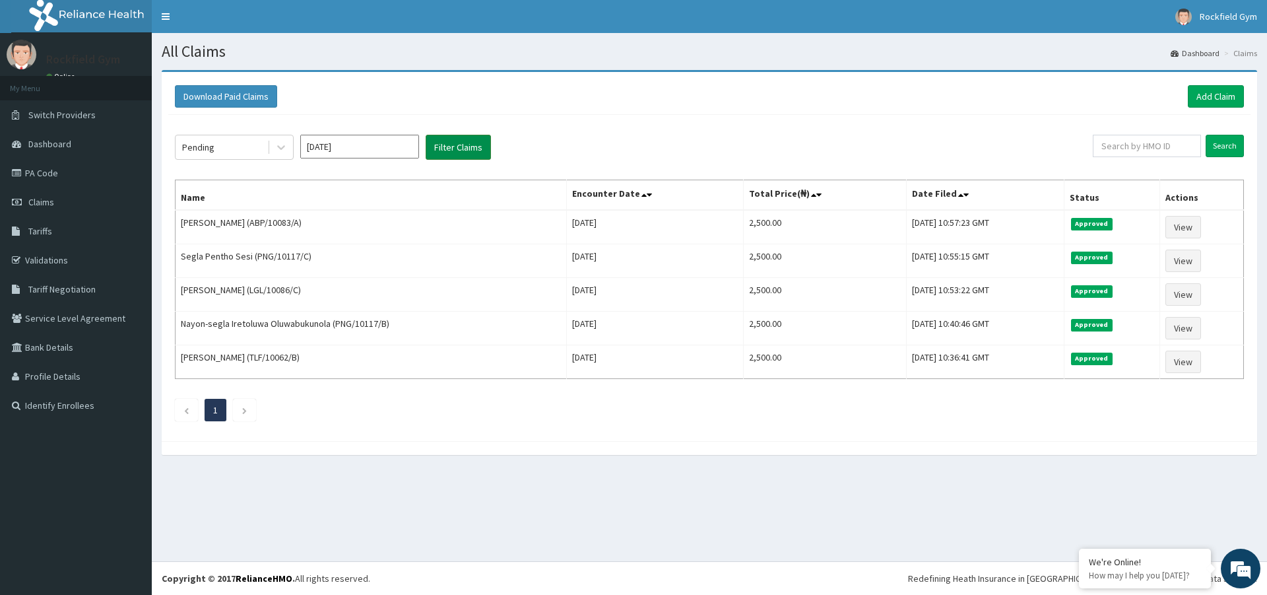
click at [481, 158] on button "Filter Claims" at bounding box center [458, 147] width 65 height 25
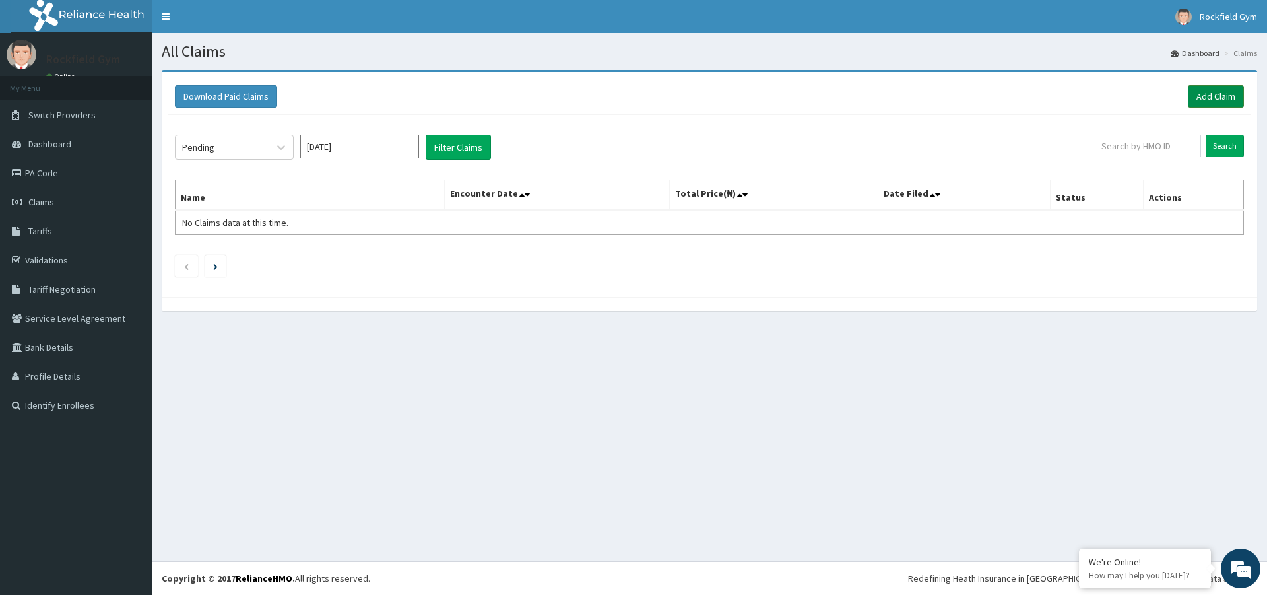
click at [1212, 95] on link "Add Claim" at bounding box center [1216, 96] width 56 height 22
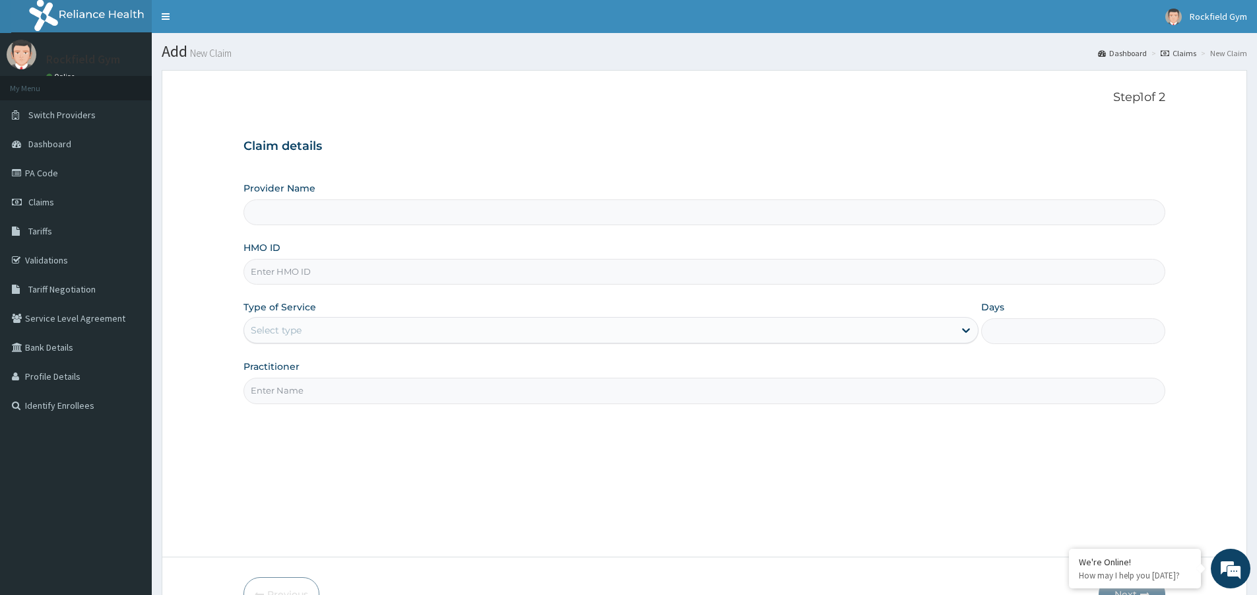
click at [265, 275] on input "HMO ID" at bounding box center [704, 272] width 922 height 26
type input "Rockfield unique physio GYM"
type input "1"
type input "PWC/10110/A"
click at [284, 398] on input "Practitioner" at bounding box center [704, 390] width 922 height 26
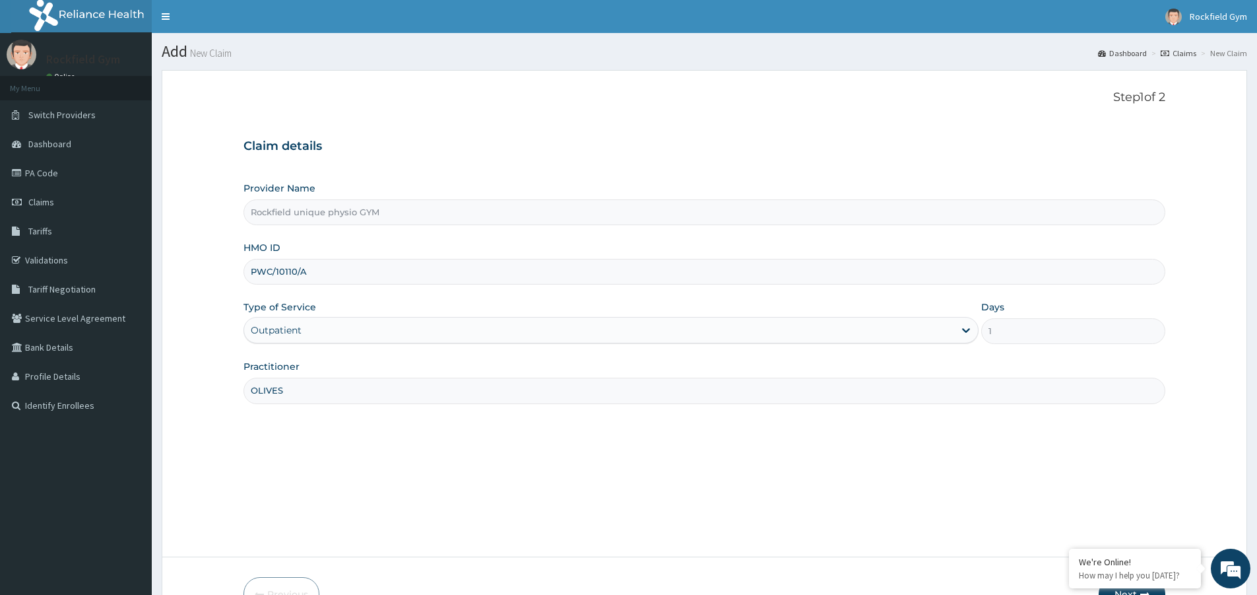
scroll to position [81, 0]
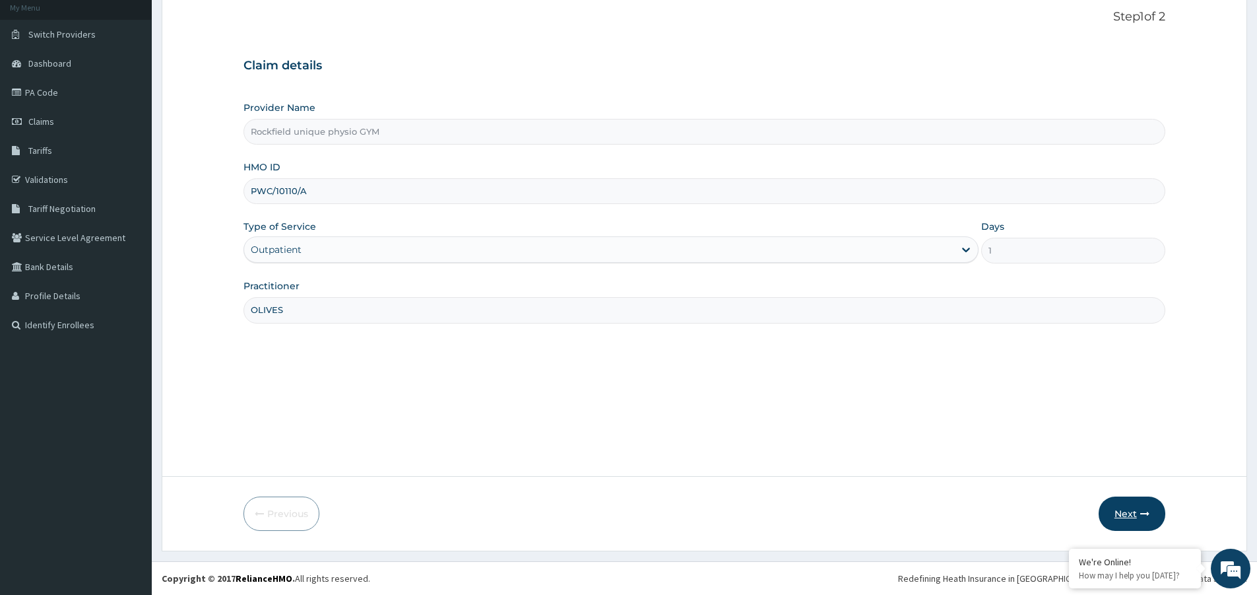
type input "OLIVES"
click at [1141, 517] on icon "button" at bounding box center [1144, 513] width 9 height 9
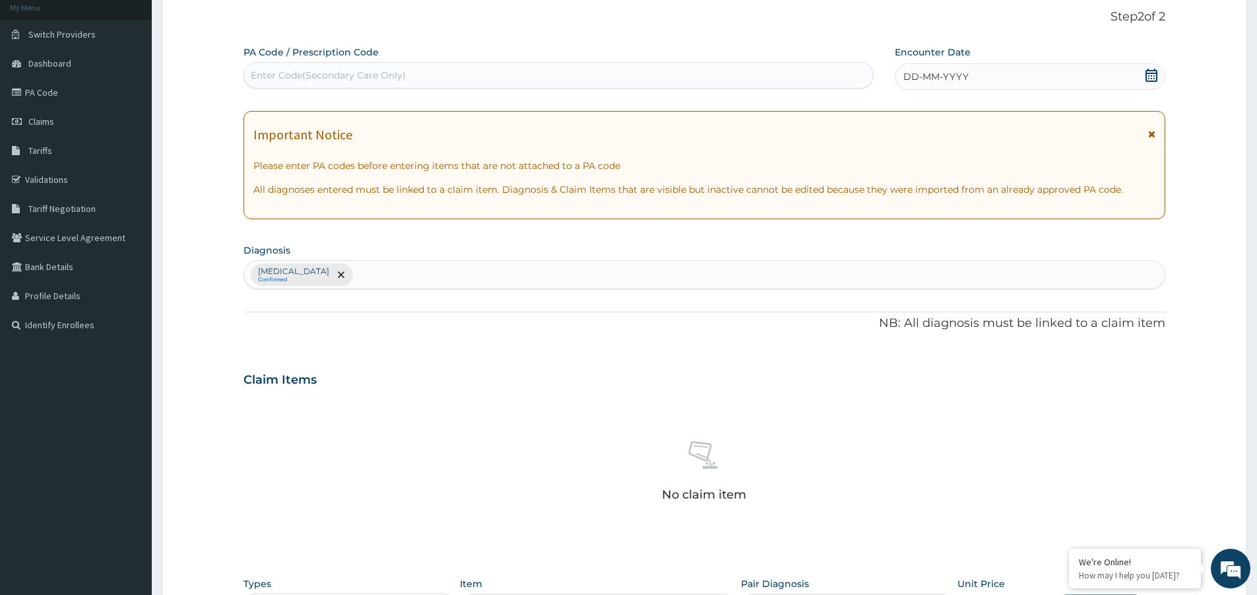
click at [300, 73] on div "Enter Code(Secondary Care Only)" at bounding box center [328, 75] width 155 height 13
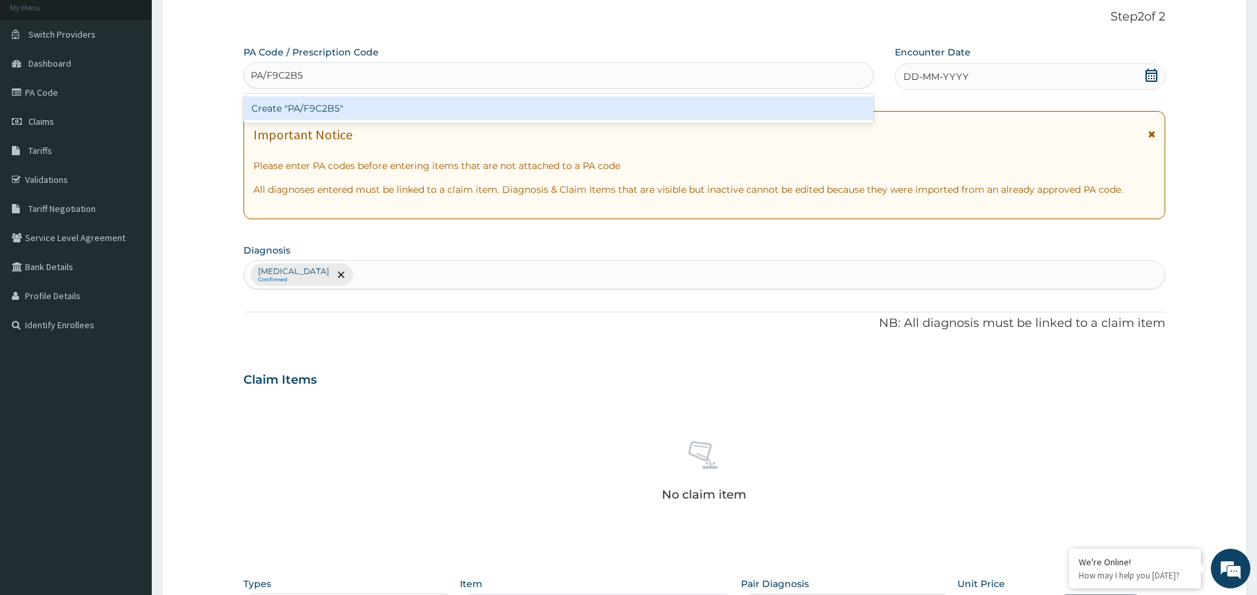
type input "PA/F9C2B5"
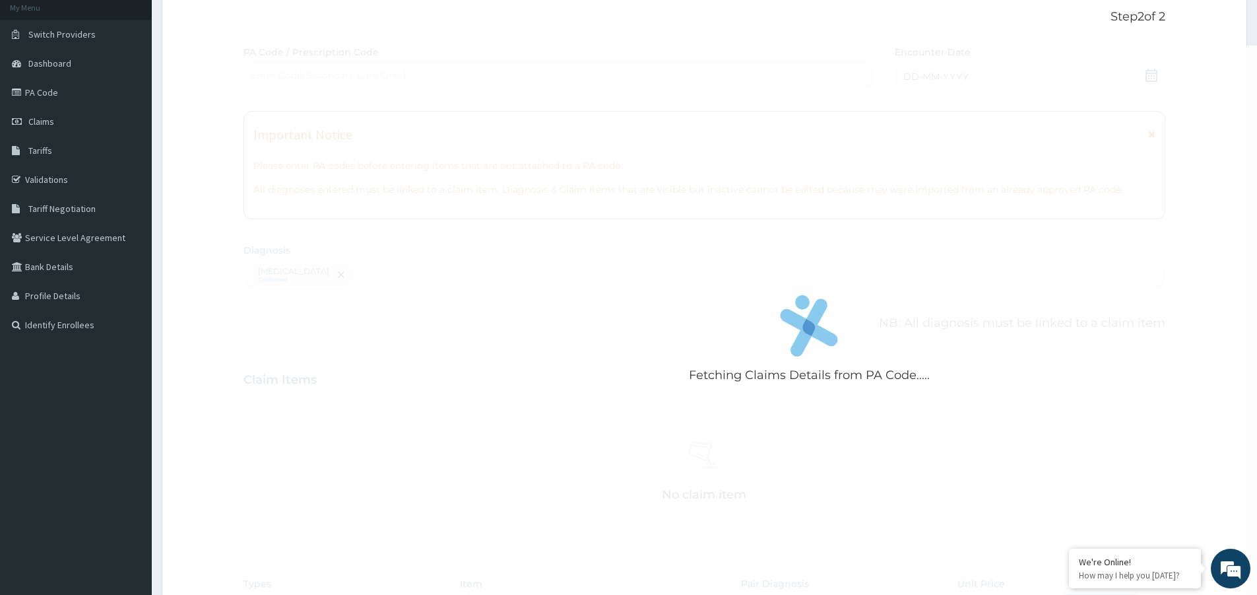
click at [932, 83] on div "Fetching Claims Details from PA Code..... PA Code / Prescription Code Enter Cod…" at bounding box center [704, 383] width 922 height 674
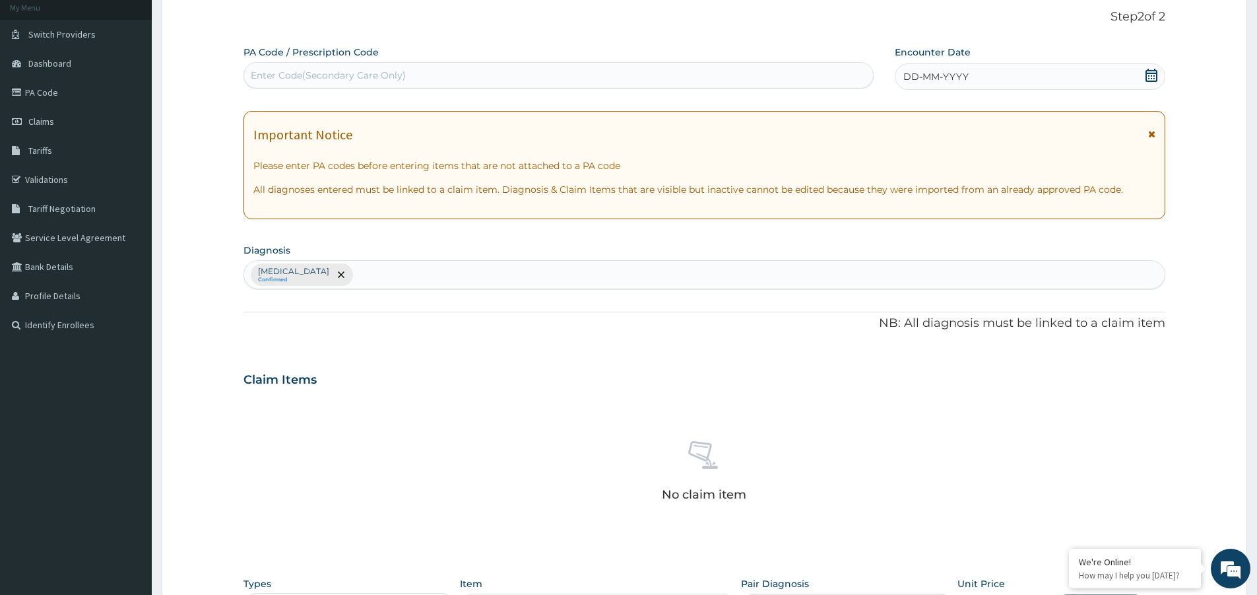
click at [294, 71] on div "Enter Code(Secondary Care Only)" at bounding box center [328, 75] width 155 height 13
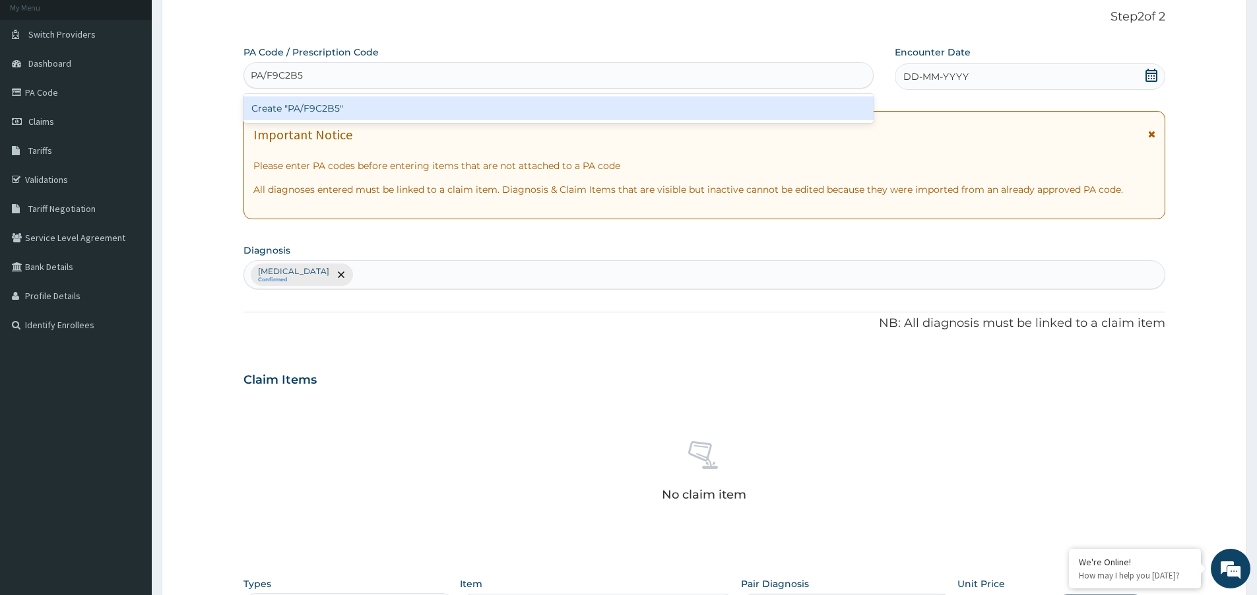
type input "PA/F9C2B5"
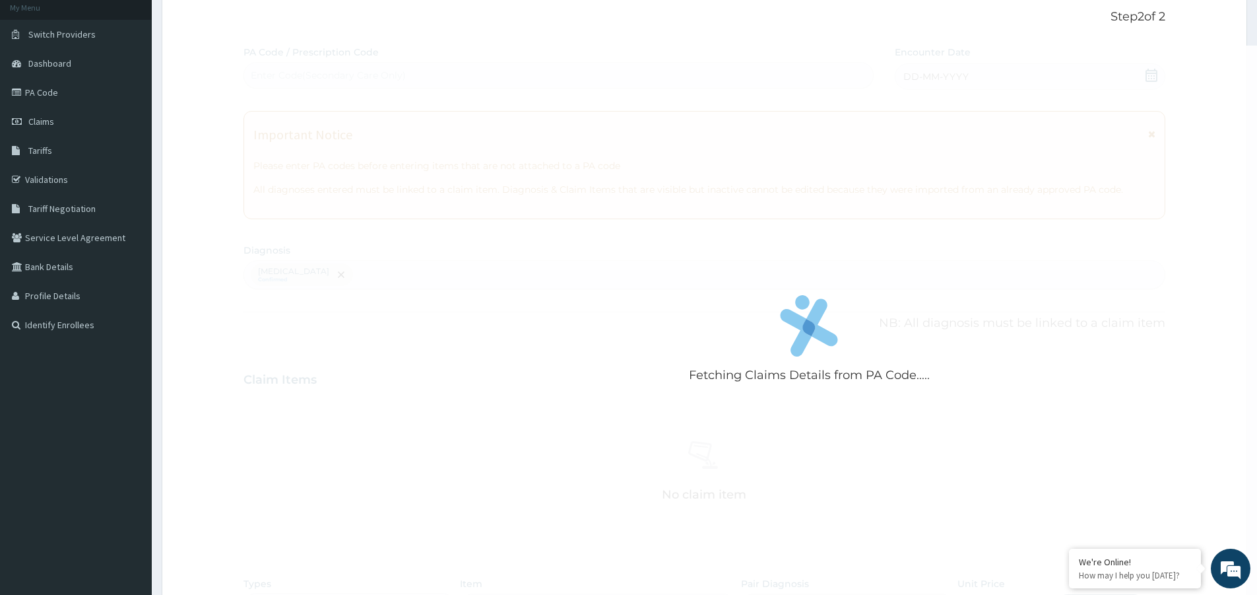
drag, startPoint x: 969, startPoint y: 72, endPoint x: 951, endPoint y: 75, distance: 18.7
click at [951, 75] on div "Fetching Claims Details from PA Code....." at bounding box center [809, 343] width 1132 height 595
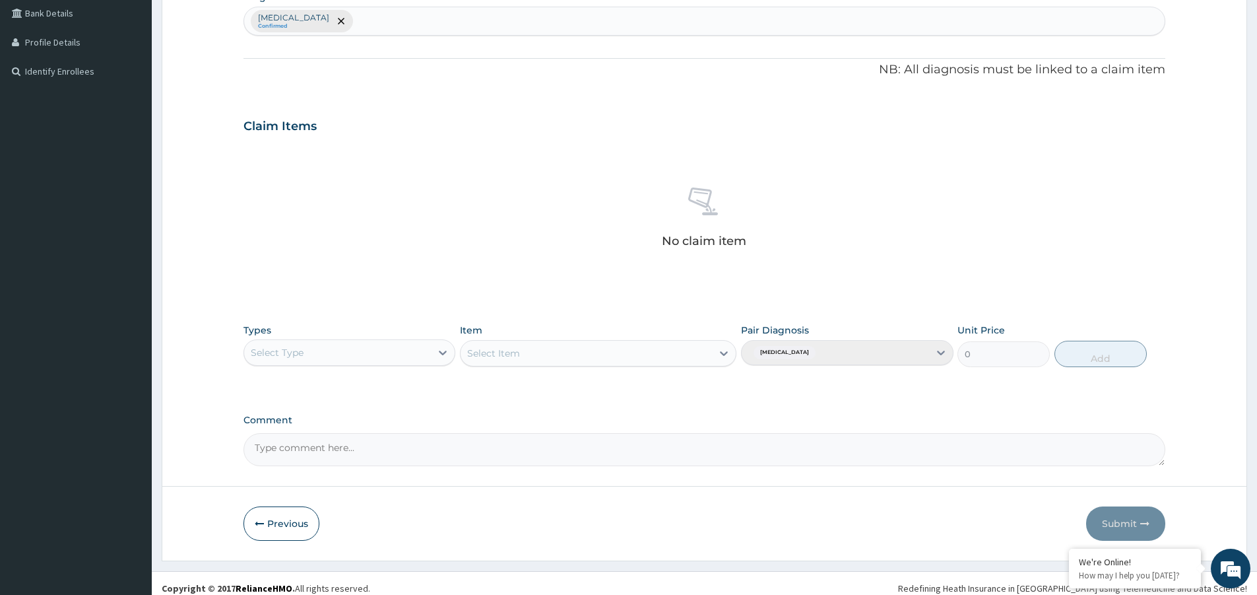
scroll to position [344, 0]
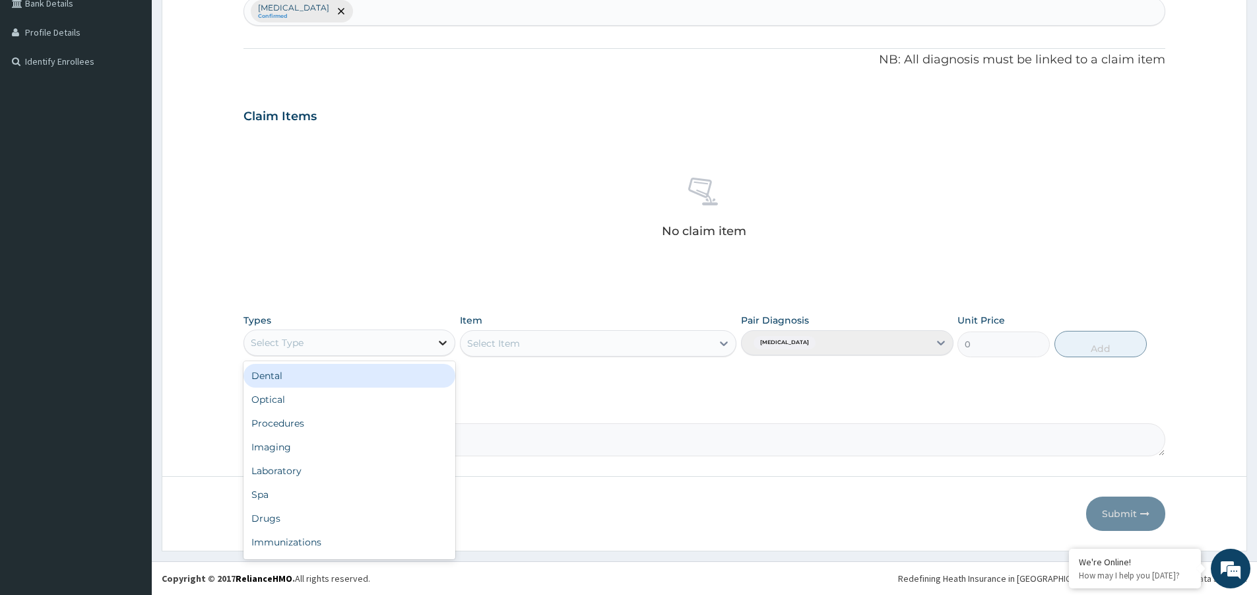
click at [441, 348] on icon at bounding box center [442, 342] width 13 height 13
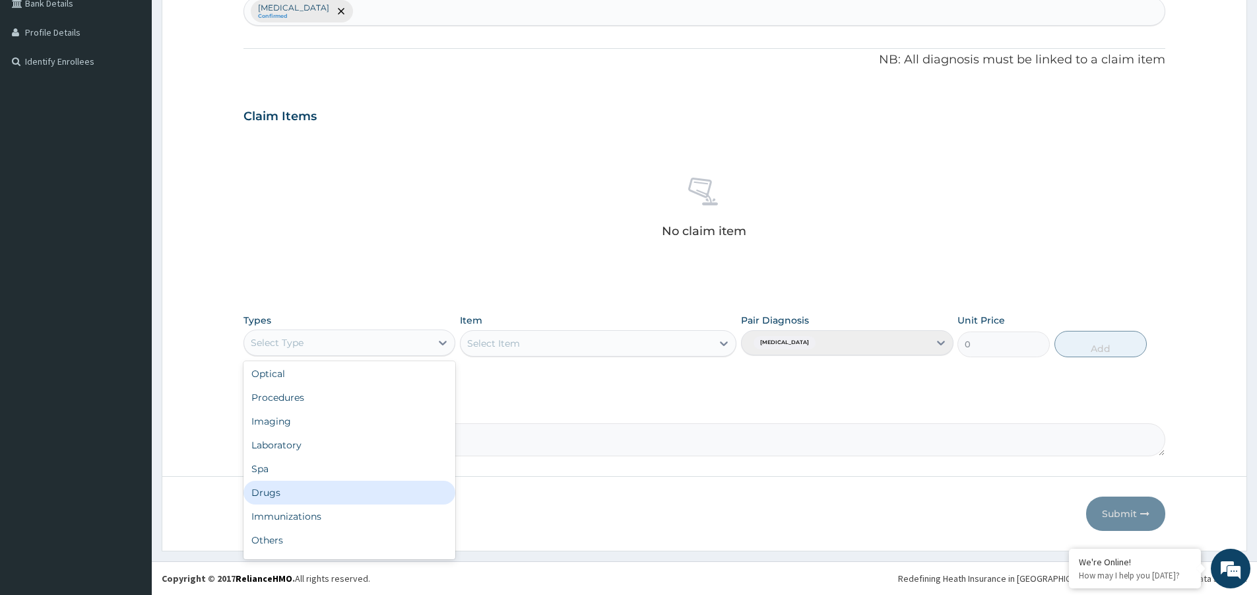
scroll to position [45, 0]
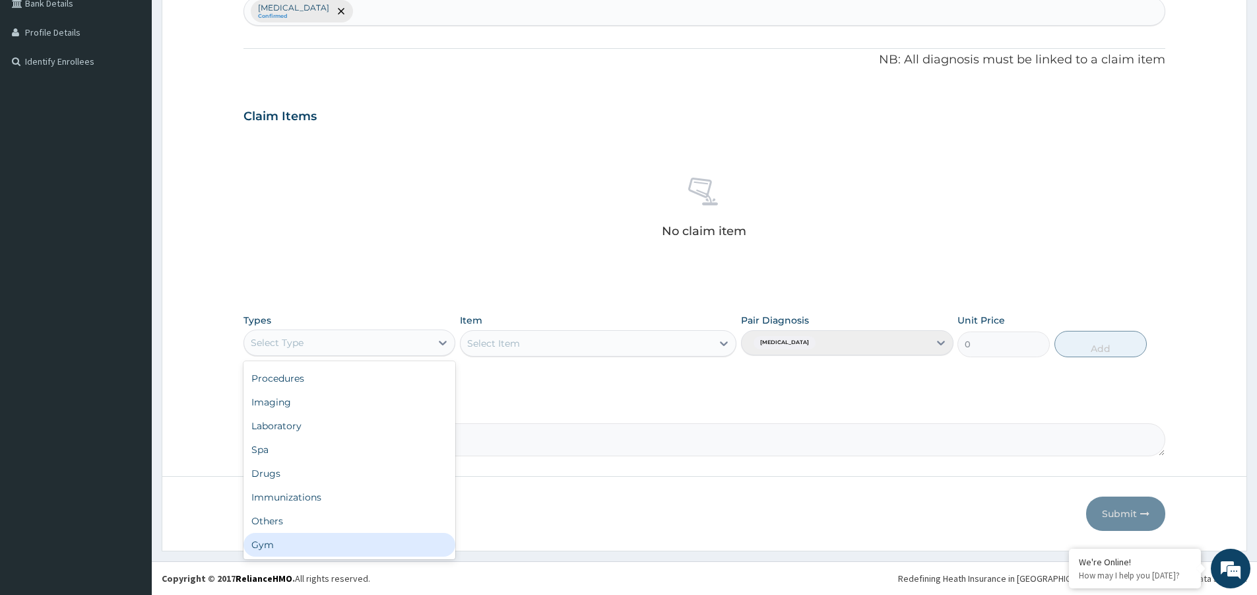
click at [303, 544] on div "Gym" at bounding box center [349, 545] width 212 height 24
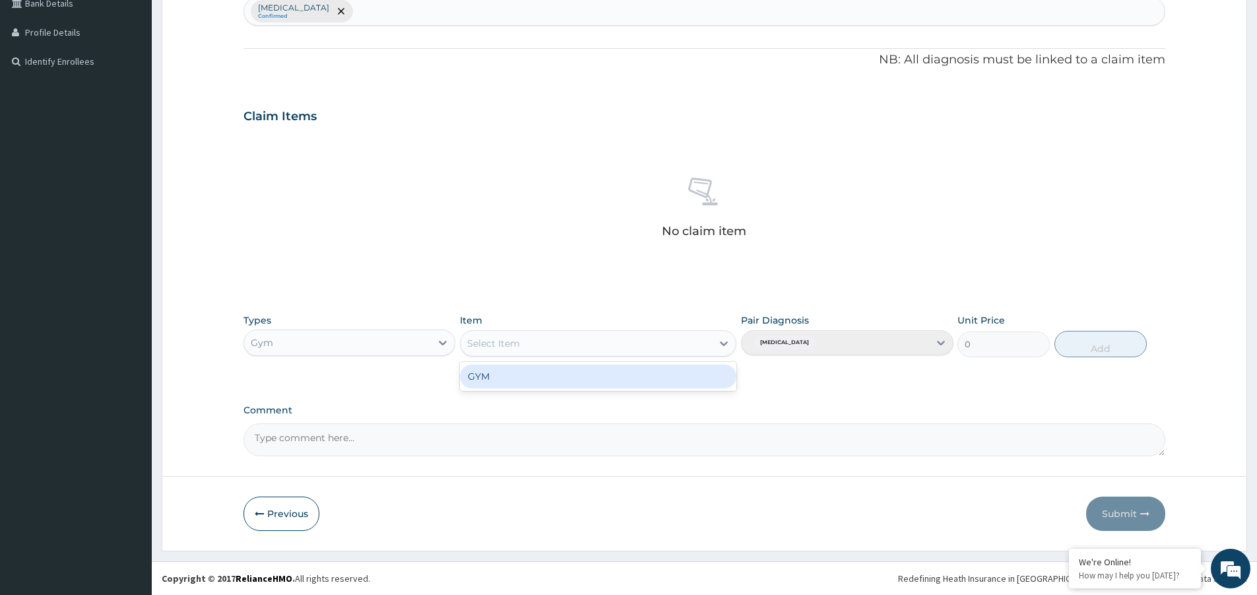
click at [717, 344] on icon at bounding box center [723, 343] width 13 height 13
click at [685, 386] on div "GYM" at bounding box center [598, 376] width 276 height 24
type input "2500"
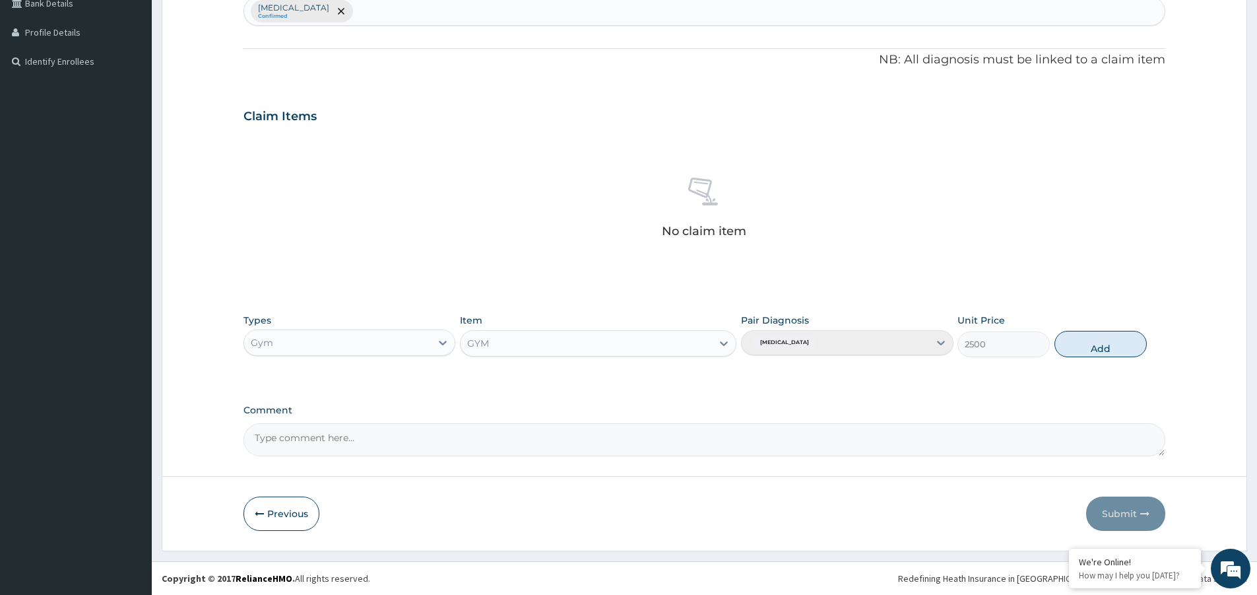
scroll to position [0, 0]
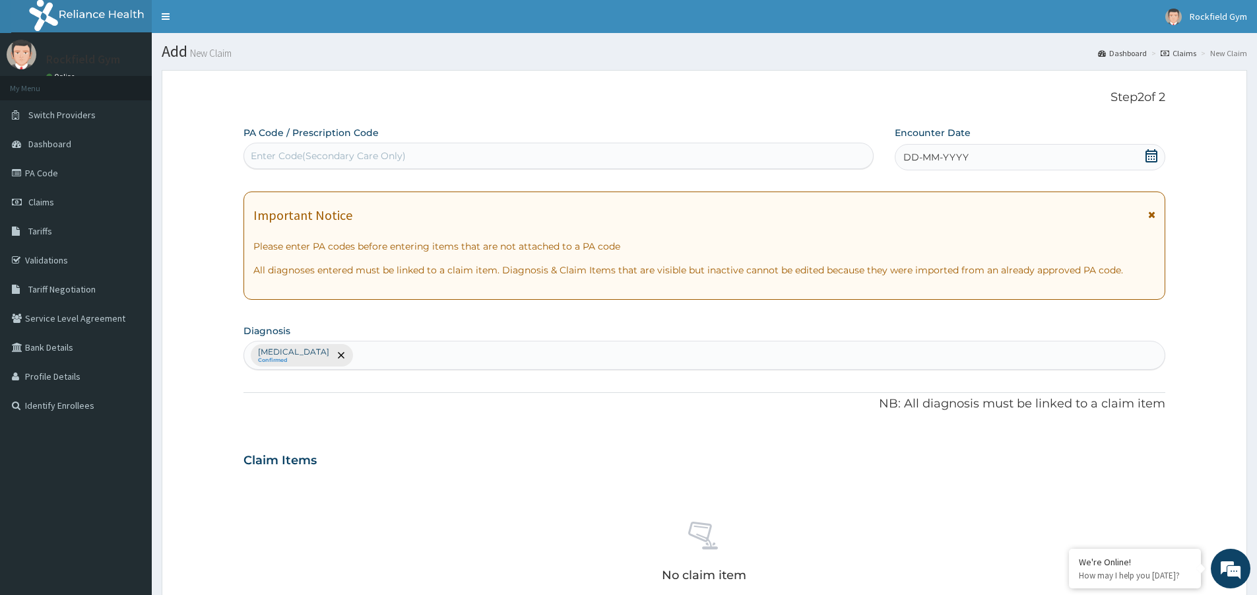
click at [332, 149] on div "Enter Code(Secondary Care Only)" at bounding box center [328, 155] width 155 height 13
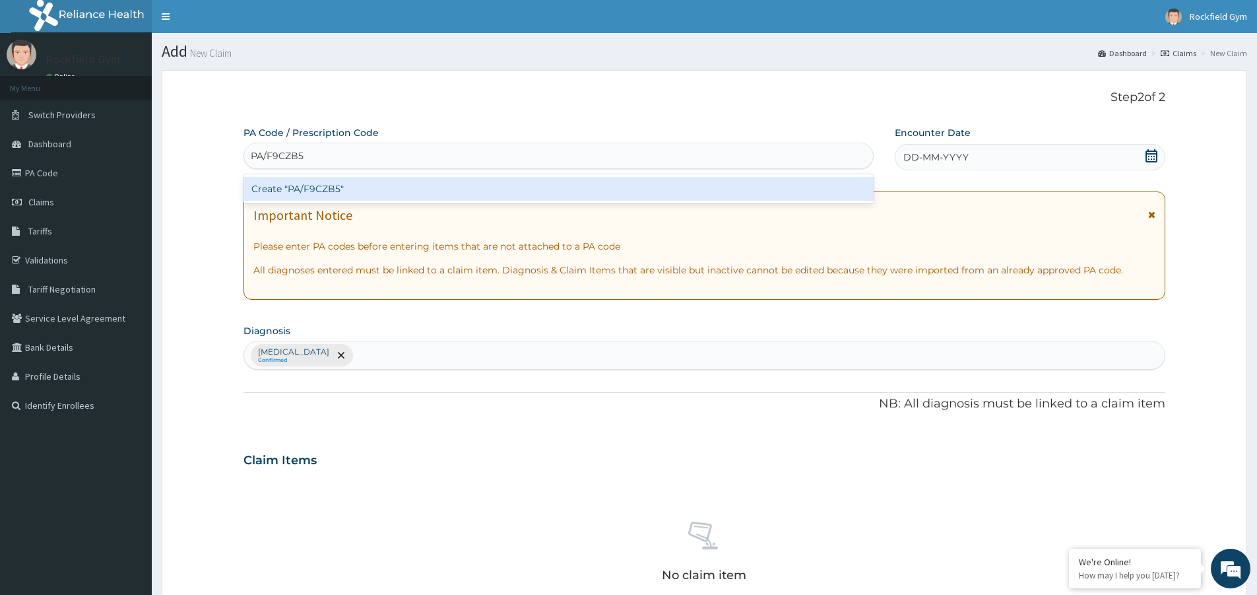
type input "PA/F9CZB5"
click at [1155, 159] on div "PA Code / Prescription Code option Create "PA/F9CZB5" focused, 1 of 1. 1 result…" at bounding box center [704, 463] width 922 height 674
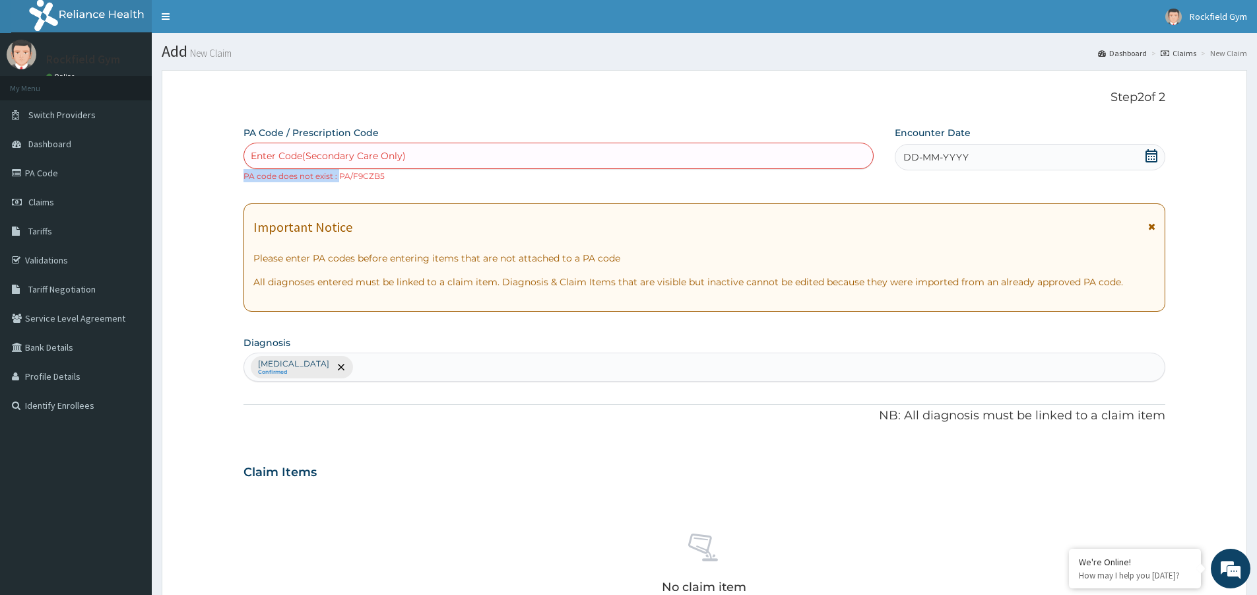
drag, startPoint x: 339, startPoint y: 174, endPoint x: 413, endPoint y: 168, distance: 74.2
click at [413, 168] on div "Enter Code(Secondary Care Only) PA code does not exist : PA/F9CZB5" at bounding box center [558, 163] width 630 height 40
click at [344, 168] on div "Enter Code(Secondary Care Only)" at bounding box center [558, 156] width 630 height 26
drag, startPoint x: 339, startPoint y: 172, endPoint x: 388, endPoint y: 174, distance: 48.8
click at [388, 174] on div "Enter Code(Secondary Care Only) PA code does not exist : PA/F9CZB5" at bounding box center [558, 163] width 630 height 40
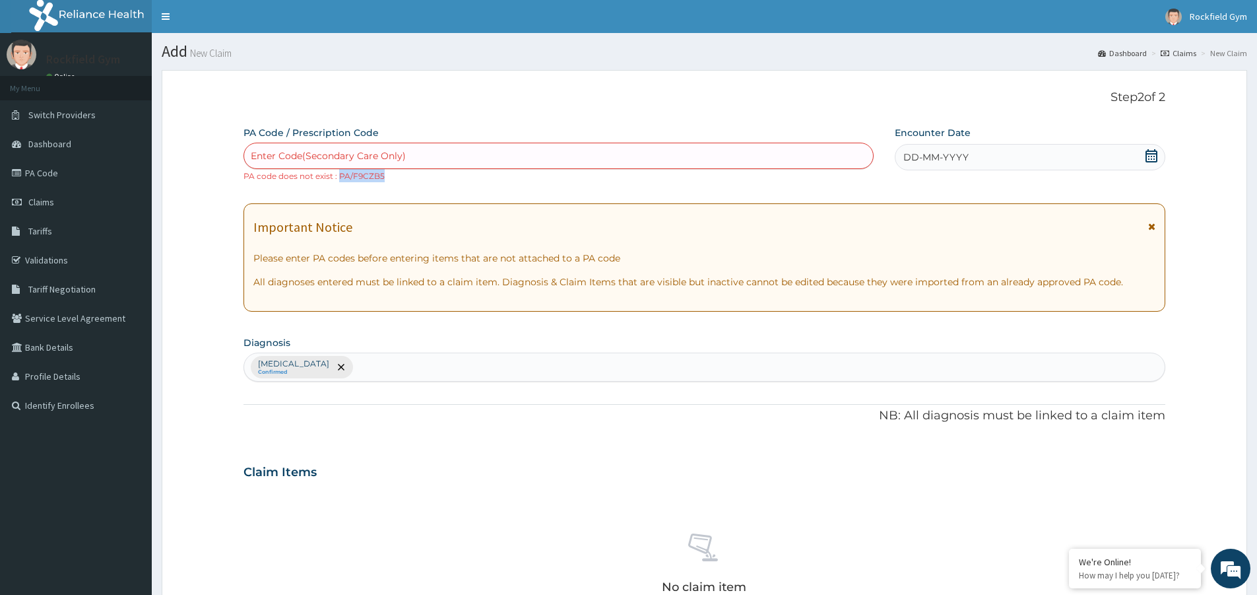
copy small "PA/F9CZB5"
click at [280, 156] on div "Enter Code(Secondary Care Only)" at bounding box center [328, 155] width 155 height 13
type input "V"
paste input "PA/F9CZB5"
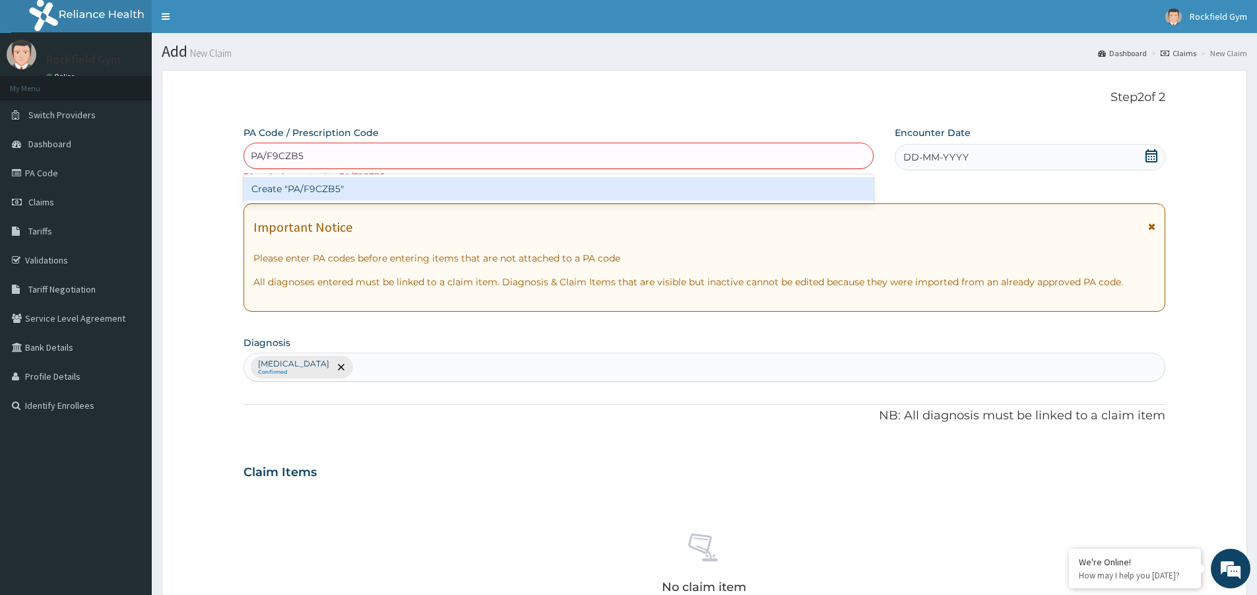
click at [289, 151] on input "PA/F9CZB5" at bounding box center [278, 155] width 54 height 13
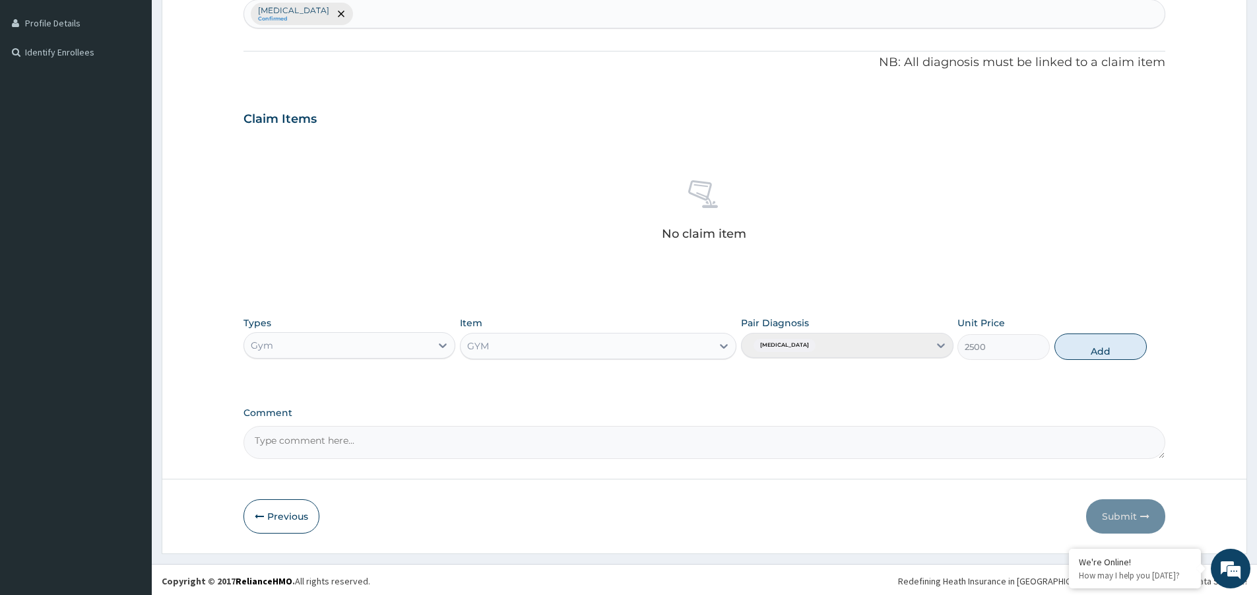
scroll to position [356, 0]
type input "PA/F9C2B5"
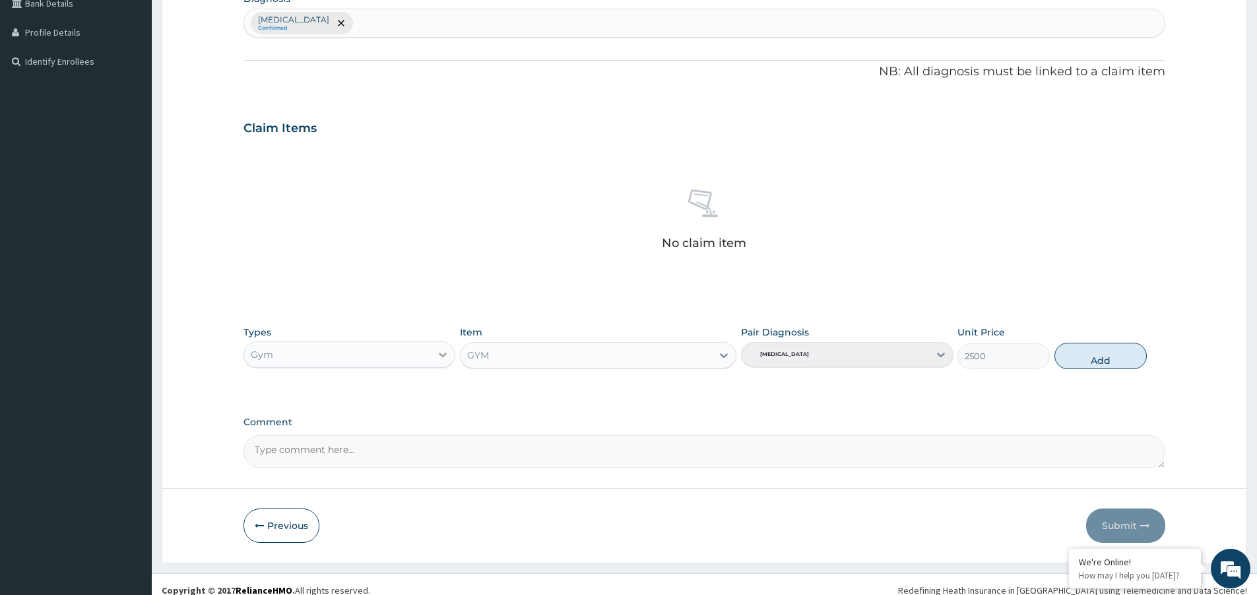
click at [444, 339] on div "PA Code / Prescription Code option Create "PA/F9C2B5" focused, 1 of 1. 1 result…" at bounding box center [704, 125] width 922 height 686
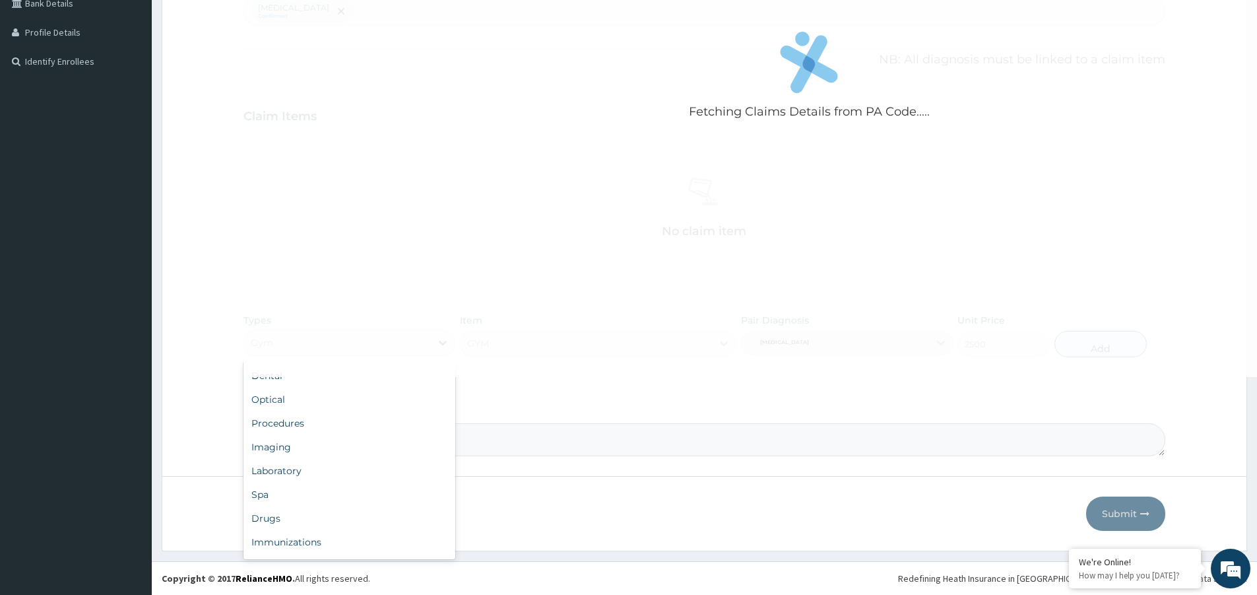
scroll to position [45, 0]
click at [453, 372] on div "Fetching Claims Details from PA Code....." at bounding box center [809, 79] width 1132 height 595
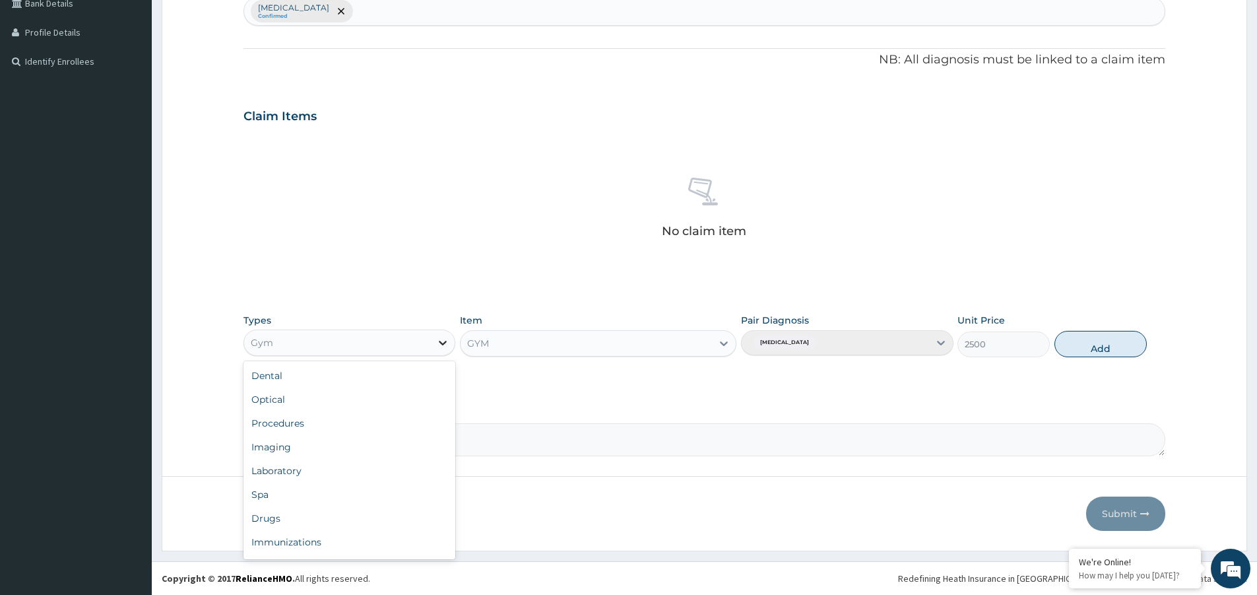
click at [453, 350] on div at bounding box center [443, 343] width 24 height 24
click at [459, 259] on div "No claim item" at bounding box center [704, 210] width 922 height 152
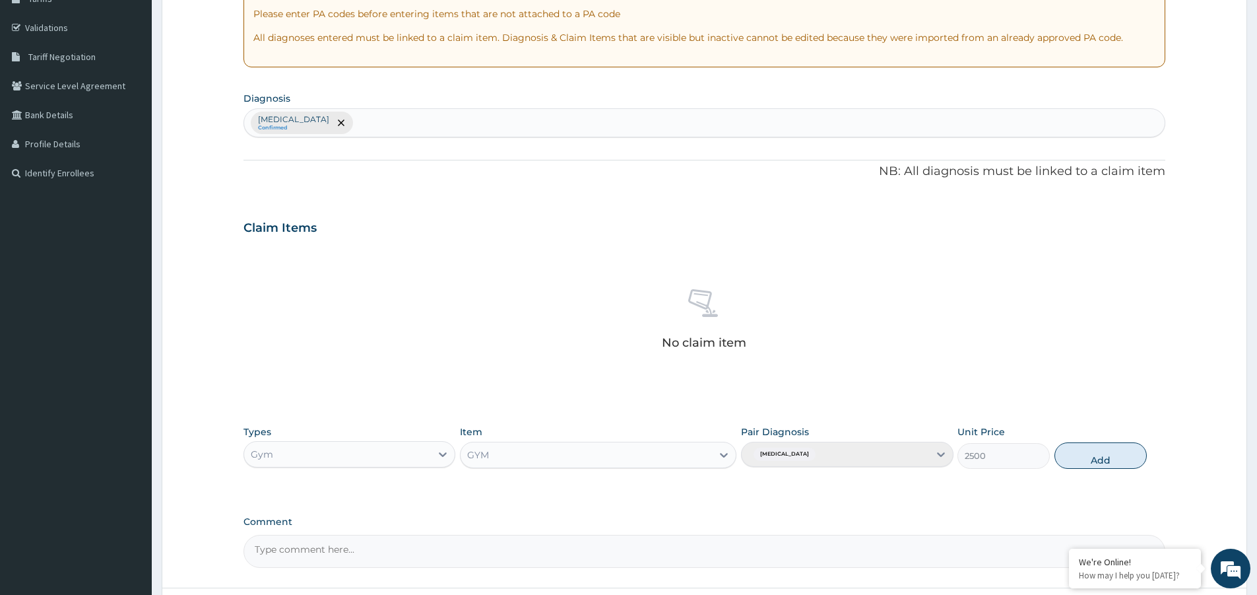
scroll to position [212, 0]
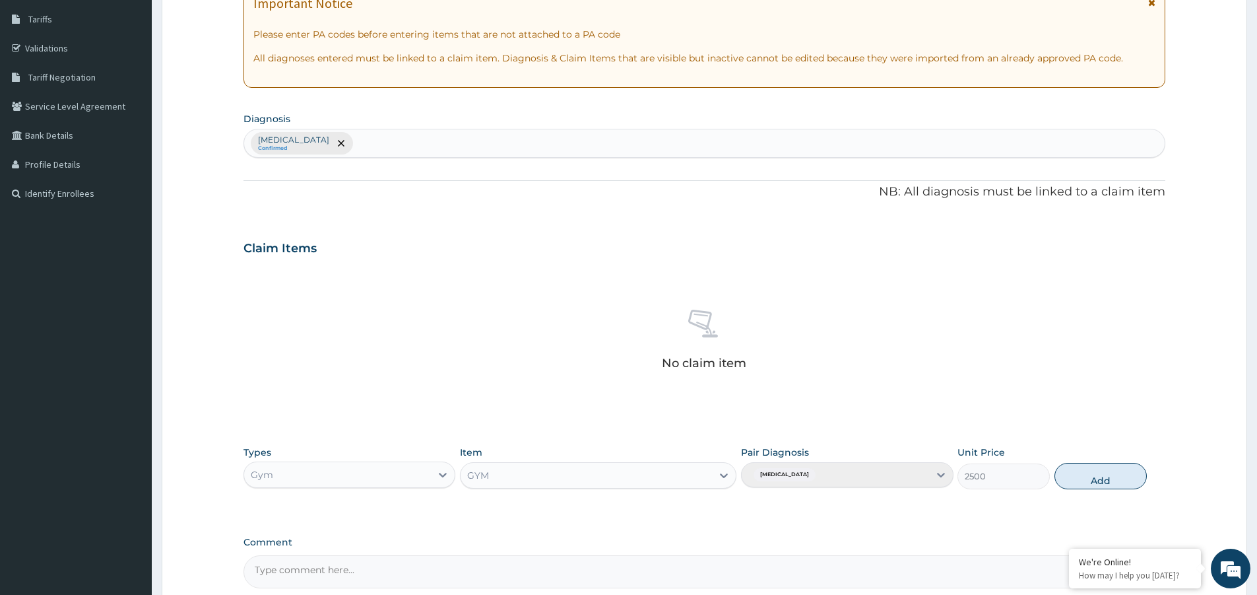
drag, startPoint x: 794, startPoint y: 121, endPoint x: 793, endPoint y: 128, distance: 7.3
drag, startPoint x: 793, startPoint y: 128, endPoint x: 704, endPoint y: 139, distance: 89.7
click at [704, 139] on div "[MEDICAL_DATA] Confirmed" at bounding box center [704, 143] width 922 height 29
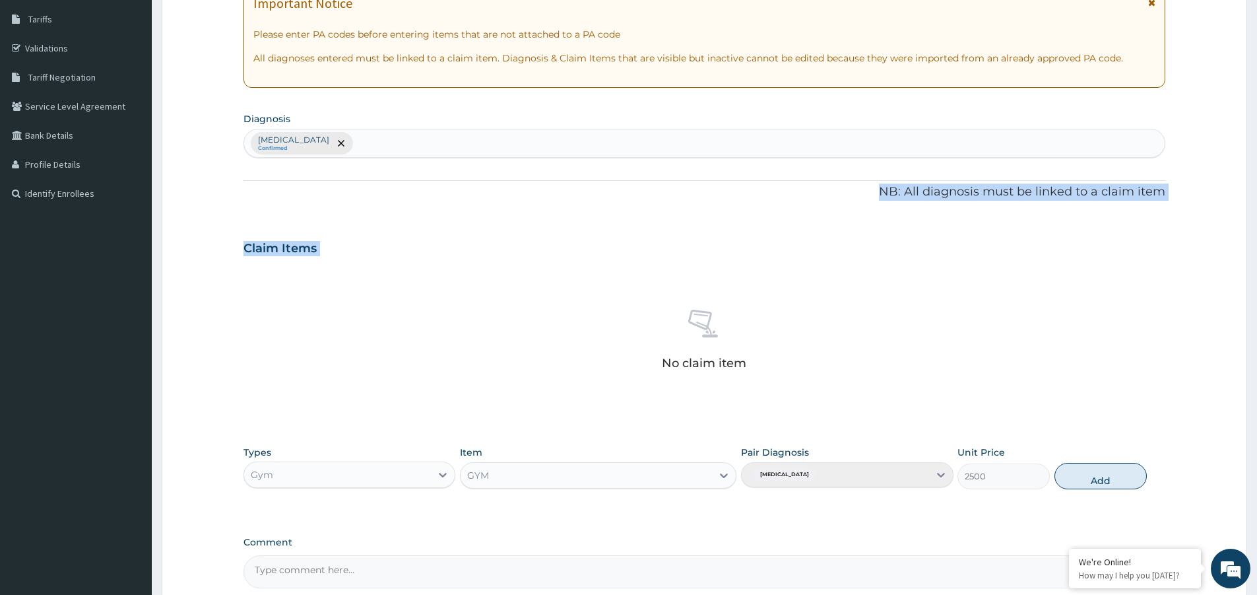
drag, startPoint x: 642, startPoint y: 303, endPoint x: 699, endPoint y: 181, distance: 134.9
click at [699, 181] on div "PA Code / Prescription Code Enter Code(Secondary Care Only) Encounter Date DD-M…" at bounding box center [704, 251] width 922 height 674
drag, startPoint x: 675, startPoint y: 220, endPoint x: 672, endPoint y: 214, distance: 6.8
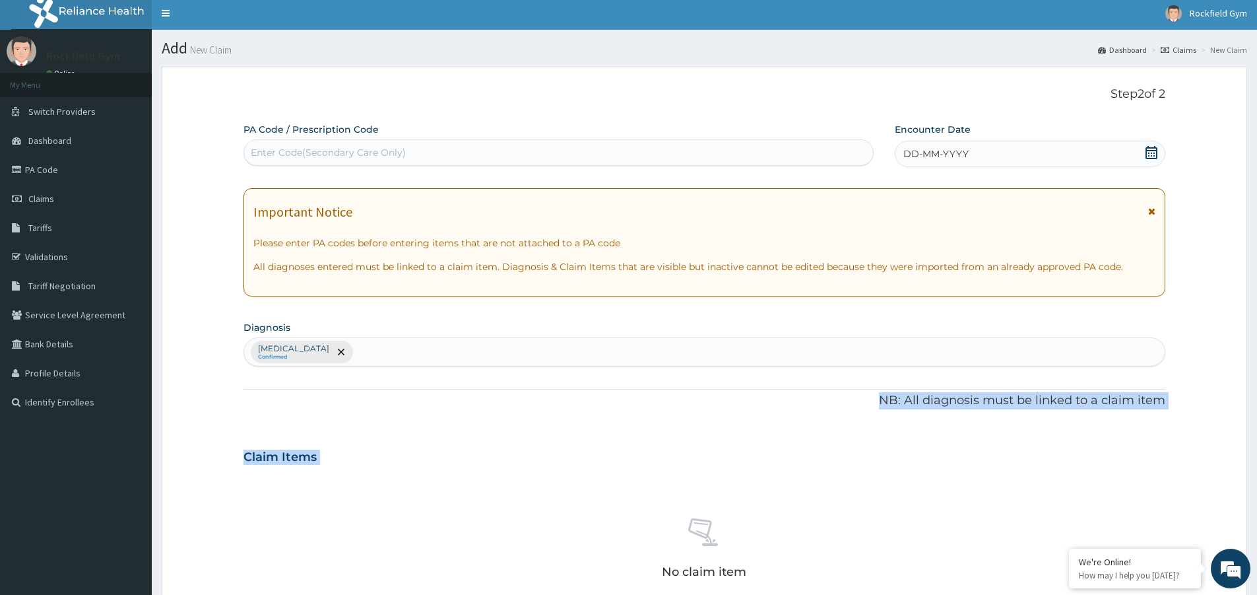
scroll to position [0, 0]
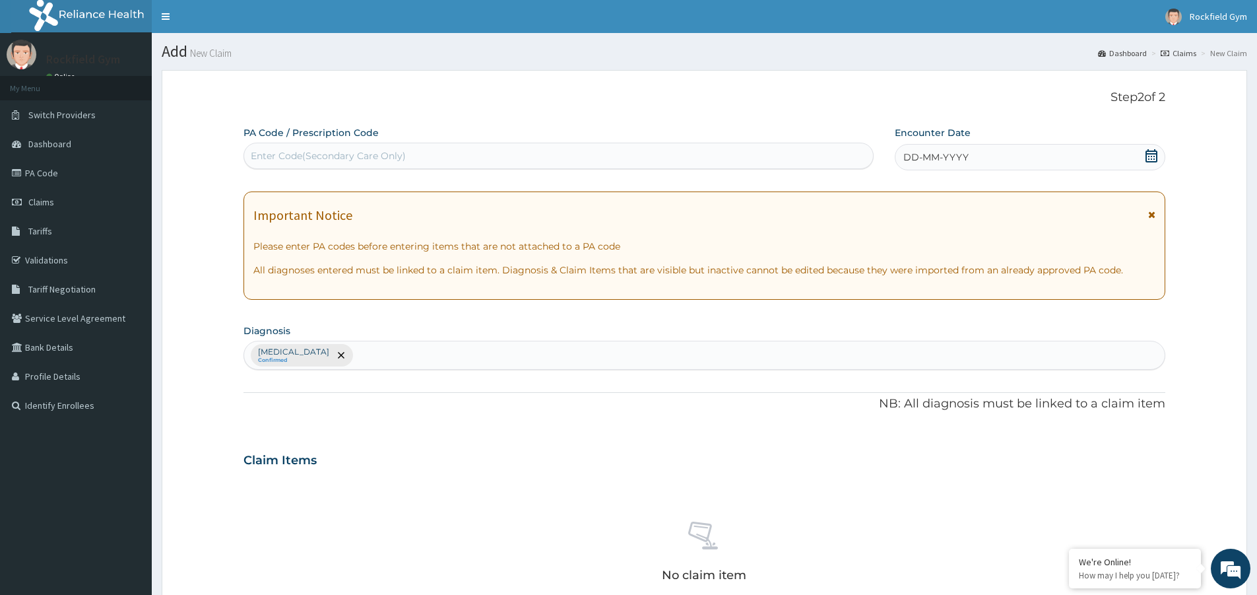
click at [269, 156] on div "Enter Code(Secondary Care Only)" at bounding box center [328, 155] width 155 height 13
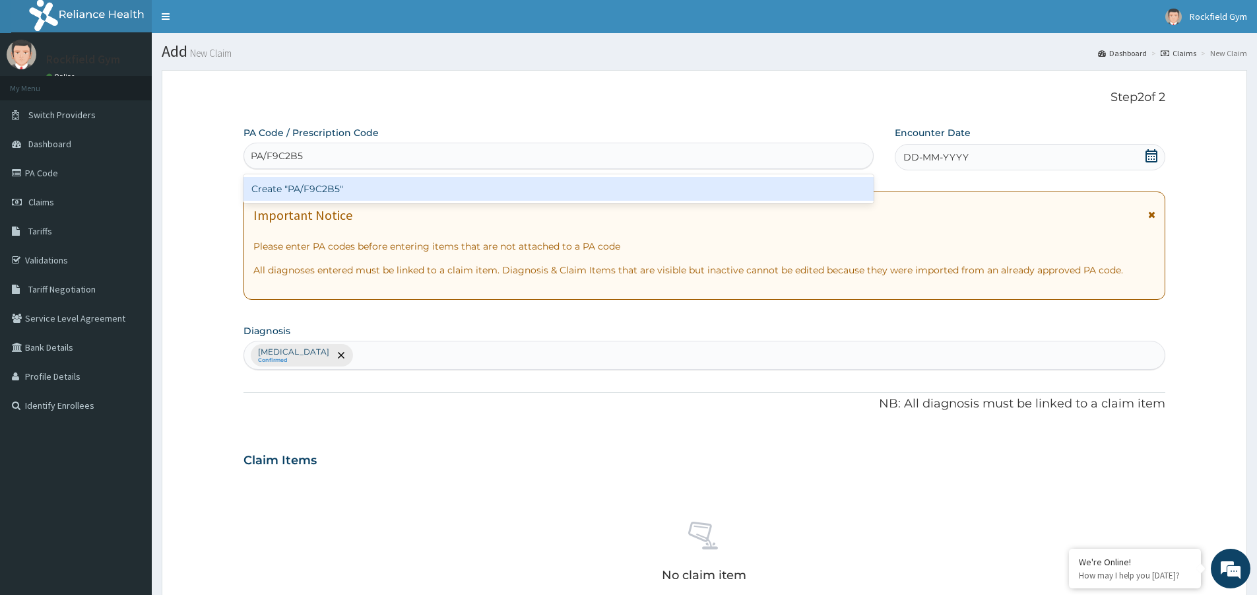
type input "PA/F9C2B5"
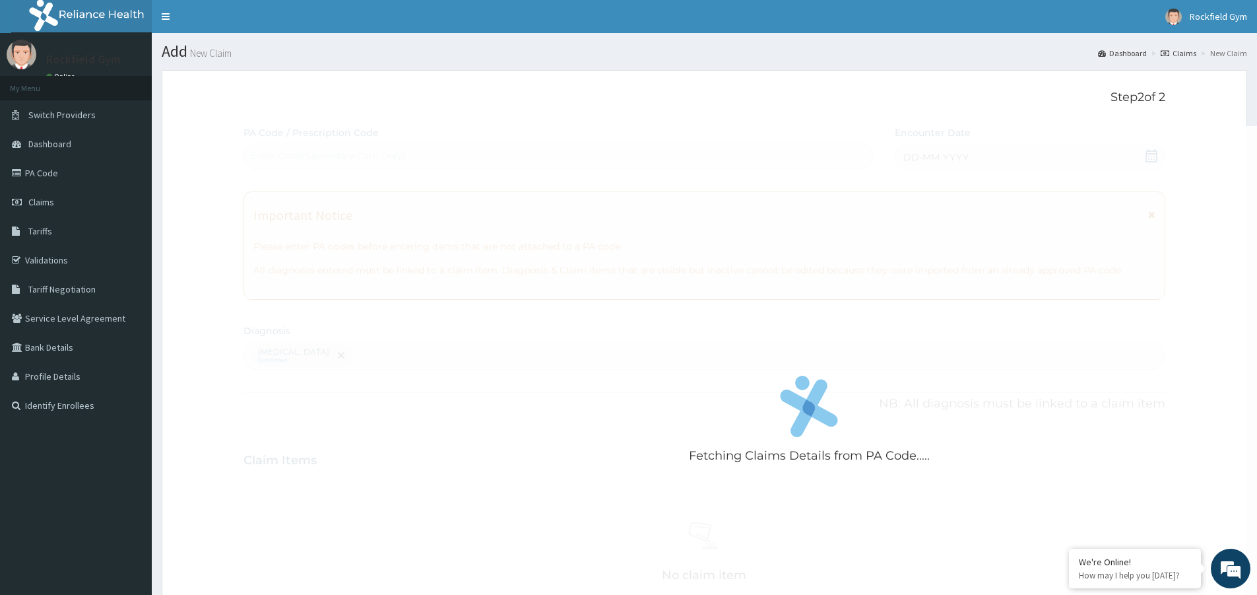
click at [997, 168] on div "Fetching Claims Details from PA Code..... PA Code / Prescription Code Enter Cod…" at bounding box center [704, 463] width 922 height 674
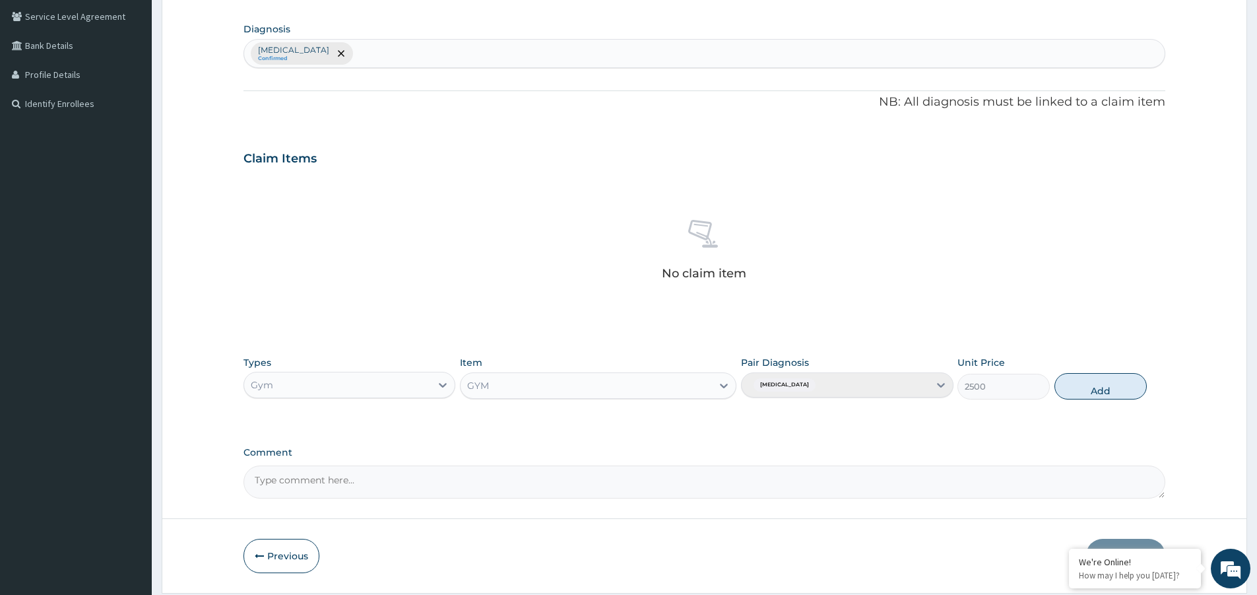
scroll to position [344, 0]
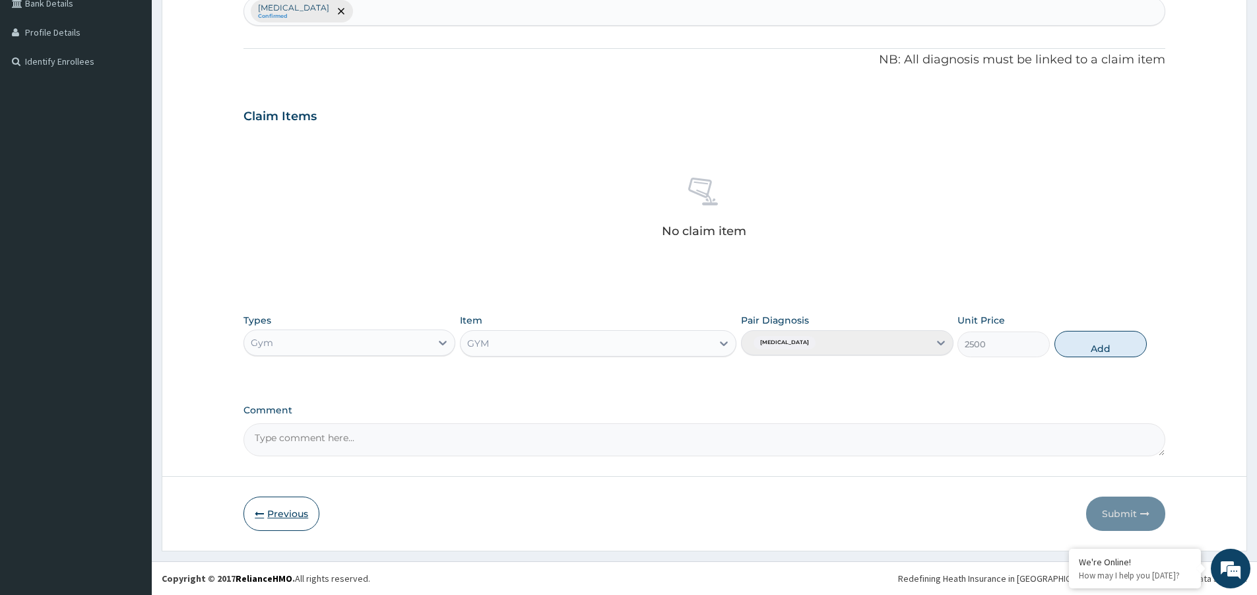
click at [251, 512] on button "Previous" at bounding box center [281, 513] width 76 height 34
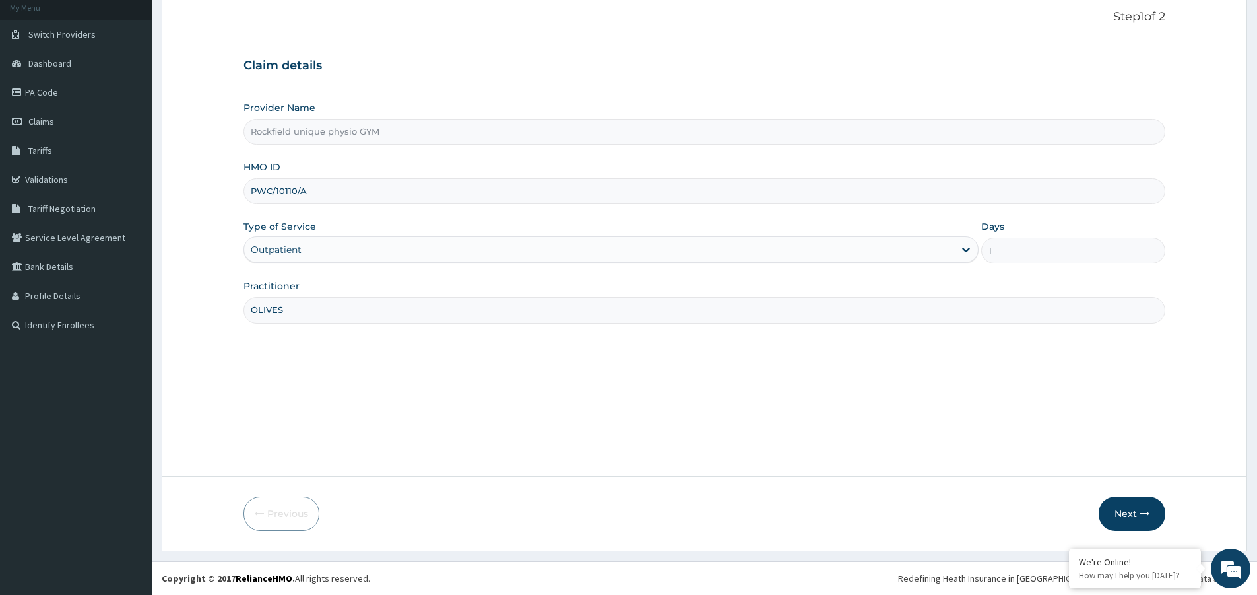
scroll to position [81, 0]
click at [294, 309] on input "OLIVES" at bounding box center [704, 310] width 922 height 26
type input "O"
type input "[PERSON_NAME]"
drag, startPoint x: 306, startPoint y: 185, endPoint x: 309, endPoint y: 193, distance: 8.6
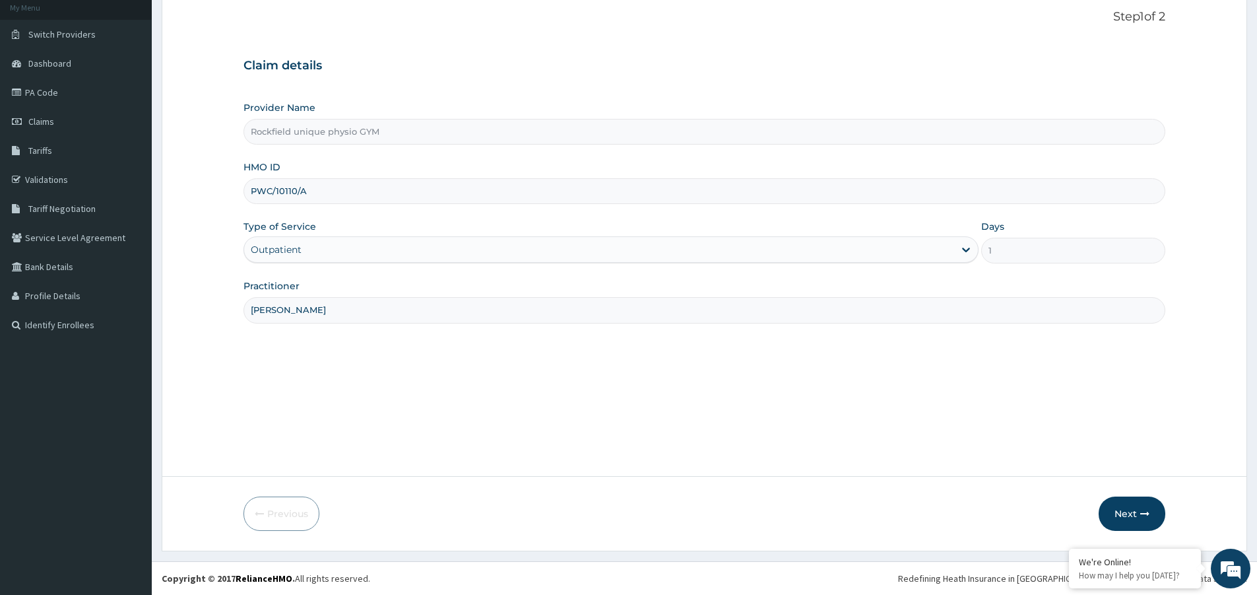
click at [309, 193] on input "PWC/10110/A" at bounding box center [704, 191] width 922 height 26
click at [273, 191] on input "PWC/10110/A" at bounding box center [704, 191] width 922 height 26
click at [285, 192] on input "ISW/10110/A" at bounding box center [704, 191] width 922 height 26
click at [295, 195] on input "ISW/10010/A" at bounding box center [704, 191] width 922 height 26
type input "ISW/10019/A"
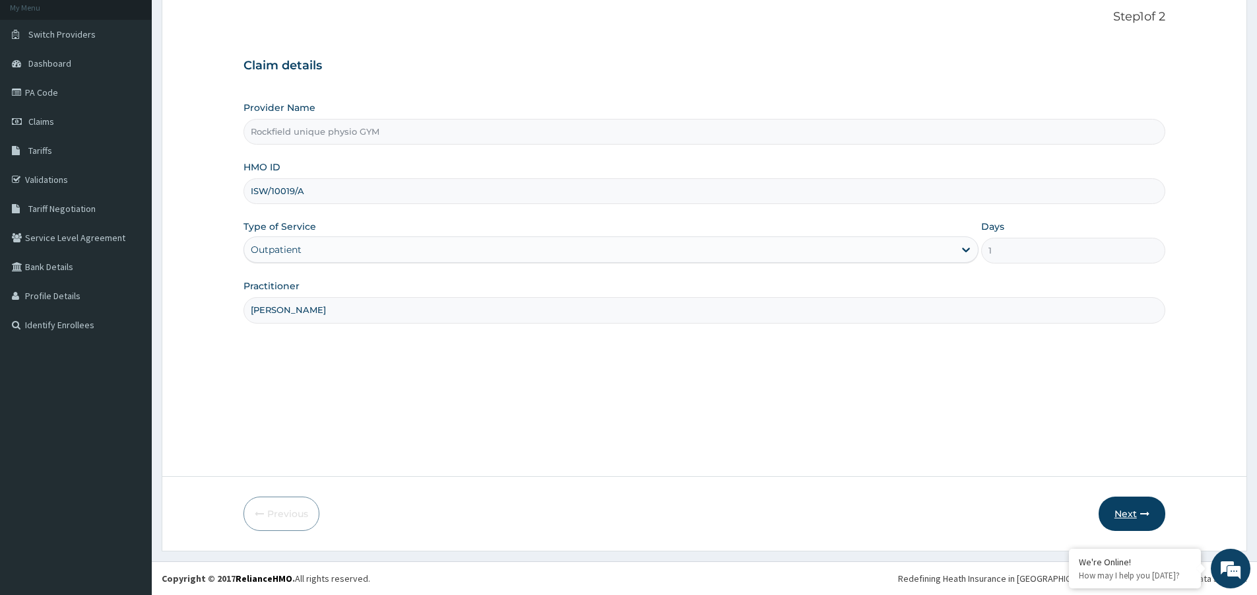
click at [1136, 505] on button "Next" at bounding box center [1132, 513] width 67 height 34
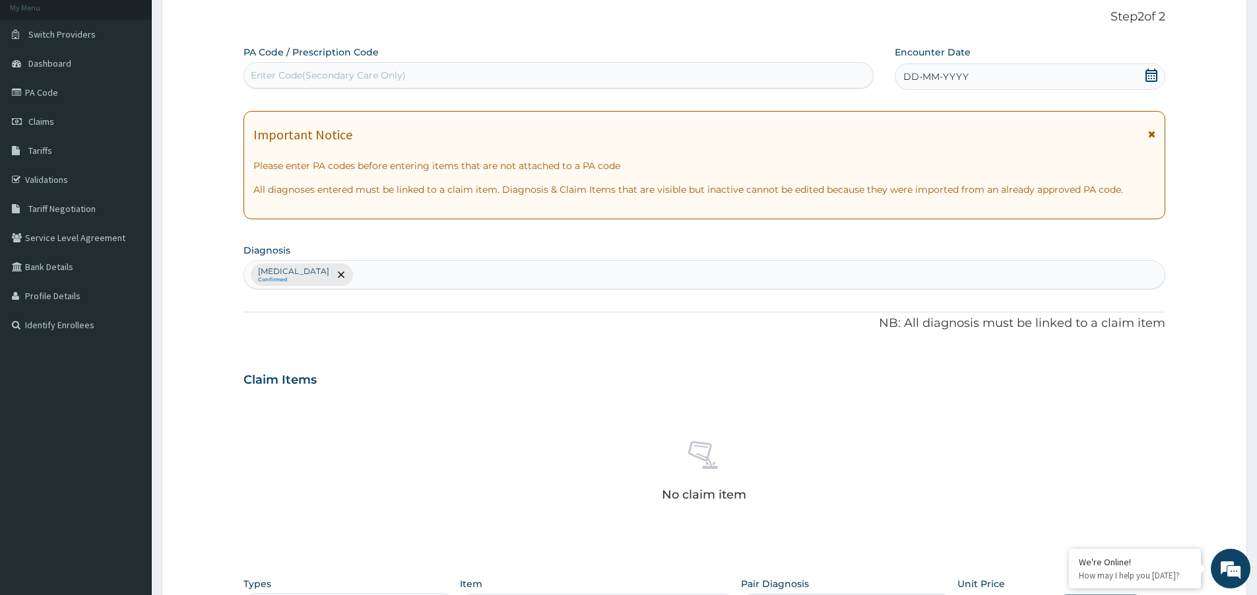
click at [482, 69] on div "Enter Code(Secondary Care Only)" at bounding box center [558, 75] width 629 height 21
type input "PA/3547"
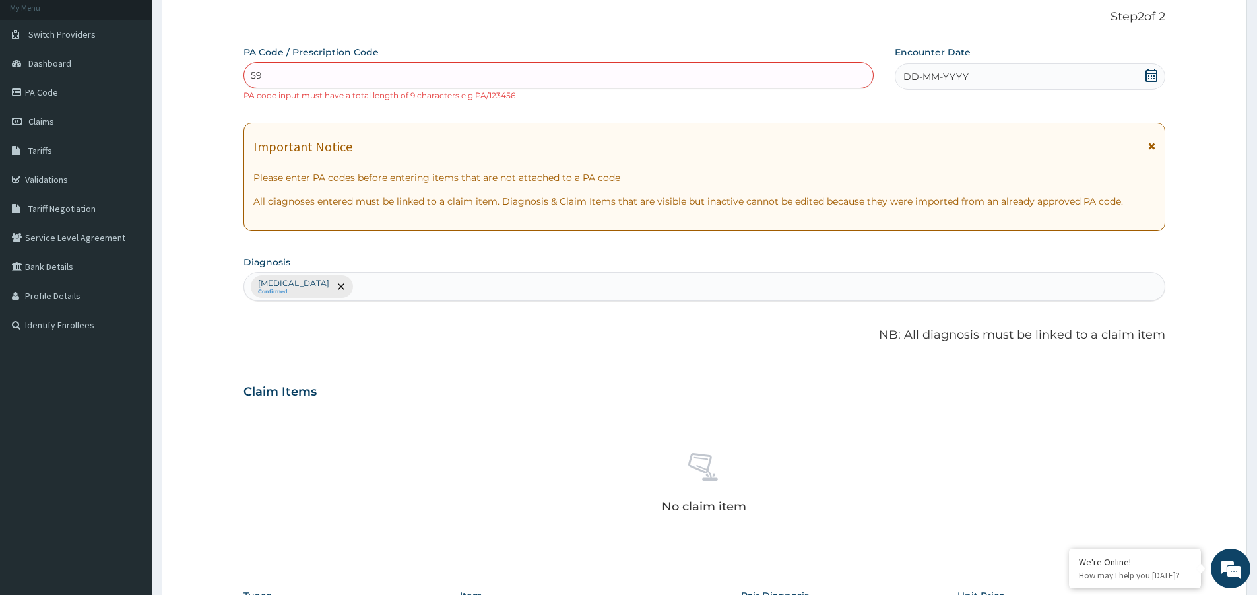
type input "5"
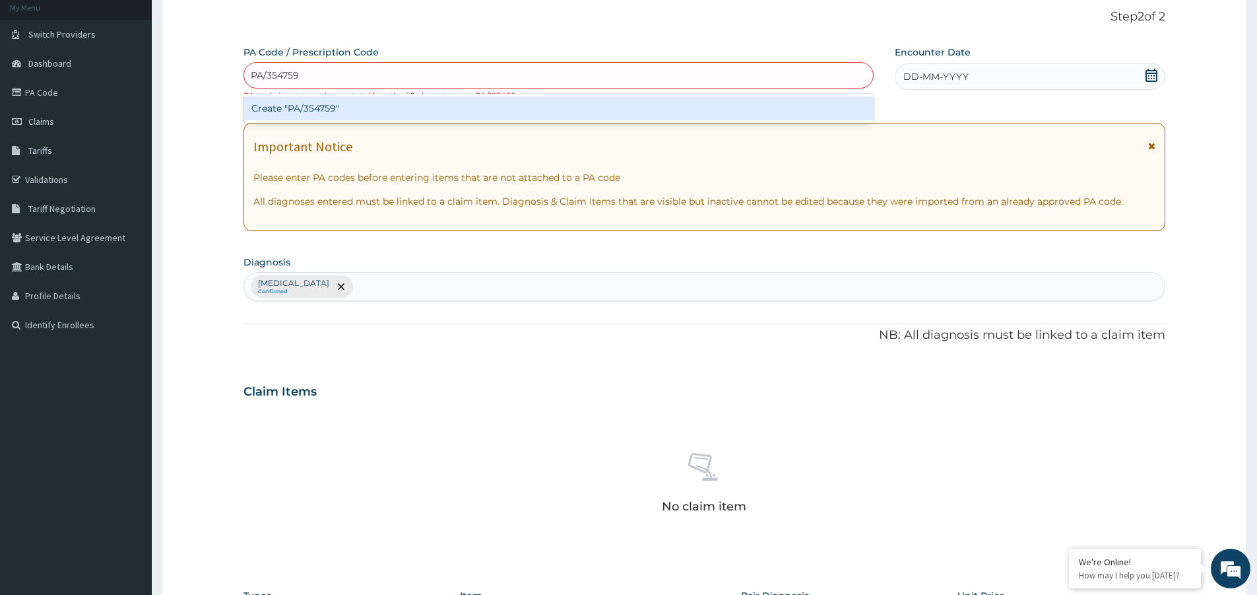
type input "PA/354759"
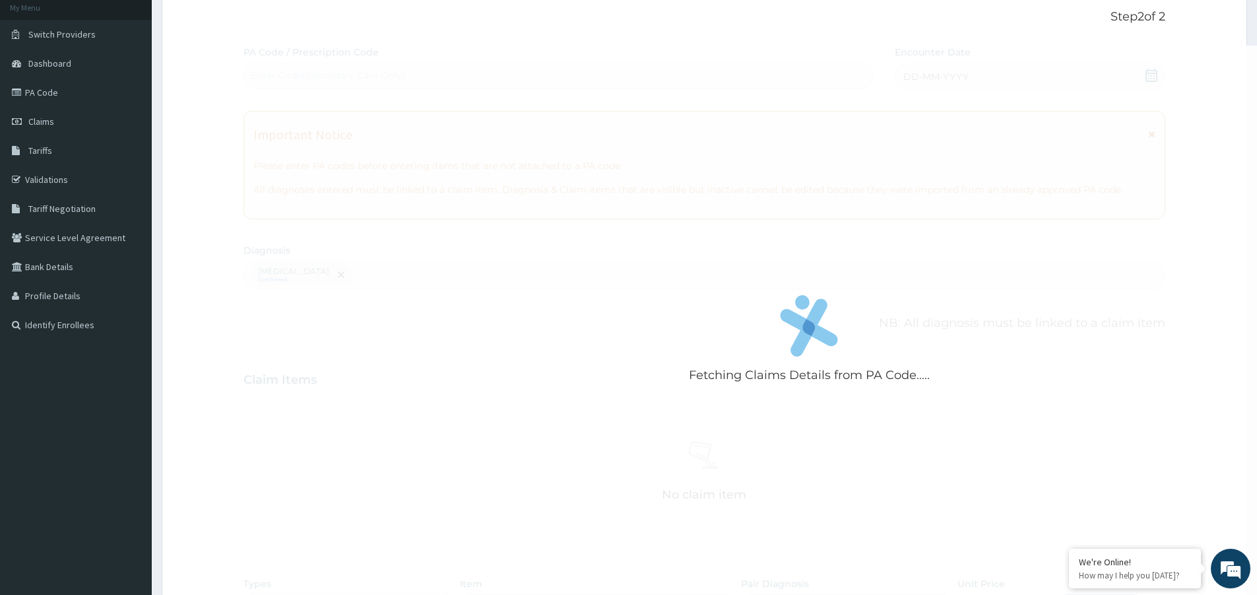
click at [950, 84] on div "Fetching Claims Details from PA Code..... PA Code / Prescription Code Enter Cod…" at bounding box center [704, 383] width 922 height 674
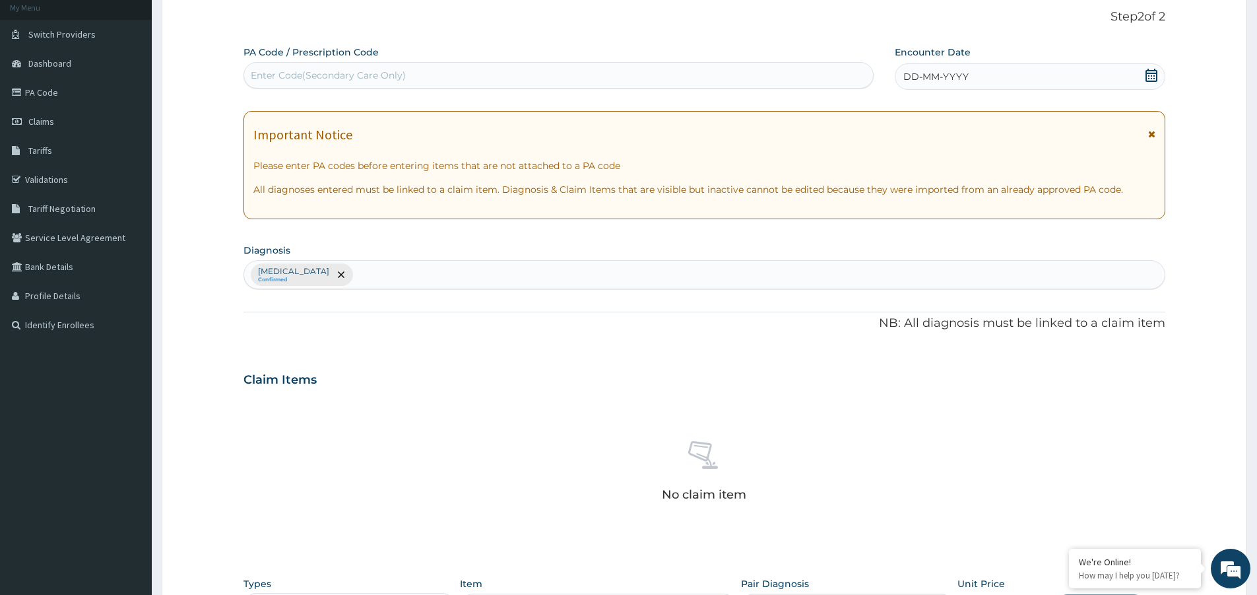
click at [445, 63] on div "Enter Code(Secondary Care Only)" at bounding box center [558, 75] width 630 height 26
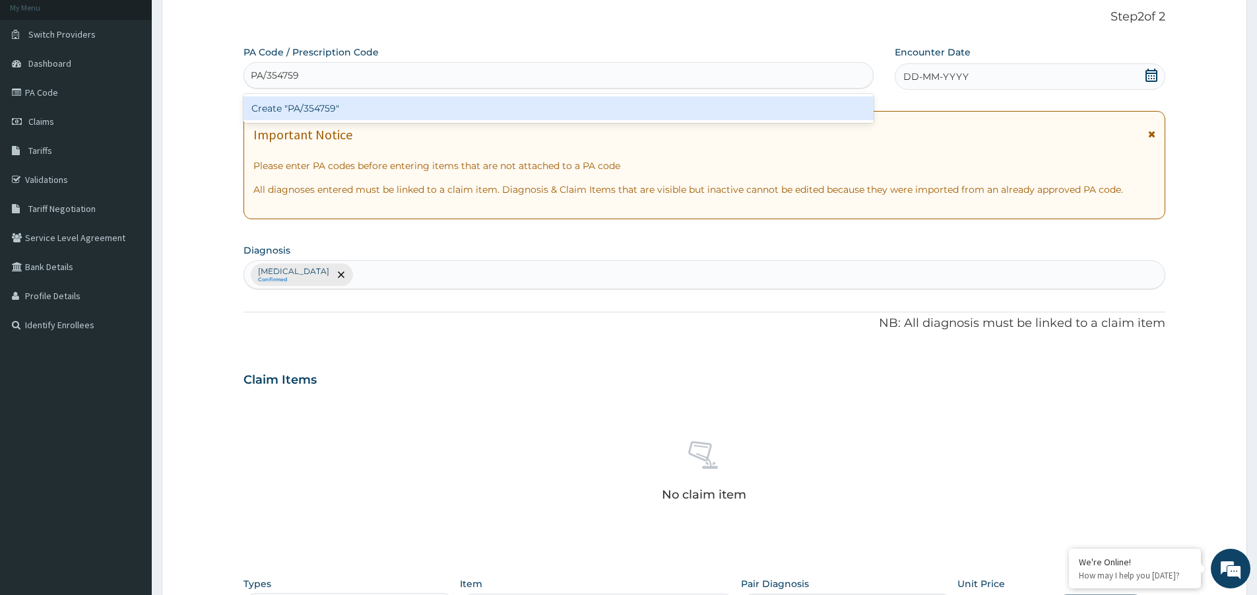
type input "PA/354759"
click at [987, 80] on div "PA Code / Prescription Code option Create "PA/354759" focused, 1 of 1. 1 result…" at bounding box center [704, 383] width 922 height 674
